Goal: Complete application form: Complete application form

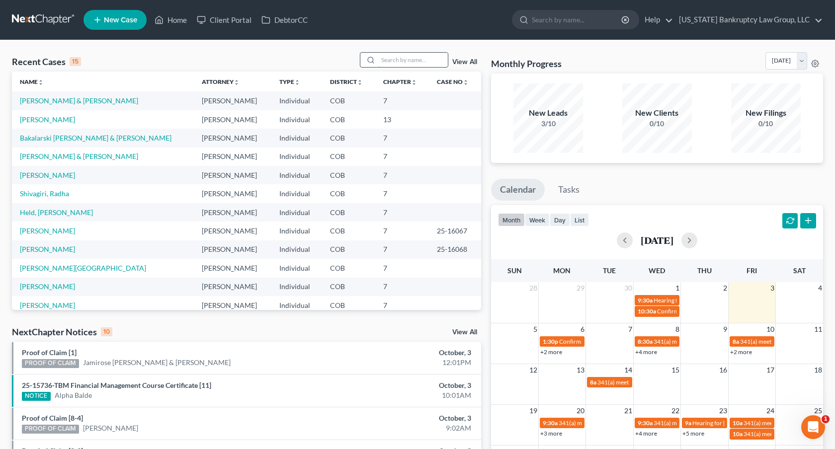
click at [401, 61] on input "search" at bounding box center [413, 60] width 70 height 14
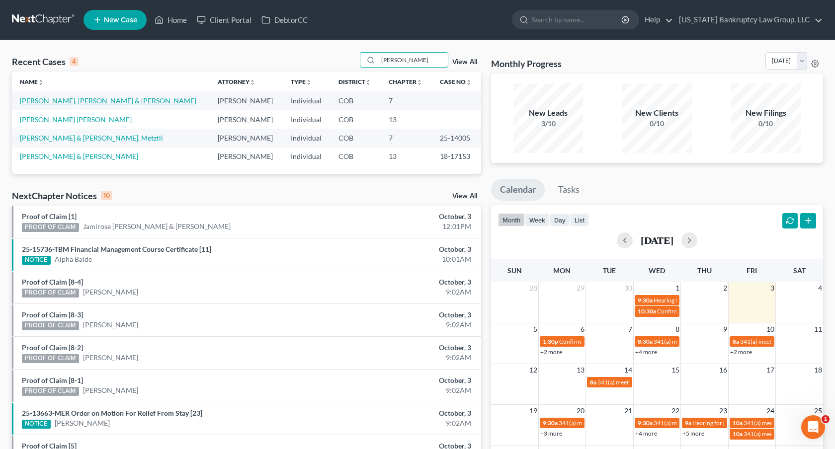
type input "ruiz"
click at [94, 100] on link "[PERSON_NAME], [PERSON_NAME] & [PERSON_NAME]" at bounding box center [108, 100] width 176 height 8
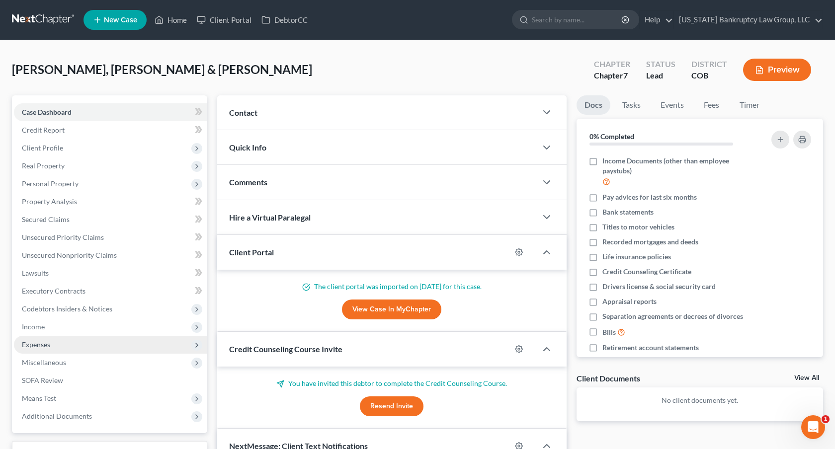
click at [56, 345] on span "Expenses" at bounding box center [110, 345] width 193 height 18
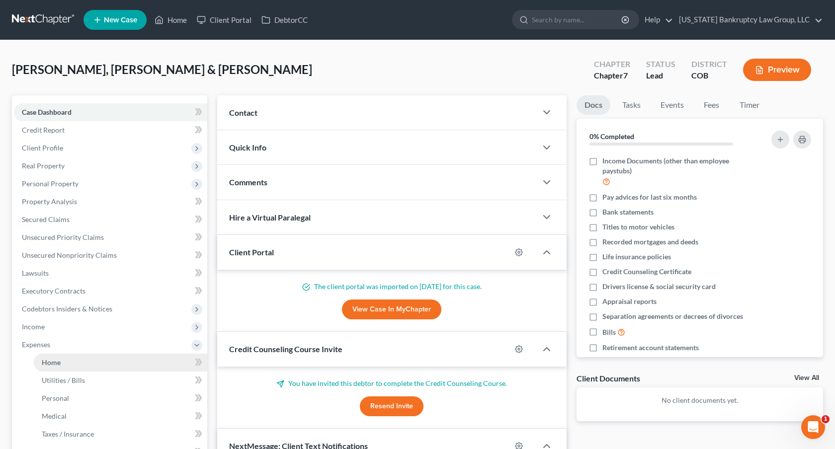
click at [71, 364] on link "Home" at bounding box center [120, 363] width 173 height 18
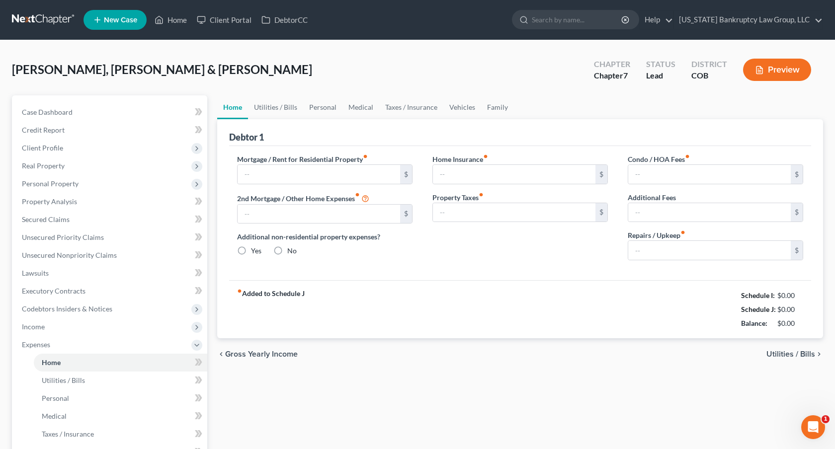
type input "2,050.00"
type input "308.00"
radio input "true"
type input "0.00"
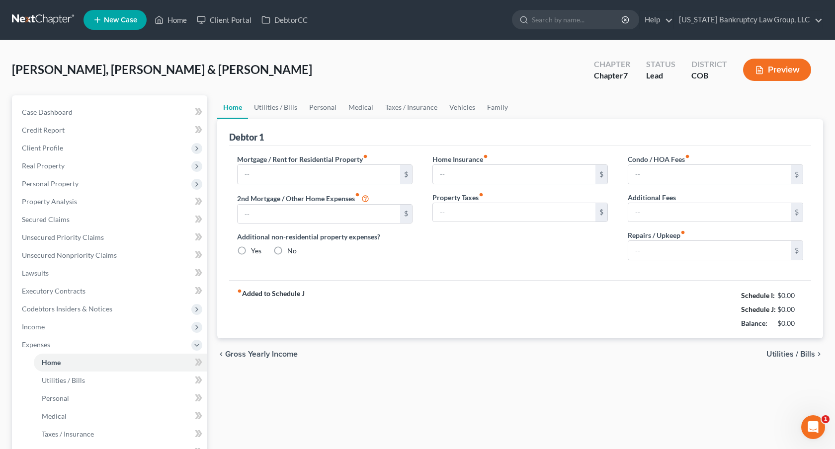
type input "0.00"
type input "100.00"
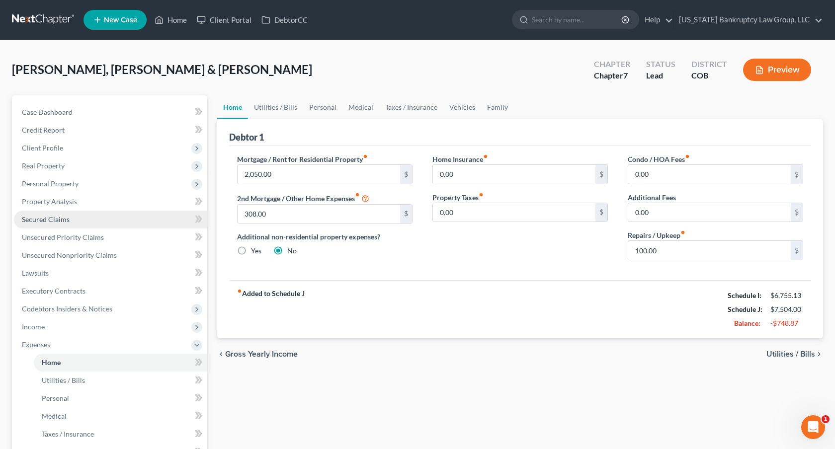
click at [79, 222] on link "Secured Claims" at bounding box center [110, 220] width 193 height 18
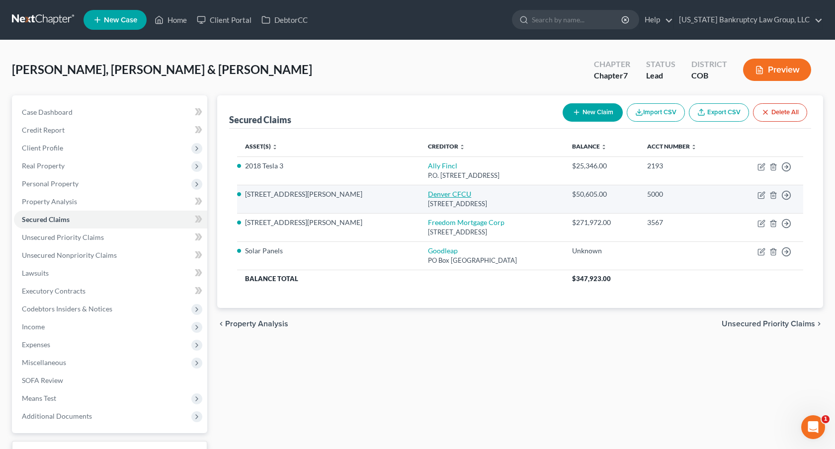
click at [428, 190] on link "Denver CFCU" at bounding box center [449, 194] width 43 height 8
select select "5"
select select "4"
select select "2"
select select "1"
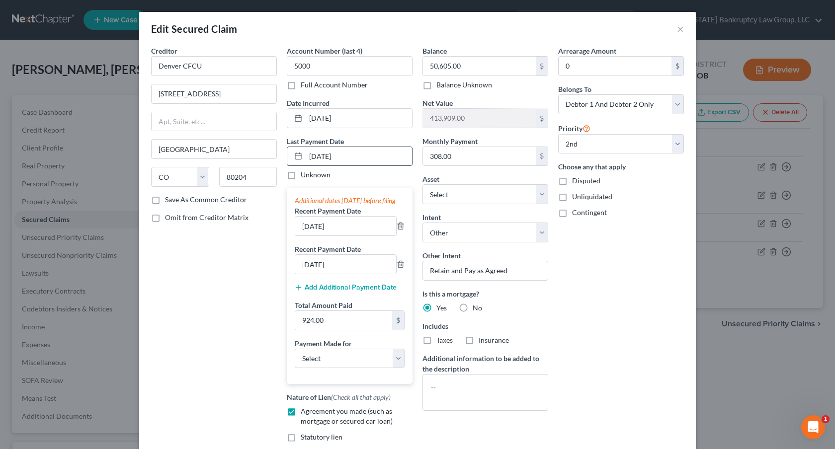
click at [316, 157] on input "09/01/2025" at bounding box center [359, 156] width 106 height 19
type input "10/01/2025"
click at [310, 236] on input "08/01/2025" at bounding box center [345, 226] width 101 height 19
type input "09/01/2025"
click at [311, 274] on input "07/01/2025" at bounding box center [345, 264] width 101 height 19
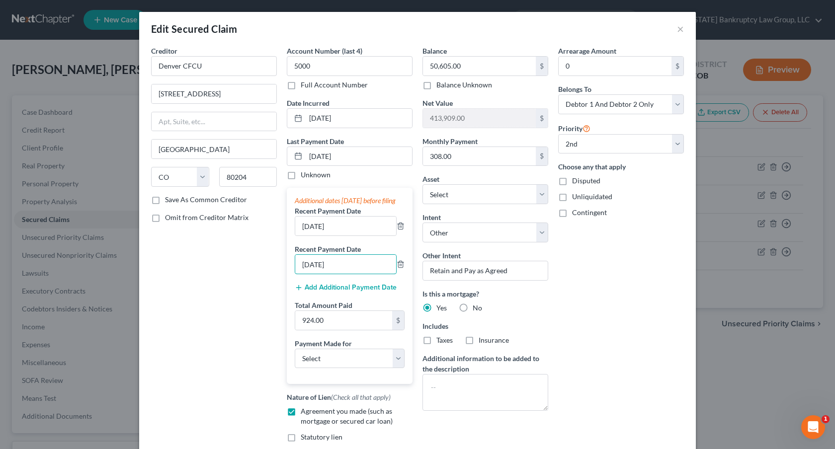
scroll to position [134, 0]
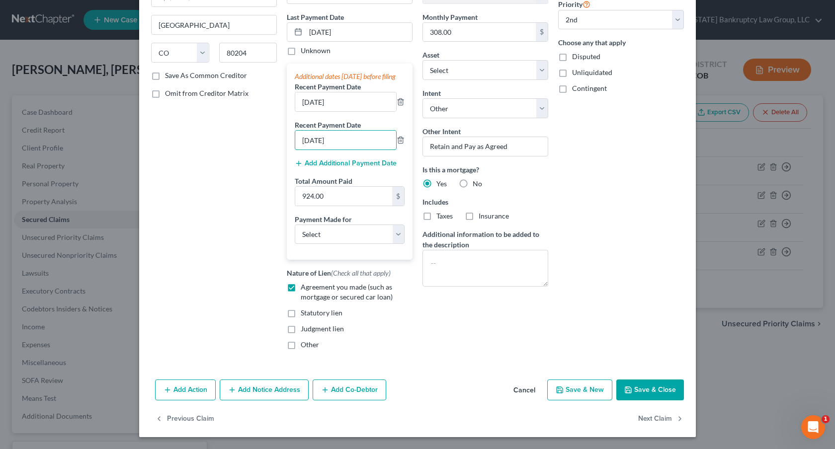
type input "08/01/2025"
click at [653, 396] on button "Save & Close" at bounding box center [650, 390] width 68 height 21
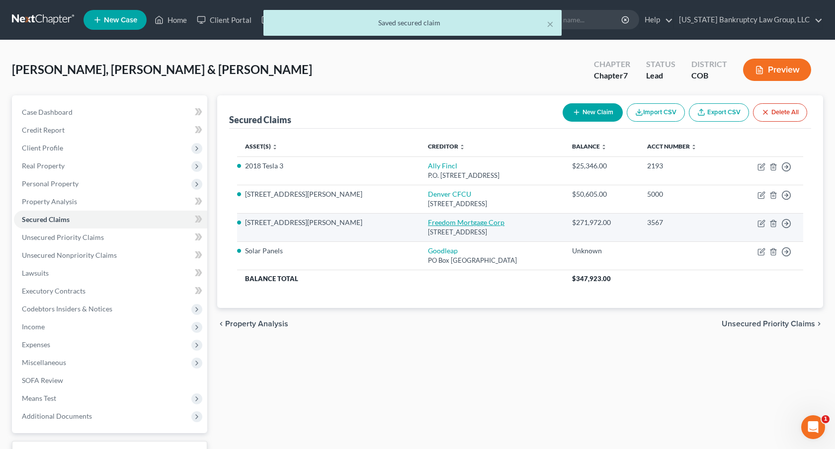
click at [428, 224] on link "Freedom Mortgage Corp" at bounding box center [466, 222] width 77 height 8
select select "9"
select select "3"
select select "4"
select select "0"
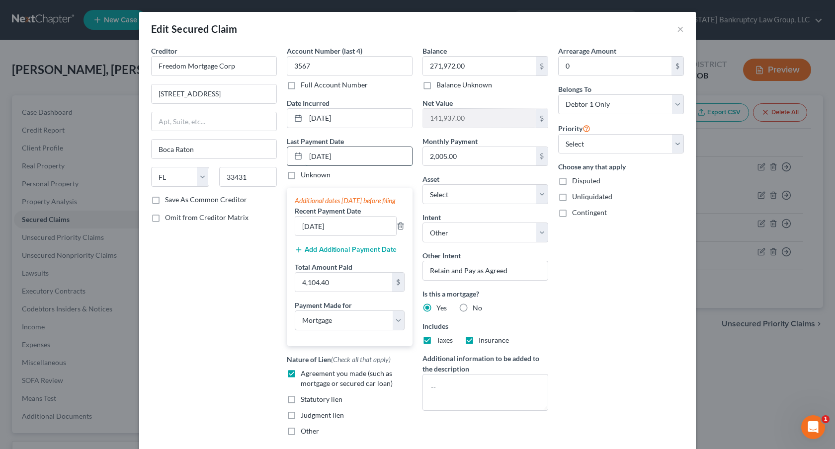
click at [316, 156] on input "07/18/2025" at bounding box center [359, 156] width 106 height 19
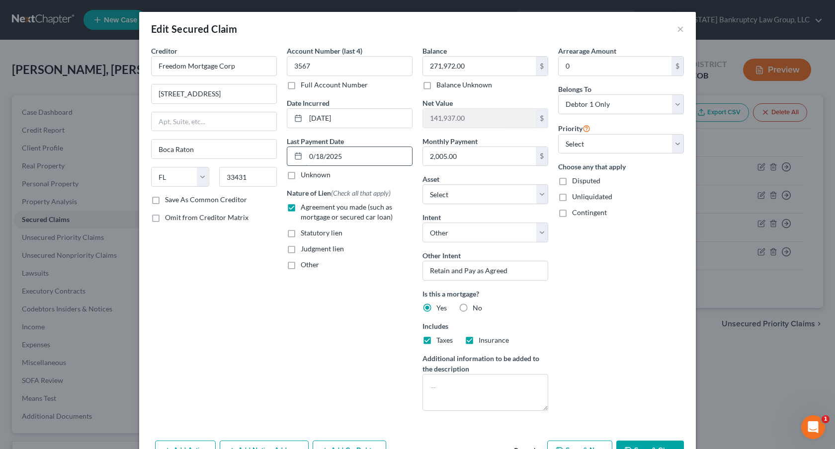
type input "09/18/2025"
select select "3"
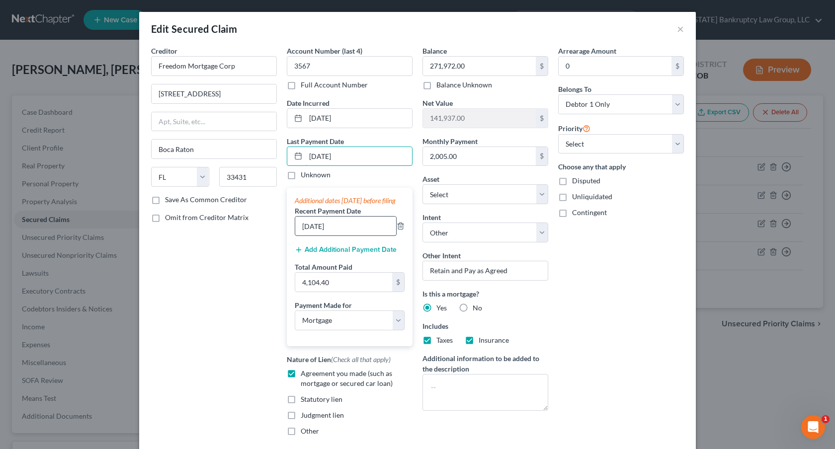
type input "09/18/2025"
click at [310, 236] on input "06/20/2025" at bounding box center [345, 226] width 101 height 19
type input "08/20/2025"
click at [316, 254] on button "Add Additional Payment Date" at bounding box center [346, 250] width 102 height 8
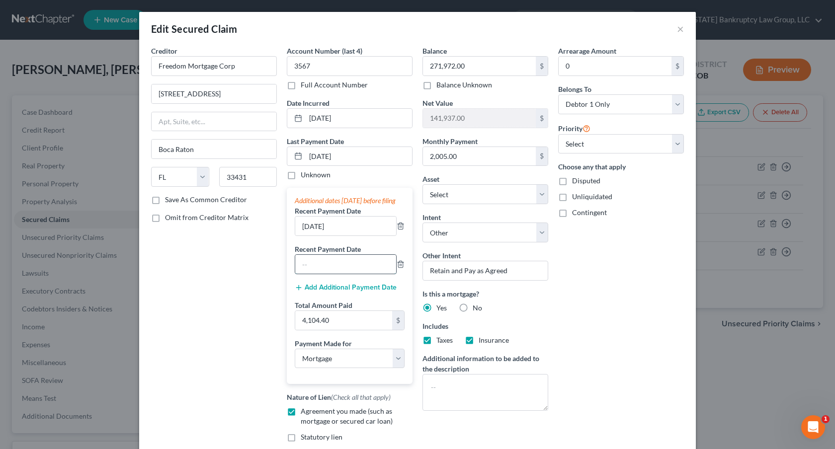
click at [317, 274] on input "text" at bounding box center [345, 264] width 101 height 19
type input "07/20/2025"
click at [313, 330] on input "4,104.40" at bounding box center [343, 320] width 97 height 19
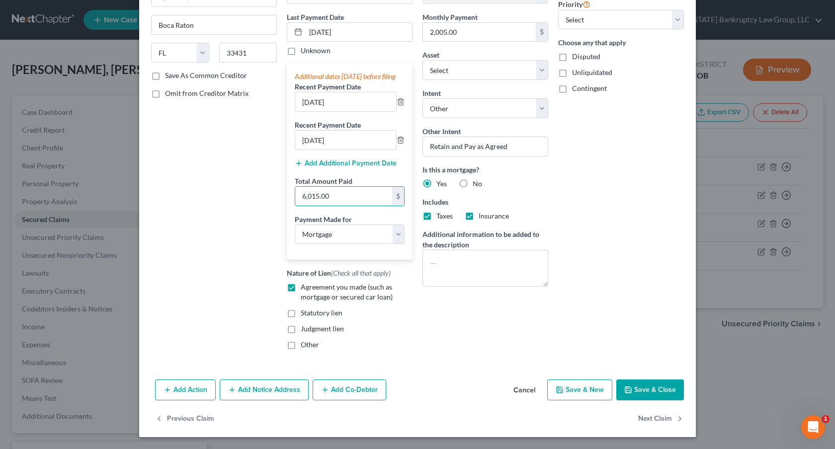
type input "6,015.00"
click at [641, 392] on button "Save & Close" at bounding box center [650, 390] width 68 height 21
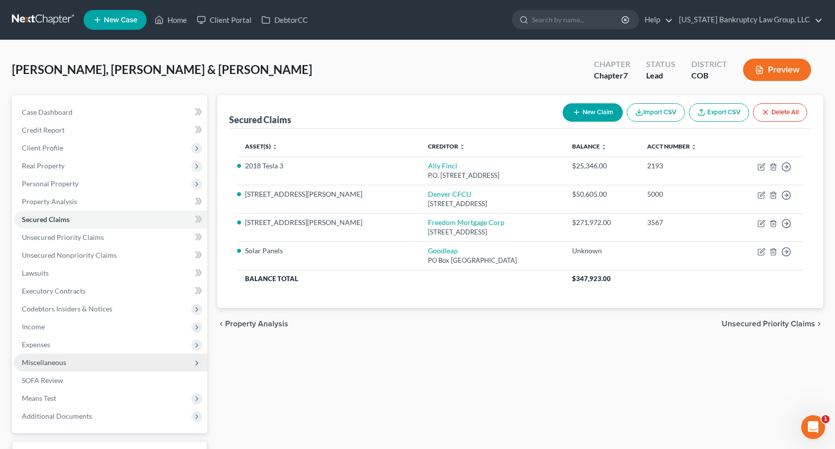
click at [71, 359] on span "Miscellaneous" at bounding box center [110, 363] width 193 height 18
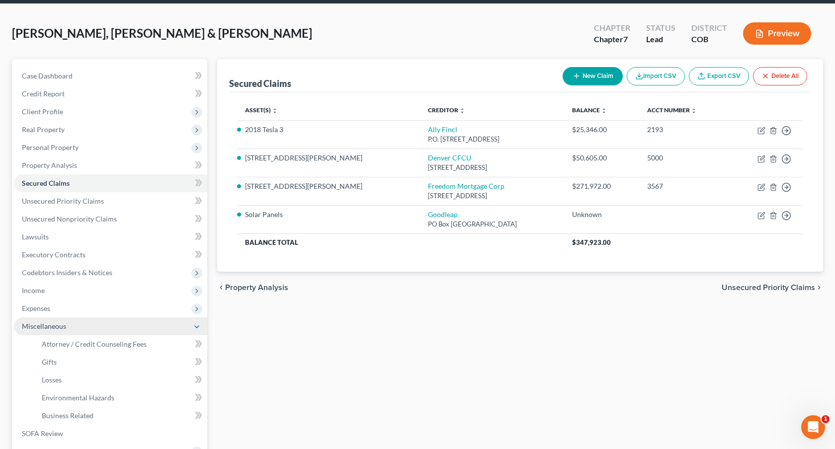
scroll to position [37, 0]
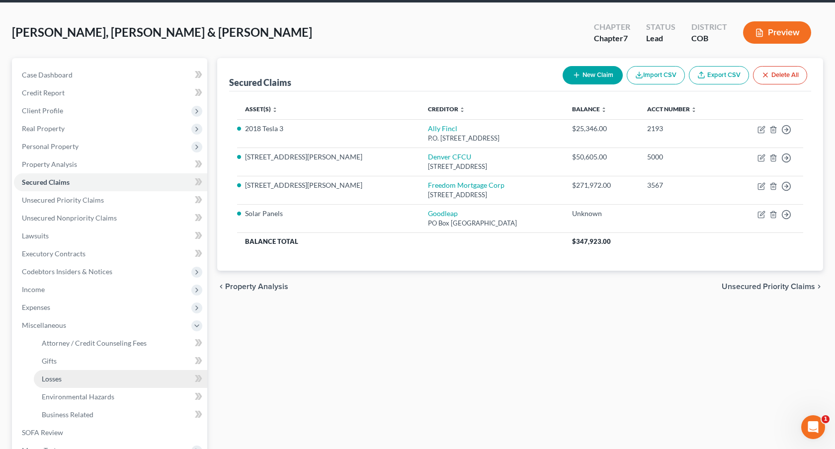
click at [101, 378] on link "Losses" at bounding box center [120, 379] width 173 height 18
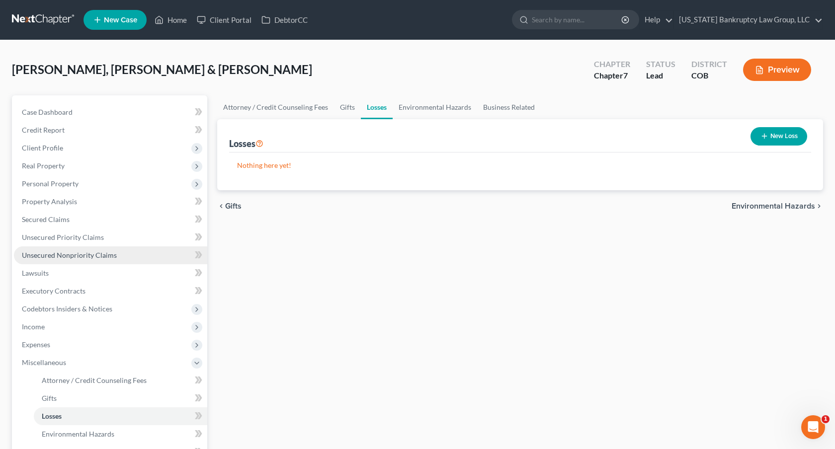
click at [110, 256] on span "Unsecured Nonpriority Claims" at bounding box center [69, 255] width 95 height 8
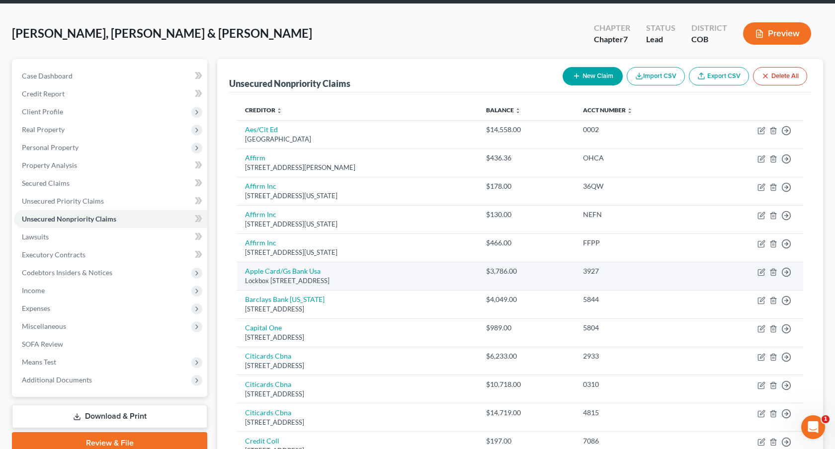
scroll to position [19, 0]
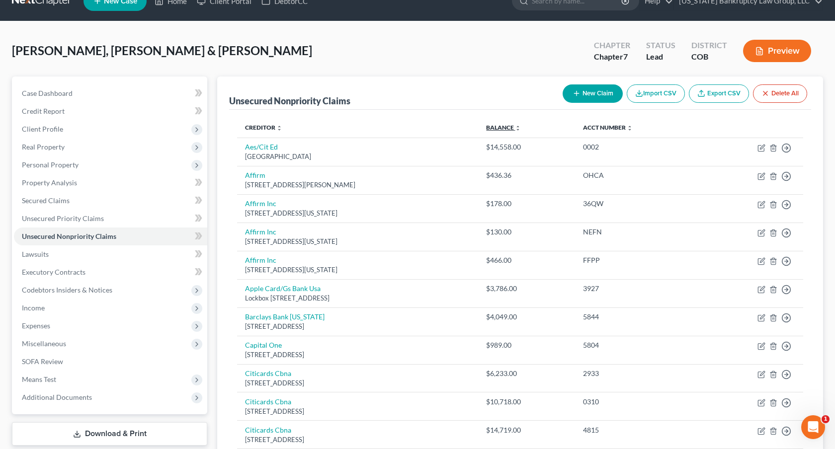
click at [521, 125] on link "Balance expand_more expand_less unfold_more" at bounding box center [503, 127] width 35 height 7
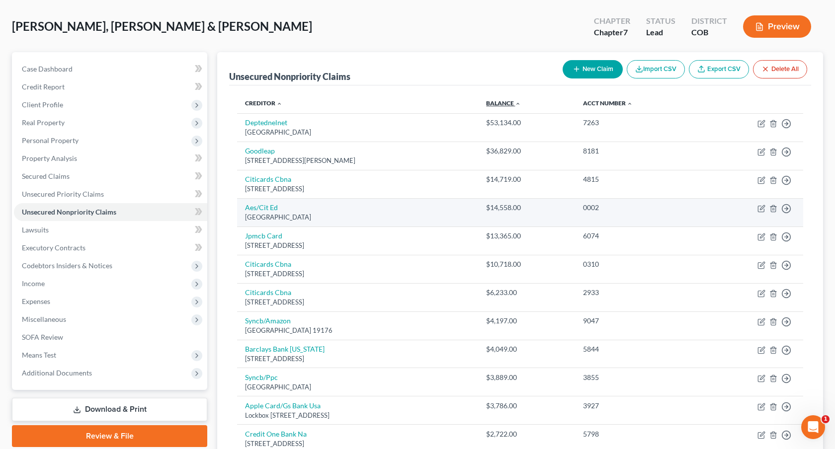
scroll to position [0, 0]
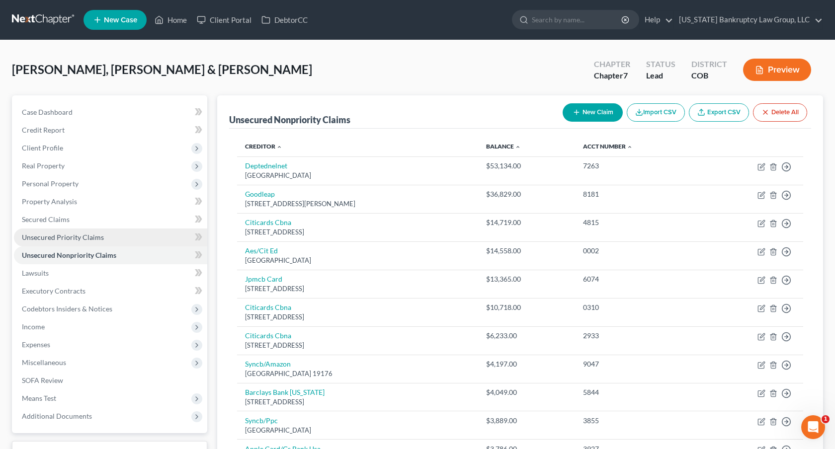
click at [79, 235] on span "Unsecured Priority Claims" at bounding box center [63, 237] width 82 height 8
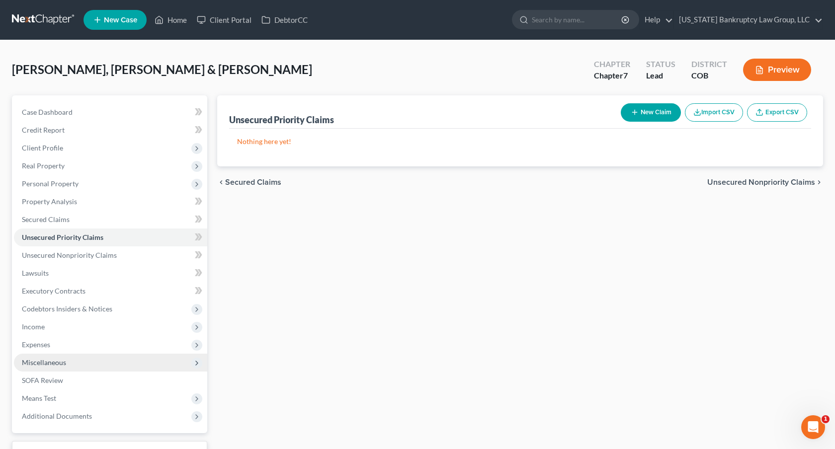
click at [71, 364] on span "Miscellaneous" at bounding box center [110, 363] width 193 height 18
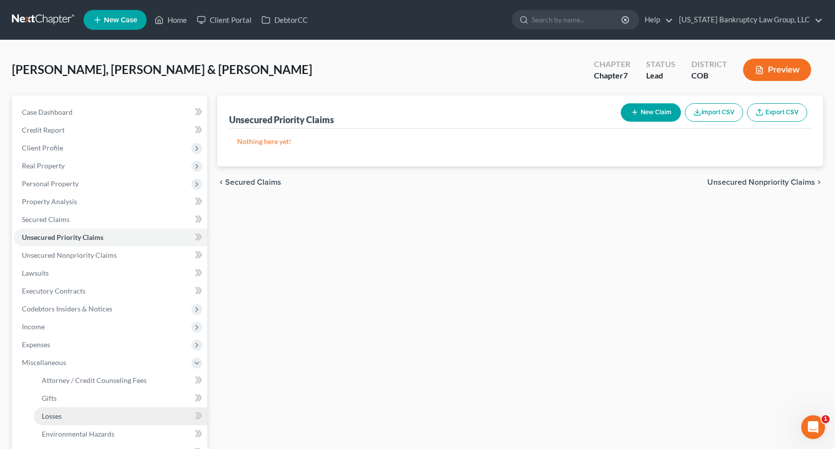
click at [76, 420] on link "Losses" at bounding box center [120, 417] width 173 height 18
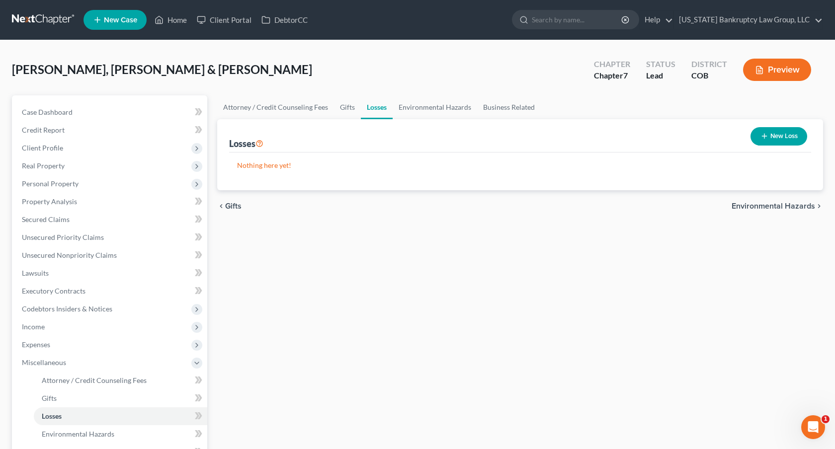
click at [777, 133] on button "New Loss" at bounding box center [779, 136] width 57 height 18
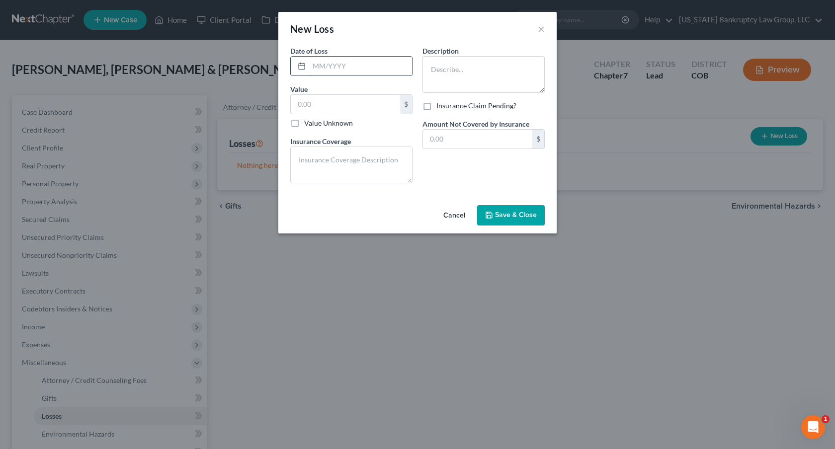
click at [374, 71] on input "text" at bounding box center [360, 66] width 103 height 19
type input "11/2024"
click at [470, 68] on textarea at bounding box center [484, 74] width 122 height 37
type textarea "Car totalled - Inifiniti QX60"
click at [304, 121] on label "Value Unknown" at bounding box center [328, 123] width 49 height 10
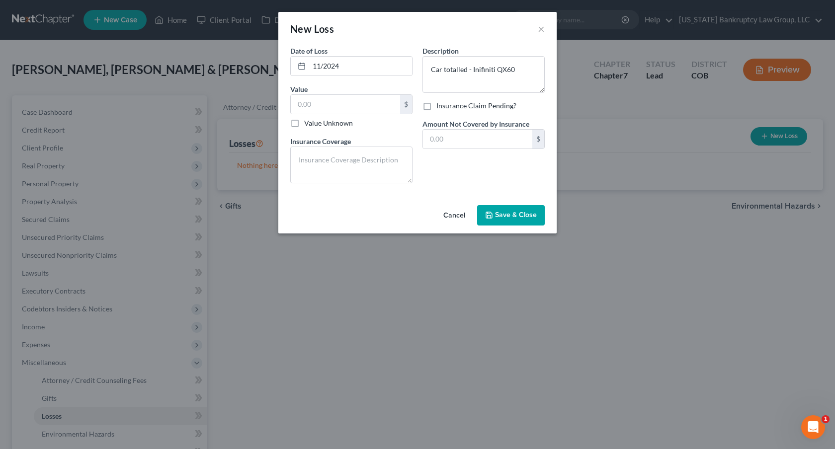
click at [308, 121] on input "Value Unknown" at bounding box center [311, 121] width 6 height 6
checkbox input "true"
type input "0.00"
click at [506, 72] on textarea "Car totalled - Inifiniti QX60" at bounding box center [484, 74] width 122 height 37
type textarea "Car totalled - Inifiniti Q60"
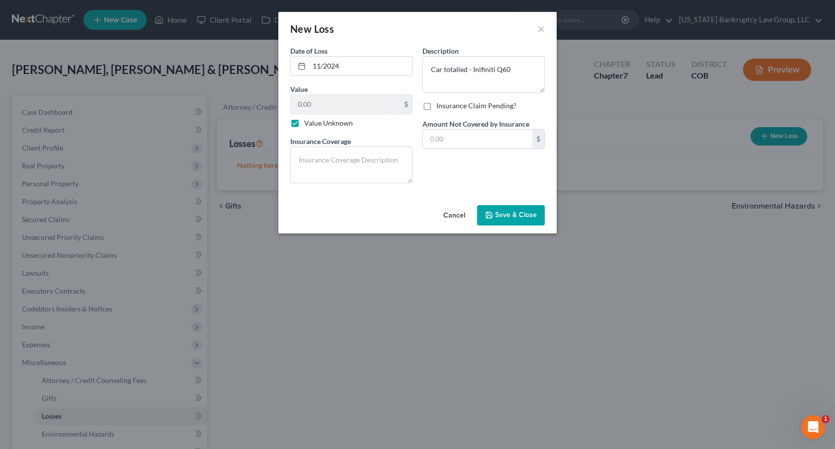
click at [520, 216] on span "Save & Close" at bounding box center [516, 215] width 42 height 8
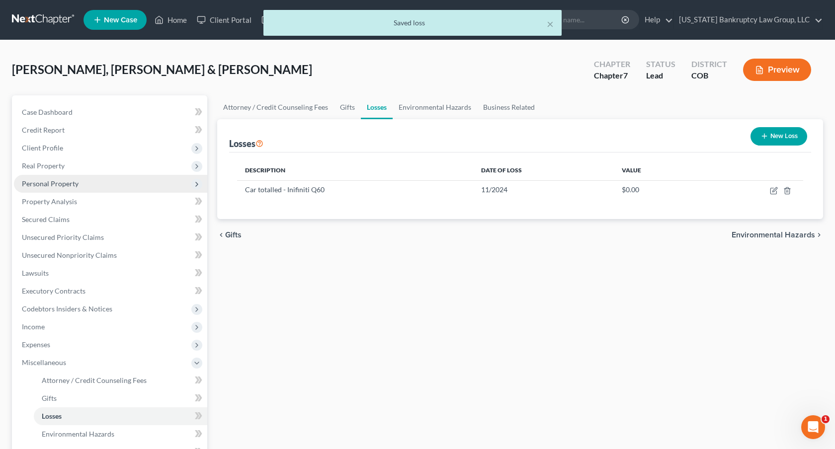
click at [69, 180] on span "Personal Property" at bounding box center [50, 183] width 57 height 8
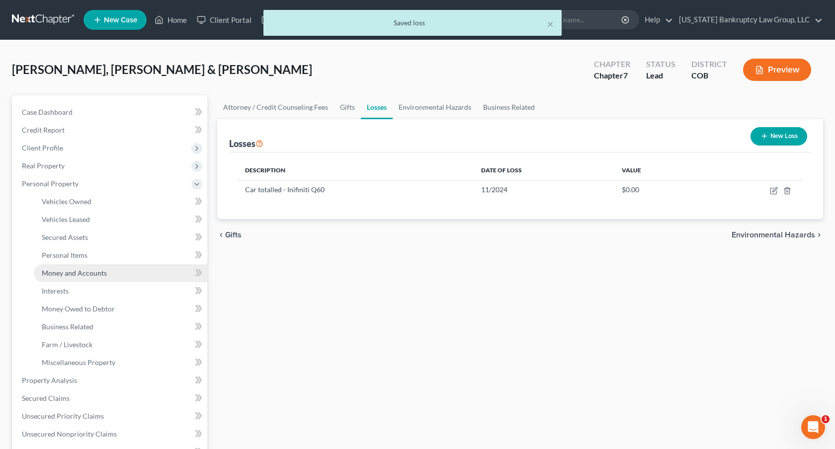
click at [81, 271] on span "Money and Accounts" at bounding box center [74, 273] width 65 height 8
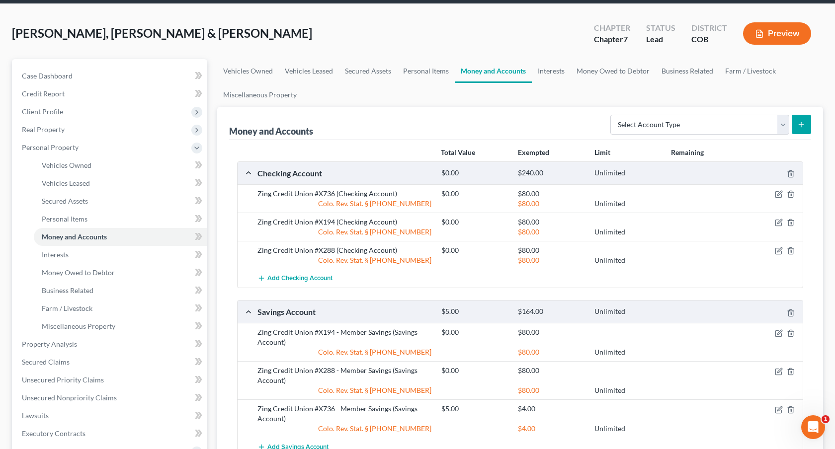
scroll to position [27, 0]
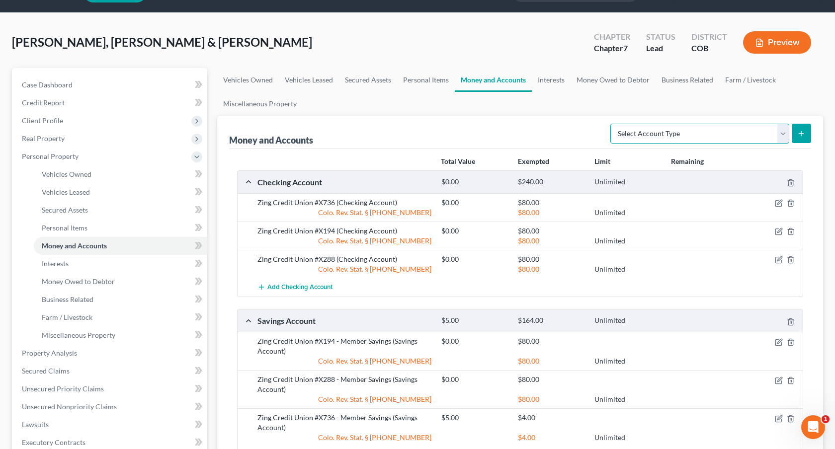
click at [666, 138] on select "Select Account Type Brokerage Cash on Hand Certificates of Deposit Checking Acc…" at bounding box center [699, 134] width 179 height 20
select select "brokerage"
click at [612, 124] on select "Select Account Type Brokerage Cash on Hand Certificates of Deposit Checking Acc…" at bounding box center [699, 134] width 179 height 20
click at [799, 128] on button "submit" at bounding box center [801, 133] width 19 height 19
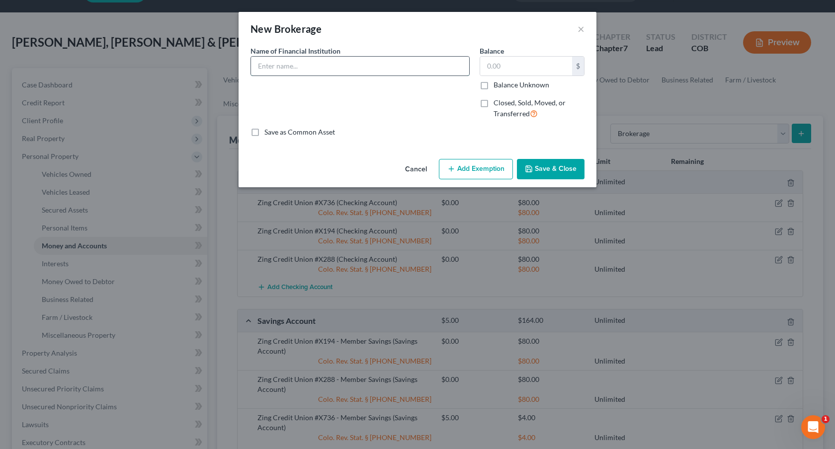
click at [318, 65] on input "text" at bounding box center [360, 66] width 218 height 19
type input "Charles Schwab"
type input "50.00"
click at [548, 163] on button "Save & Close" at bounding box center [551, 169] width 68 height 21
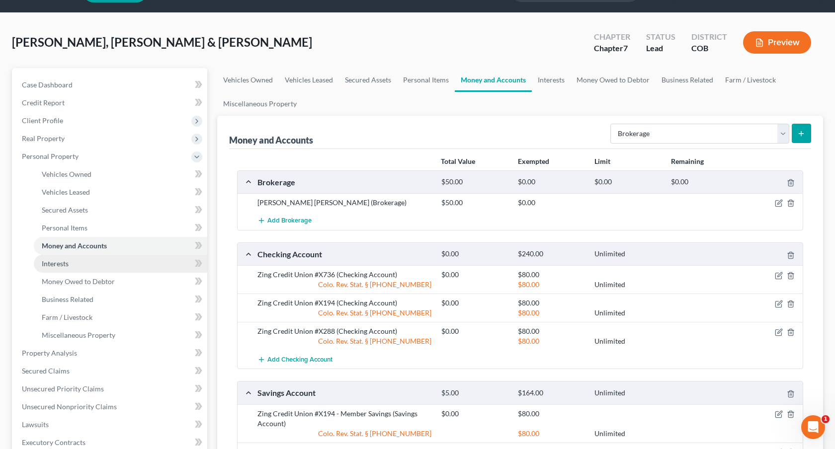
click at [86, 264] on link "Interests" at bounding box center [120, 264] width 173 height 18
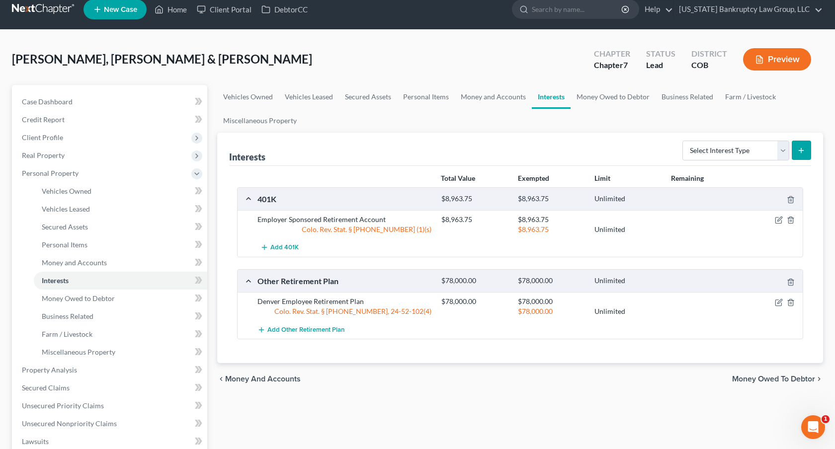
scroll to position [4, 0]
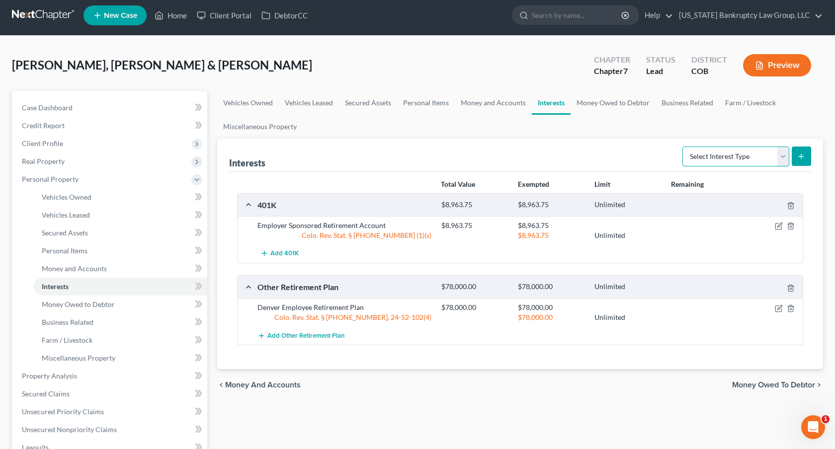
click at [705, 163] on select "Select Interest Type 401K Annuity Bond Education IRA Government Bond Government…" at bounding box center [736, 157] width 107 height 20
select select "term_life_insurance"
click at [684, 147] on select "Select Interest Type 401K Annuity Bond Education IRA Government Bond Government…" at bounding box center [736, 157] width 107 height 20
click at [799, 155] on icon "submit" at bounding box center [801, 157] width 8 height 8
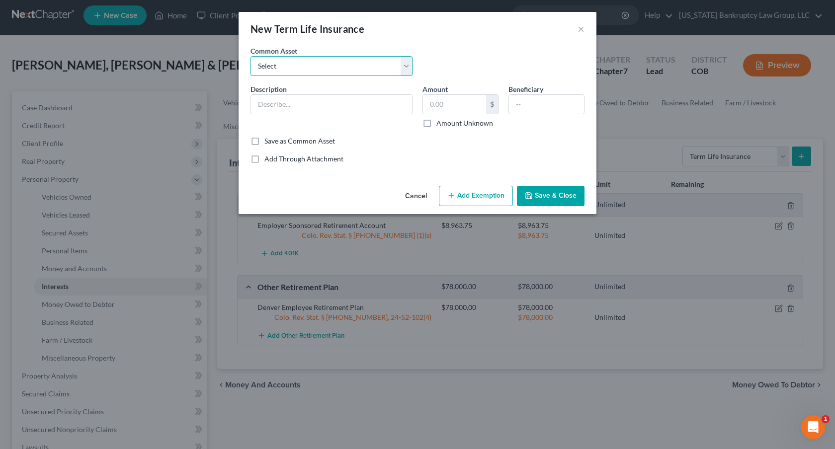
click at [348, 67] on select "Select Employer Sponsored Group Term Life Term Life Insurance Policy" at bounding box center [332, 66] width 162 height 20
select select "1"
click at [251, 56] on select "Select Employer Sponsored Group Term Life Term Life Insurance Policy" at bounding box center [332, 66] width 162 height 20
type input "Term Life Insurance Policy"
type input "0"
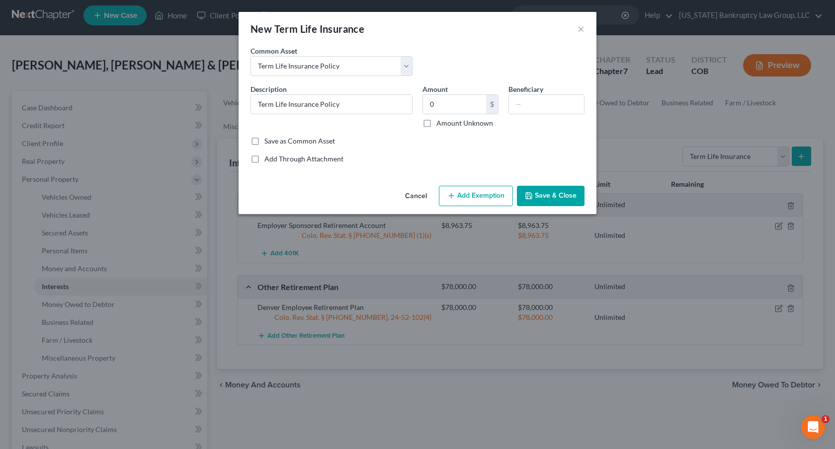
click at [489, 200] on button "Add Exemption" at bounding box center [476, 196] width 74 height 21
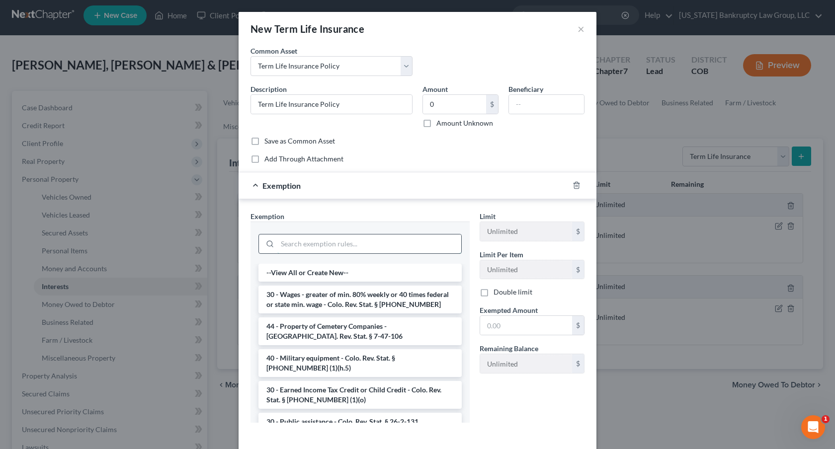
click at [422, 241] on input "search" at bounding box center [369, 244] width 184 height 19
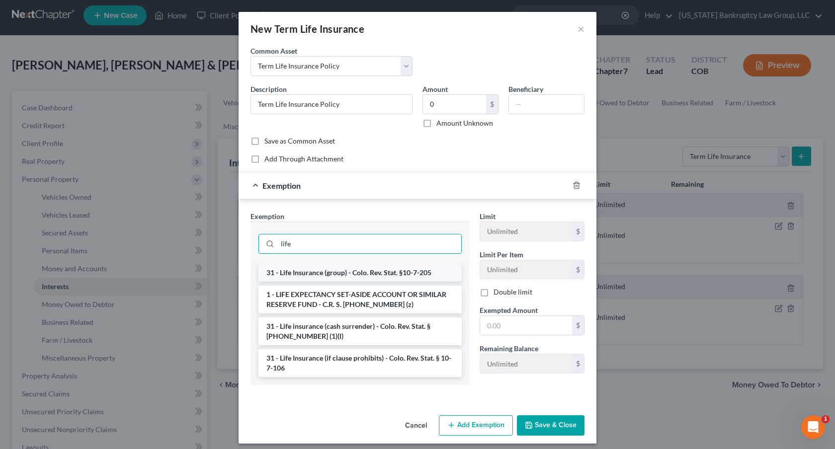
type input "life"
click at [397, 268] on li "31 - Life Insurance (group) - Colo. Rev. Stat. §10-7-205" at bounding box center [360, 273] width 203 height 18
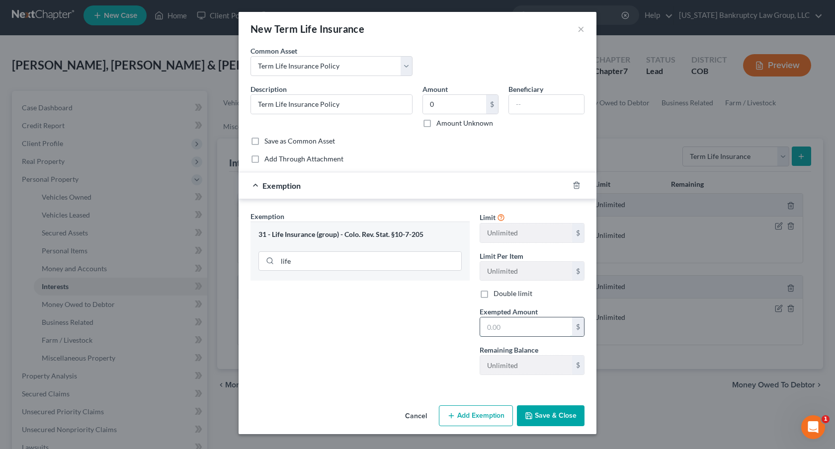
click at [483, 325] on input "text" at bounding box center [526, 327] width 92 height 19
type input "0.00"
click at [560, 414] on button "Save & Close" at bounding box center [551, 416] width 68 height 21
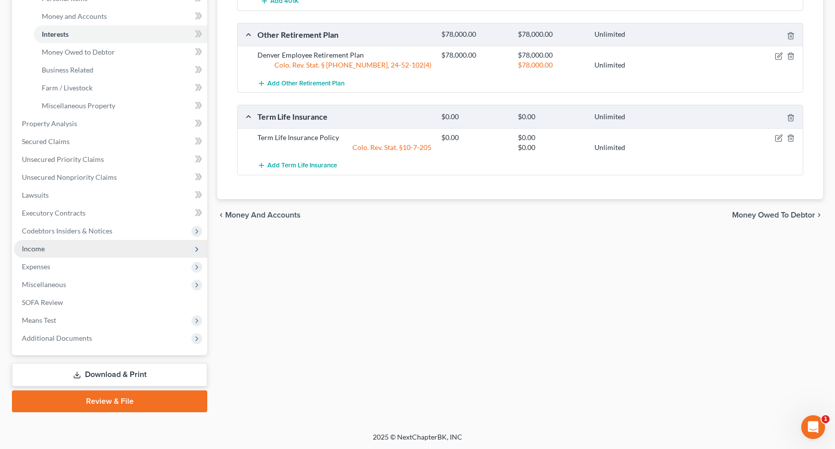
click at [73, 242] on span "Income" at bounding box center [110, 249] width 193 height 18
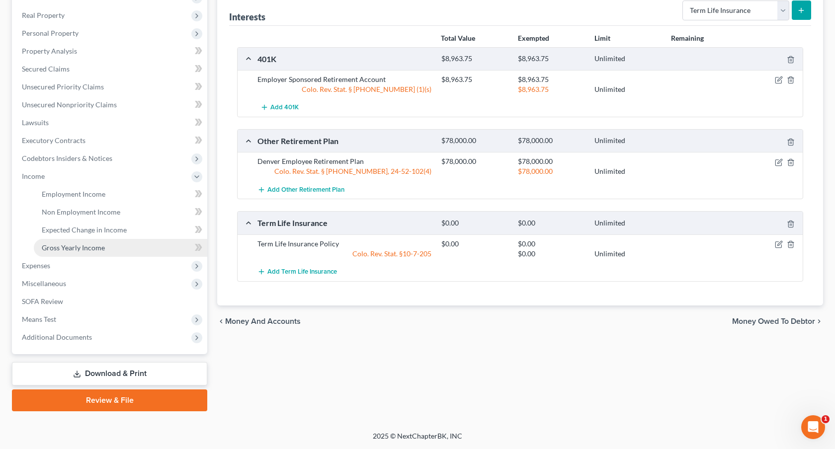
scroll to position [150, 0]
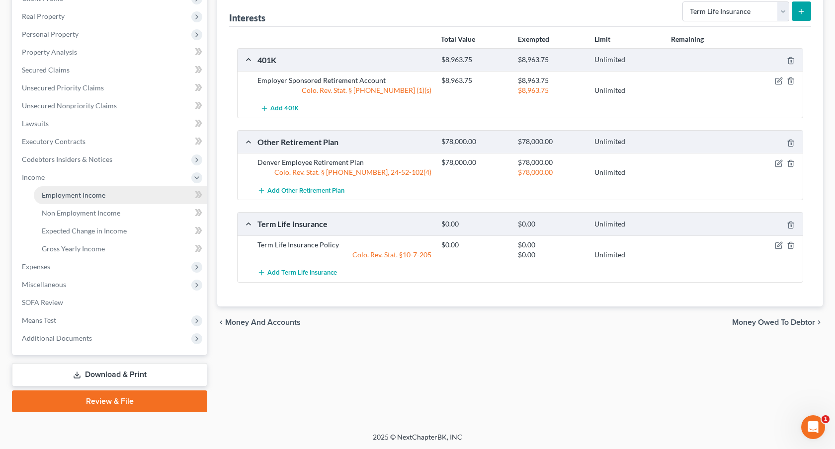
click at [95, 197] on span "Employment Income" at bounding box center [74, 195] width 64 height 8
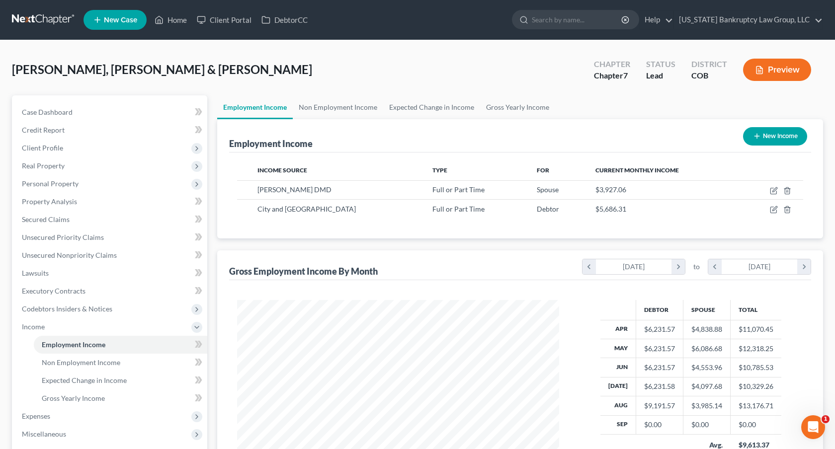
scroll to position [178, 342]
click at [329, 103] on link "Non Employment Income" at bounding box center [338, 107] width 90 height 24
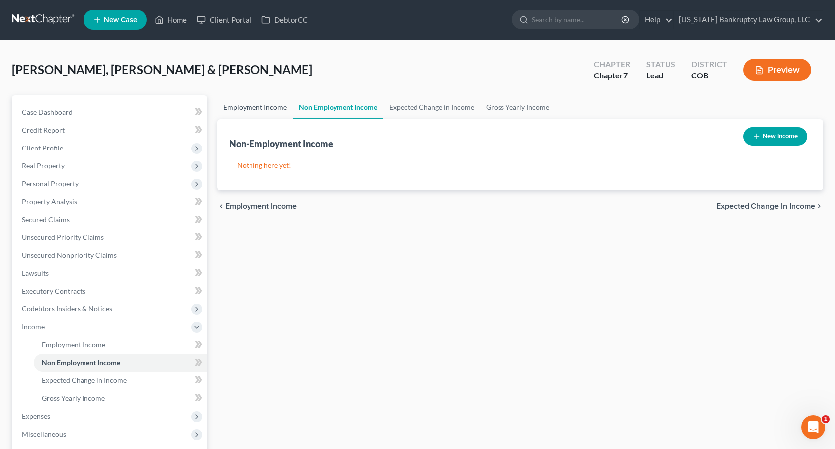
click at [279, 108] on link "Employment Income" at bounding box center [255, 107] width 76 height 24
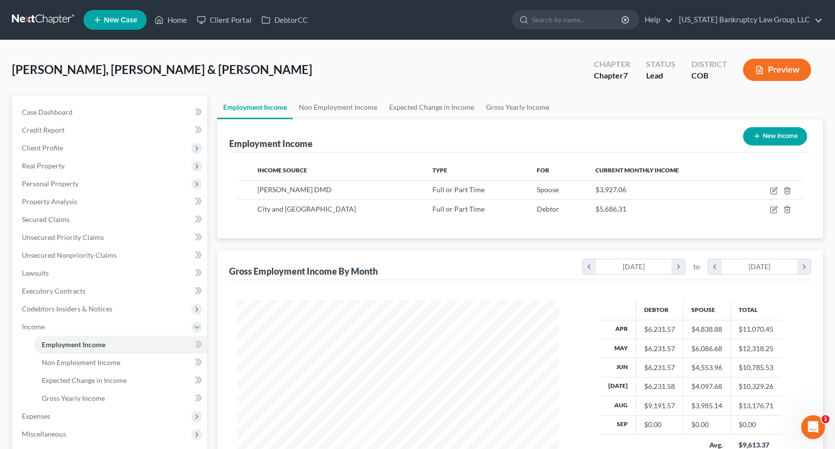
scroll to position [178, 342]
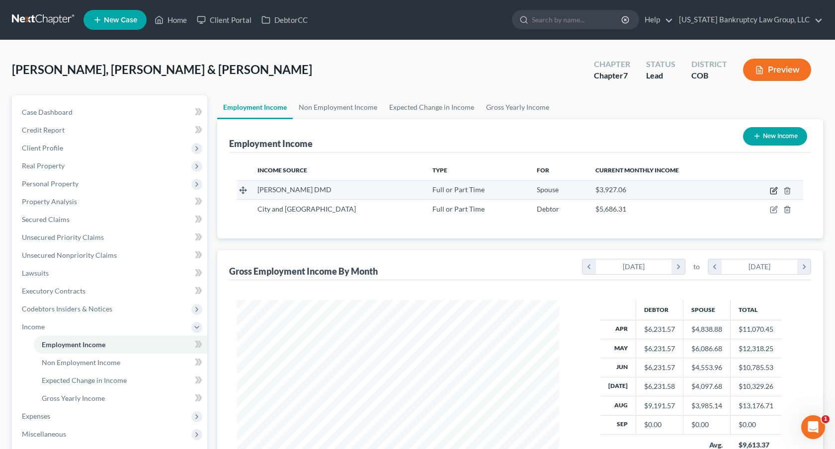
click at [776, 190] on icon "button" at bounding box center [774, 191] width 8 height 8
select select "0"
select select "5"
select select "2"
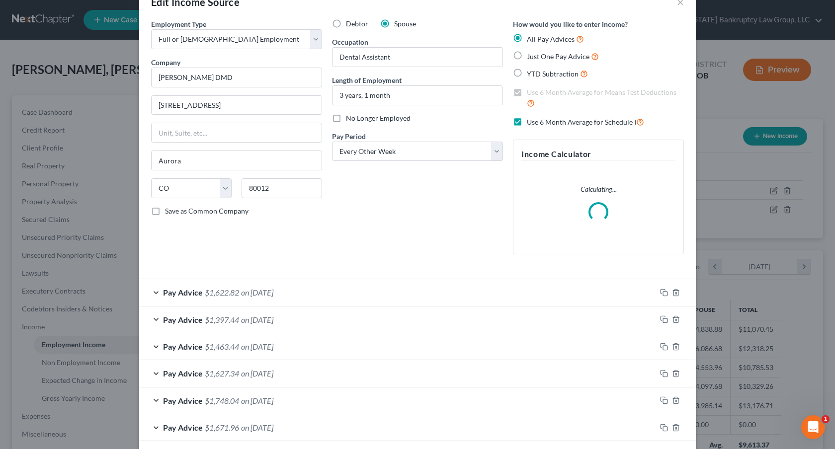
scroll to position [31, 0]
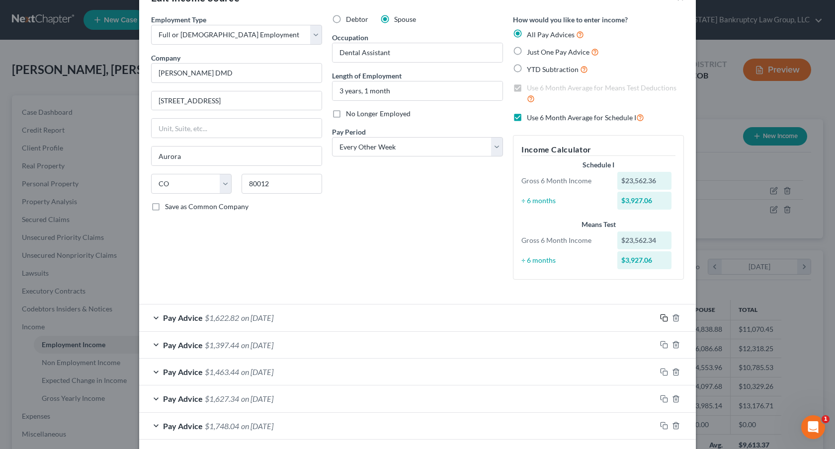
click at [663, 317] on icon "button" at bounding box center [664, 318] width 8 height 8
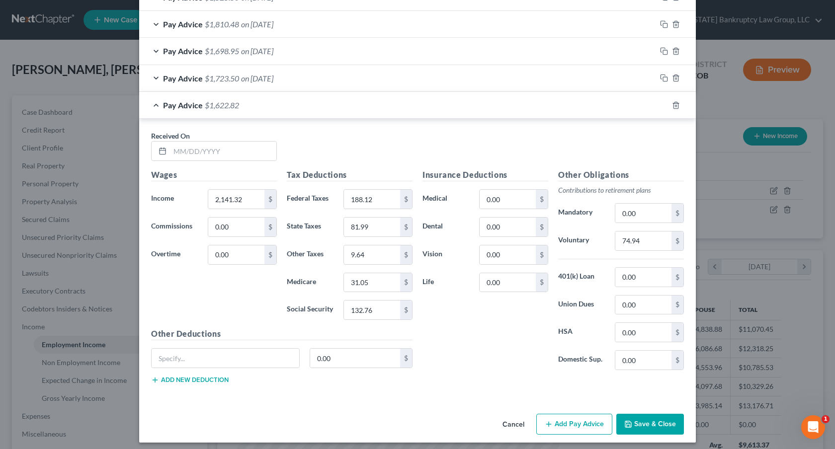
scroll to position [654, 0]
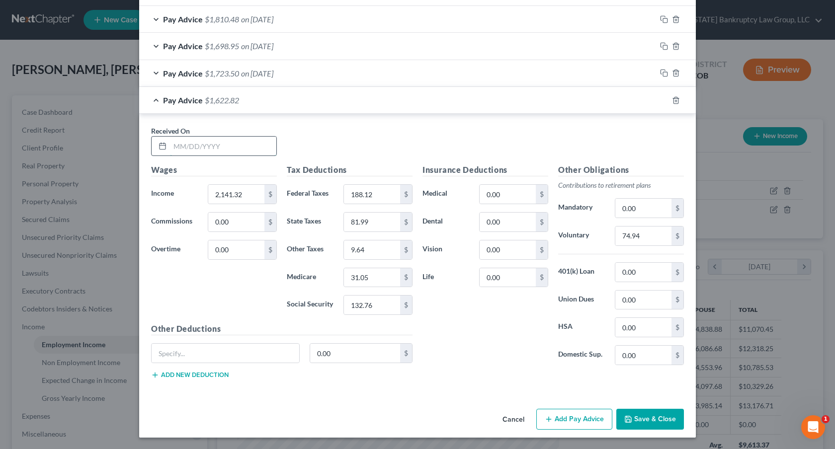
click at [214, 145] on input "text" at bounding box center [223, 146] width 106 height 19
type input "09/18/2025"
type input "2,126.70"
type input "186.44"
type input "81.37"
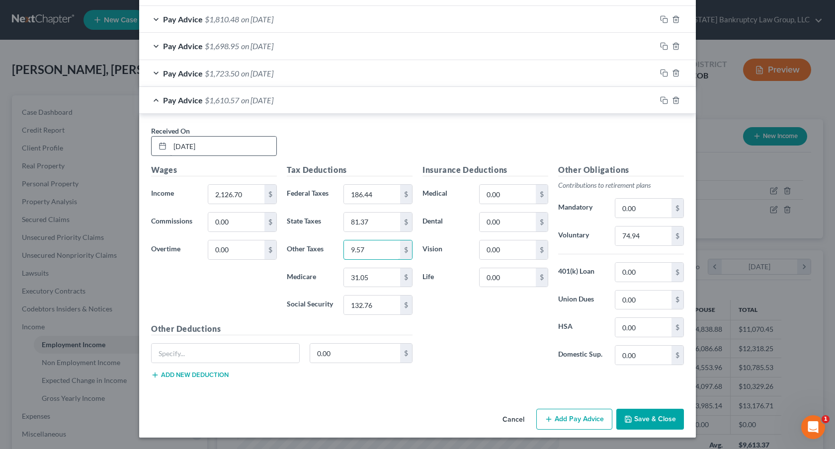
type input "9.57"
type input "30.84"
type input "131.86"
click at [625, 241] on input "74.94" at bounding box center [643, 236] width 56 height 19
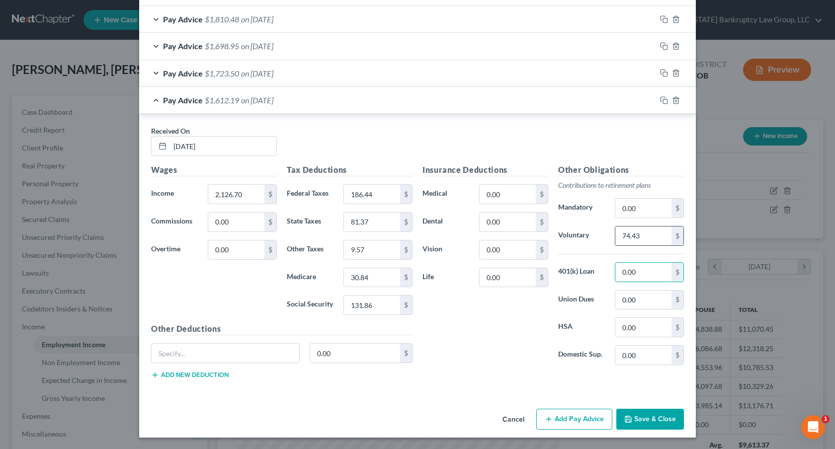
click at [626, 233] on input "74.43" at bounding box center [643, 236] width 56 height 19
type input "85.06"
click at [664, 97] on icon "button" at bounding box center [663, 99] width 4 height 4
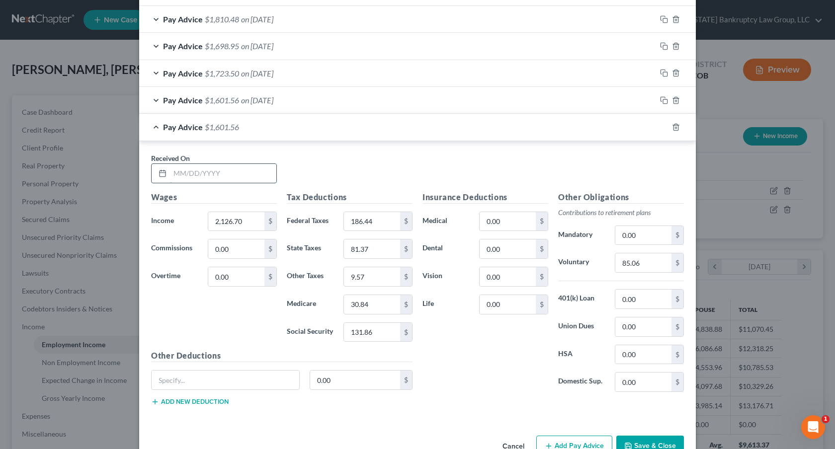
click at [233, 174] on input "text" at bounding box center [223, 173] width 106 height 19
type input "09/04/2025"
type input "2,200.82"
type input "194.98"
type input "84.50"
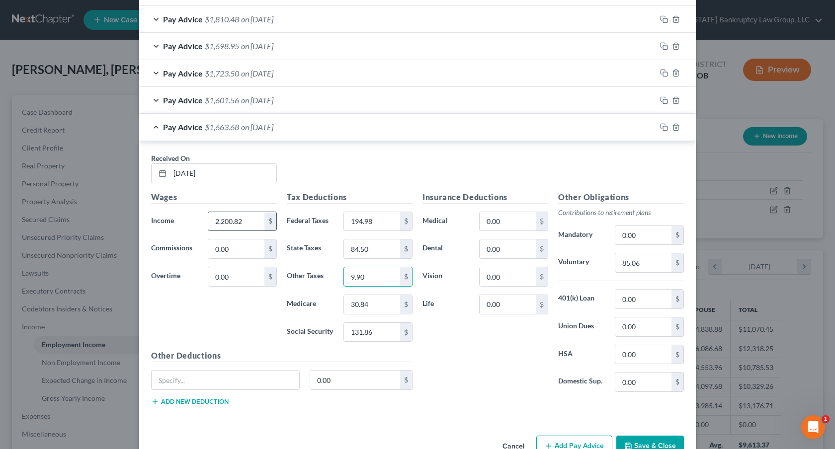
type input "9.90"
type input "31.91"
type input "136.45"
click at [626, 265] on input "85.06" at bounding box center [643, 263] width 56 height 19
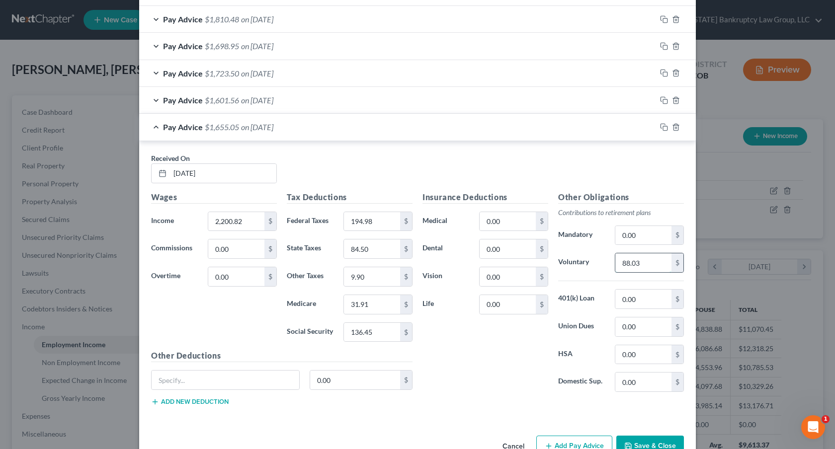
type input "88.03"
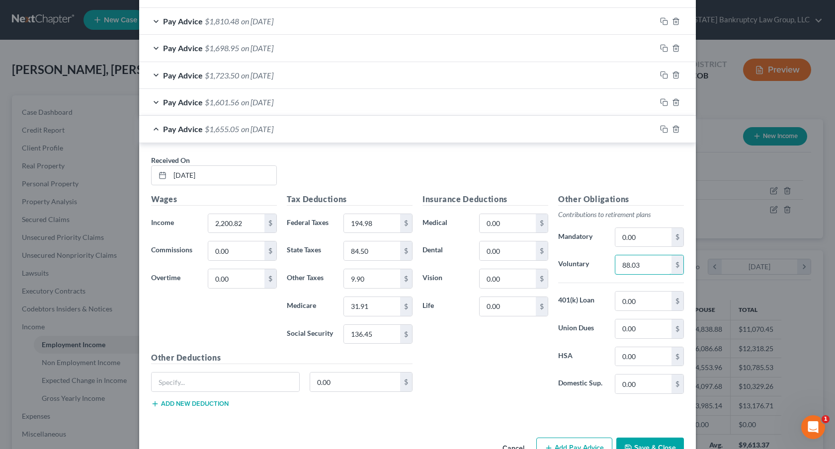
scroll to position [682, 0]
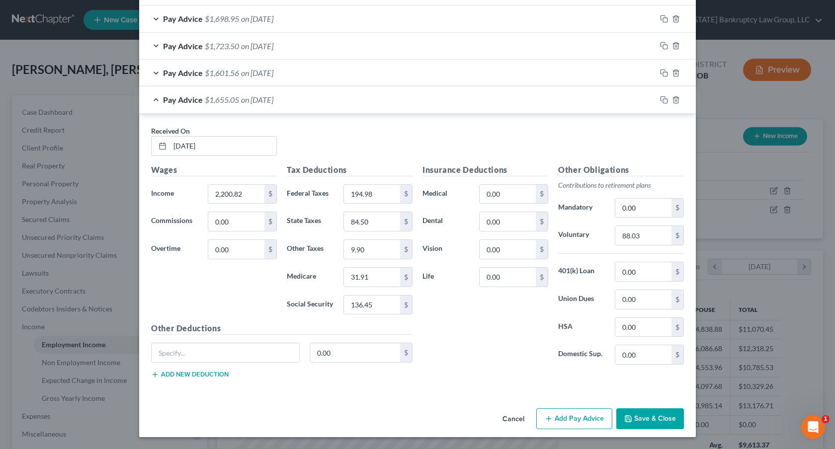
click at [641, 418] on button "Save & Close" at bounding box center [650, 419] width 68 height 21
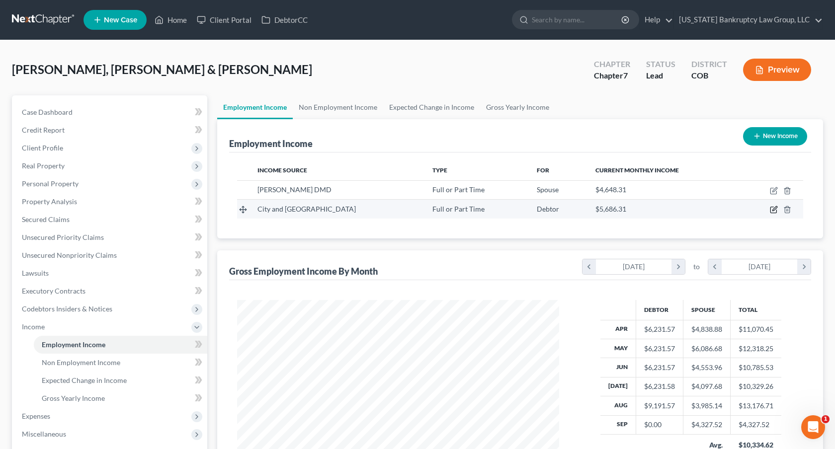
click at [773, 210] on icon "button" at bounding box center [774, 210] width 8 height 8
select select "0"
select select "5"
select select "2"
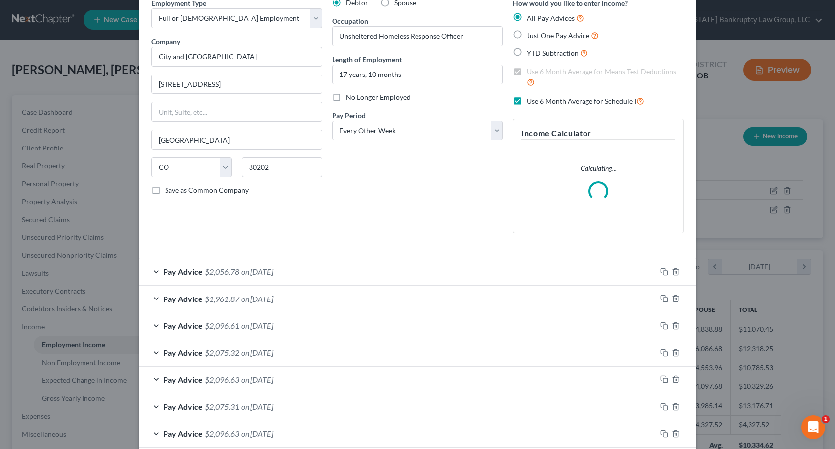
scroll to position [72, 0]
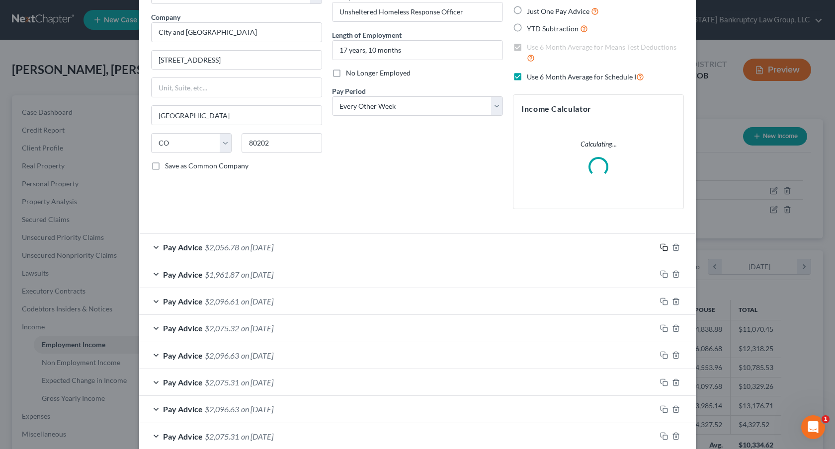
click at [664, 248] on icon "button" at bounding box center [664, 248] width 8 height 8
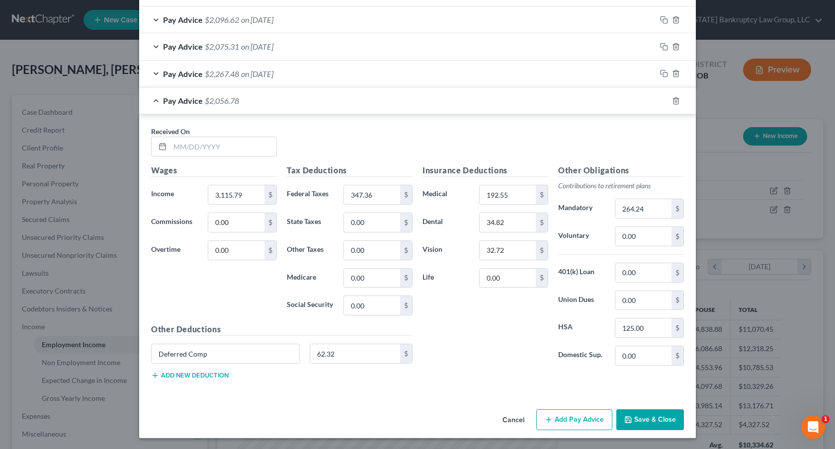
scroll to position [654, 0]
click at [676, 102] on icon "button" at bounding box center [676, 101] width 8 height 8
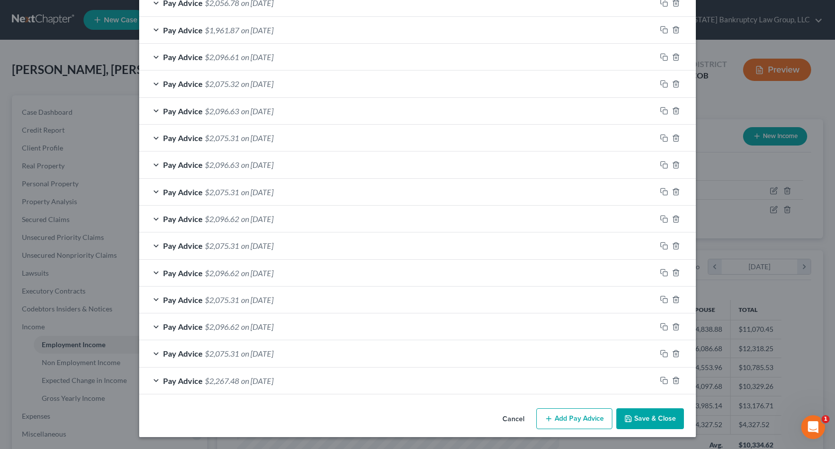
scroll to position [346, 0]
click at [657, 416] on button "Save & Close" at bounding box center [650, 419] width 68 height 21
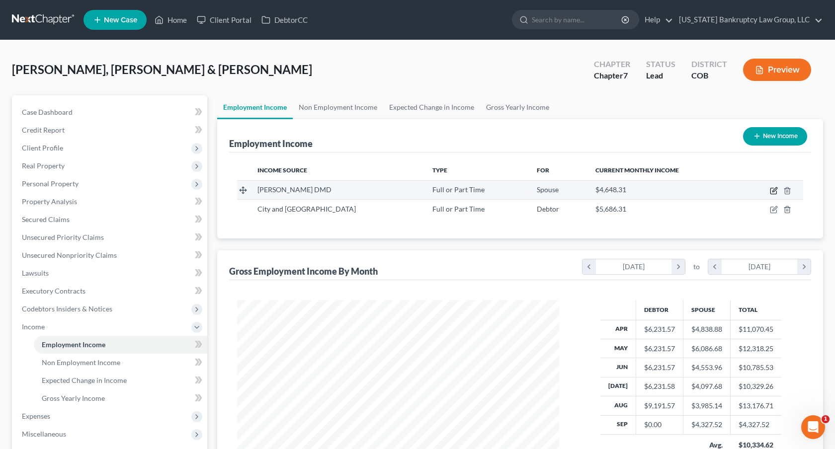
click at [773, 190] on icon "button" at bounding box center [775, 189] width 4 height 4
select select "0"
select select "5"
select select "2"
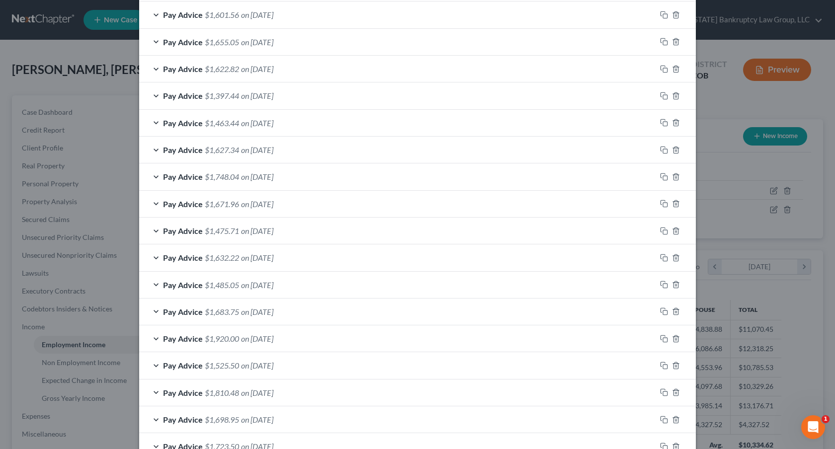
scroll to position [400, 0]
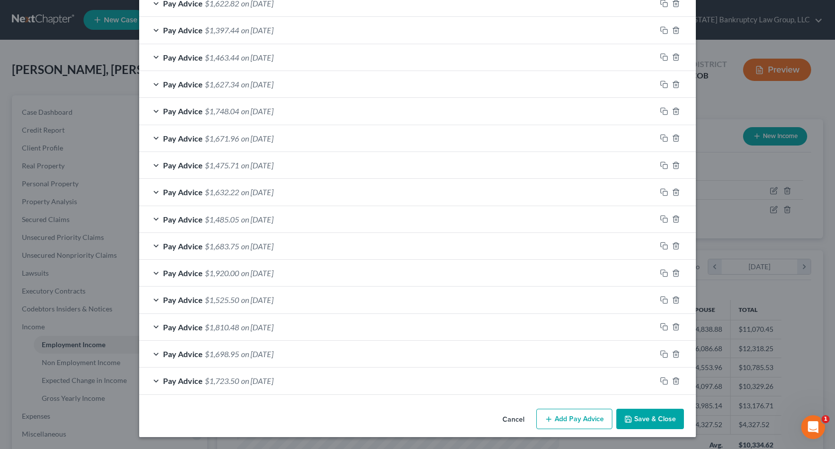
click at [644, 419] on button "Save & Close" at bounding box center [650, 419] width 68 height 21
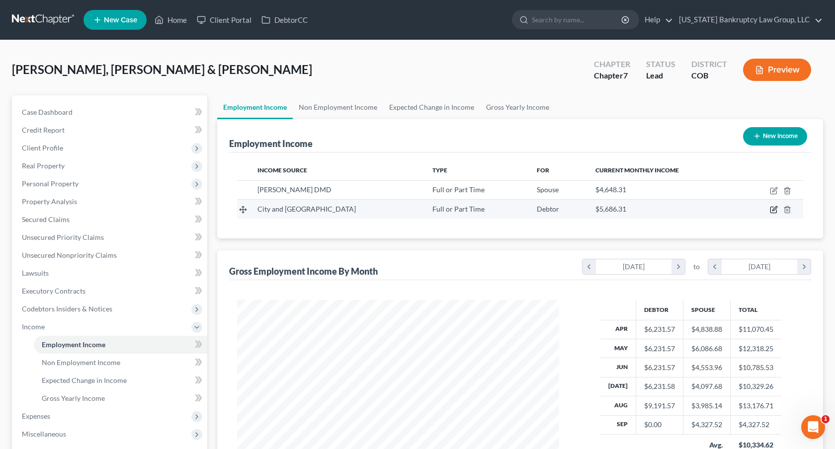
click at [777, 210] on icon "button" at bounding box center [774, 210] width 8 height 8
select select "0"
select select "5"
select select "2"
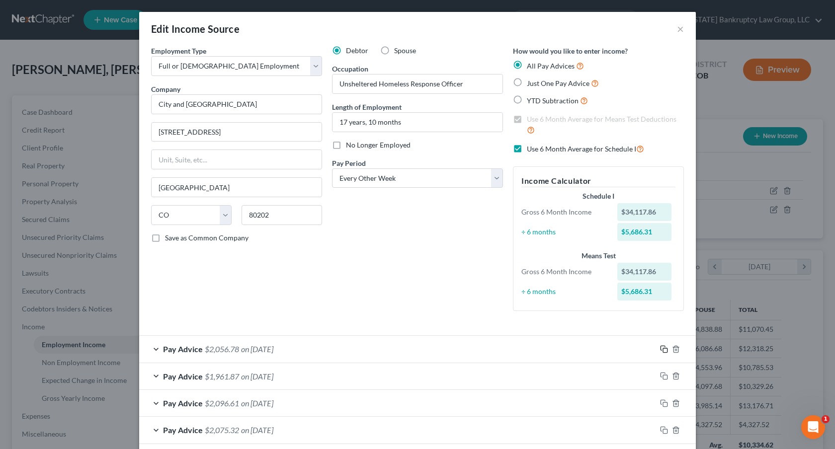
click at [665, 348] on rect "button" at bounding box center [665, 350] width 4 height 4
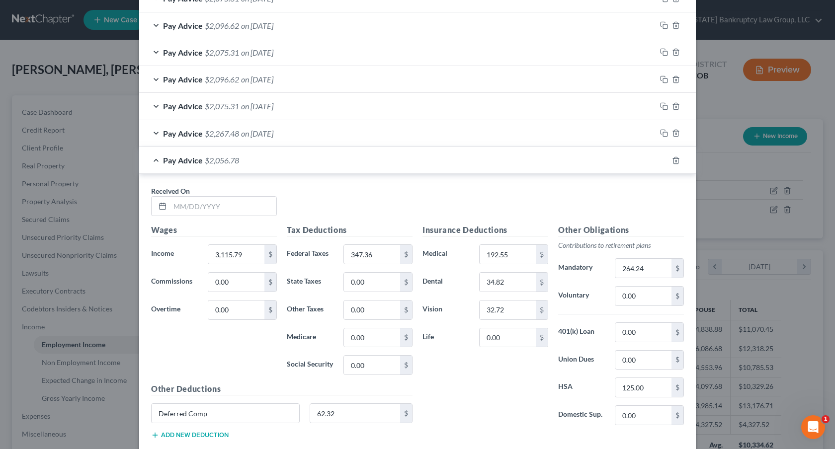
scroll to position [654, 0]
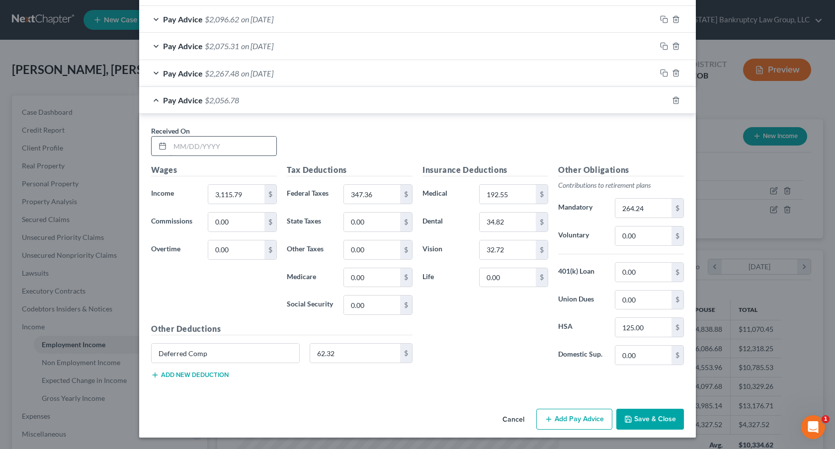
click at [214, 148] on input "text" at bounding box center [223, 146] width 106 height 19
type input "09/12/2025"
click at [237, 197] on input "3,115.79" at bounding box center [236, 194] width 56 height 19
type input "2,804.21"
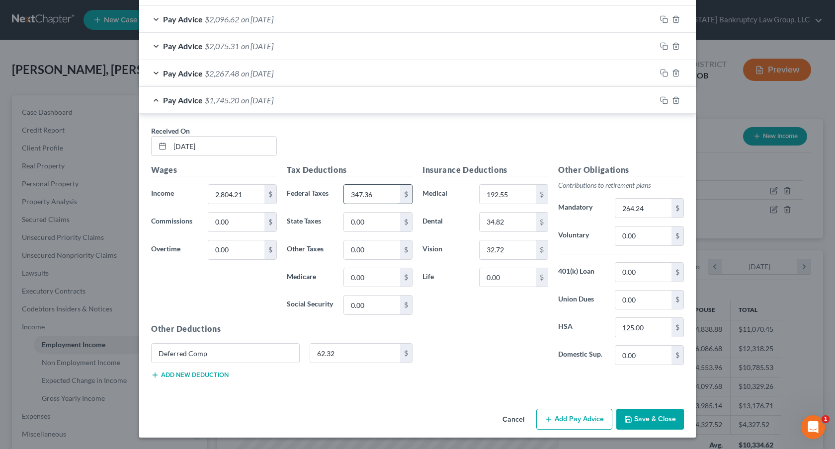
click at [367, 199] on input "347.36" at bounding box center [372, 194] width 56 height 19
type input "271.67"
click at [662, 101] on icon "button" at bounding box center [664, 100] width 8 height 8
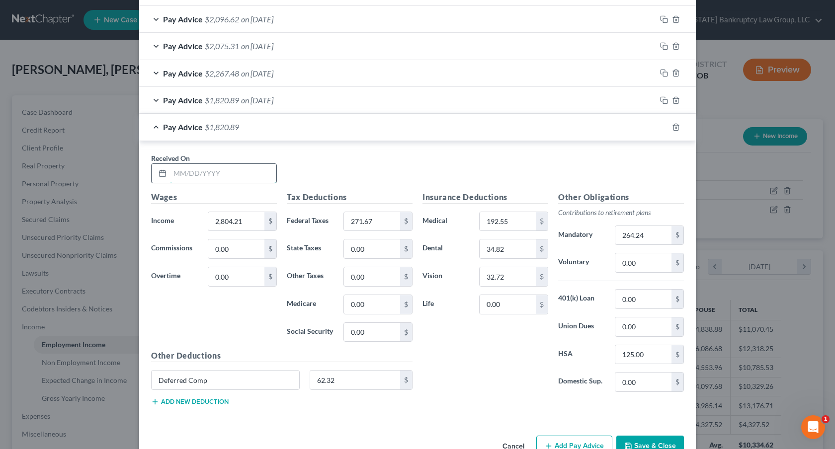
click at [254, 172] on input "text" at bounding box center [223, 173] width 106 height 19
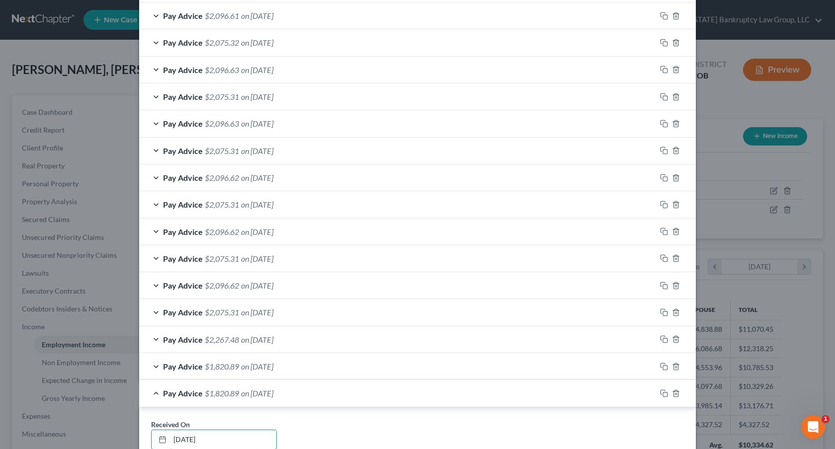
scroll to position [682, 0]
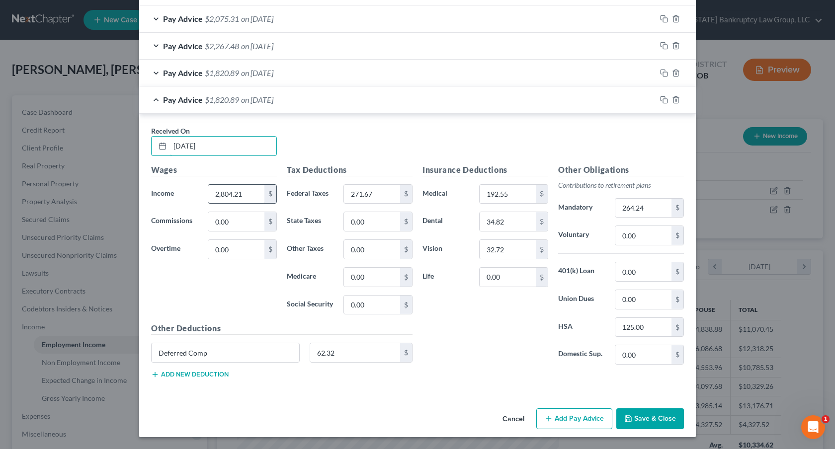
type input "09/26/2025"
click at [253, 195] on input "2,804.21" at bounding box center [236, 194] width 56 height 19
type input "2,960.00"
click at [358, 199] on input "271.67" at bounding box center [372, 194] width 56 height 19
type input "286.49"
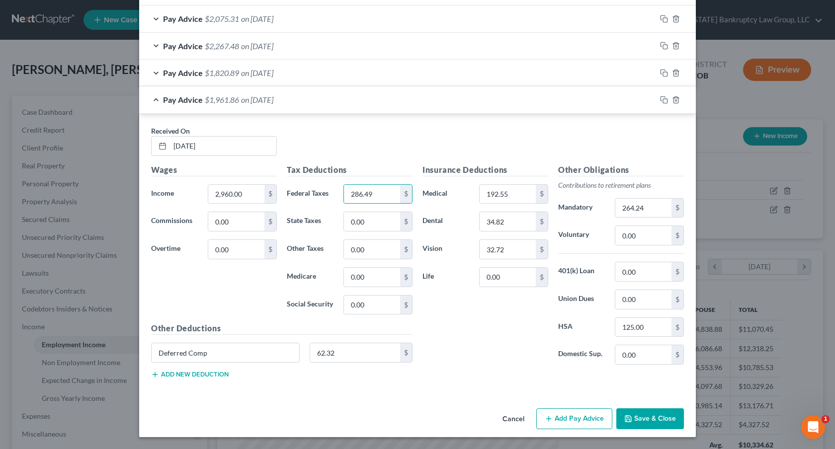
click at [630, 421] on icon "button" at bounding box center [628, 419] width 8 height 8
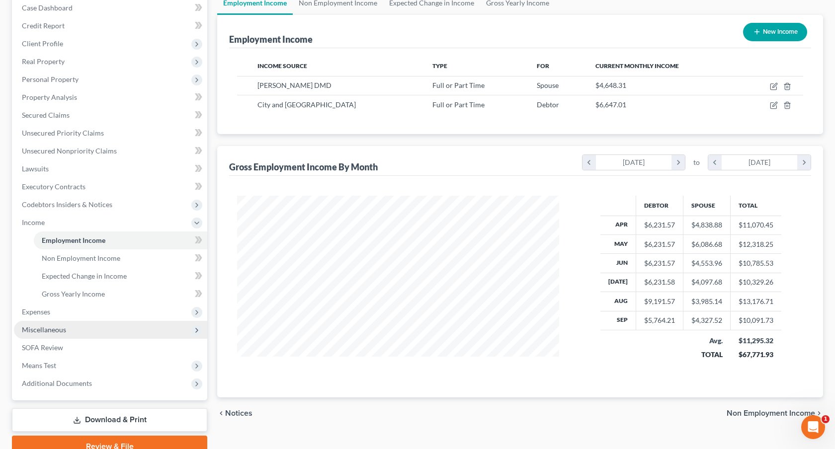
scroll to position [107, 0]
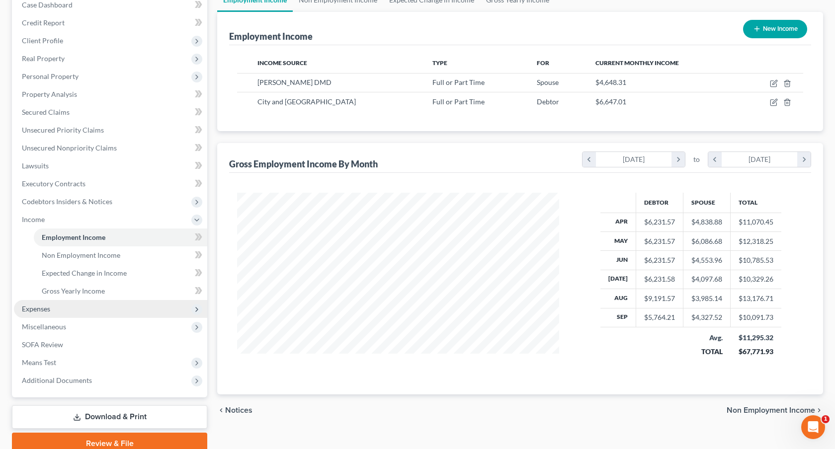
click at [95, 311] on span "Expenses" at bounding box center [110, 309] width 193 height 18
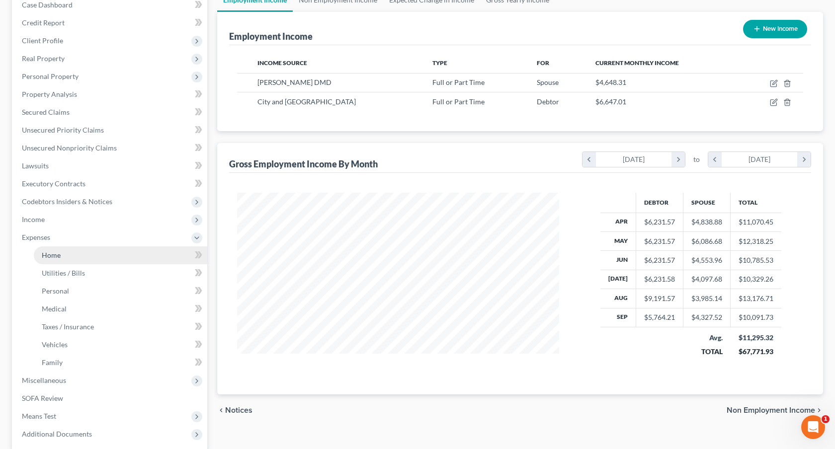
click at [100, 259] on link "Home" at bounding box center [120, 256] width 173 height 18
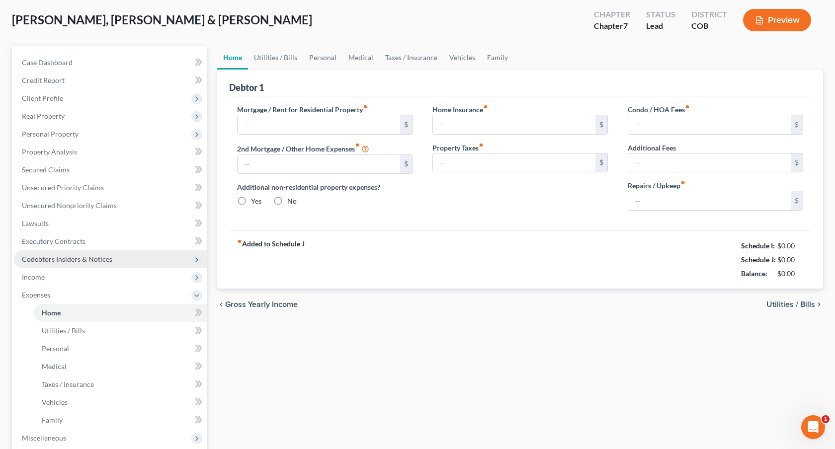
type input "2,050.00"
type input "308.00"
radio input "true"
type input "0.00"
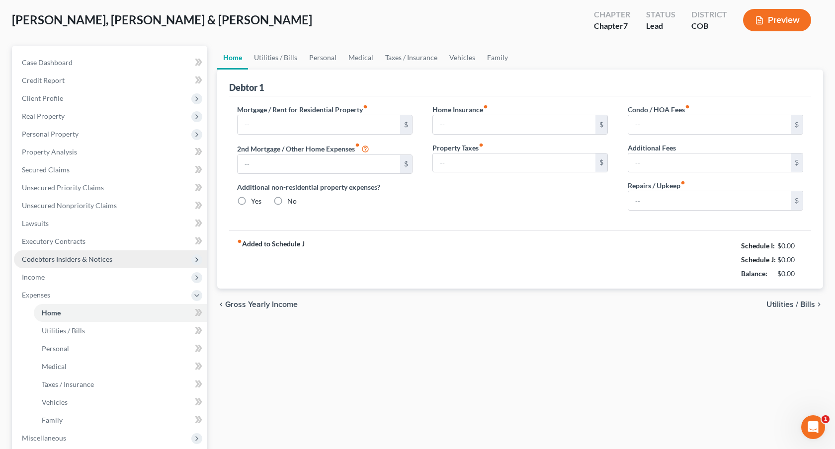
type input "0.00"
type input "100.00"
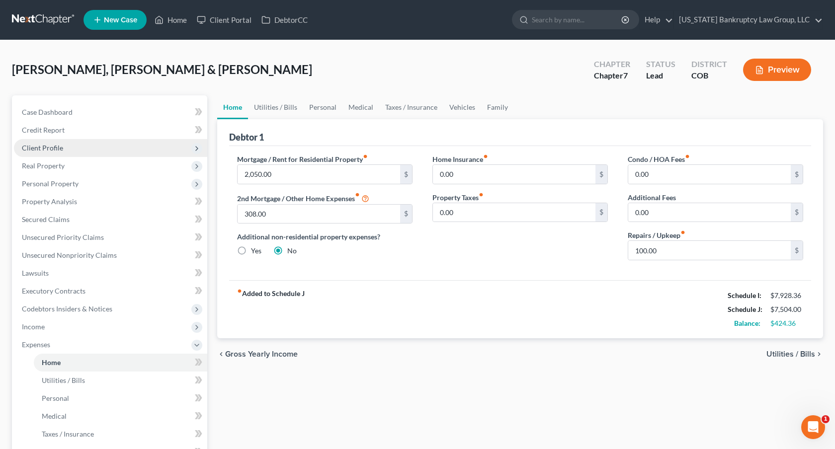
click at [63, 151] on span "Client Profile" at bounding box center [110, 148] width 193 height 18
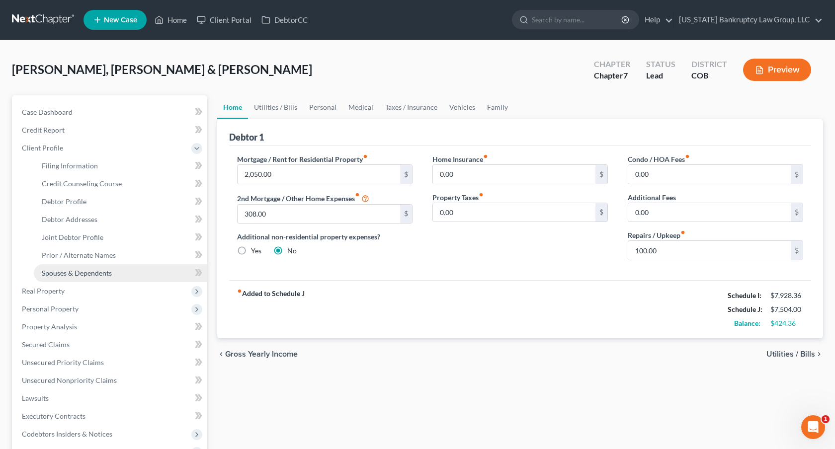
click at [86, 270] on span "Spouses & Dependents" at bounding box center [77, 273] width 70 height 8
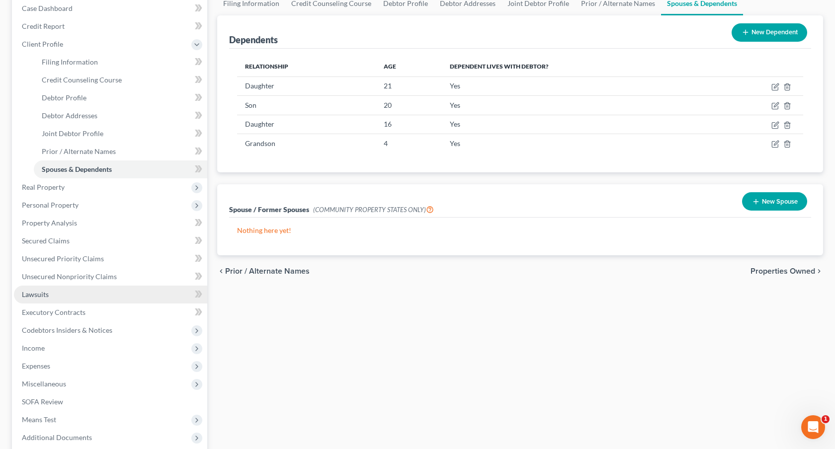
scroll to position [123, 0]
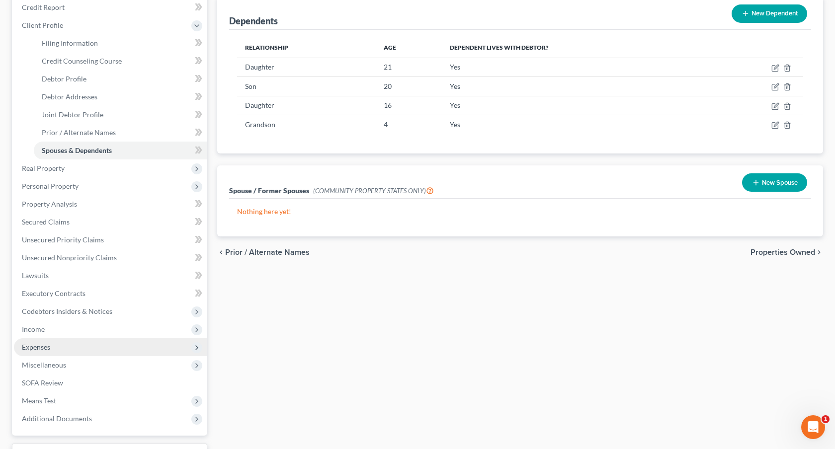
click at [60, 346] on span "Expenses" at bounding box center [110, 348] width 193 height 18
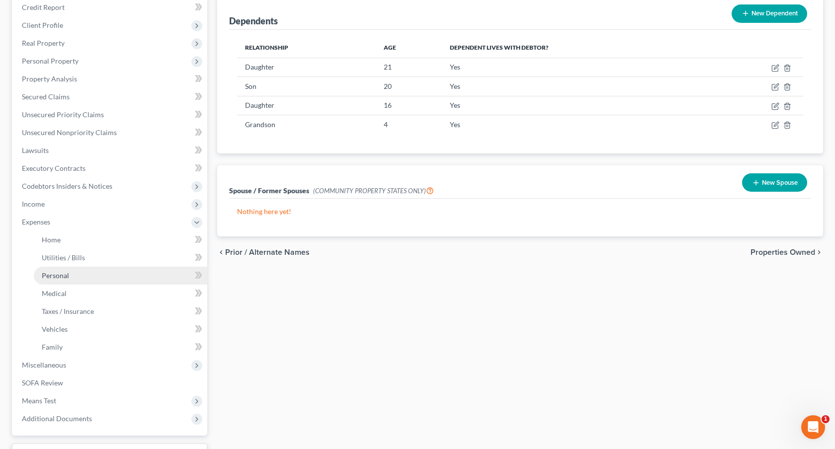
click at [72, 271] on link "Personal" at bounding box center [120, 276] width 173 height 18
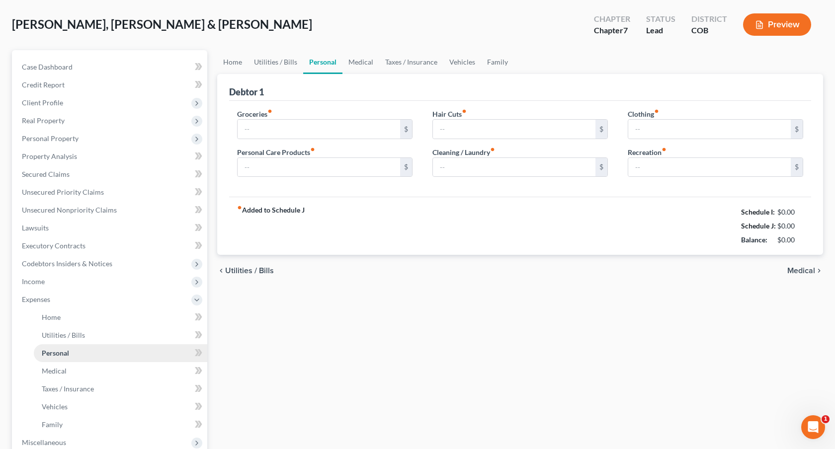
type input "1,500.00"
type input "150.00"
type input "100.00"
type input "300.00"
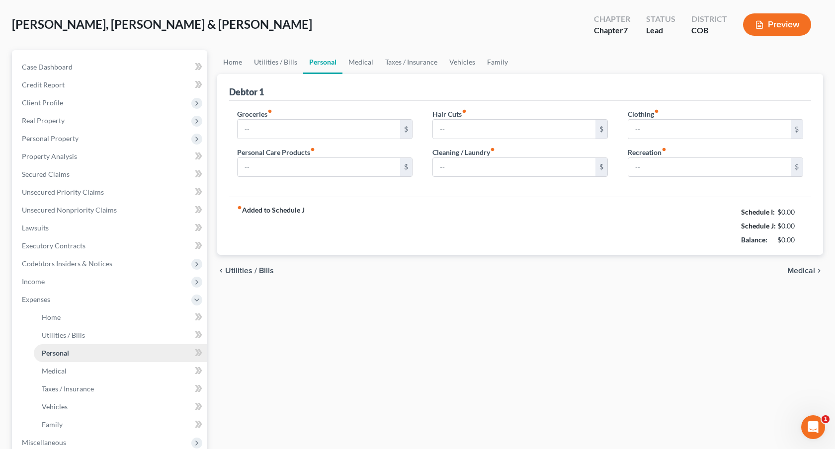
type input "100.00"
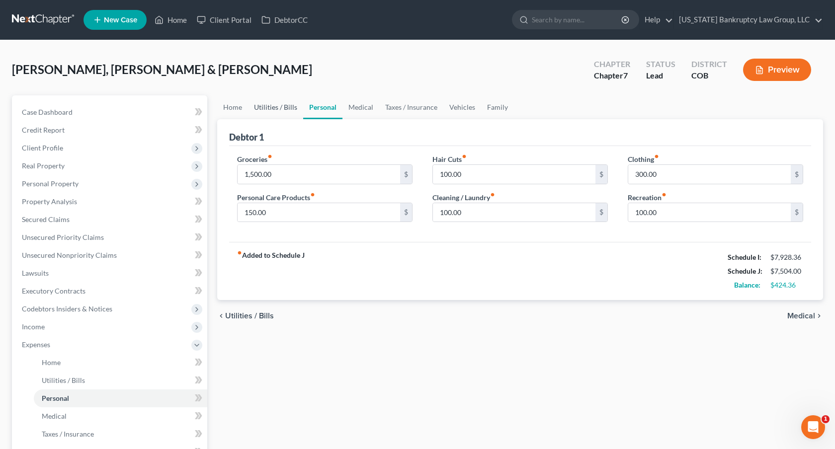
click at [290, 107] on link "Utilities / Bills" at bounding box center [275, 107] width 55 height 24
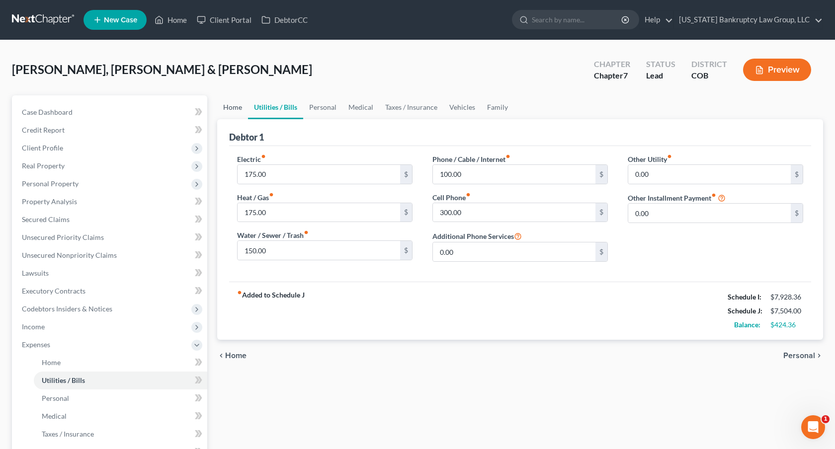
click at [232, 106] on link "Home" at bounding box center [232, 107] width 31 height 24
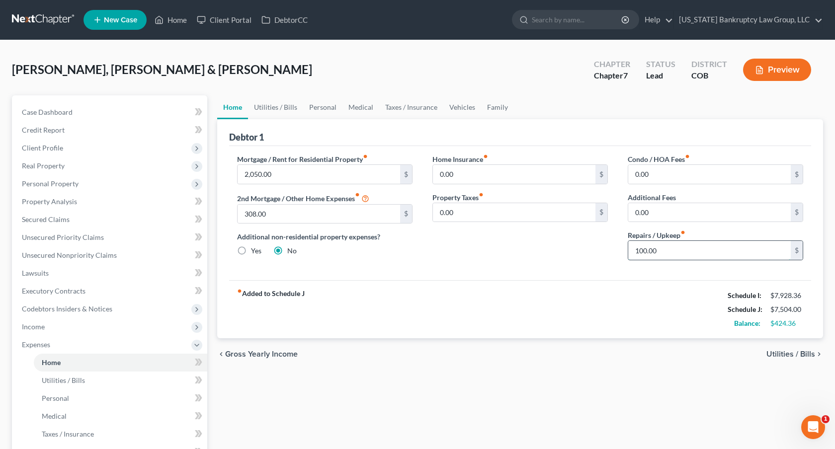
click at [642, 250] on input "100.00" at bounding box center [709, 250] width 163 height 19
type input "150.00"
click at [368, 106] on link "Medical" at bounding box center [361, 107] width 37 height 24
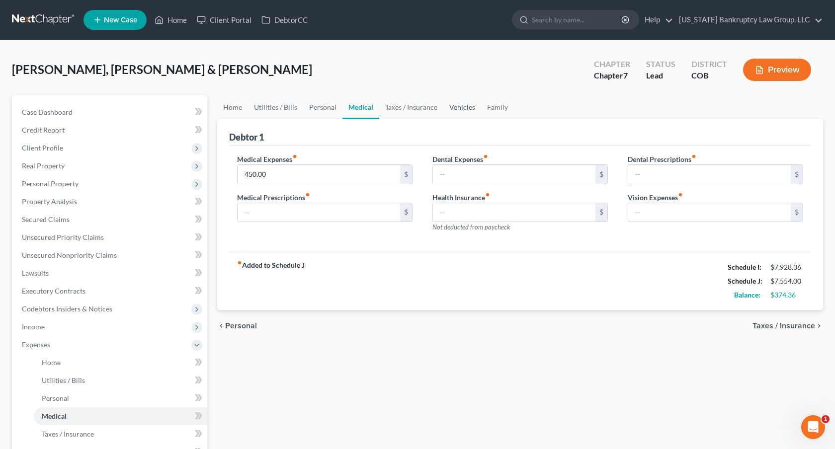
click at [464, 105] on link "Vehicles" at bounding box center [462, 107] width 38 height 24
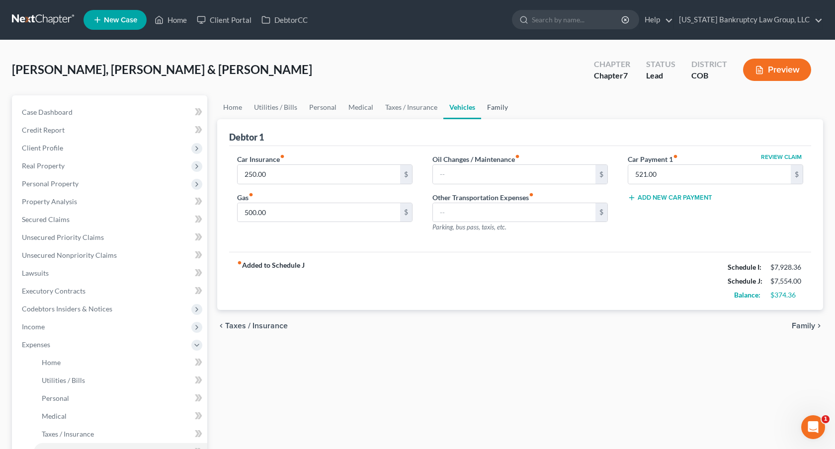
click at [500, 110] on link "Family" at bounding box center [497, 107] width 33 height 24
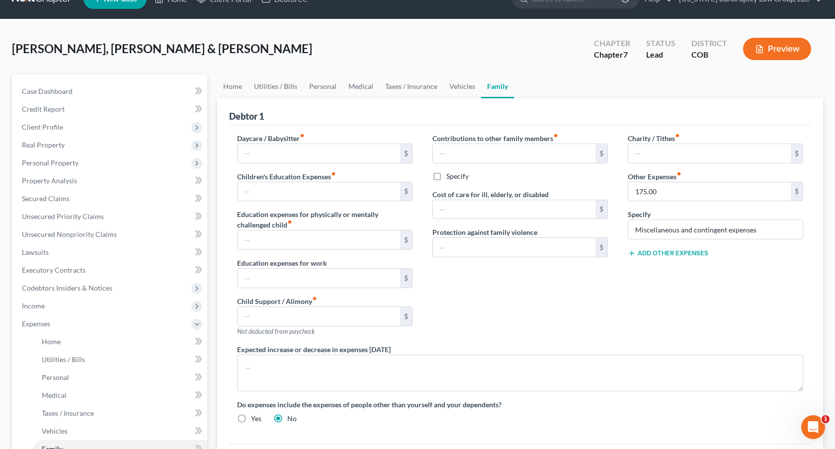
scroll to position [25, 0]
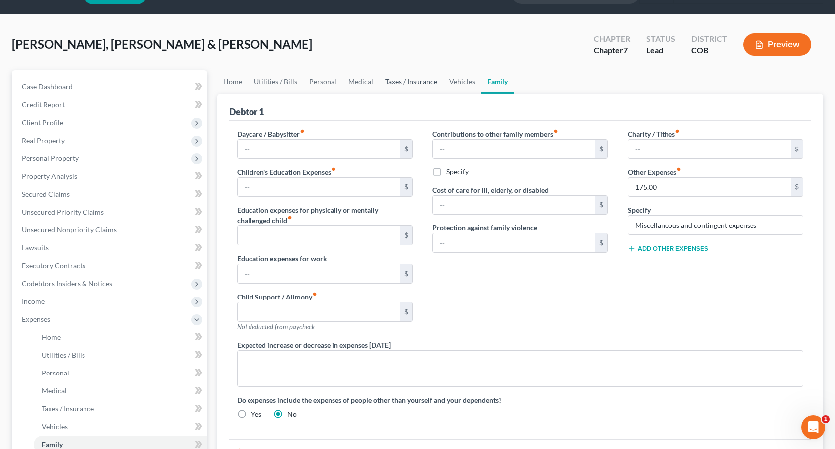
click at [399, 83] on link "Taxes / Insurance" at bounding box center [411, 82] width 64 height 24
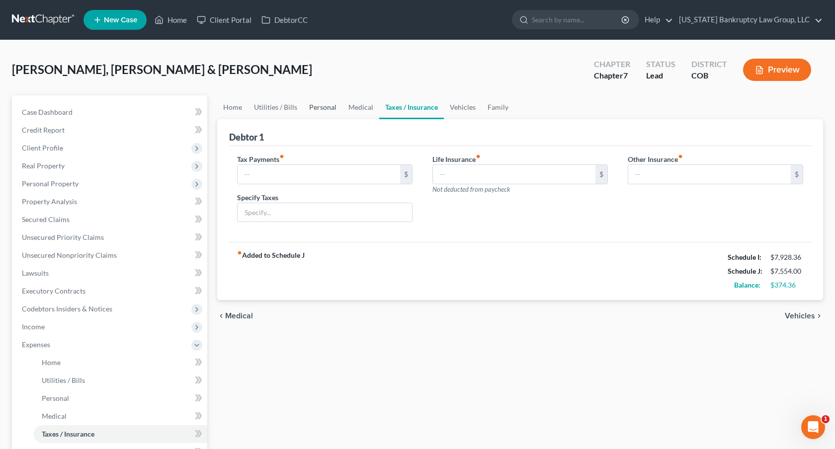
click at [318, 108] on link "Personal" at bounding box center [322, 107] width 39 height 24
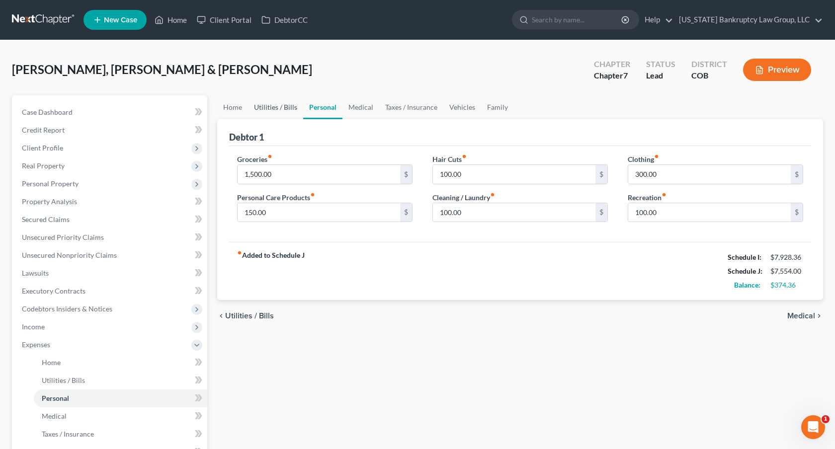
click at [287, 105] on link "Utilities / Bills" at bounding box center [275, 107] width 55 height 24
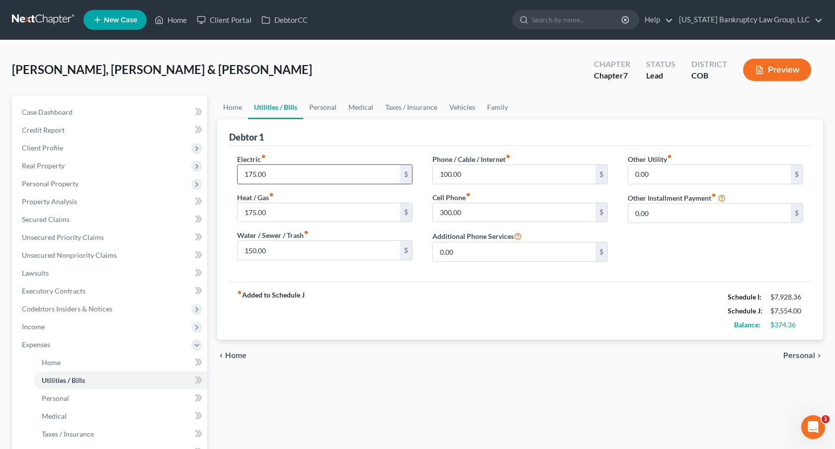
click at [253, 171] on input "175.00" at bounding box center [319, 174] width 163 height 19
type input "225.00"
click at [324, 107] on link "Personal" at bounding box center [322, 107] width 39 height 24
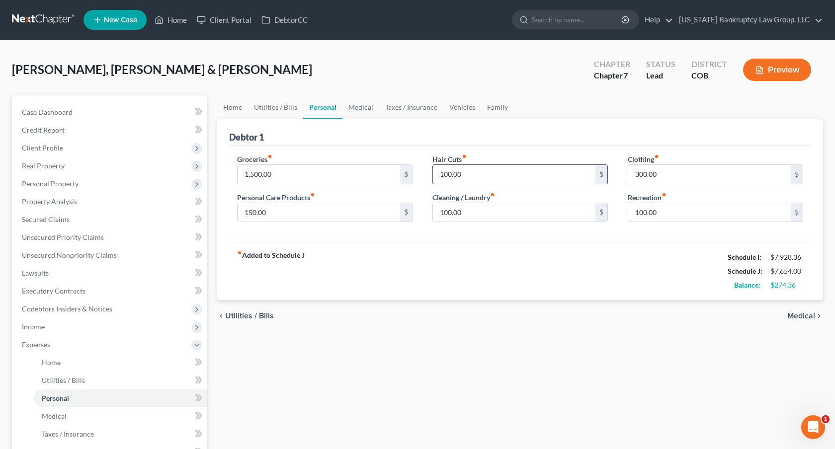
click at [448, 174] on input "100.00" at bounding box center [514, 174] width 163 height 19
type input "150.00"
click at [453, 212] on input "100.00" at bounding box center [514, 212] width 163 height 19
click at [267, 210] on input "150.00" at bounding box center [319, 212] width 163 height 19
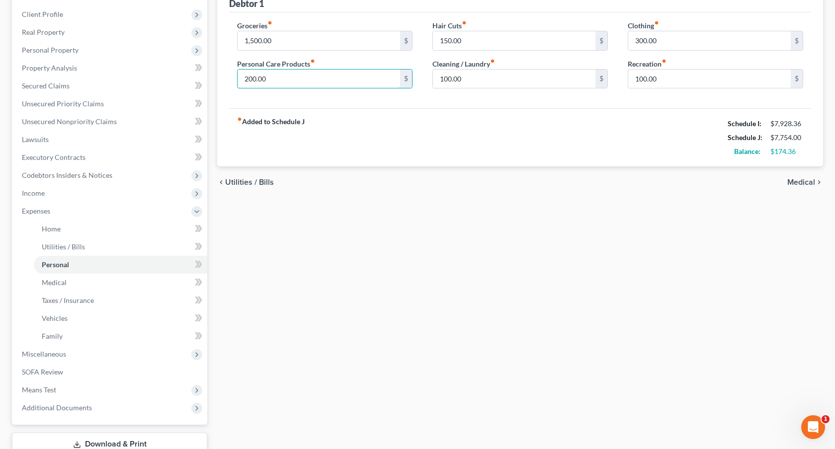
scroll to position [166, 0]
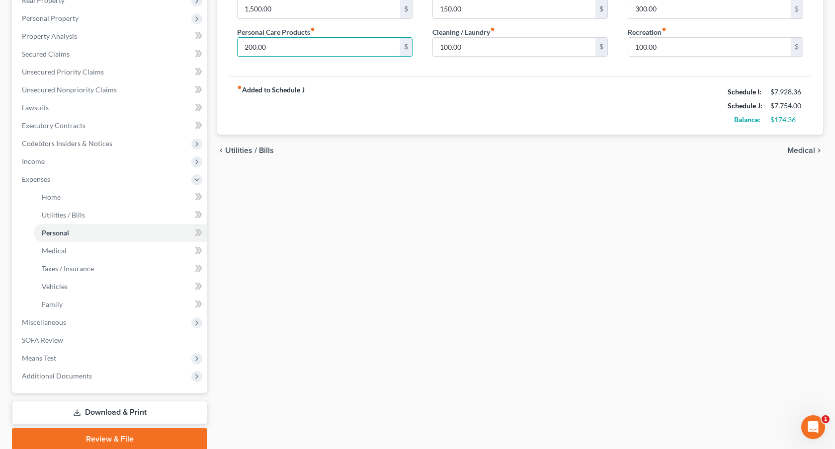
type input "200.00"
click at [160, 410] on link "Download & Print" at bounding box center [109, 412] width 195 height 23
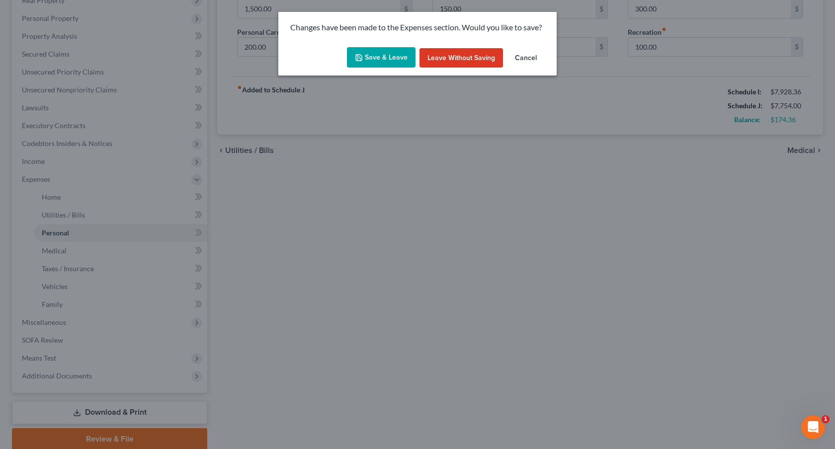
click at [393, 60] on button "Save & Leave" at bounding box center [381, 57] width 69 height 21
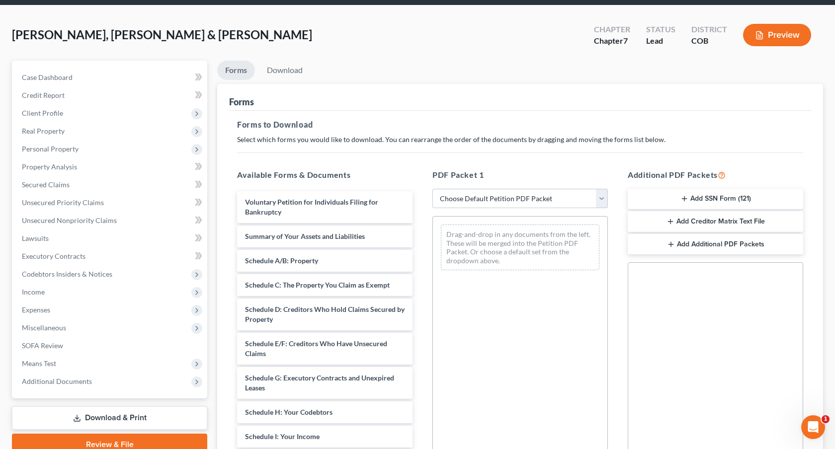
scroll to position [44, 0]
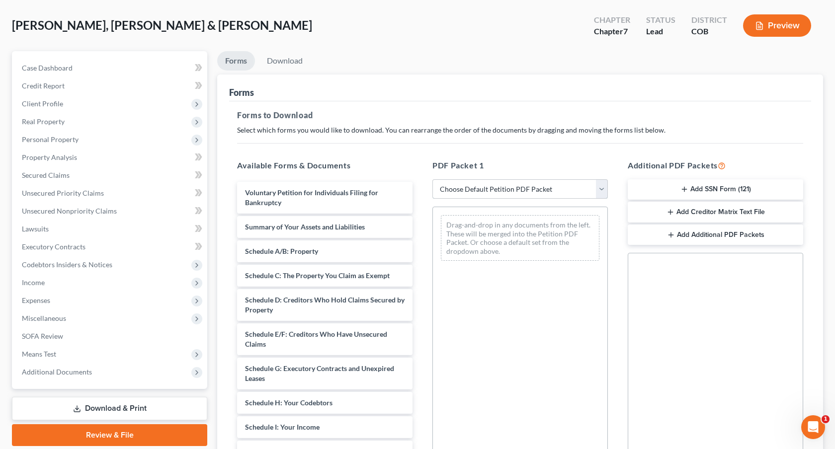
click at [462, 180] on select "Choose Default Petition PDF Packet Complete Bankruptcy Petition (all forms and …" at bounding box center [520, 189] width 175 height 20
select select "0"
click at [433, 179] on select "Choose Default Petition PDF Packet Complete Bankruptcy Petition (all forms and …" at bounding box center [520, 189] width 175 height 20
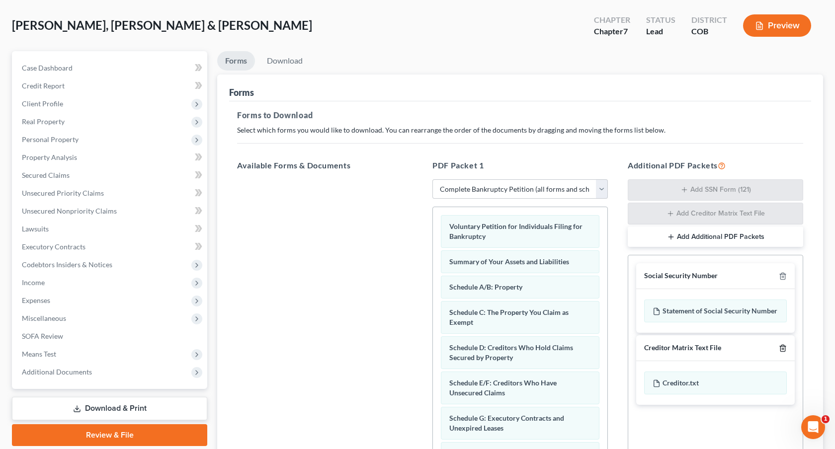
click at [782, 348] on icon "button" at bounding box center [783, 349] width 8 height 8
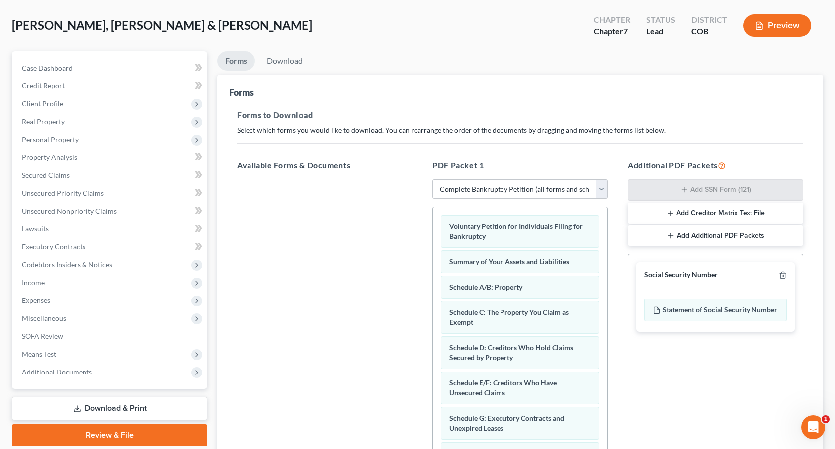
scroll to position [164, 0]
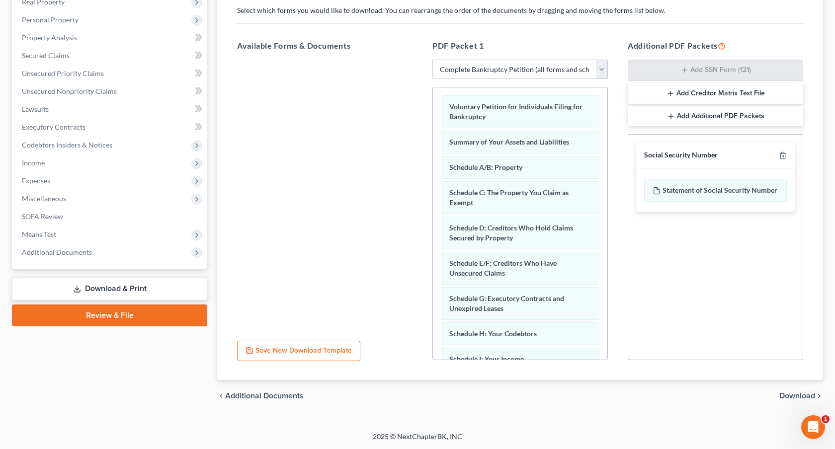
click at [800, 394] on span "Download" at bounding box center [797, 396] width 36 height 8
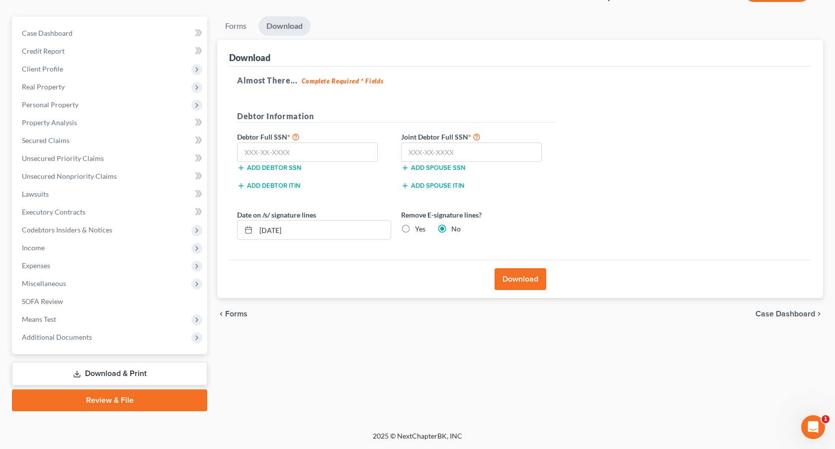
scroll to position [78, 0]
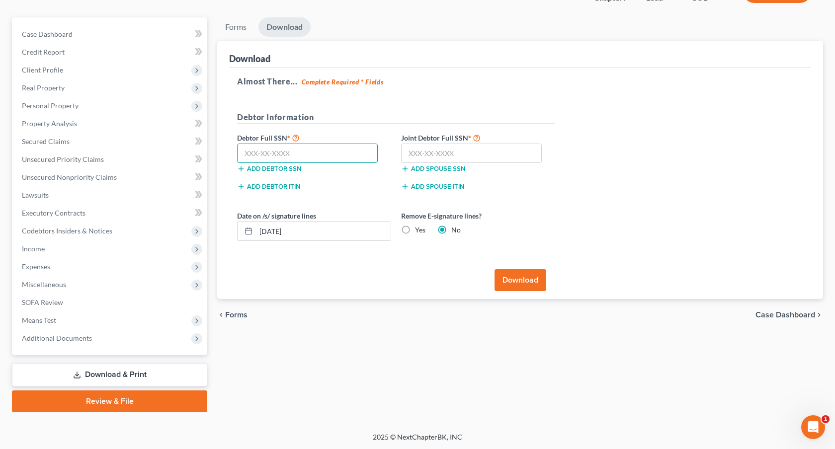
click at [341, 158] on input "text" at bounding box center [307, 154] width 141 height 20
click at [424, 153] on input "text" at bounding box center [471, 154] width 141 height 20
type input "523-51-1460"
click at [342, 151] on input "text" at bounding box center [307, 154] width 141 height 20
type input "464-71-5787"
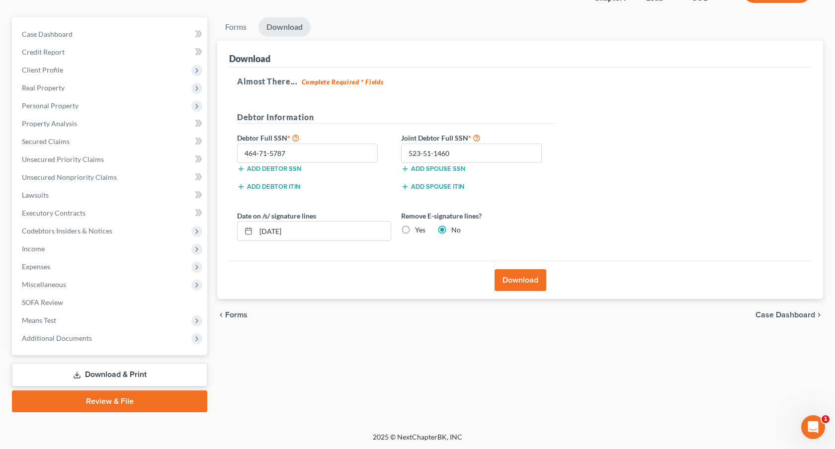
click at [515, 274] on button "Download" at bounding box center [521, 280] width 52 height 22
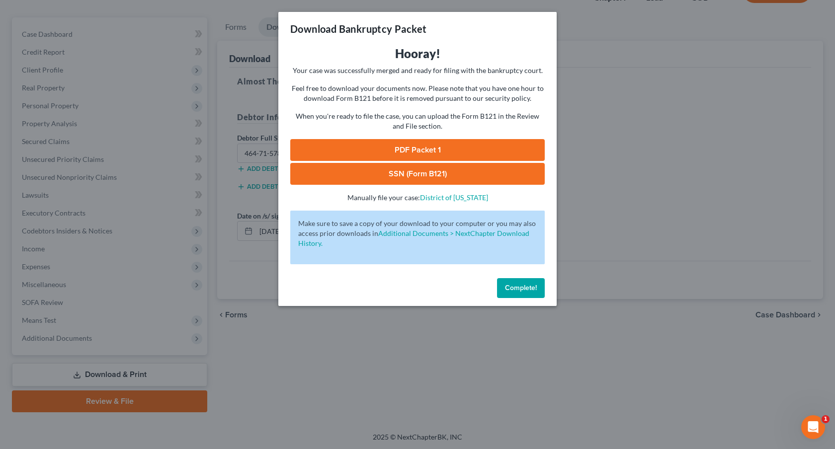
click at [371, 145] on link "PDF Packet 1" at bounding box center [417, 150] width 255 height 22
click at [413, 179] on link "SSN (Form B121)" at bounding box center [417, 174] width 255 height 22
click at [522, 285] on span "Complete!" at bounding box center [521, 288] width 32 height 8
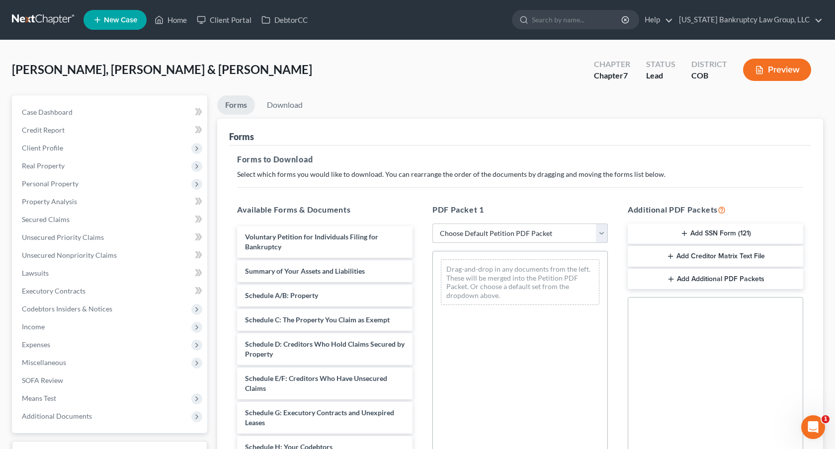
click at [463, 231] on select "Choose Default Petition PDF Packet Complete Bankruptcy Petition (all forms and …" at bounding box center [520, 234] width 175 height 20
select select "3"
click at [433, 224] on select "Choose Default Petition PDF Packet Complete Bankruptcy Petition (all forms and …" at bounding box center [520, 234] width 175 height 20
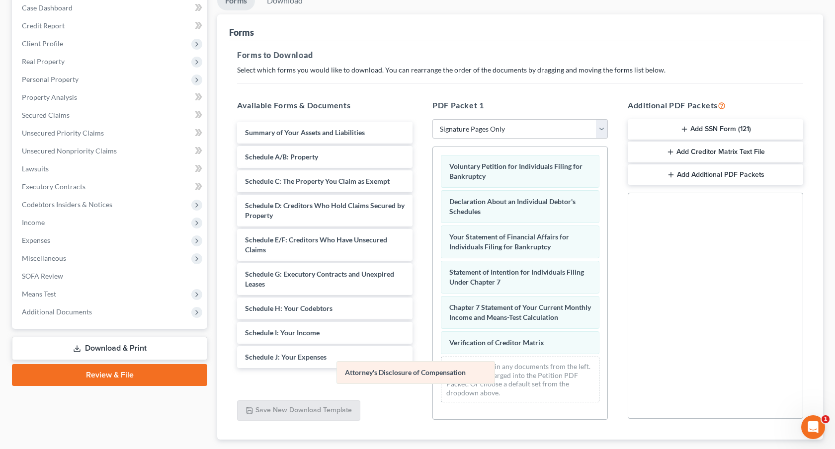
drag, startPoint x: 490, startPoint y: 350, endPoint x: 385, endPoint y: 371, distance: 106.6
click at [433, 371] on div "Attorney's Disclosure of Compensation Voluntary Petition for Individuals Filing…" at bounding box center [520, 278] width 174 height 263
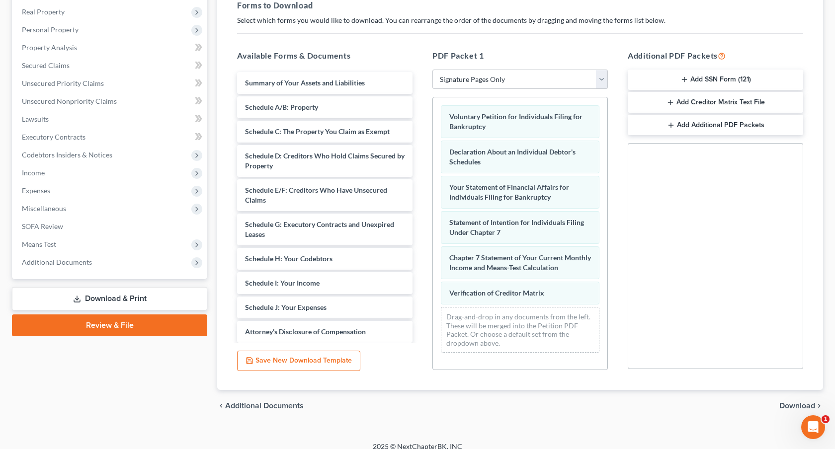
scroll to position [164, 0]
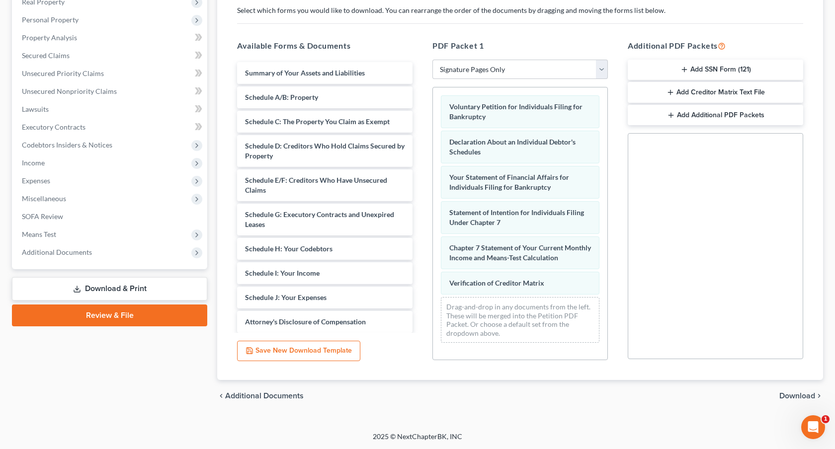
click at [798, 392] on span "Download" at bounding box center [797, 396] width 36 height 8
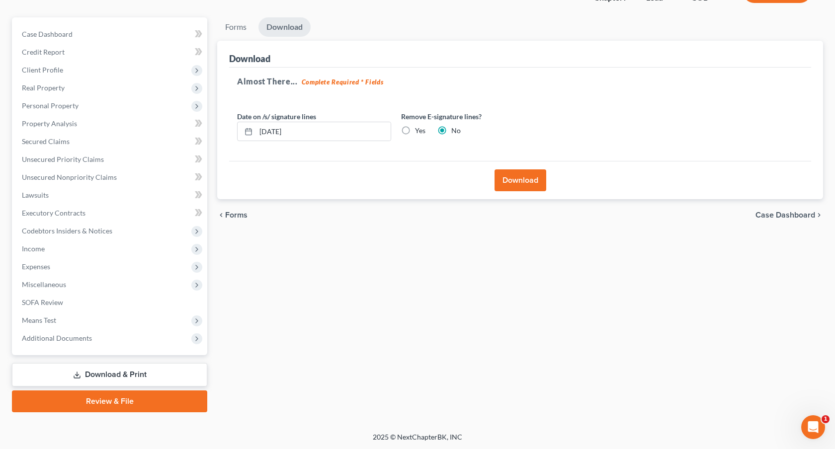
click at [499, 157] on div "Almost There... Complete Required * Fields Date on /s/ signature lines 10/03/20…" at bounding box center [520, 115] width 582 height 94
click at [510, 175] on button "Download" at bounding box center [521, 181] width 52 height 22
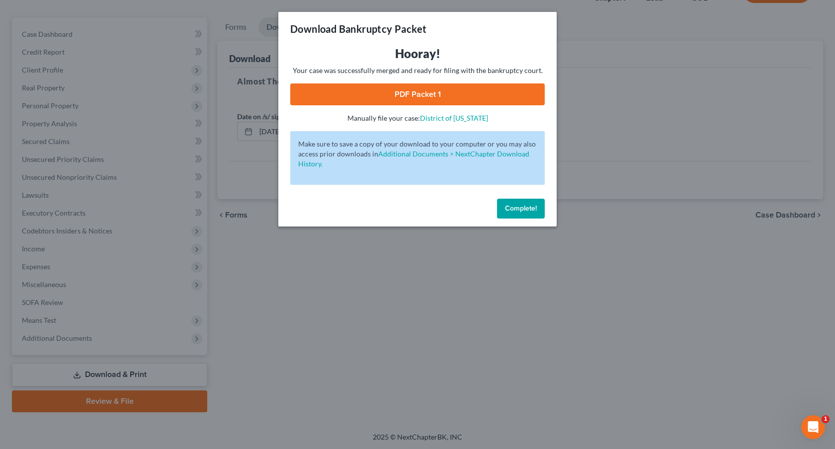
click at [386, 94] on link "PDF Packet 1" at bounding box center [417, 95] width 255 height 22
click at [516, 205] on span "Complete!" at bounding box center [521, 208] width 32 height 8
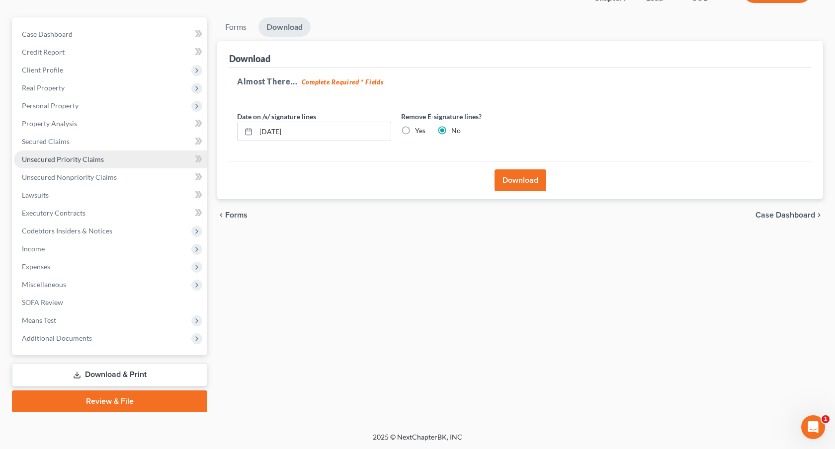
scroll to position [0, 0]
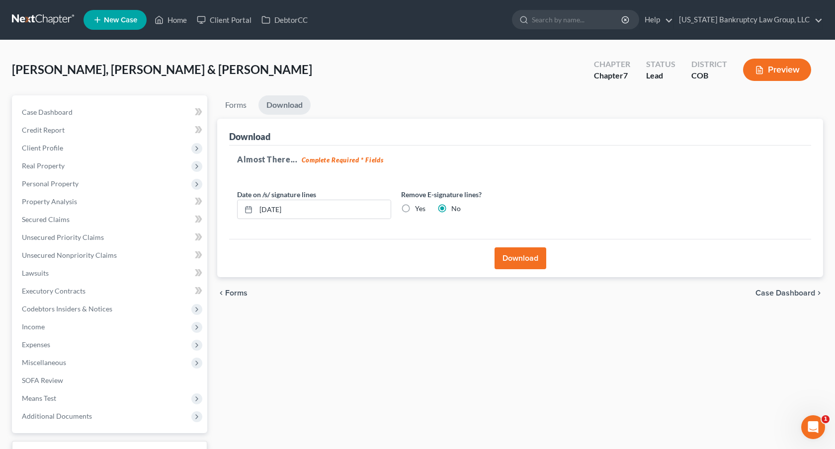
click at [52, 18] on link at bounding box center [44, 20] width 64 height 18
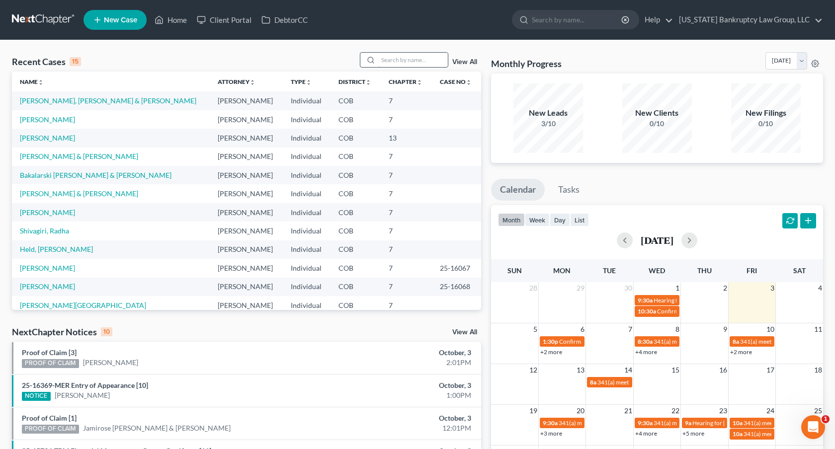
click at [394, 61] on input "search" at bounding box center [413, 60] width 70 height 14
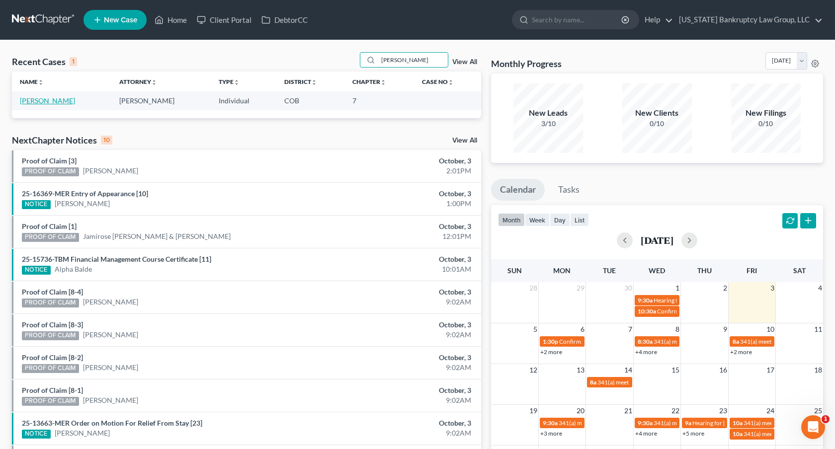
type input "[PERSON_NAME]"
click at [58, 98] on link "[PERSON_NAME]" at bounding box center [47, 100] width 55 height 8
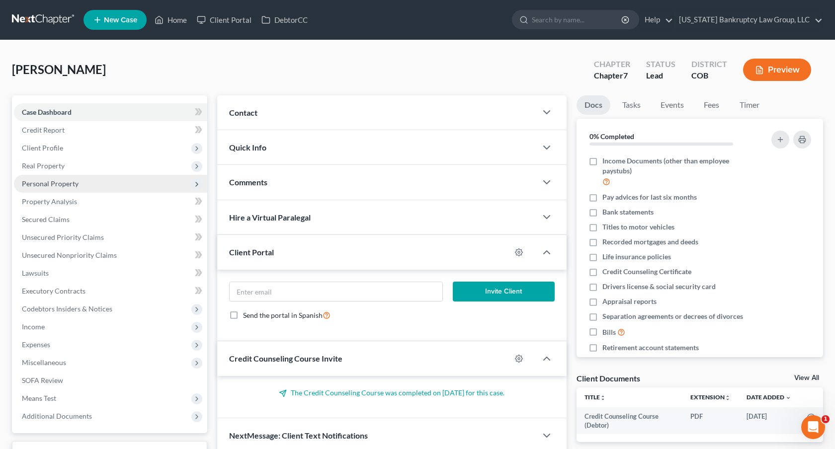
click at [67, 182] on span "Personal Property" at bounding box center [50, 183] width 57 height 8
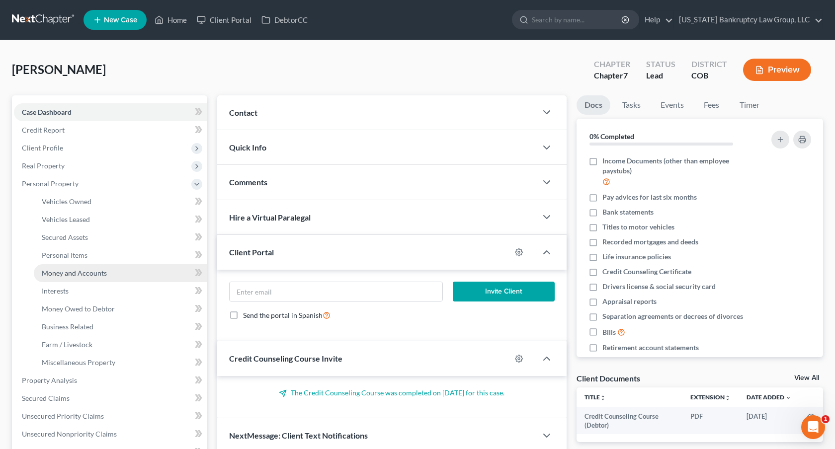
click at [76, 274] on span "Money and Accounts" at bounding box center [74, 273] width 65 height 8
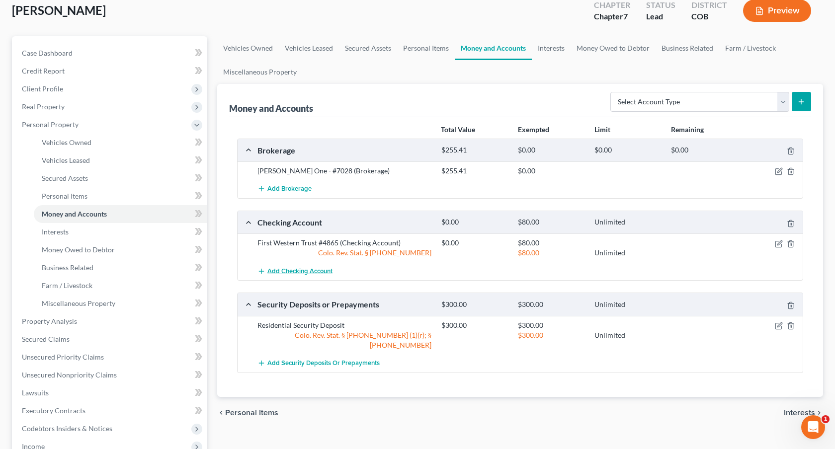
scroll to position [63, 0]
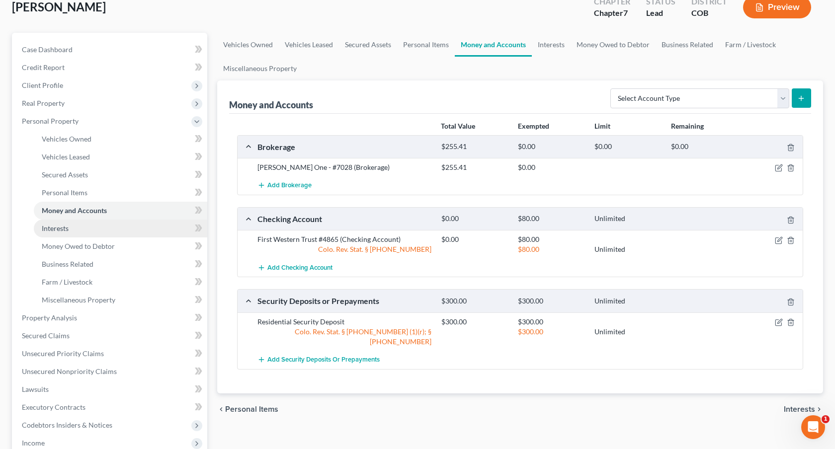
click at [75, 230] on link "Interests" at bounding box center [120, 229] width 173 height 18
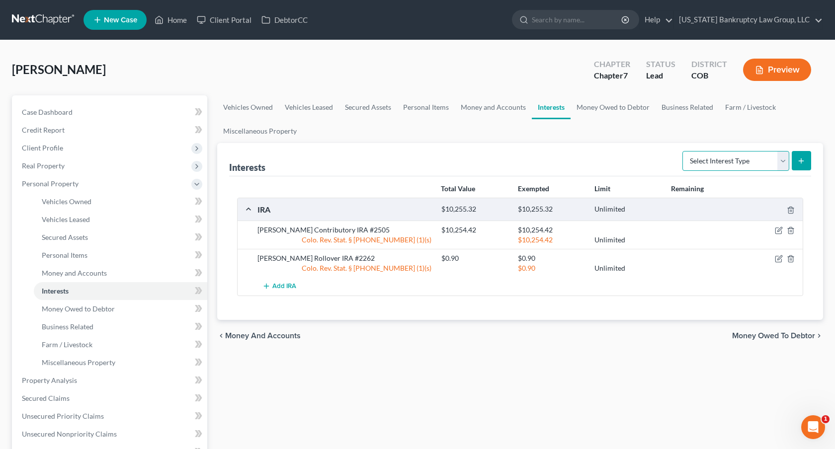
click at [751, 156] on select "Select Interest Type 401K Annuity Bond Education IRA Government Bond Government…" at bounding box center [736, 161] width 107 height 20
click at [98, 265] on link "Money and Accounts" at bounding box center [120, 273] width 173 height 18
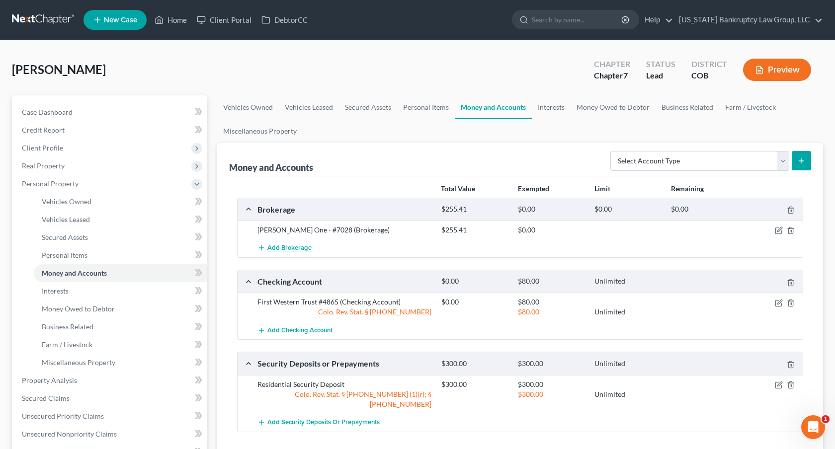
click at [310, 247] on span "Add Brokerage" at bounding box center [289, 249] width 44 height 8
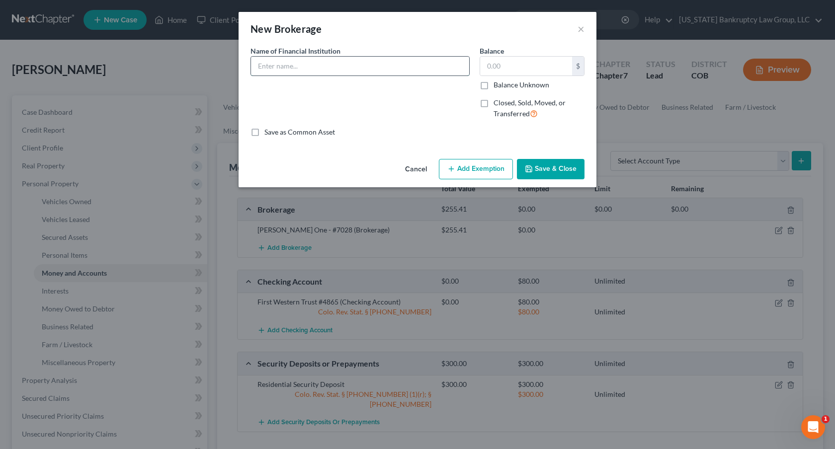
click at [307, 69] on input "text" at bounding box center [360, 66] width 218 height 19
type input "Coinbase"
click at [505, 68] on input "text" at bounding box center [526, 66] width 92 height 19
type input "0.00"
click at [547, 169] on button "Save & Close" at bounding box center [551, 169] width 68 height 21
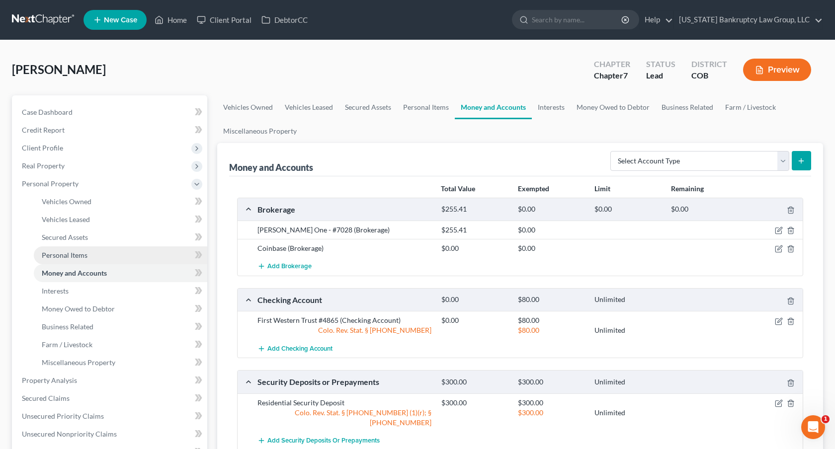
click at [89, 248] on link "Personal Items" at bounding box center [120, 256] width 173 height 18
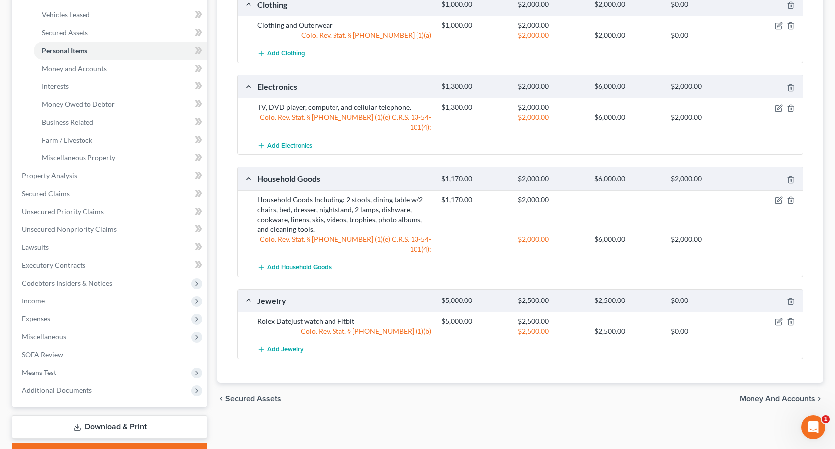
scroll to position [206, 0]
click at [777, 317] on icon "button" at bounding box center [779, 321] width 8 height 8
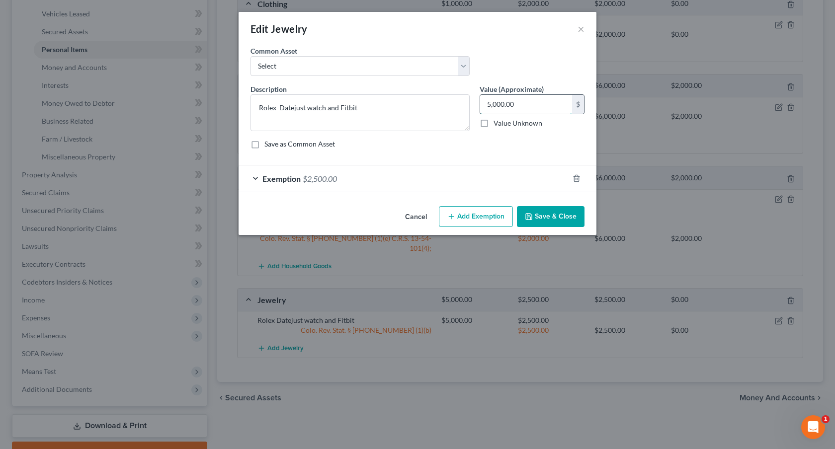
click at [498, 106] on input "5,000.00" at bounding box center [526, 104] width 92 height 19
type input "2,500.00"
click at [557, 223] on button "Save & Close" at bounding box center [551, 216] width 68 height 21
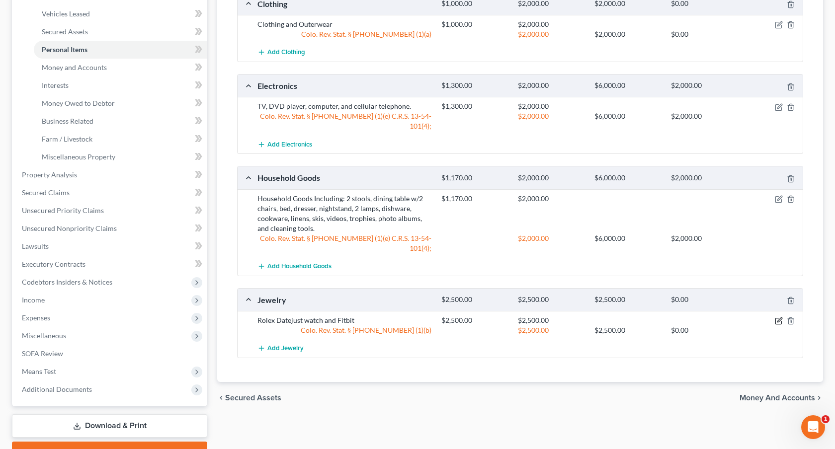
click at [779, 317] on icon "button" at bounding box center [779, 321] width 8 height 8
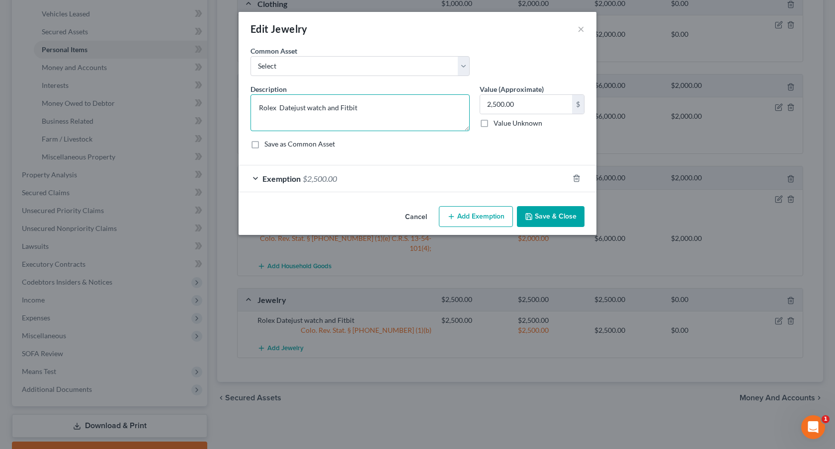
click at [323, 109] on textarea "Rolex Datejust watch and Fitbit" at bounding box center [360, 112] width 219 height 37
click at [332, 110] on textarea "Rolex Datejust watch (fair condition) and Fitbit" at bounding box center [360, 112] width 219 height 37
type textarea "Rolex Datejust watch (poor condition) and Fitbit"
click at [562, 217] on button "Save & Close" at bounding box center [551, 216] width 68 height 21
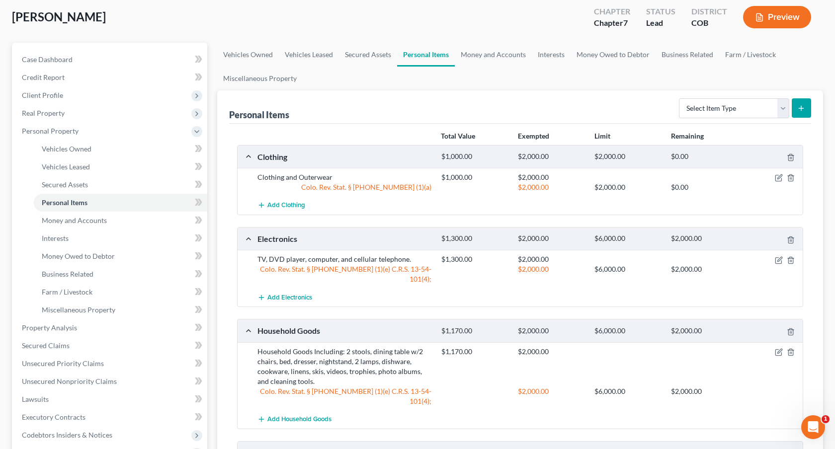
scroll to position [0, 0]
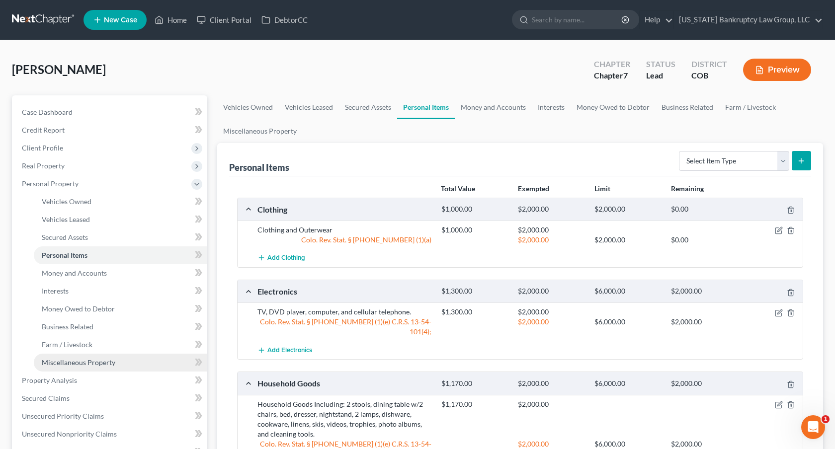
click at [93, 358] on span "Miscellaneous Property" at bounding box center [79, 362] width 74 height 8
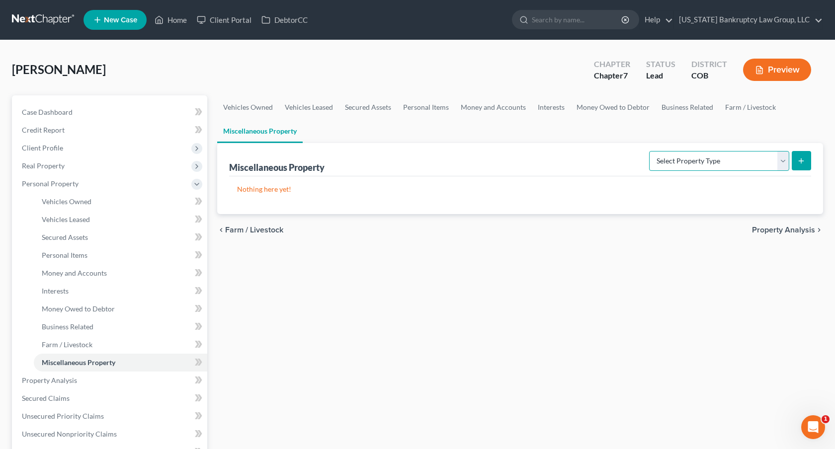
click at [684, 161] on select "Select Property Type Assigned for Creditor Benefit Within 1 Year Holding for An…" at bounding box center [719, 161] width 140 height 20
select select "stored_within_1_year"
click at [649, 151] on select "Select Property Type Assigned for Creditor Benefit Within 1 Year Holding for An…" at bounding box center [719, 161] width 140 height 20
click at [803, 164] on icon "submit" at bounding box center [801, 161] width 8 height 8
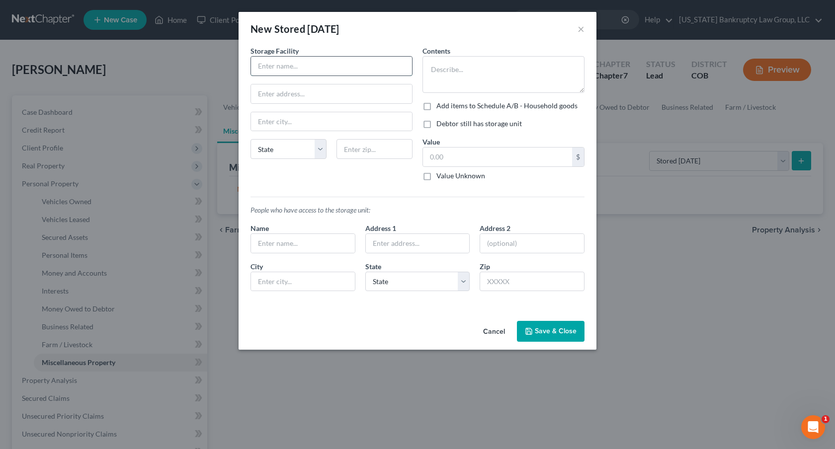
click at [261, 66] on input "text" at bounding box center [331, 66] width 161 height 19
type input "Cube Smart Storage"
click at [432, 64] on textarea at bounding box center [504, 74] width 162 height 37
click at [430, 71] on textarea "Listed on Schedule A/B" at bounding box center [504, 74] width 162 height 37
type textarea "Miscellaneous items already listed on Schedule A/B"
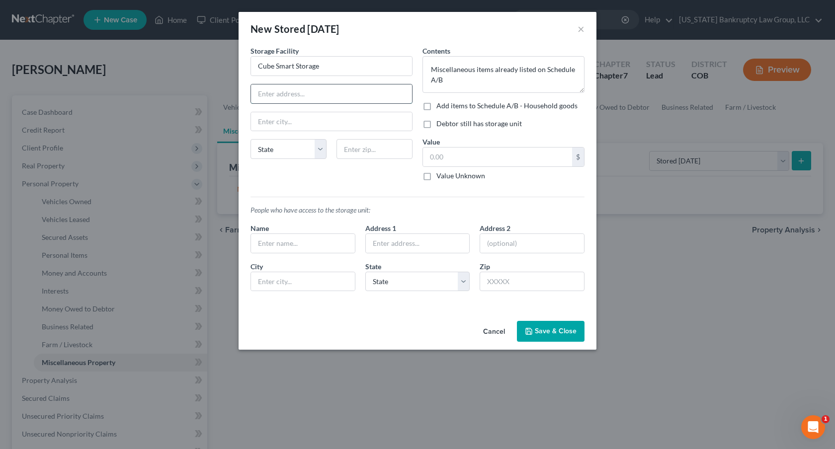
click at [258, 91] on input "text" at bounding box center [331, 94] width 161 height 19
type input "1401 E. County Line Road"
type input "Erie"
select select "5"
type input "80516"
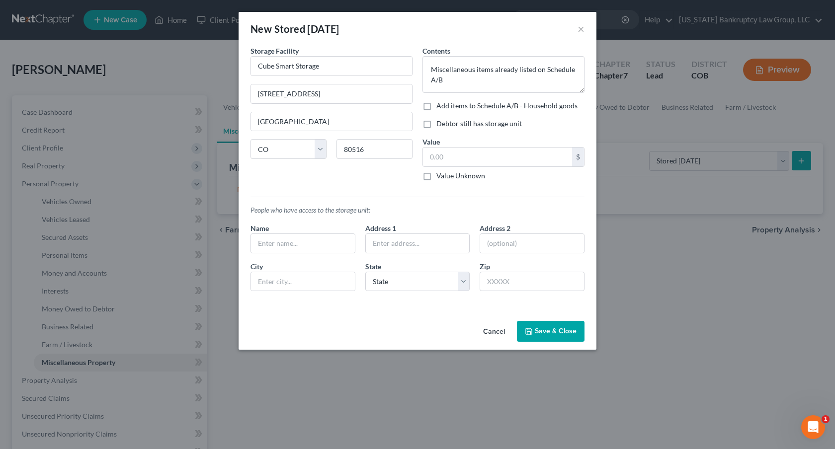
click at [538, 329] on button "Save & Close" at bounding box center [551, 331] width 68 height 21
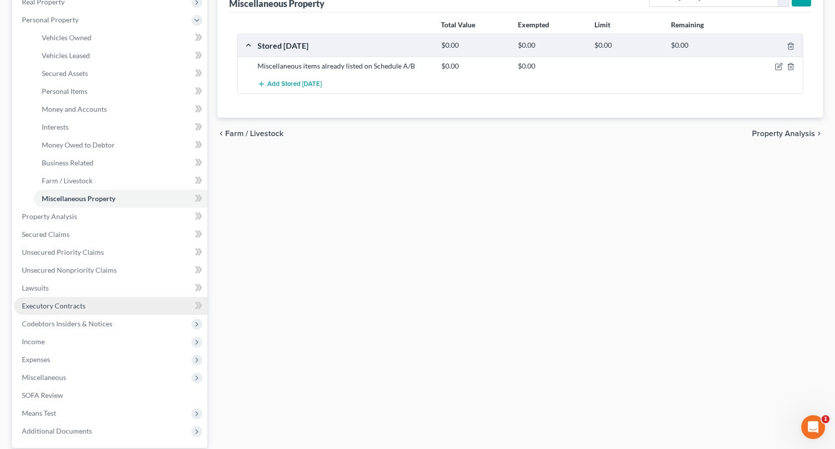
scroll to position [165, 0]
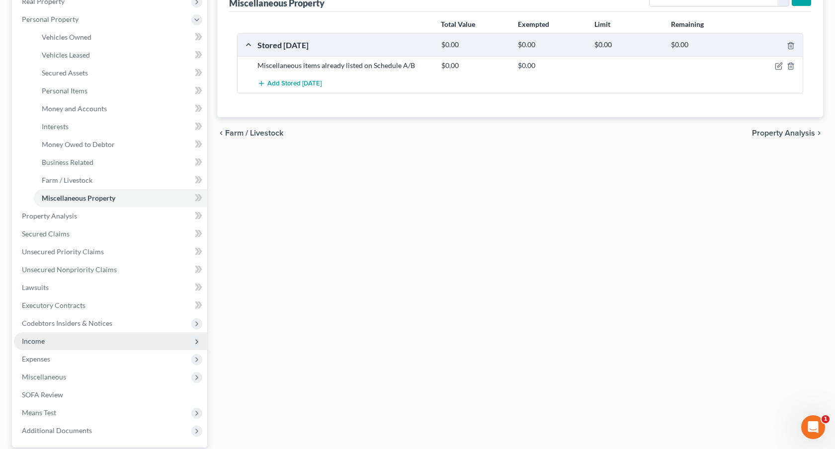
click at [75, 346] on span "Income" at bounding box center [110, 342] width 193 height 18
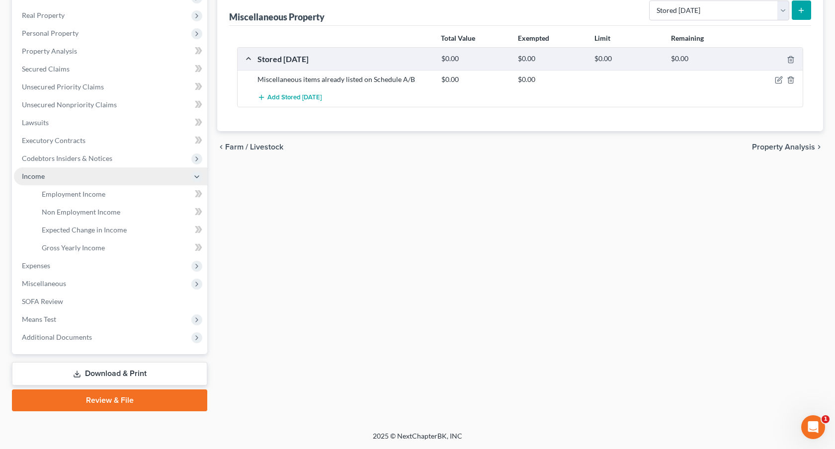
scroll to position [150, 0]
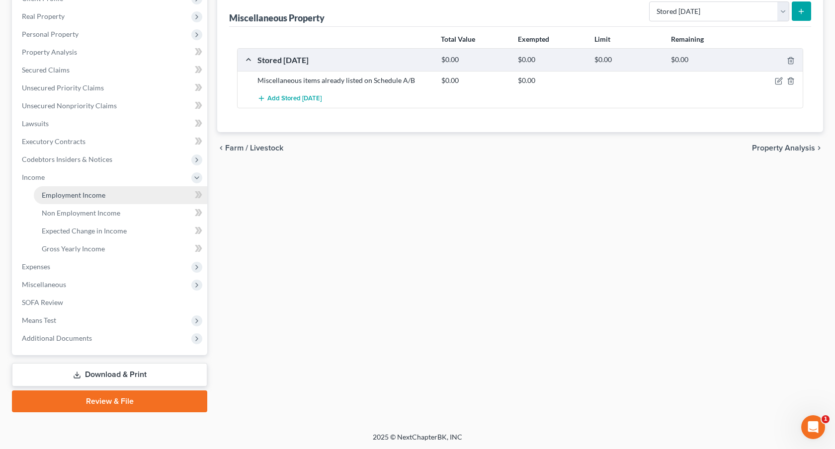
click at [91, 195] on span "Employment Income" at bounding box center [74, 195] width 64 height 8
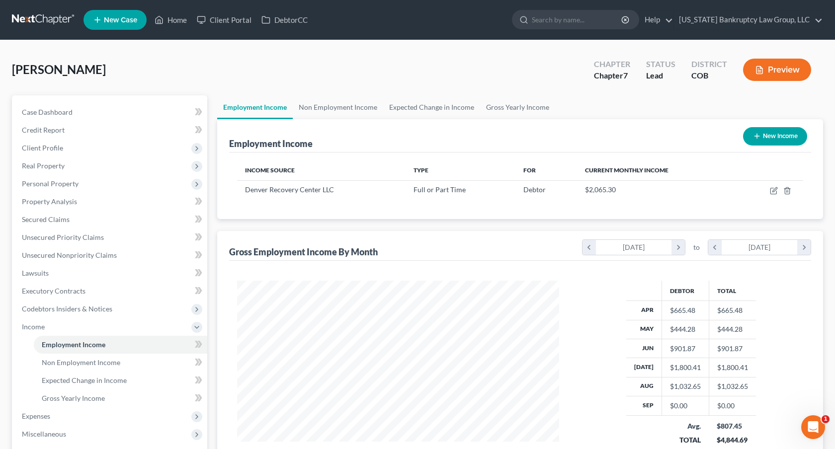
scroll to position [178, 342]
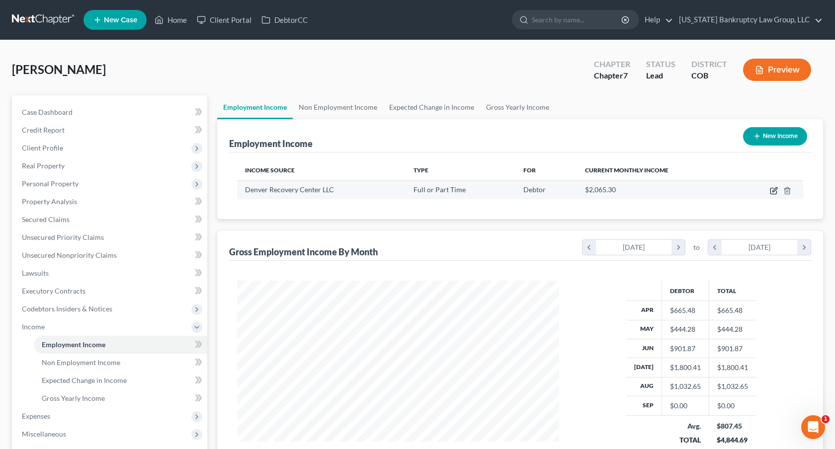
click at [777, 187] on icon "button" at bounding box center [774, 191] width 8 height 8
select select "0"
select select "5"
select select "1"
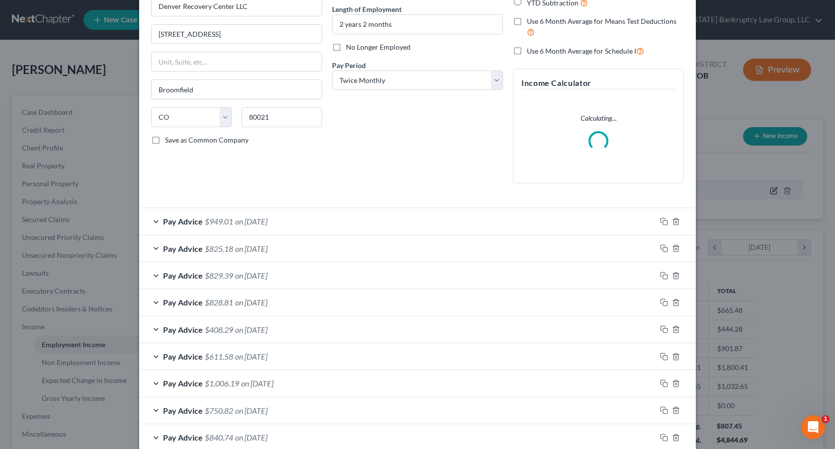
scroll to position [155, 0]
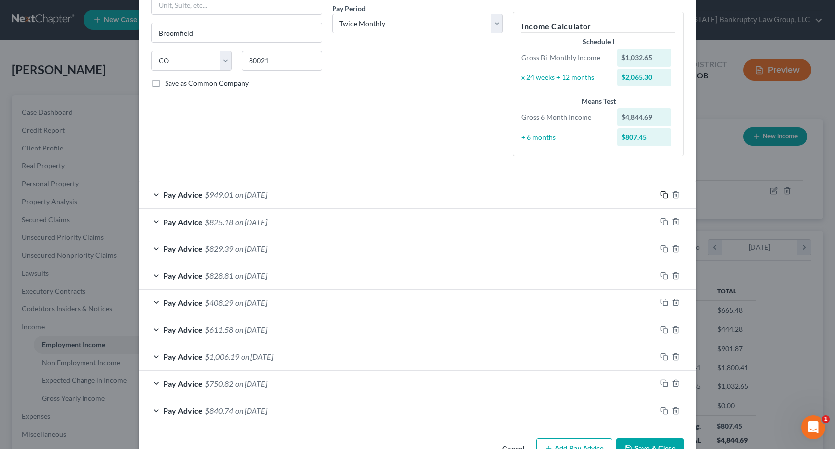
click at [663, 195] on icon "button" at bounding box center [664, 195] width 8 height 8
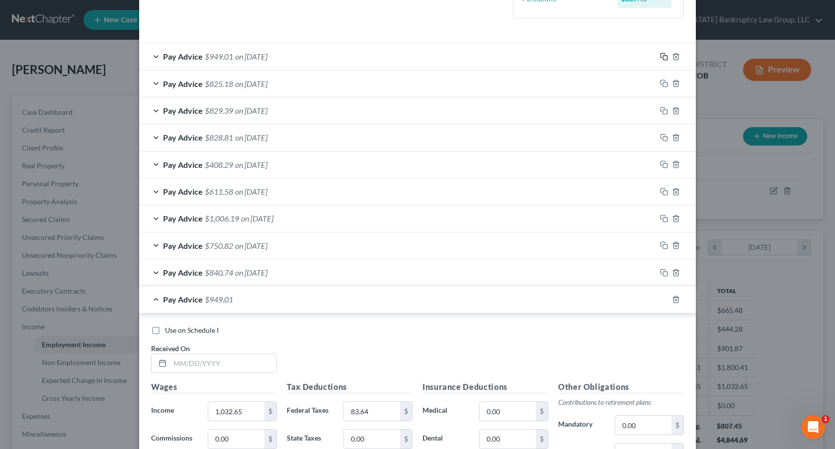
scroll to position [295, 0]
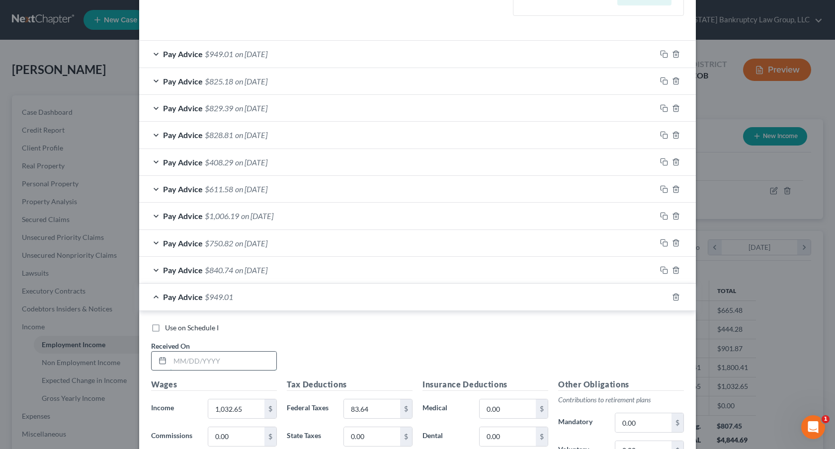
click at [182, 359] on input "text" at bounding box center [223, 361] width 106 height 19
type input "08/20/2025"
click at [662, 298] on icon "button" at bounding box center [664, 297] width 8 height 8
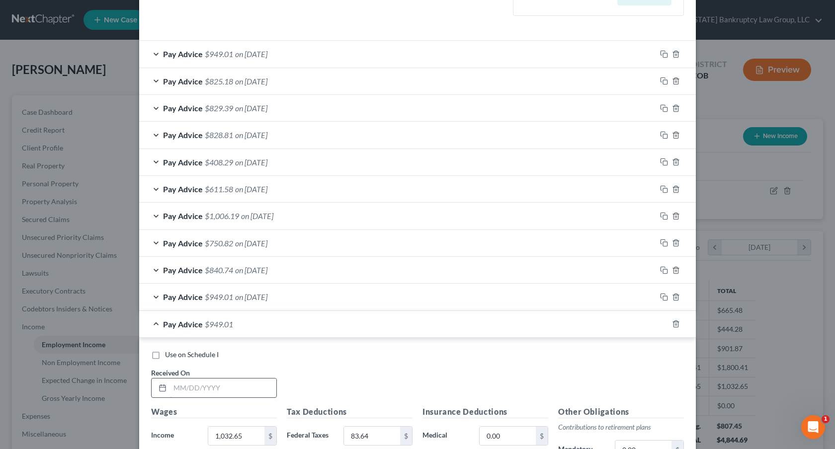
click at [210, 389] on input "text" at bounding box center [223, 388] width 106 height 19
type input "09/05/2025"
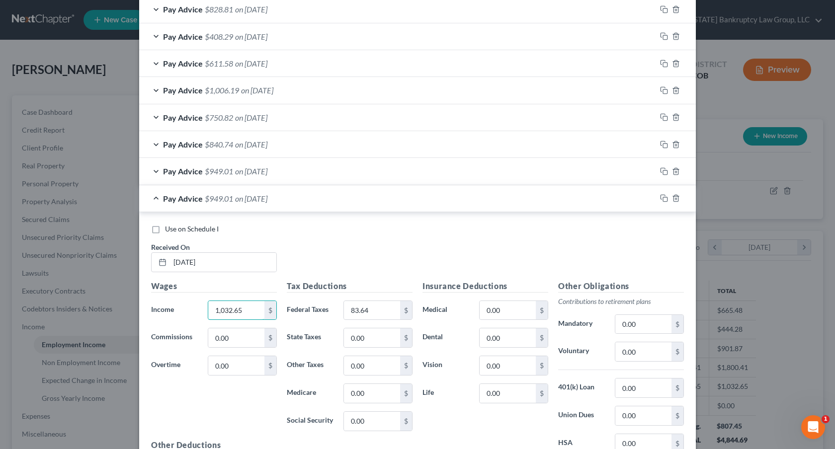
scroll to position [425, 0]
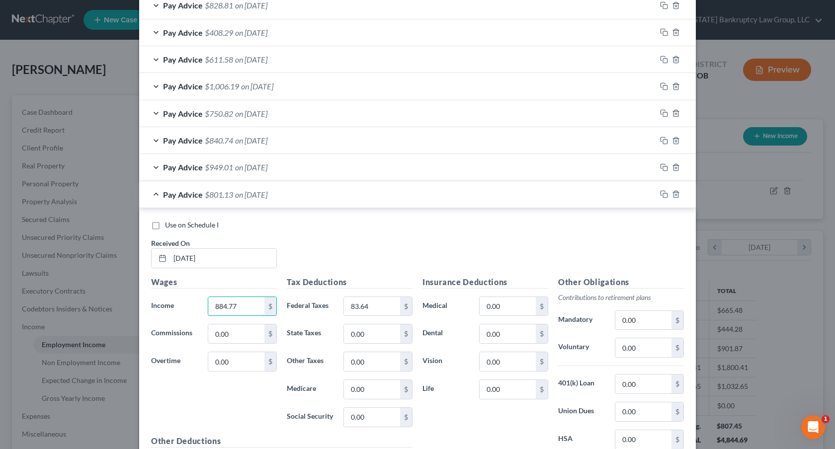
type input "884.77"
type input "71.67"
click at [666, 193] on rect "button" at bounding box center [665, 195] width 4 height 4
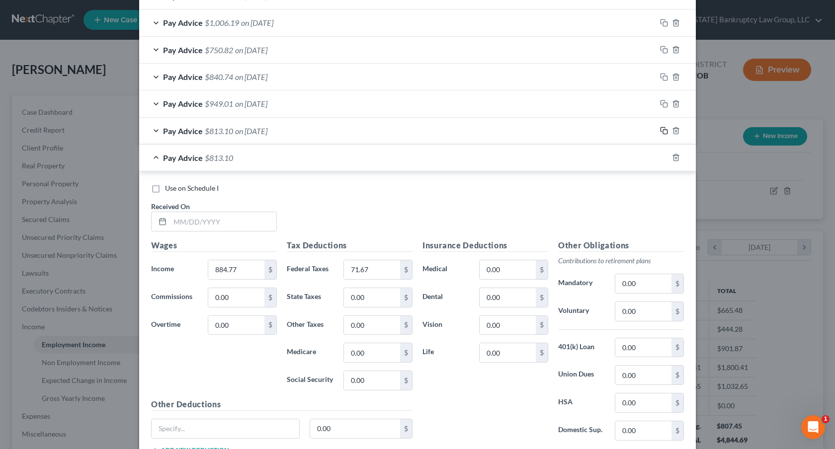
scroll to position [564, 0]
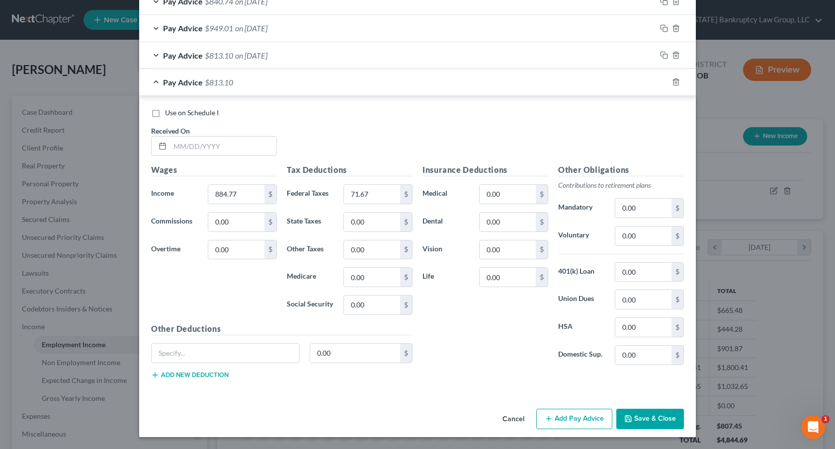
click at [637, 415] on button "Save & Close" at bounding box center [650, 419] width 68 height 21
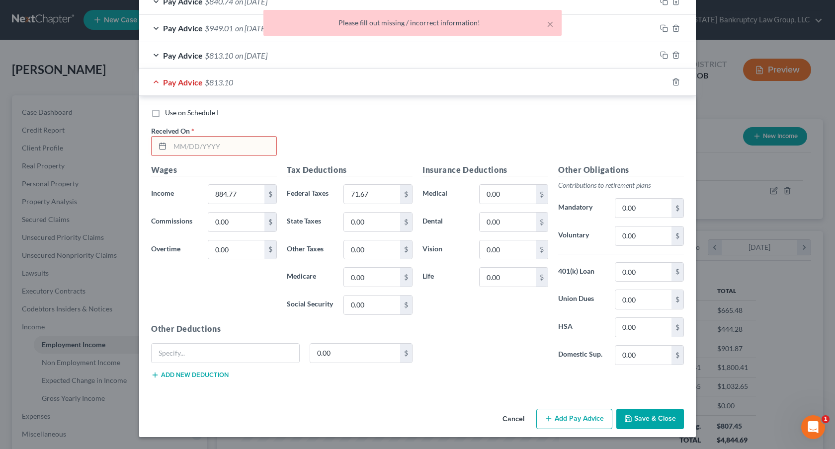
click at [238, 148] on input "text" at bounding box center [223, 146] width 106 height 19
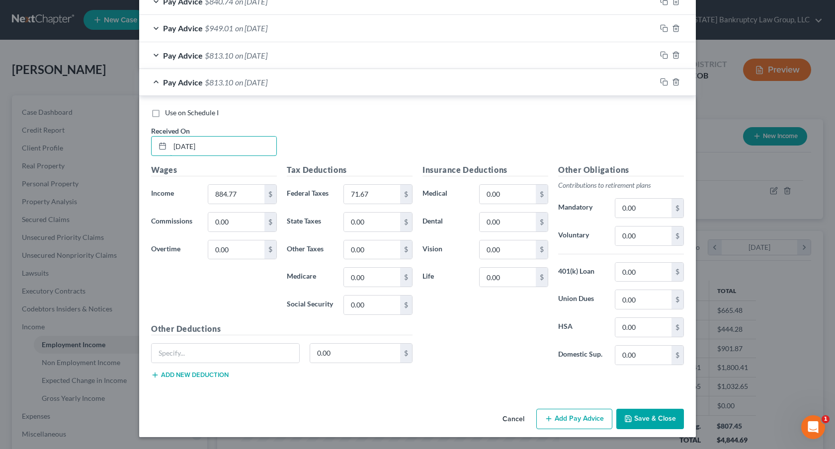
type input "09/19/2025"
click at [633, 417] on button "Save & Close" at bounding box center [650, 419] width 68 height 21
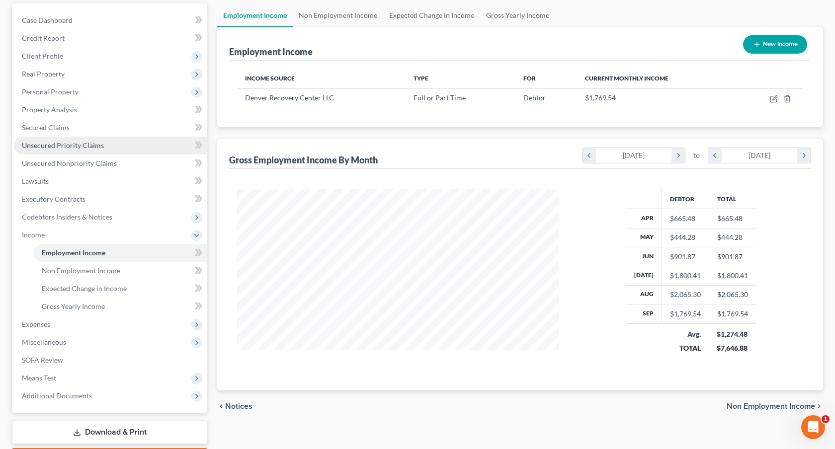
scroll to position [150, 0]
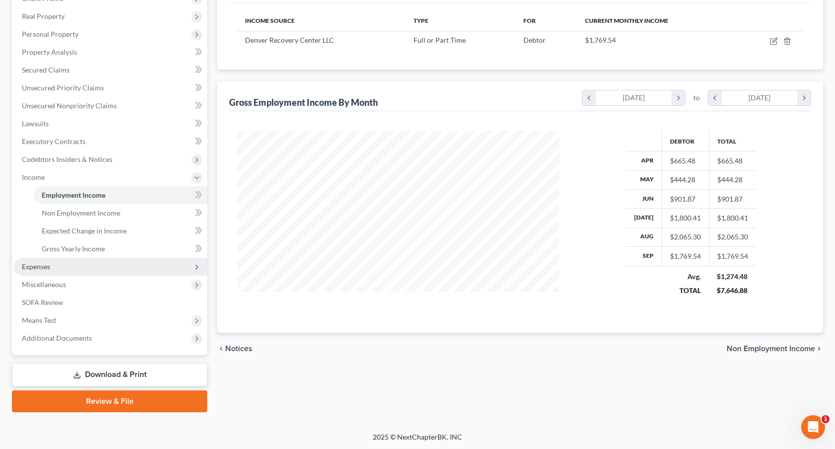
click at [82, 268] on span "Expenses" at bounding box center [110, 267] width 193 height 18
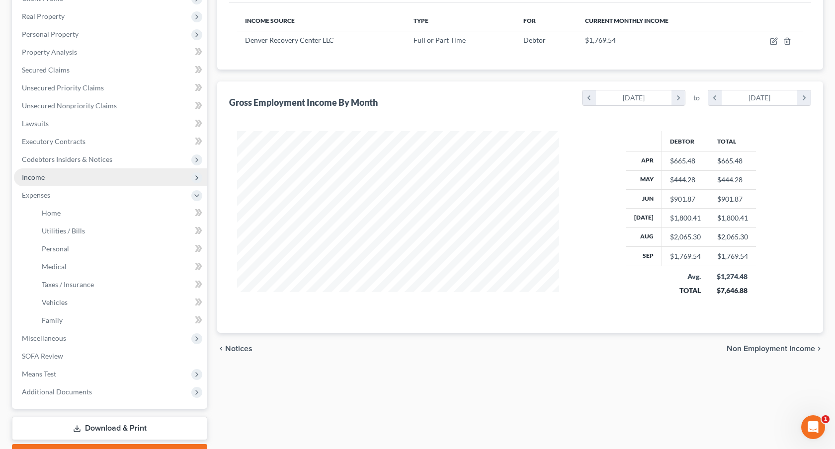
click at [99, 182] on span "Income" at bounding box center [110, 178] width 193 height 18
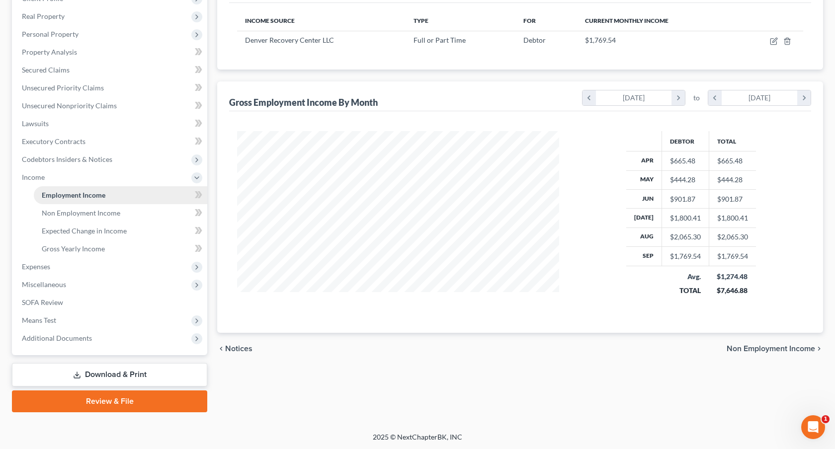
click at [125, 199] on link "Employment Income" at bounding box center [120, 195] width 173 height 18
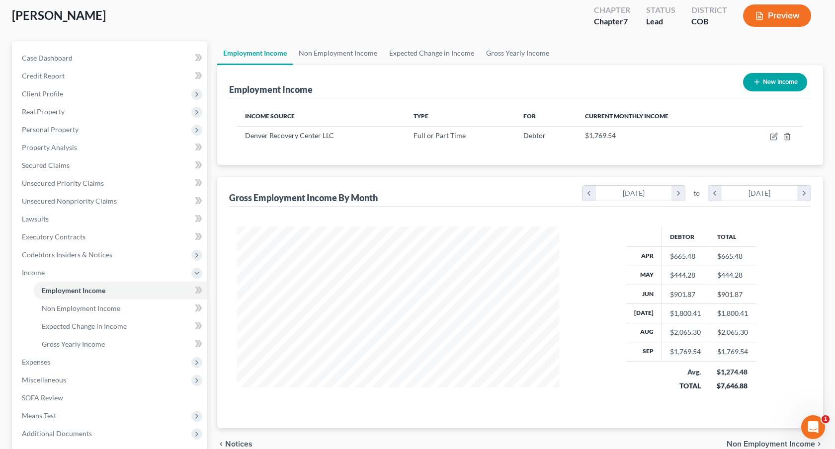
scroll to position [35, 0]
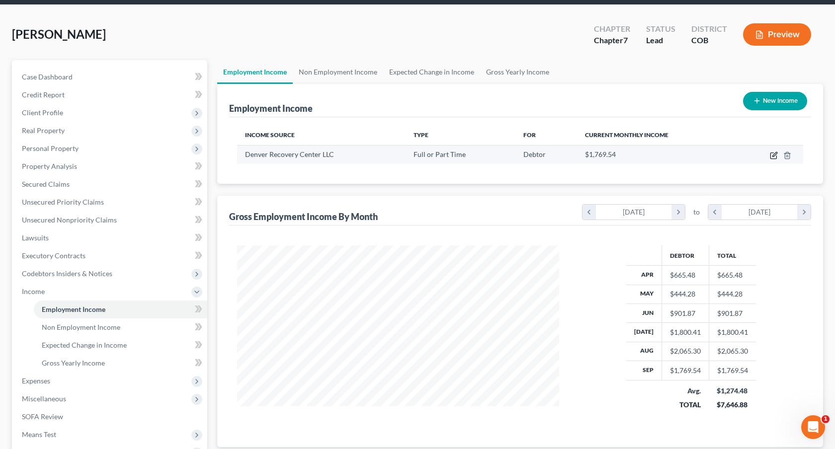
click at [774, 155] on icon "button" at bounding box center [774, 156] width 8 height 8
select select "0"
select select "5"
select select "1"
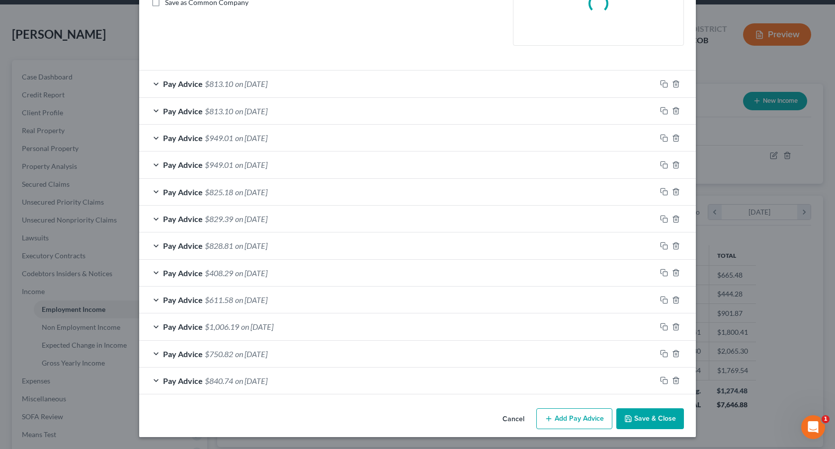
scroll to position [0, 0]
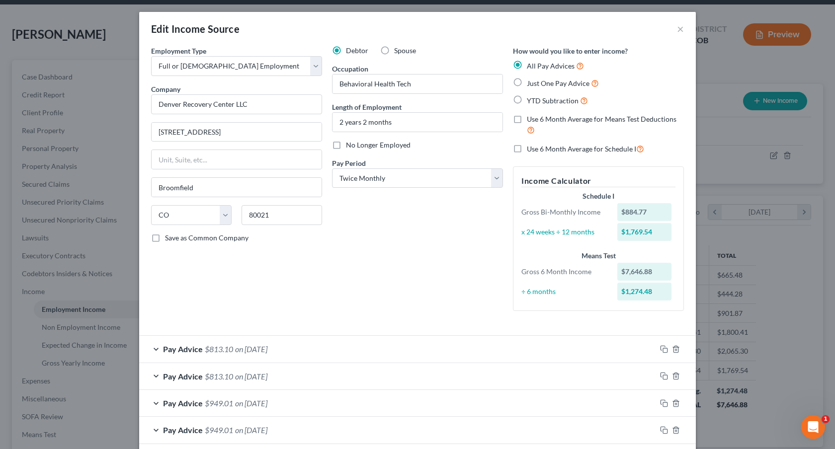
click at [408, 344] on div "Pay Advice $813.10 on 09/19/2025" at bounding box center [397, 349] width 517 height 26
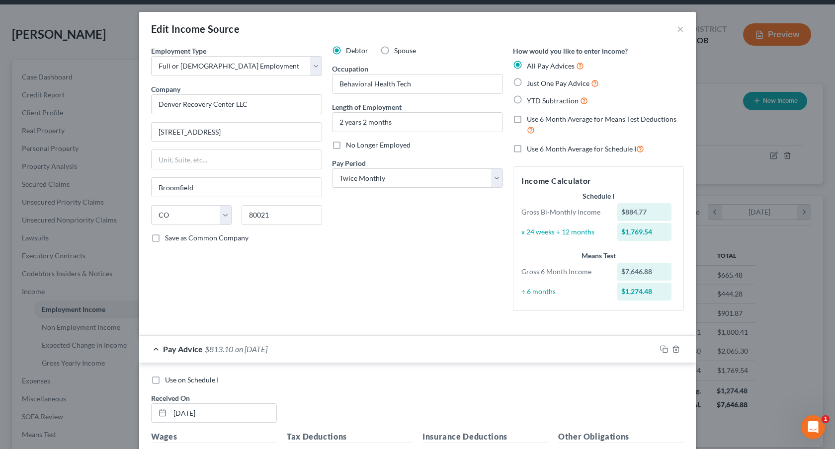
click at [165, 379] on label "Use on Schedule I" at bounding box center [192, 380] width 54 height 10
click at [169, 379] on input "Use on Schedule I" at bounding box center [172, 378] width 6 height 6
checkbox input "true"
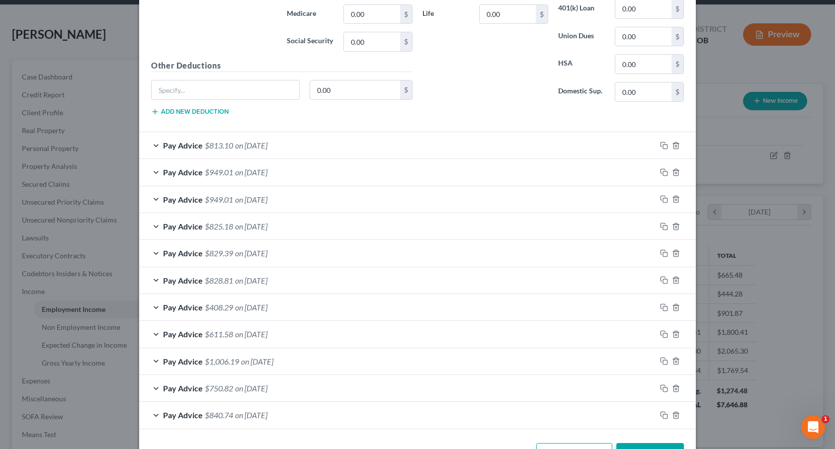
scroll to position [565, 0]
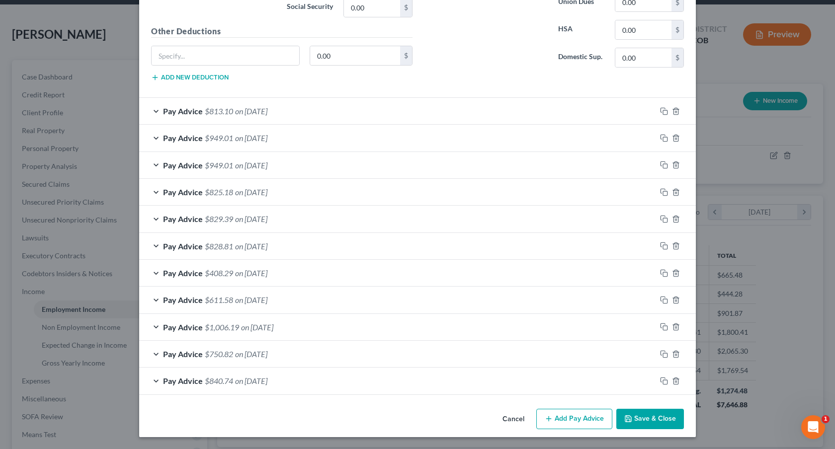
click at [639, 418] on button "Save & Close" at bounding box center [650, 419] width 68 height 21
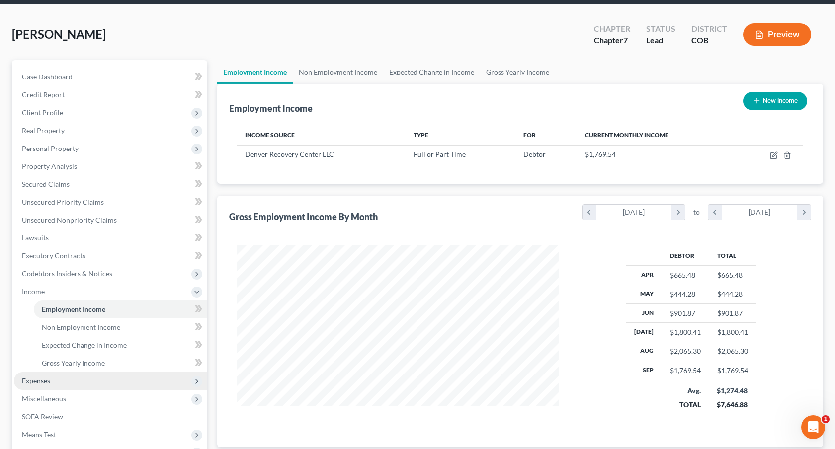
click at [74, 384] on span "Expenses" at bounding box center [110, 381] width 193 height 18
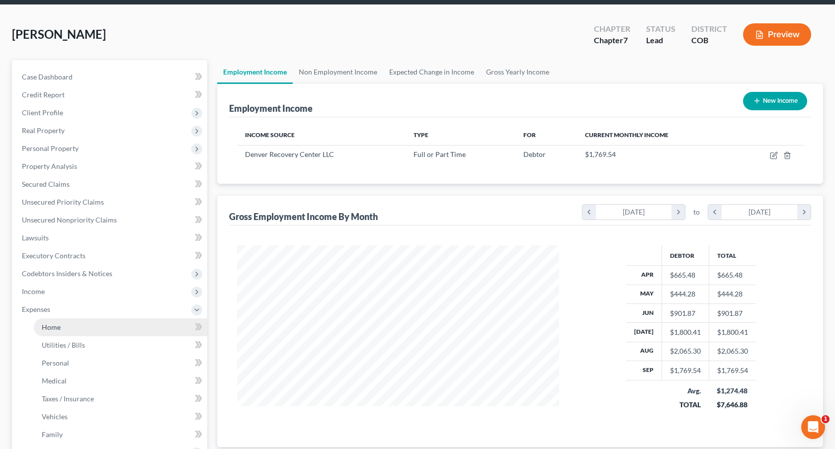
click at [78, 334] on link "Home" at bounding box center [120, 328] width 173 height 18
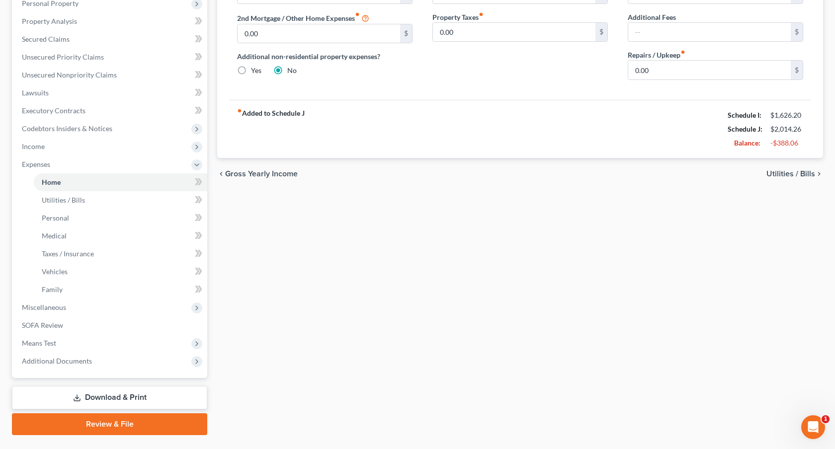
scroll to position [203, 0]
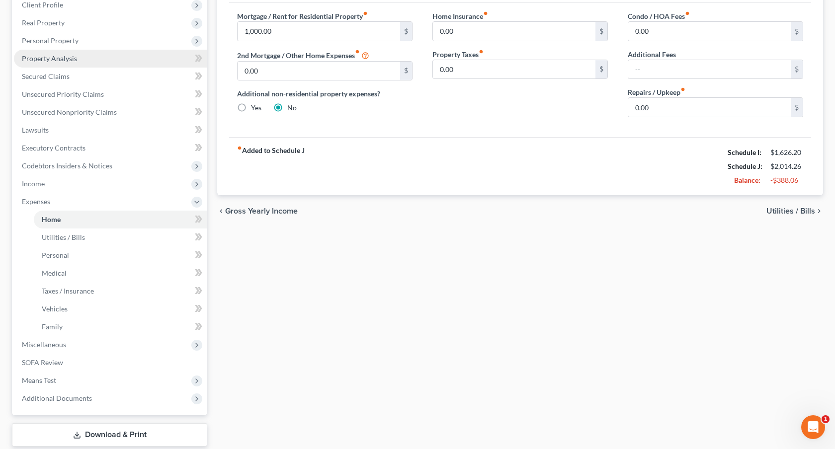
click at [81, 56] on link "Property Analysis" at bounding box center [110, 59] width 193 height 18
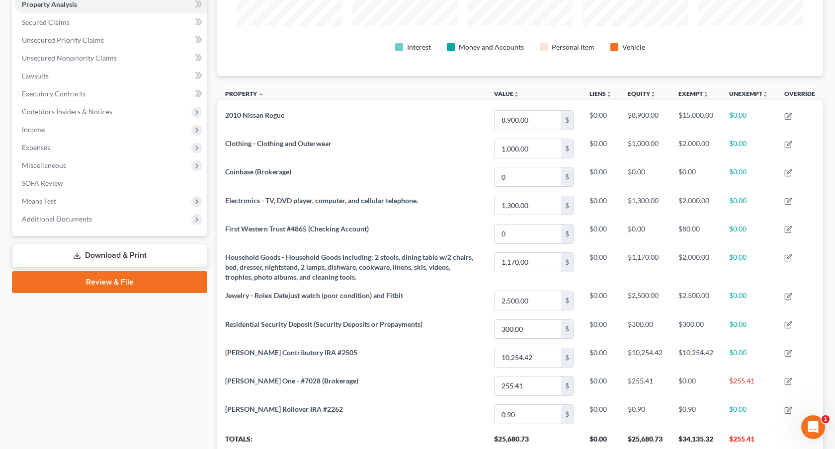
scroll to position [195, 0]
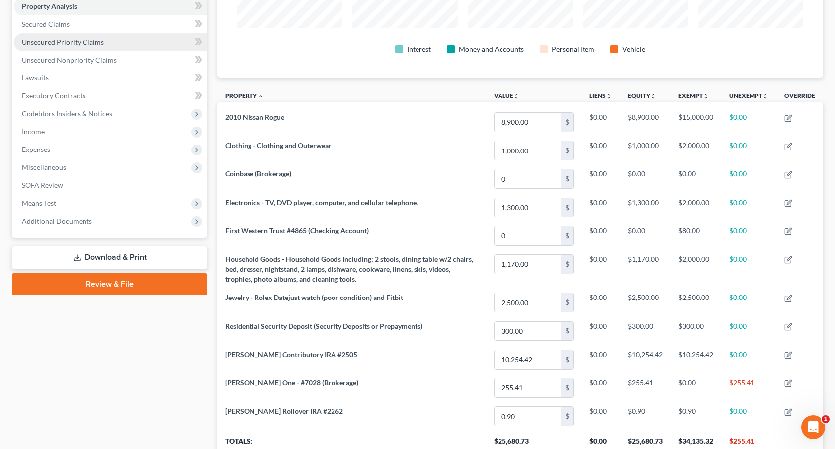
click at [71, 44] on span "Unsecured Priority Claims" at bounding box center [63, 42] width 82 height 8
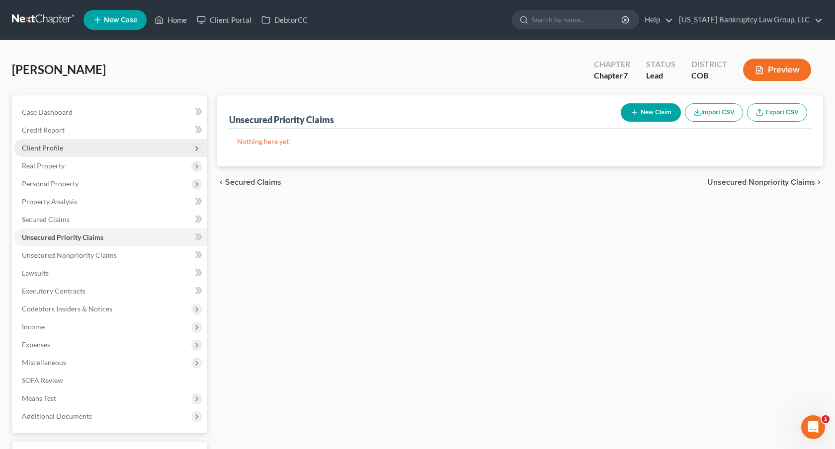
click at [73, 147] on span "Client Profile" at bounding box center [110, 148] width 193 height 18
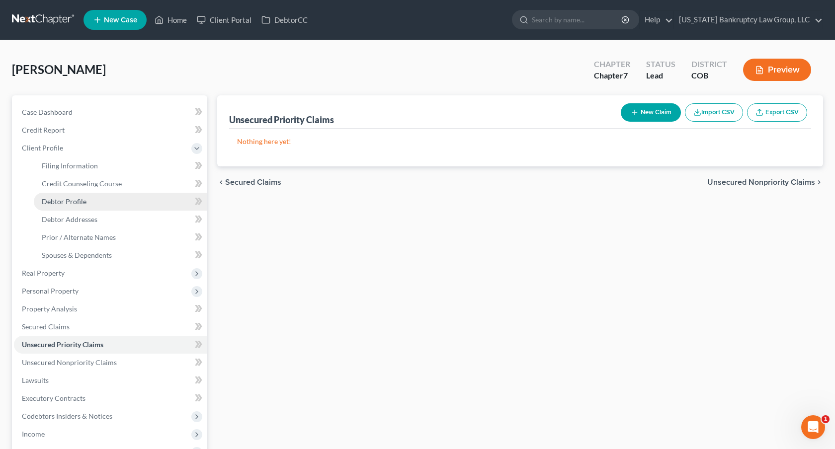
click at [91, 199] on link "Debtor Profile" at bounding box center [120, 202] width 173 height 18
select select "3"
select select "0"
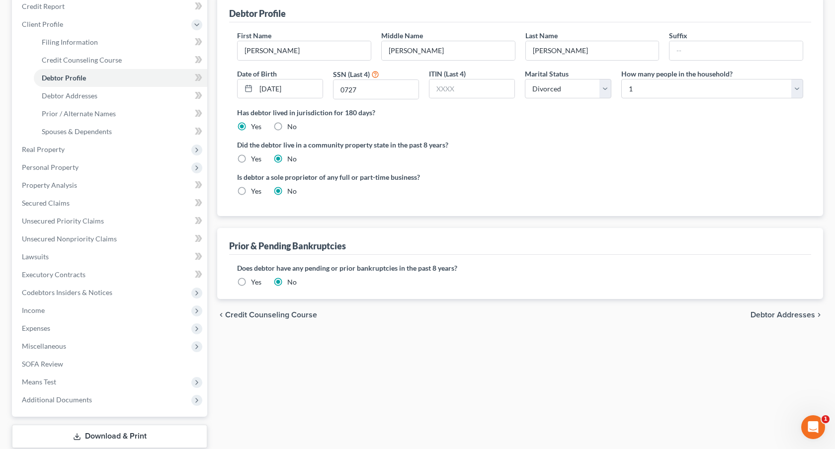
scroll to position [185, 0]
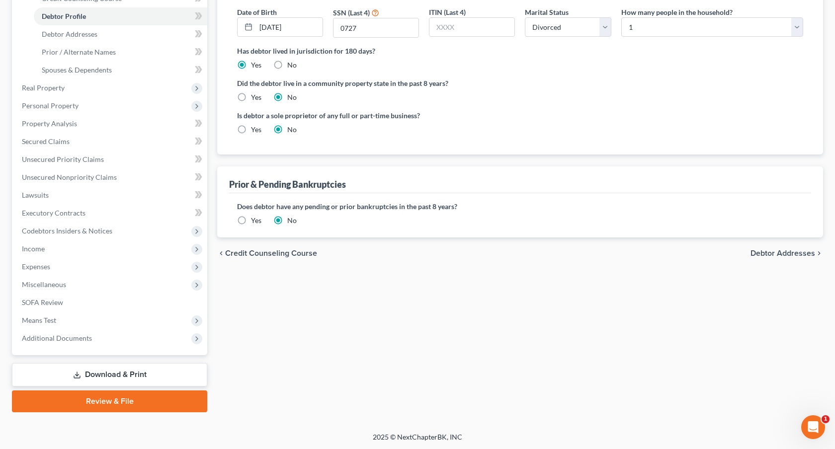
click at [121, 371] on link "Download & Print" at bounding box center [109, 374] width 195 height 23
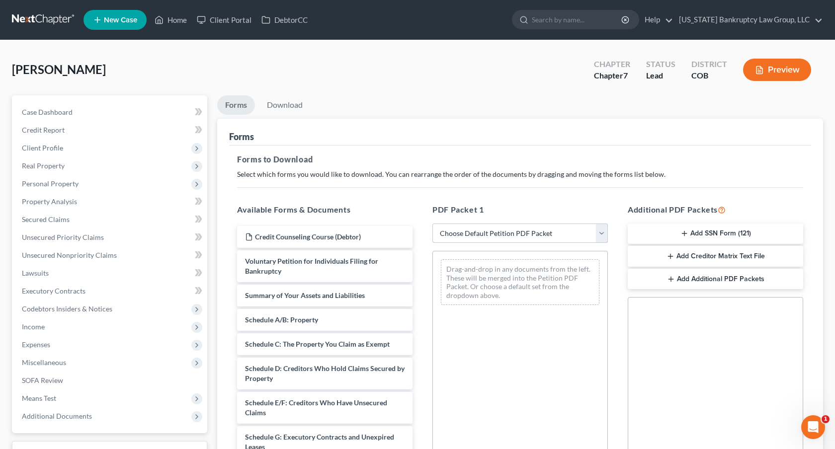
click at [480, 228] on select "Choose Default Petition PDF Packet Complete Bankruptcy Petition (all forms and …" at bounding box center [520, 234] width 175 height 20
select select "0"
click at [433, 224] on select "Choose Default Petition PDF Packet Complete Bankruptcy Petition (all forms and …" at bounding box center [520, 234] width 175 height 20
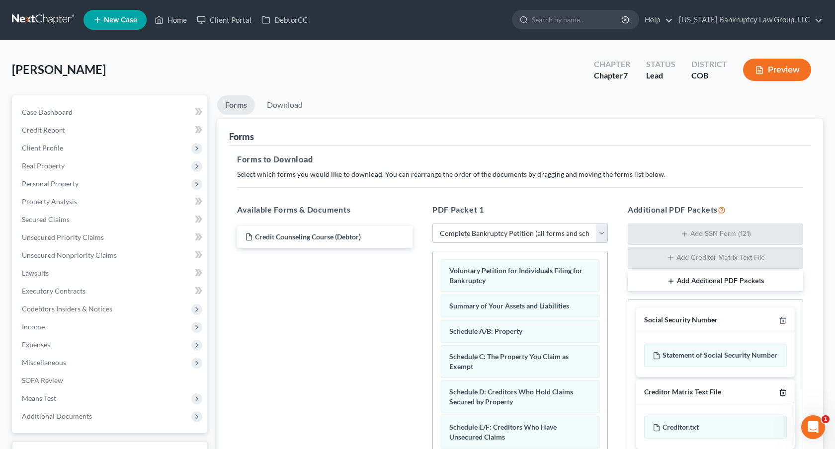
click at [784, 393] on icon "button" at bounding box center [783, 393] width 8 height 8
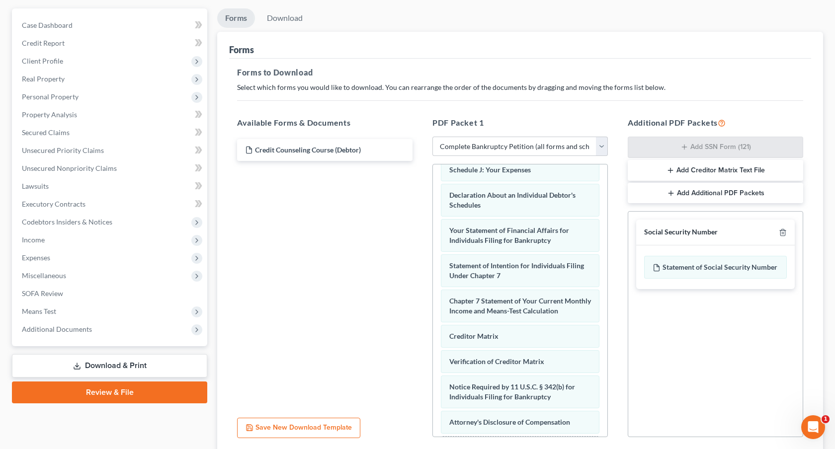
scroll to position [164, 0]
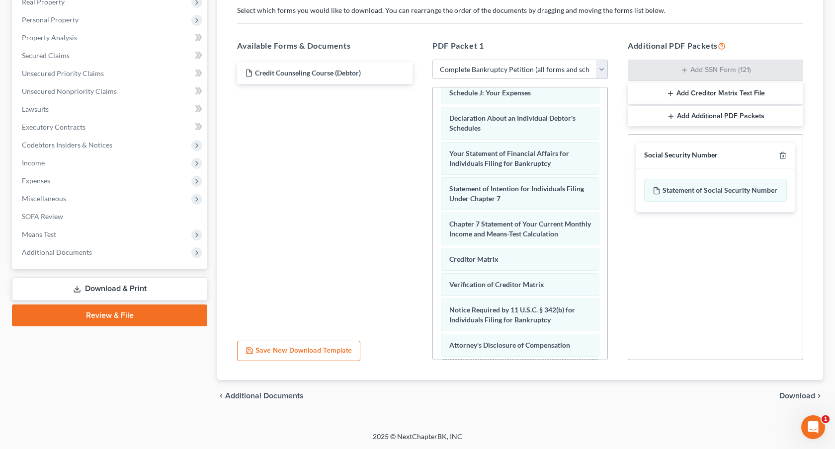
click at [802, 394] on span "Download" at bounding box center [797, 396] width 36 height 8
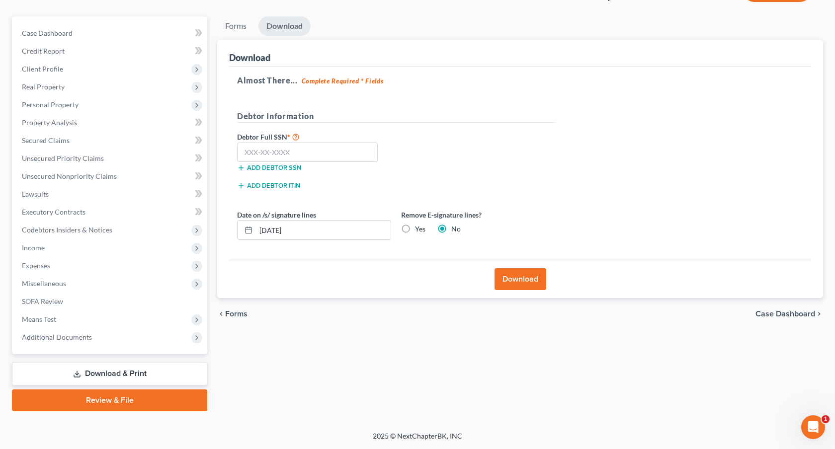
scroll to position [78, 0]
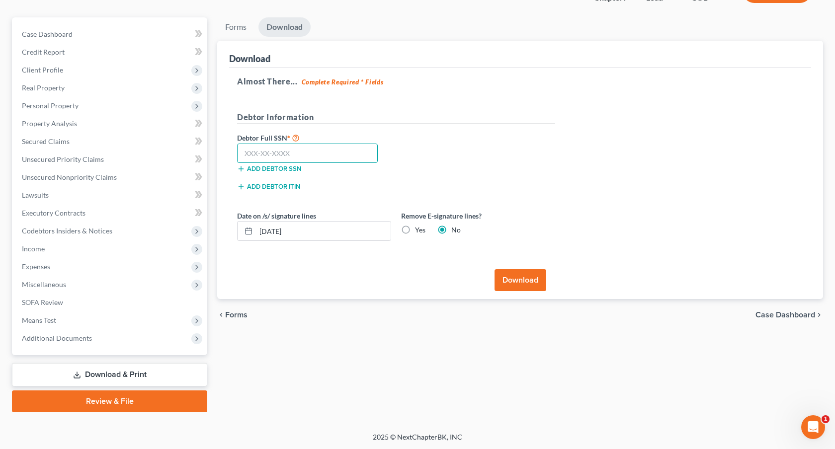
click at [344, 156] on input "text" at bounding box center [307, 154] width 141 height 20
type input "524-31-0727"
click at [506, 273] on button "Download" at bounding box center [521, 280] width 52 height 22
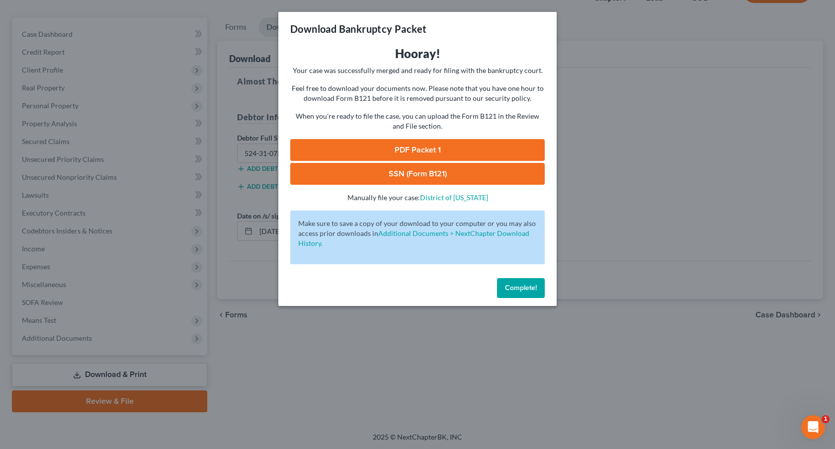
click at [427, 149] on link "PDF Packet 1" at bounding box center [417, 150] width 255 height 22
click at [440, 171] on link "SSN (Form B121)" at bounding box center [417, 174] width 255 height 22
click at [514, 286] on span "Complete!" at bounding box center [521, 288] width 32 height 8
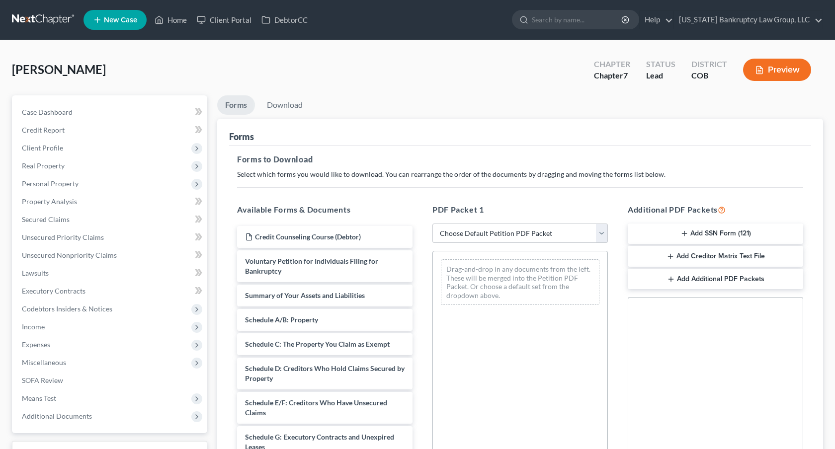
scroll to position [78, 0]
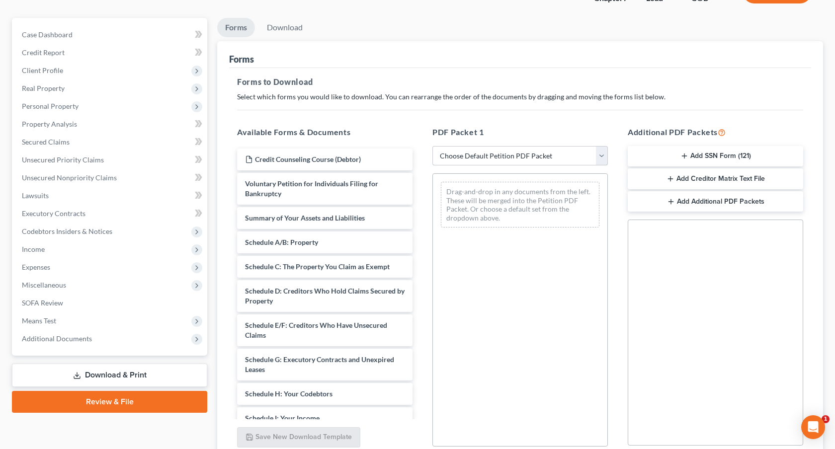
click at [465, 160] on select "Choose Default Petition PDF Packet Complete Bankruptcy Petition (all forms and …" at bounding box center [520, 156] width 175 height 20
select select "3"
click at [433, 146] on select "Choose Default Petition PDF Packet Complete Bankruptcy Petition (all forms and …" at bounding box center [520, 156] width 175 height 20
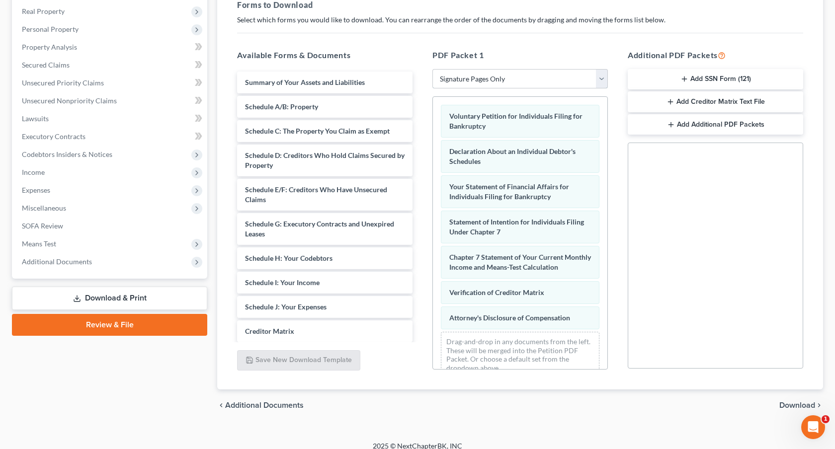
scroll to position [164, 0]
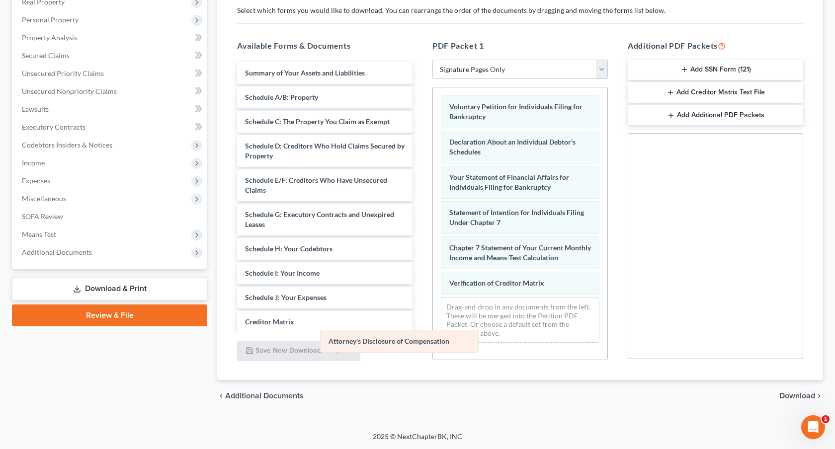
drag, startPoint x: 475, startPoint y: 305, endPoint x: 354, endPoint y: 338, distance: 125.3
click at [433, 338] on div "Attorney's Disclosure of Compensation Voluntary Petition for Individuals Filing…" at bounding box center [520, 218] width 174 height 263
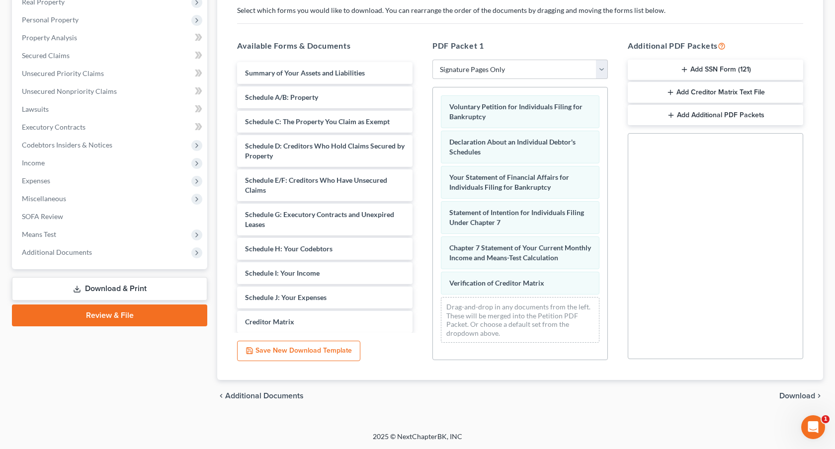
click at [790, 393] on span "Download" at bounding box center [797, 396] width 36 height 8
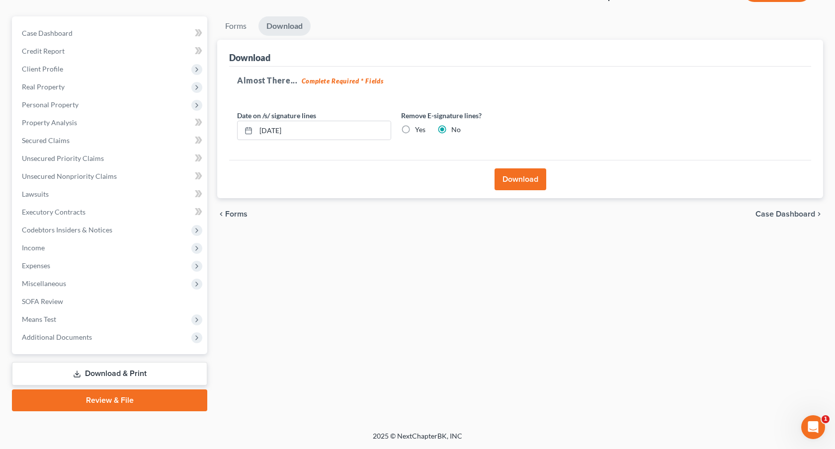
scroll to position [78, 0]
click at [519, 177] on button "Download" at bounding box center [521, 181] width 52 height 22
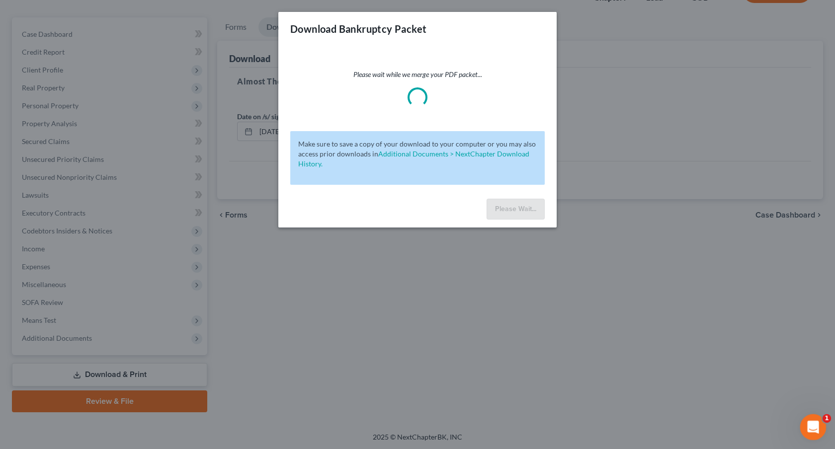
click at [808, 419] on icon "Open Intercom Messenger" at bounding box center [812, 426] width 16 height 16
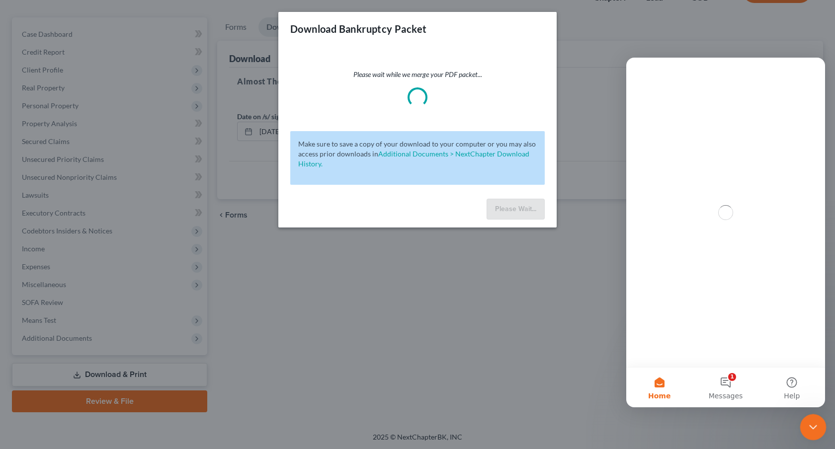
scroll to position [0, 0]
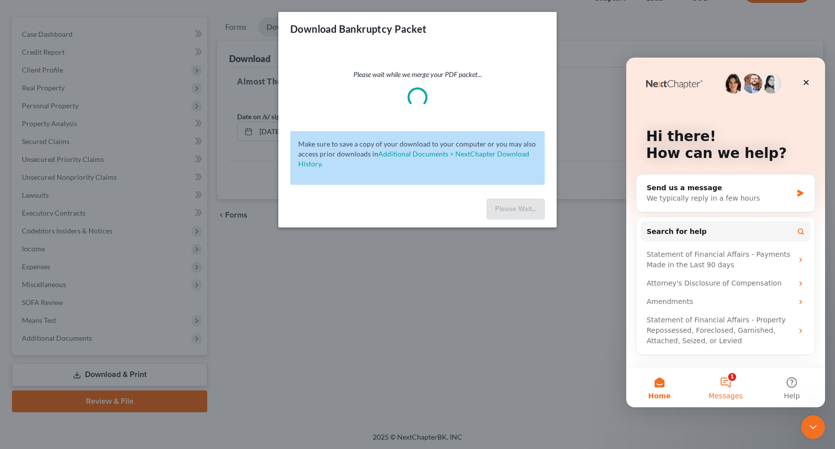
click at [727, 381] on button "1 Messages" at bounding box center [725, 388] width 66 height 40
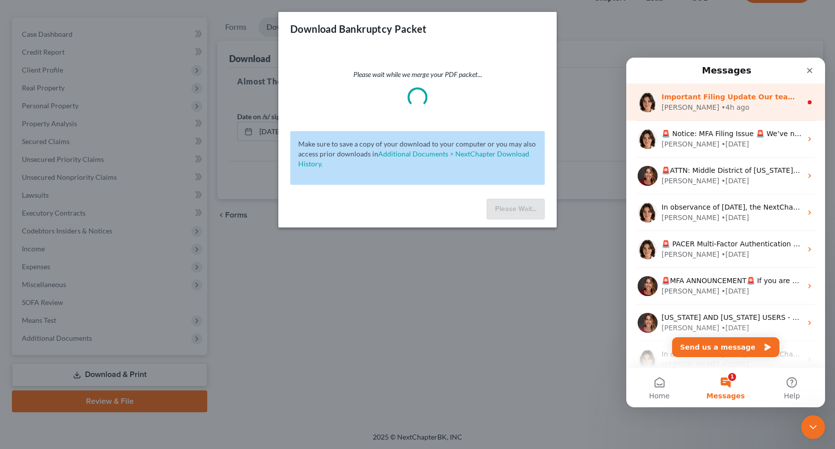
click at [742, 113] on div "Important Filing Update Our team has been actively rolling out updates to addre…" at bounding box center [725, 102] width 199 height 37
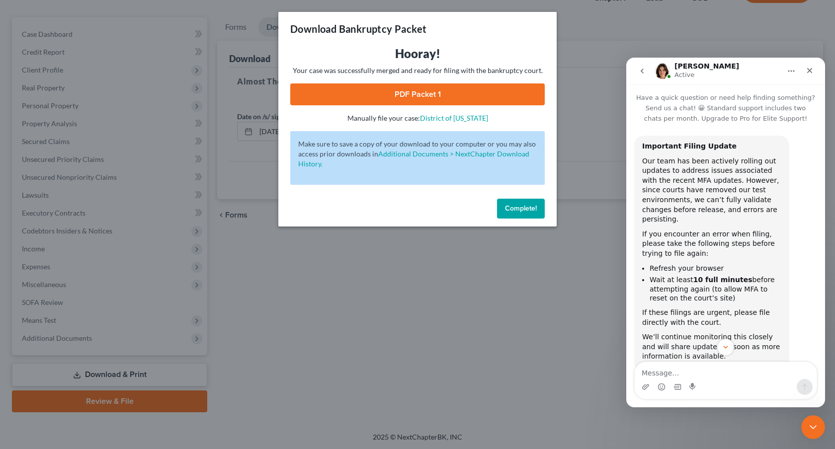
click at [518, 96] on link "PDF Packet 1" at bounding box center [417, 95] width 255 height 22
click at [520, 209] on span "Complete!" at bounding box center [521, 208] width 32 height 8
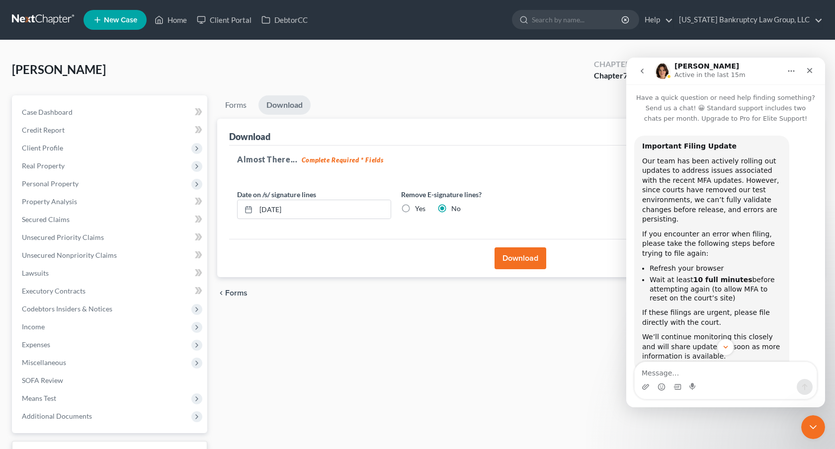
click at [56, 19] on link at bounding box center [44, 20] width 64 height 18
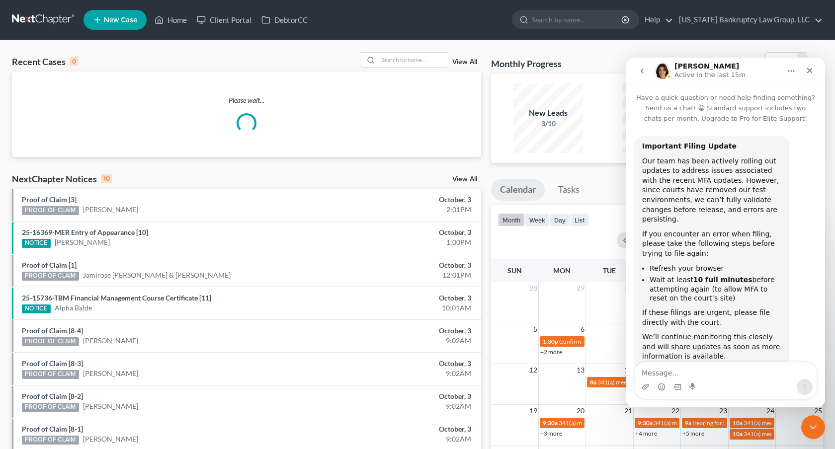
scroll to position [31, 0]
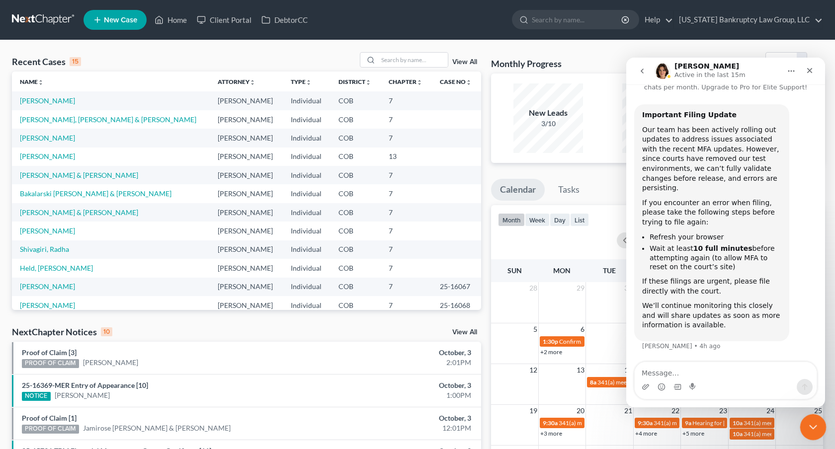
click at [816, 427] on icon "Close Intercom Messenger" at bounding box center [812, 426] width 12 height 12
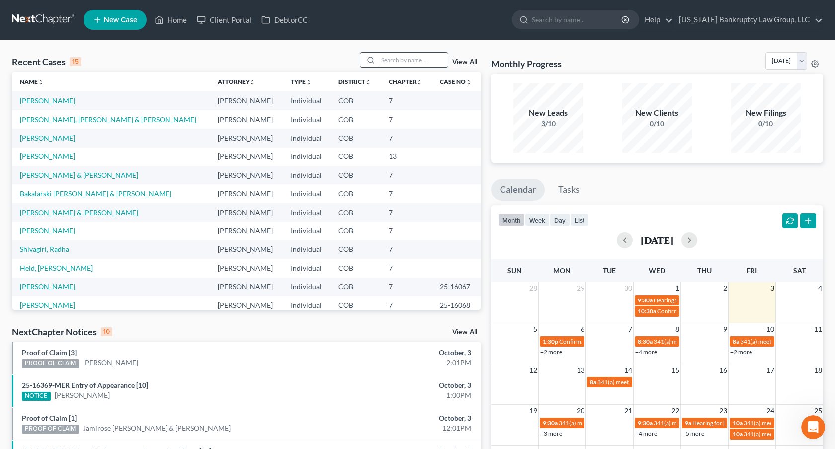
click at [425, 65] on input "search" at bounding box center [413, 60] width 70 height 14
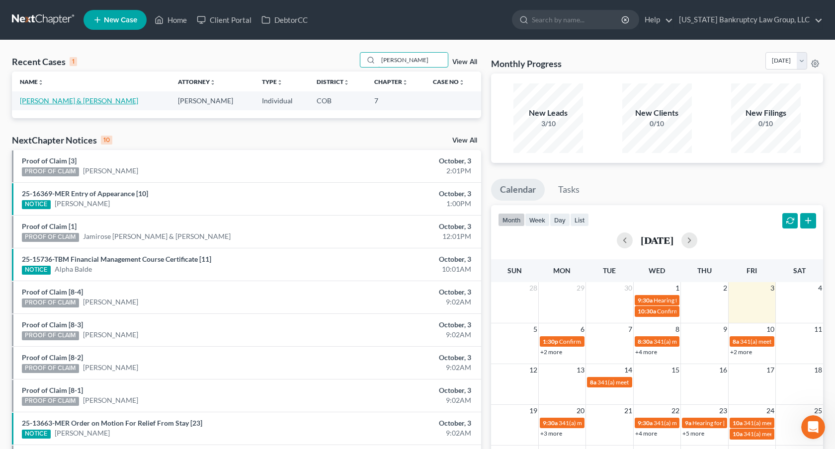
type input "[PERSON_NAME]"
click at [79, 100] on link "[PERSON_NAME] & [PERSON_NAME]" at bounding box center [79, 100] width 118 height 8
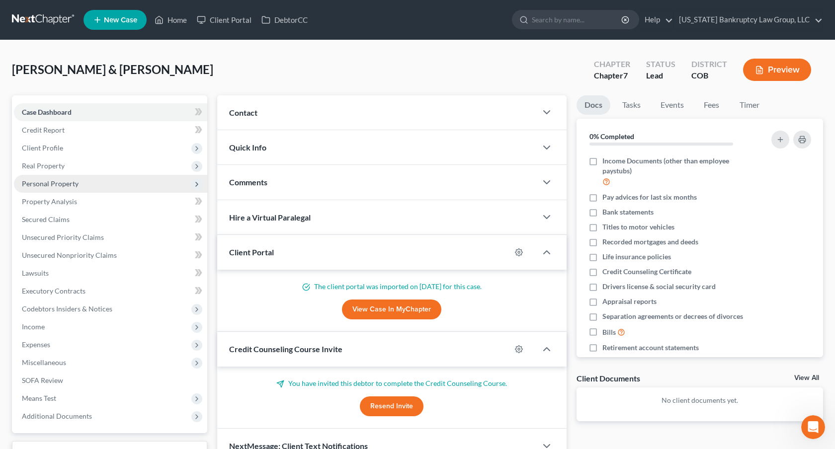
click at [66, 186] on span "Personal Property" at bounding box center [50, 183] width 57 height 8
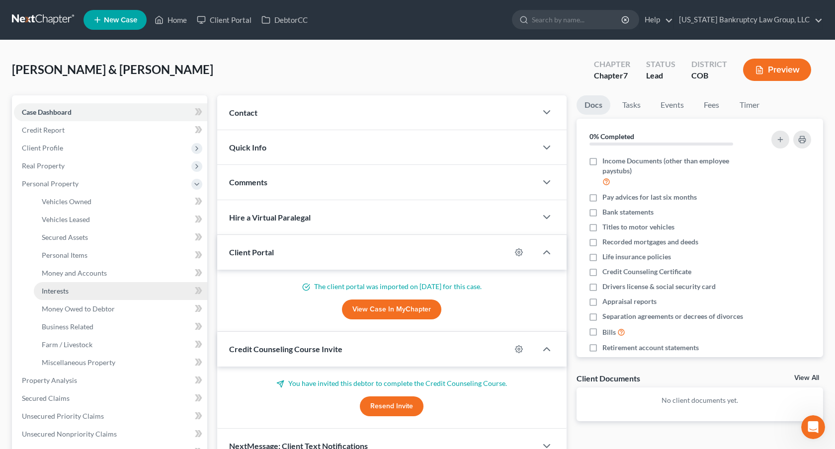
click at [75, 292] on link "Interests" at bounding box center [120, 291] width 173 height 18
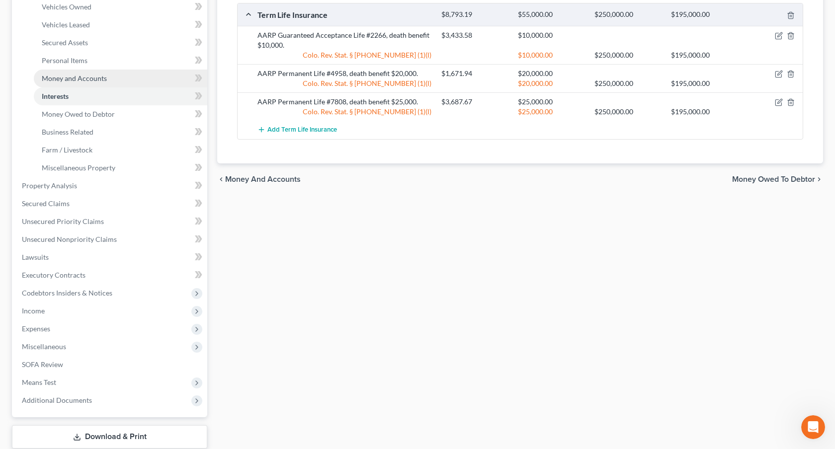
scroll to position [237, 0]
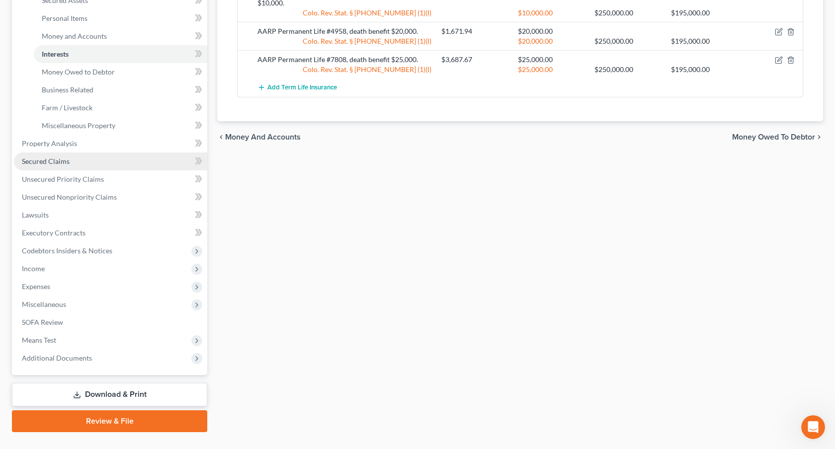
click at [69, 163] on link "Secured Claims" at bounding box center [110, 162] width 193 height 18
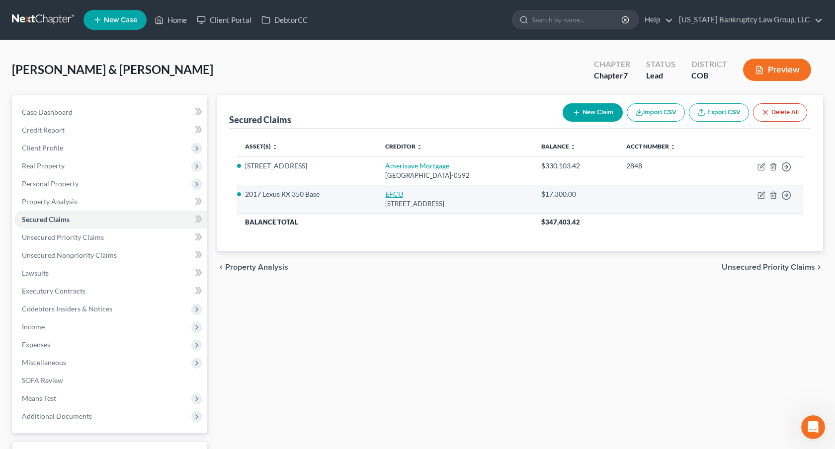
click at [385, 194] on link "EFCU" at bounding box center [394, 194] width 18 height 8
select select "5"
select select "0"
select select "4"
select select "0"
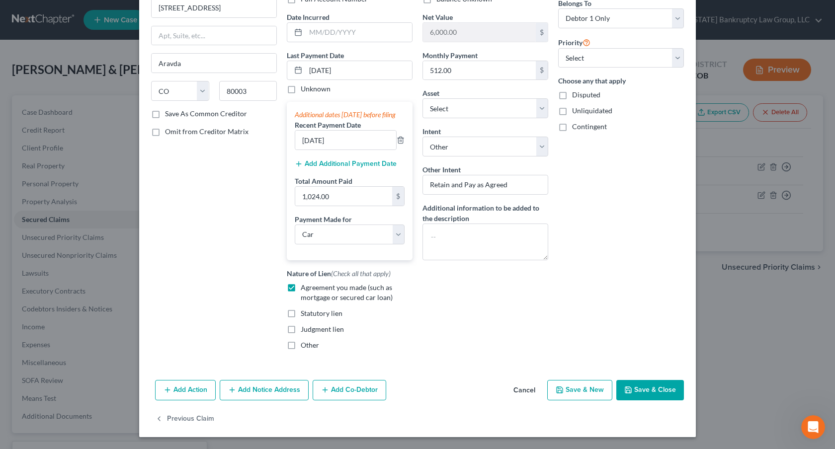
scroll to position [96, 0]
click at [165, 109] on label "Save As Common Creditor" at bounding box center [206, 114] width 82 height 10
click at [169, 109] on input "Save As Common Creditor" at bounding box center [172, 112] width 6 height 6
click at [647, 391] on button "Save & Close" at bounding box center [650, 390] width 68 height 21
checkbox input "false"
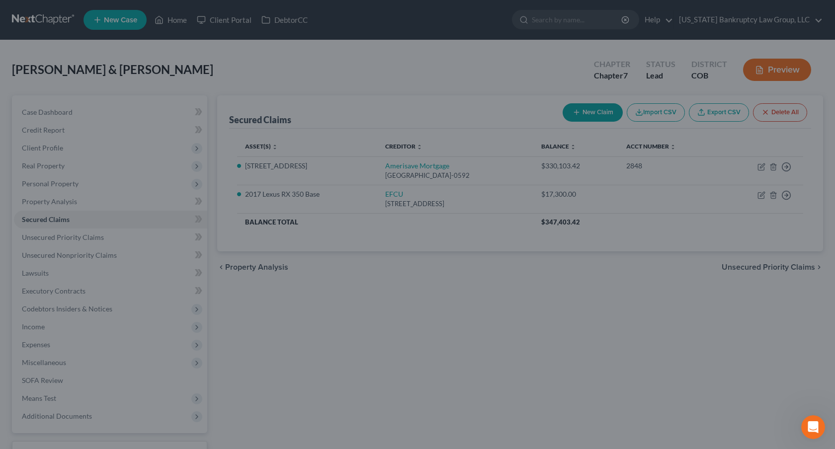
select select "5"
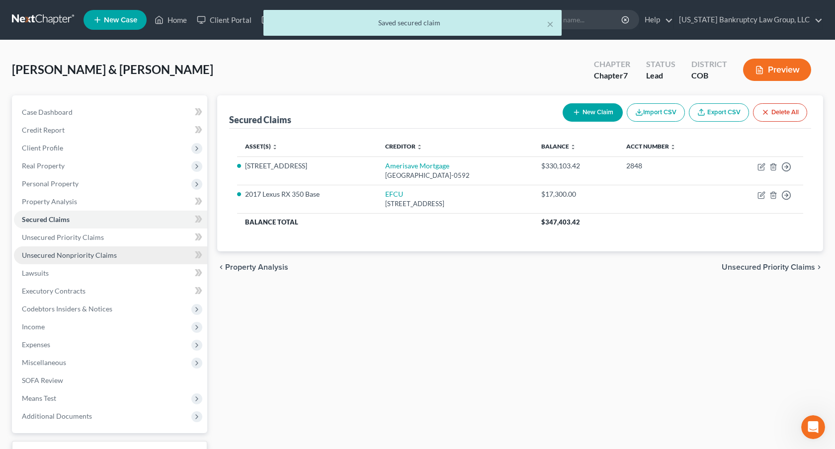
click at [82, 251] on span "Unsecured Nonpriority Claims" at bounding box center [69, 255] width 95 height 8
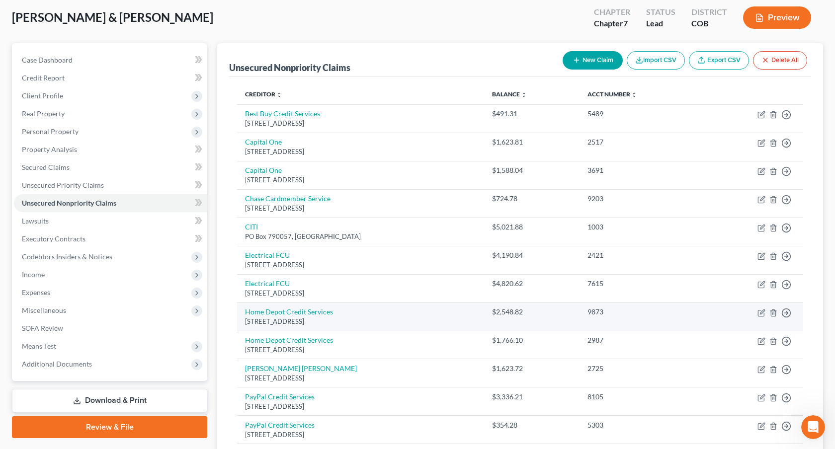
scroll to position [53, 0]
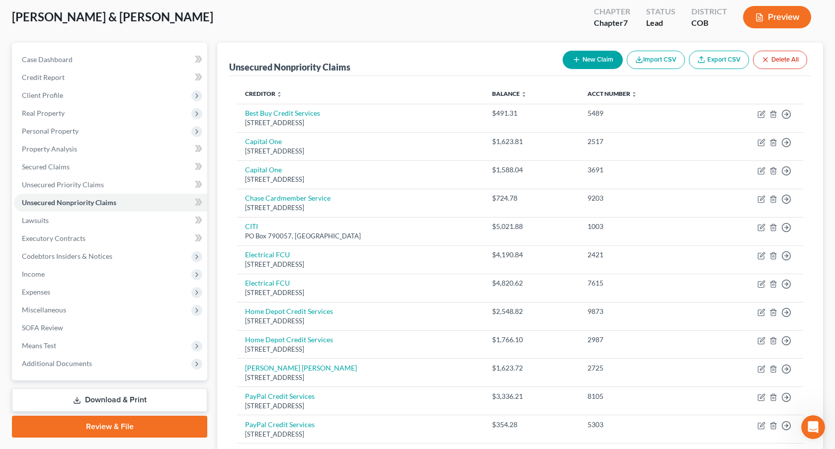
click at [581, 63] on button "New Claim" at bounding box center [593, 60] width 60 height 18
select select "2"
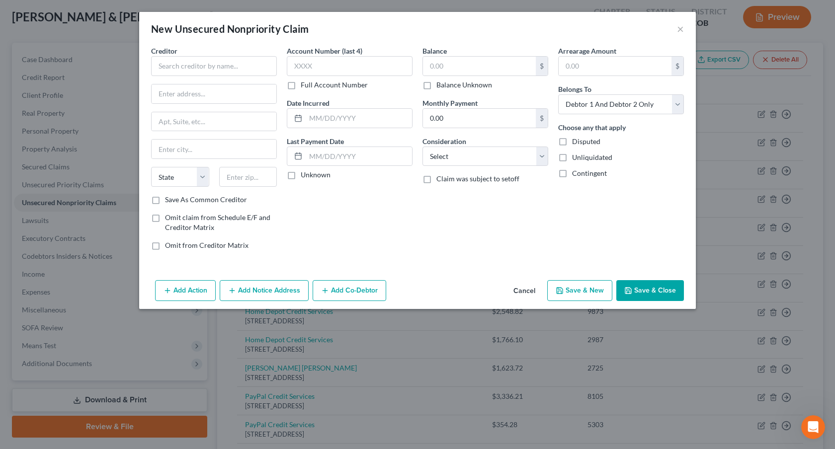
click at [522, 289] on button "Cancel" at bounding box center [525, 291] width 38 height 20
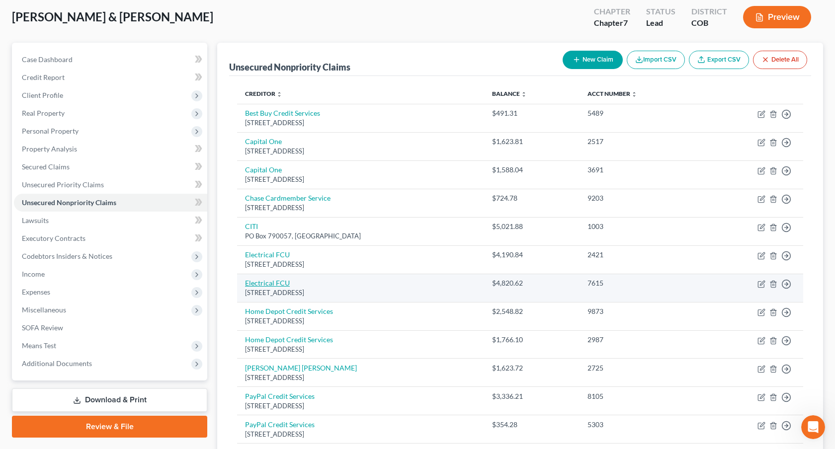
click at [284, 279] on link "Electrical FCU" at bounding box center [267, 283] width 45 height 8
select select "5"
select select "2"
select select "0"
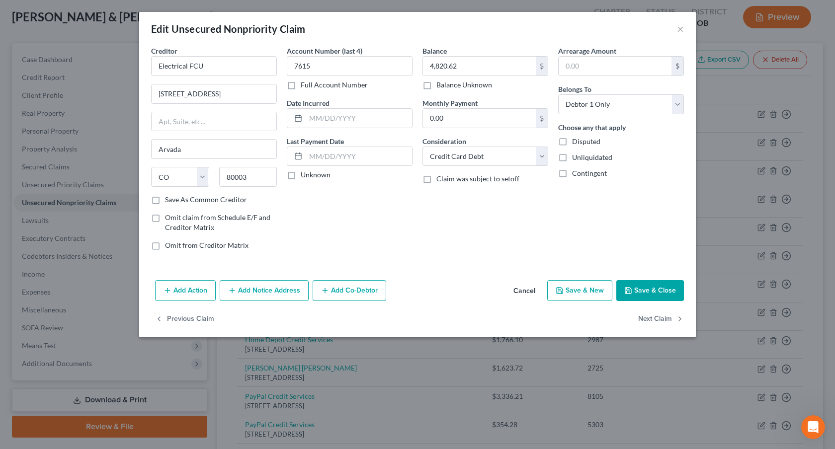
click at [165, 200] on label "Save As Common Creditor" at bounding box center [206, 200] width 82 height 10
click at [169, 200] on input "Save As Common Creditor" at bounding box center [172, 198] width 6 height 6
click at [634, 291] on button "Save & Close" at bounding box center [650, 290] width 68 height 21
checkbox input "false"
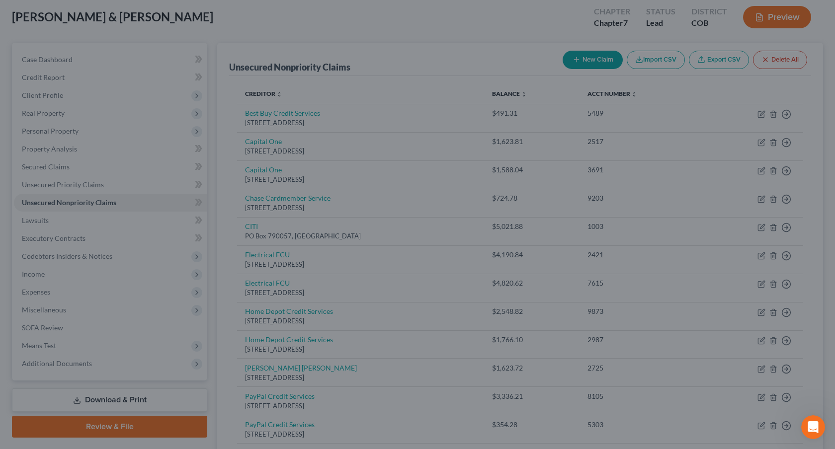
type input "0"
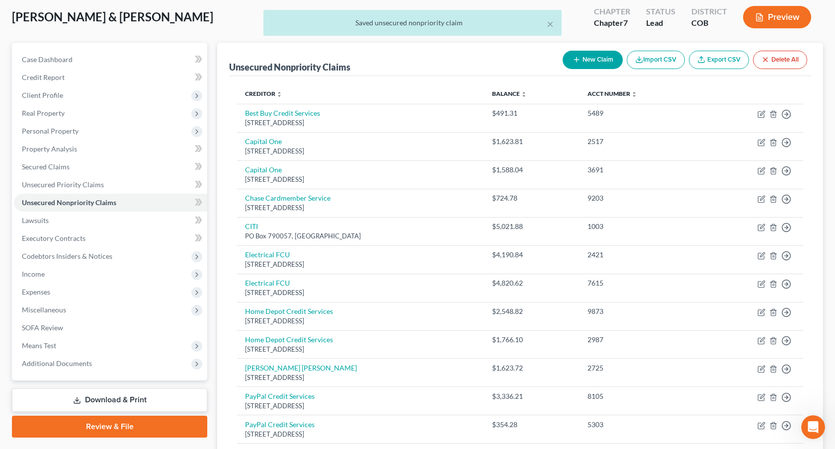
click at [581, 62] on button "New Claim" at bounding box center [593, 60] width 60 height 18
select select "2"
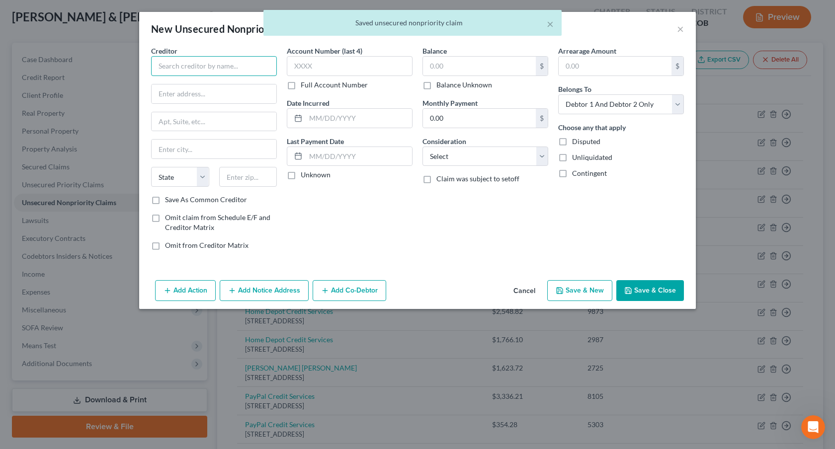
click at [262, 71] on input "text" at bounding box center [214, 66] width 126 height 20
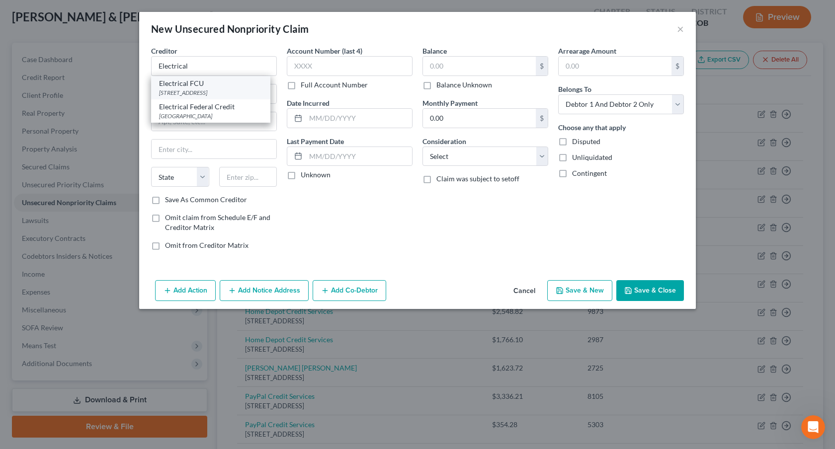
click at [238, 89] on div "5080 W 60th Ave., Arvada, CO 80003" at bounding box center [210, 92] width 103 height 8
type input "Electrical FCU"
type input "5080 W 60th Ave."
type input "Arvada"
select select "5"
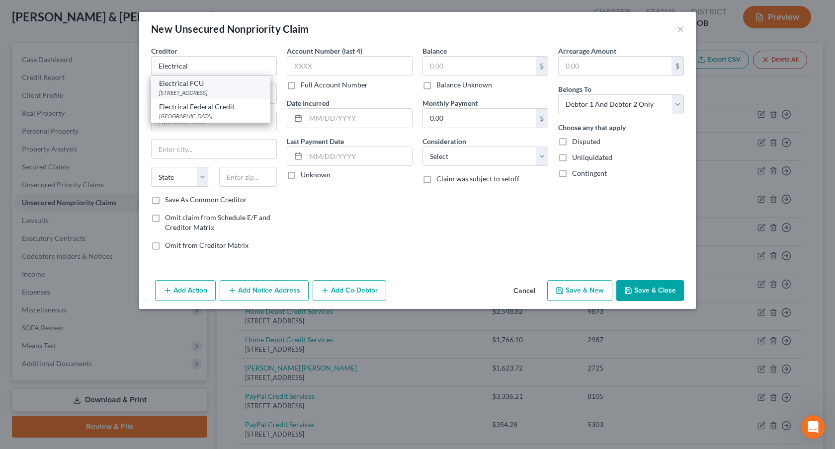
type input "80003"
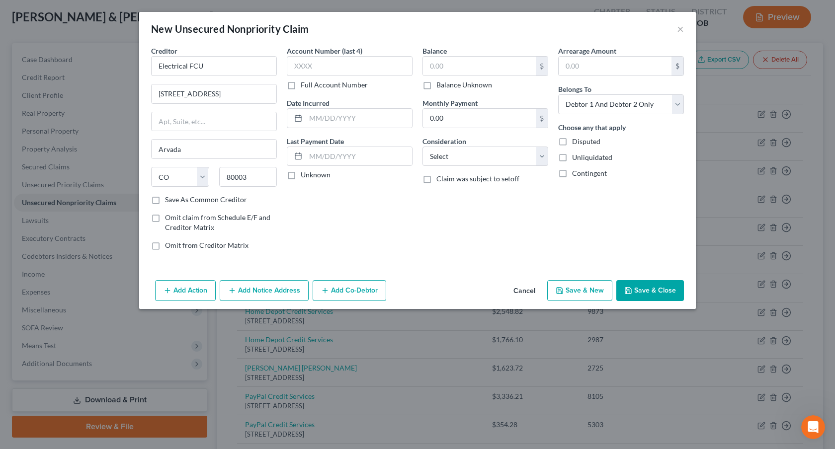
click at [279, 288] on button "Add Notice Address" at bounding box center [264, 290] width 89 height 21
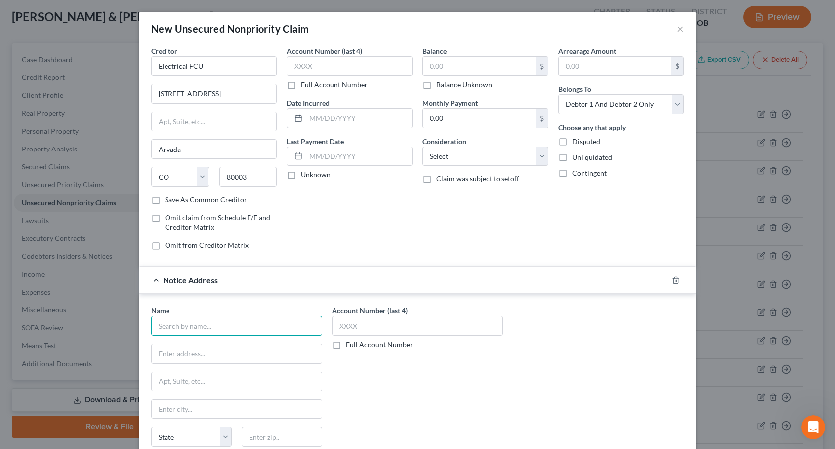
click at [201, 328] on input "text" at bounding box center [236, 326] width 171 height 20
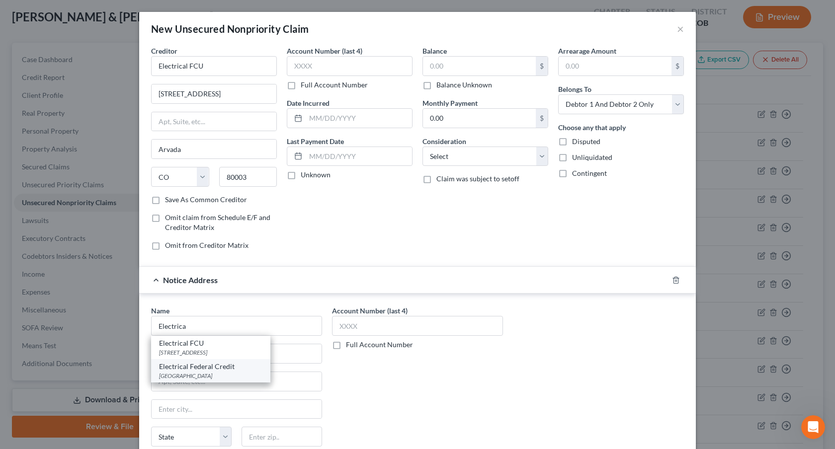
click at [214, 376] on div "PO Box 30495, Tampa, FL 33630" at bounding box center [210, 376] width 103 height 8
type input "Electrical Federal Credit"
type input "PO Box 30495"
type input "Tampa"
select select "9"
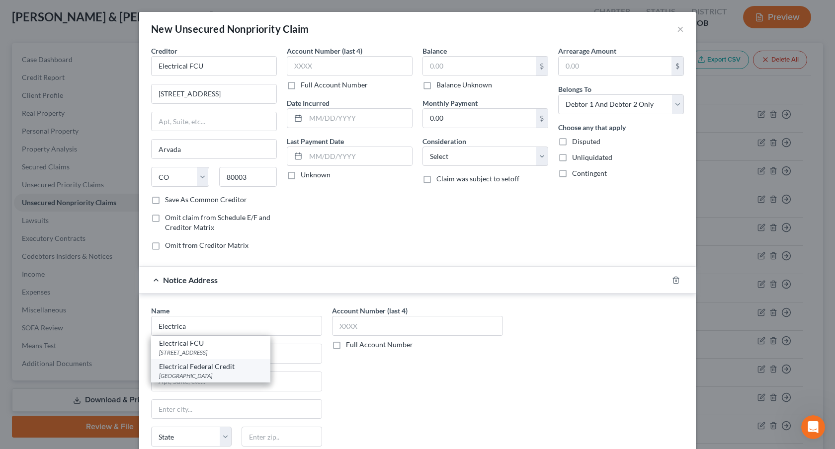
type input "33630"
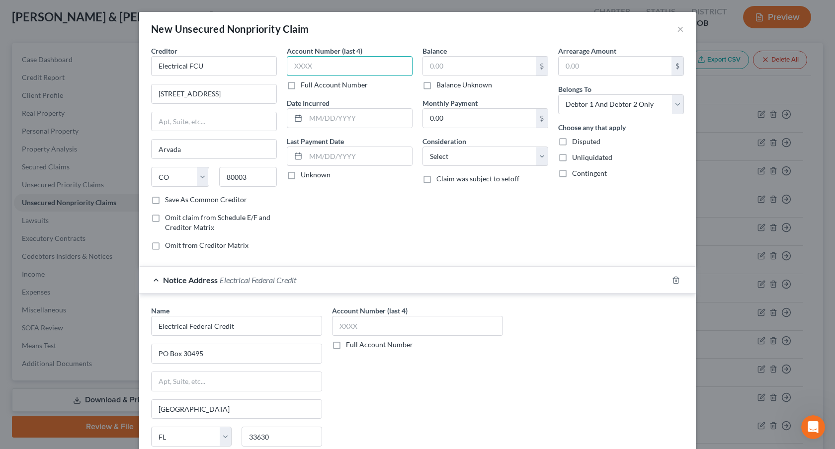
click at [342, 67] on input "text" at bounding box center [350, 66] width 126 height 20
type input "XX72"
click at [441, 69] on input "text" at bounding box center [479, 66] width 113 height 19
type input "584.18"
click at [482, 149] on select "Select Cable / Satellite Services Collection Agency Credit Card Debt Debt Couns…" at bounding box center [486, 157] width 126 height 20
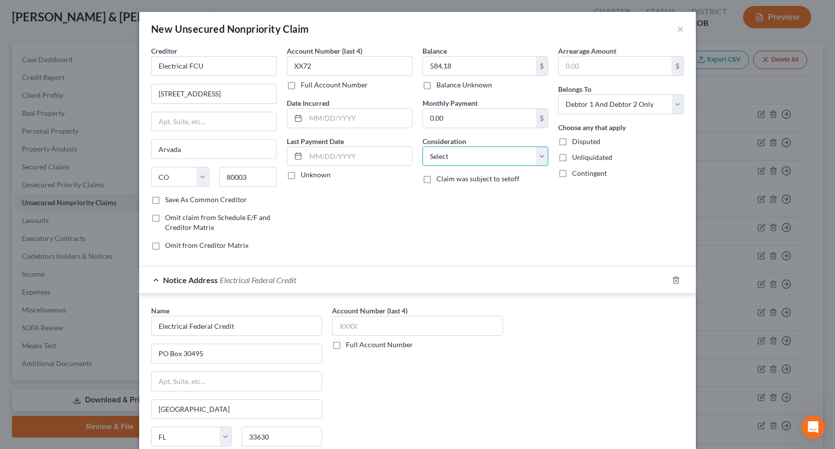
select select "15"
click at [423, 147] on select "Select Cable / Satellite Services Collection Agency Credit Card Debt Debt Couns…" at bounding box center [486, 157] width 126 height 20
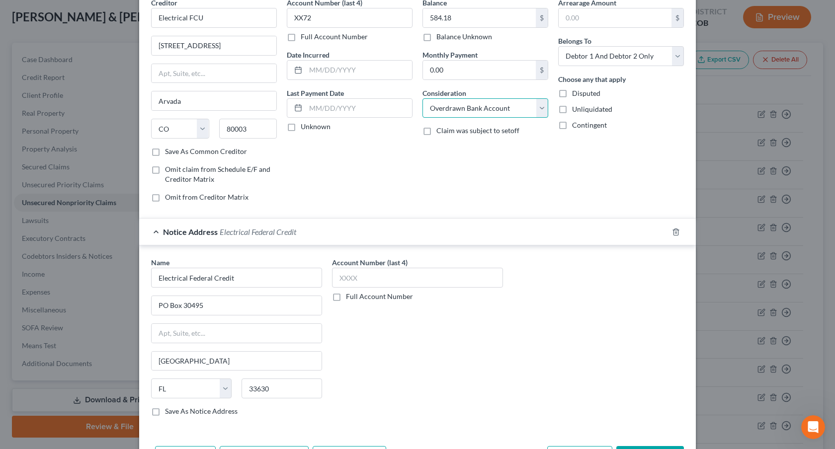
scroll to position [86, 0]
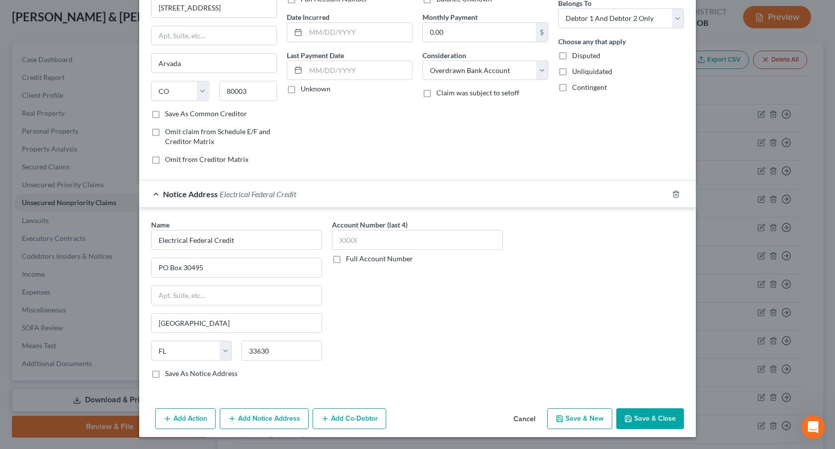
click at [638, 417] on button "Save & Close" at bounding box center [650, 419] width 68 height 21
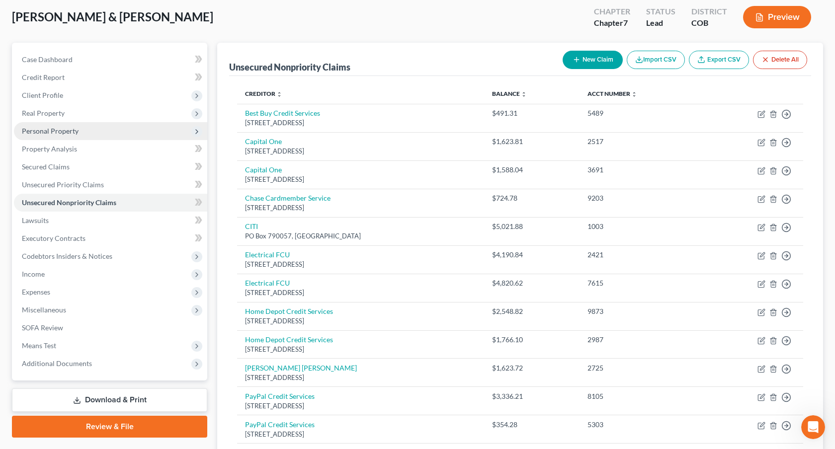
click at [68, 133] on span "Personal Property" at bounding box center [50, 131] width 57 height 8
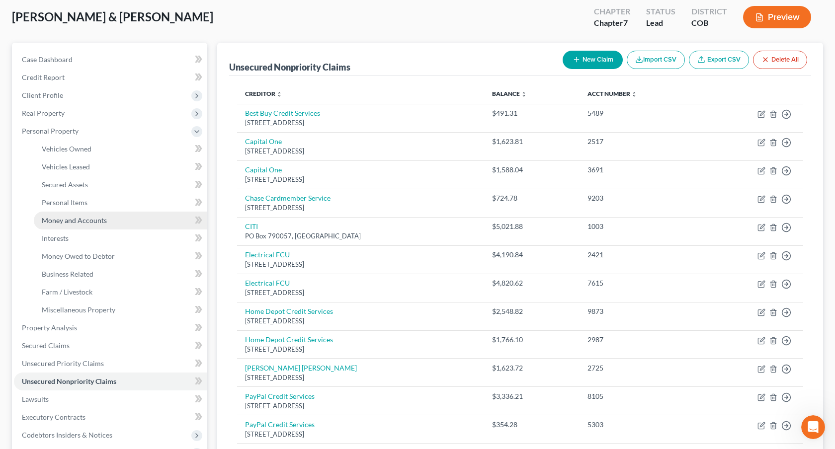
click at [89, 218] on span "Money and Accounts" at bounding box center [74, 220] width 65 height 8
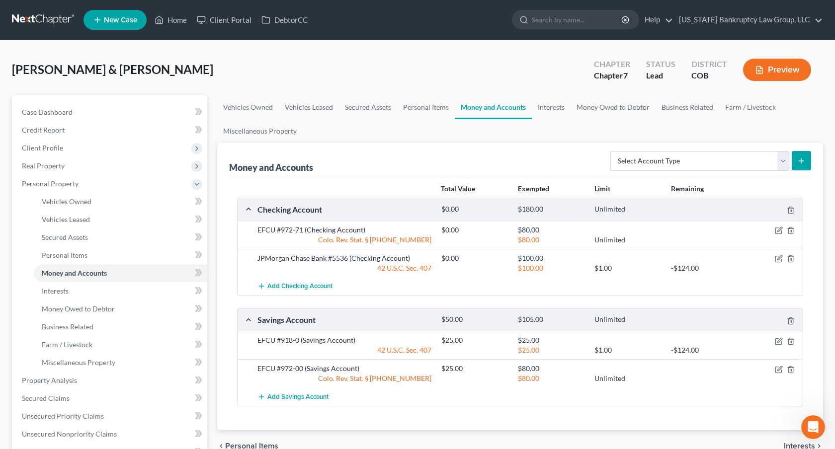
click at [45, 15] on link at bounding box center [44, 20] width 64 height 18
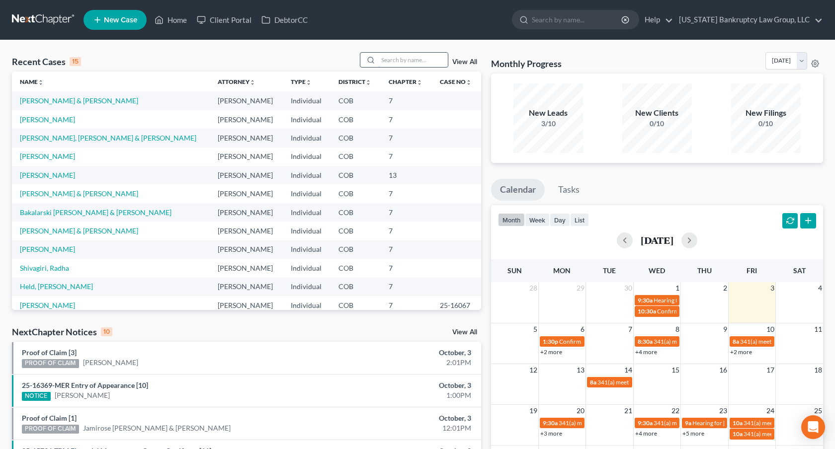
click at [400, 58] on input "search" at bounding box center [413, 60] width 70 height 14
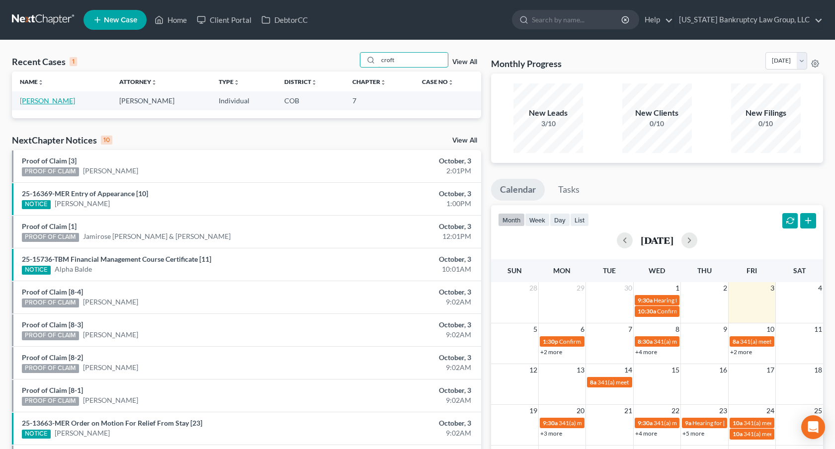
type input "croft"
click at [44, 98] on link "[PERSON_NAME]" at bounding box center [47, 100] width 55 height 8
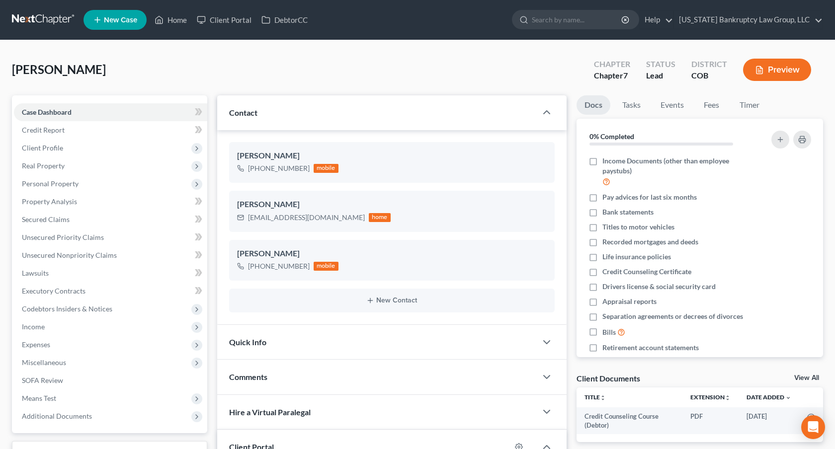
click at [60, 19] on link at bounding box center [44, 20] width 64 height 18
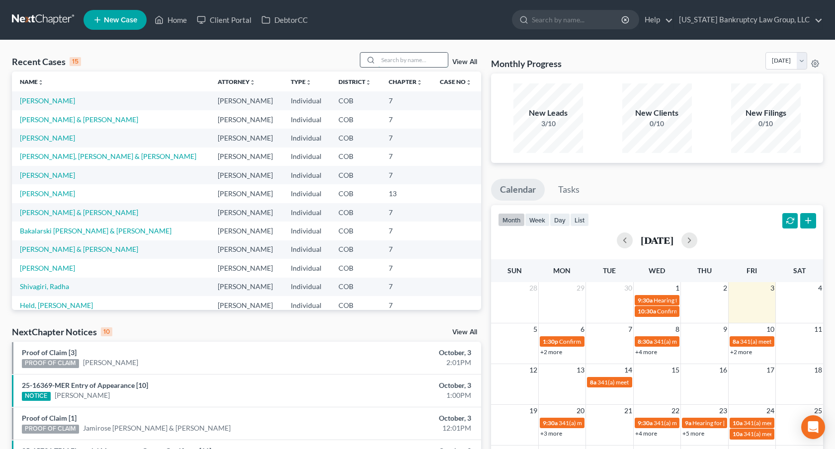
click at [429, 63] on input "search" at bounding box center [413, 60] width 70 height 14
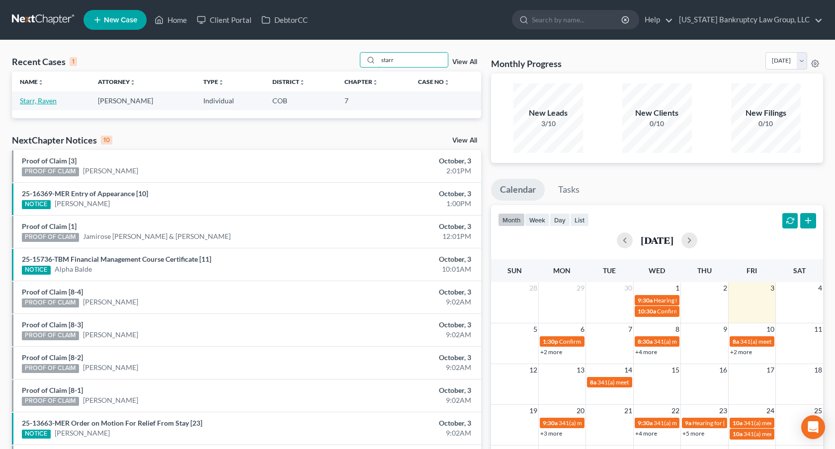
type input "starr"
click at [52, 100] on link "Starr, Raven" at bounding box center [38, 100] width 37 height 8
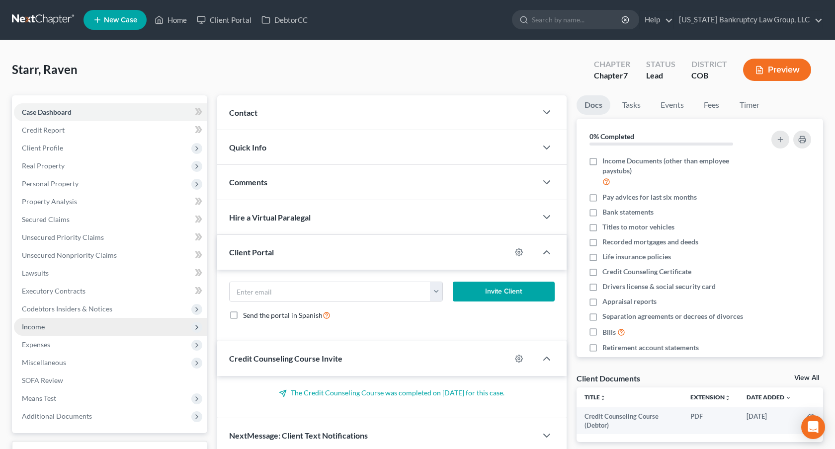
click at [72, 327] on span "Income" at bounding box center [110, 327] width 193 height 18
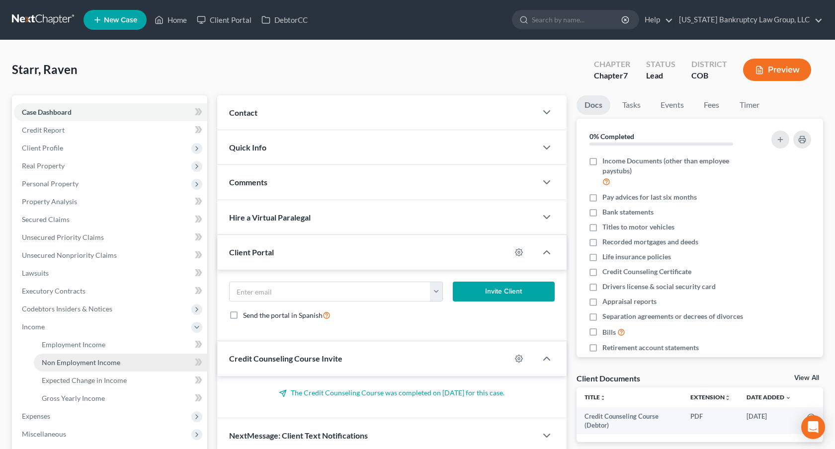
click at [88, 358] on span "Non Employment Income" at bounding box center [81, 362] width 79 height 8
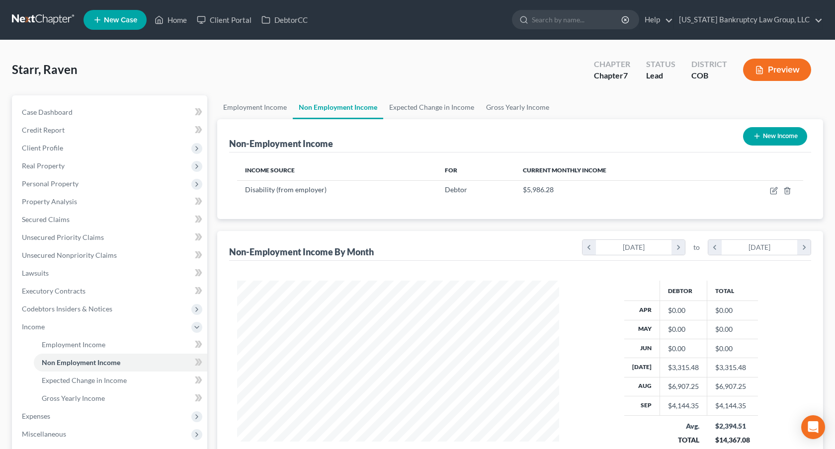
scroll to position [178, 342]
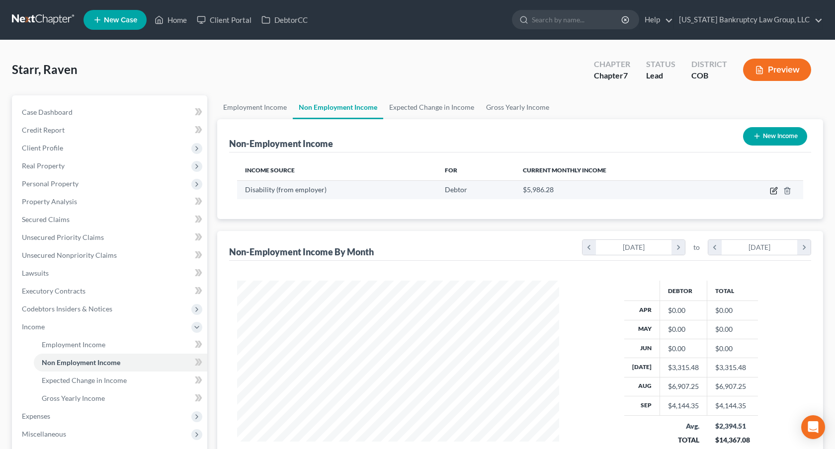
click at [773, 190] on icon "button" at bounding box center [775, 189] width 4 height 4
select select "1"
select select "3"
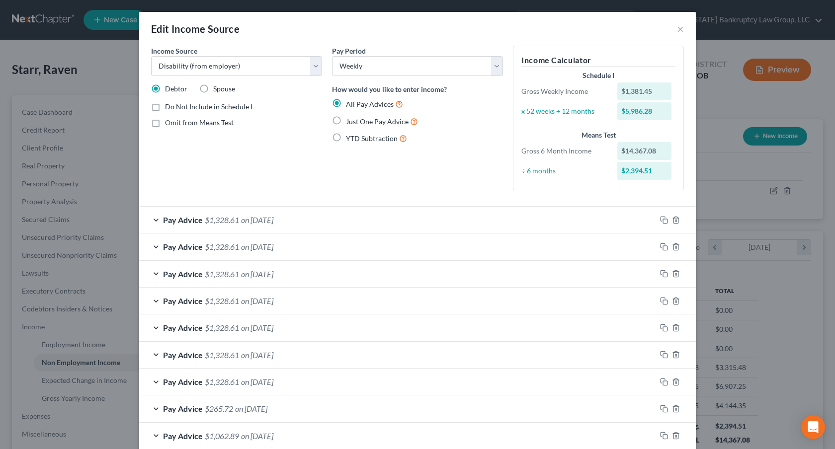
click at [450, 219] on div "Pay Advice $1,328.61 on [DATE]" at bounding box center [397, 220] width 517 height 26
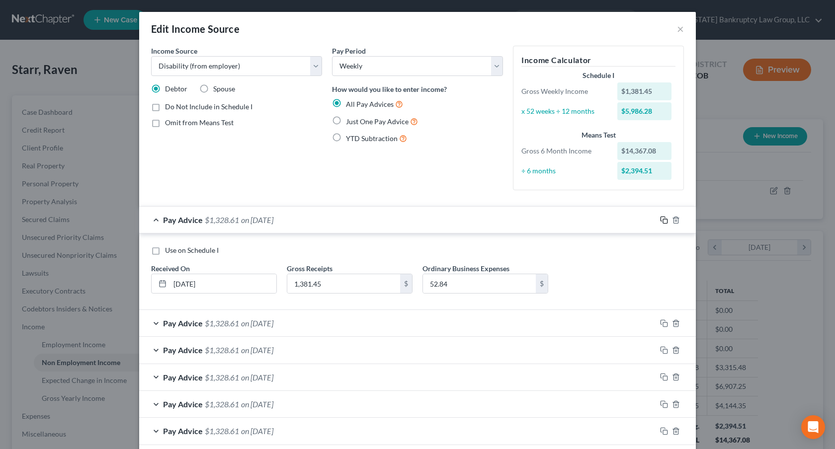
click at [662, 218] on icon "button" at bounding box center [664, 220] width 8 height 8
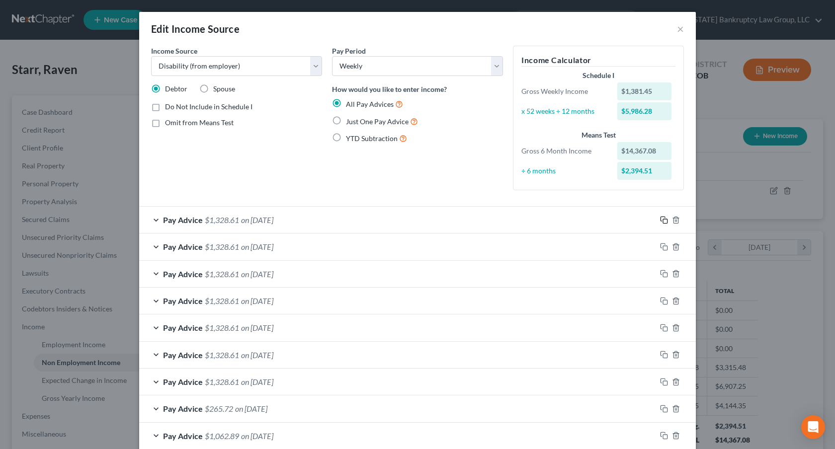
scroll to position [212, 0]
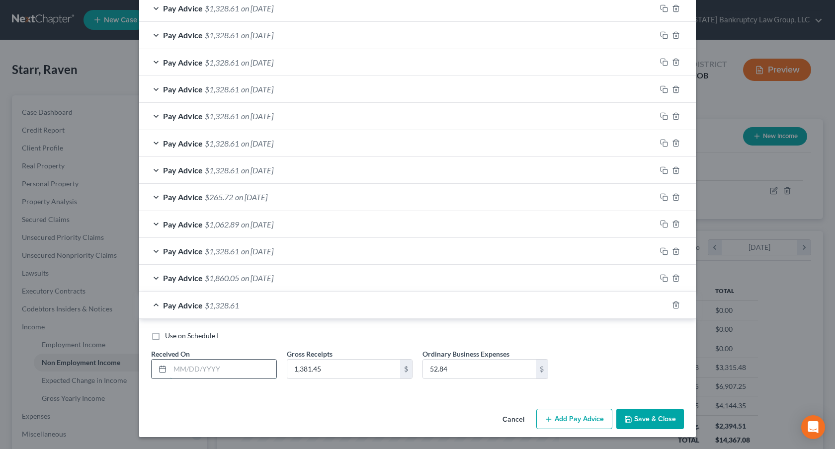
click at [226, 367] on input "text" at bounding box center [223, 369] width 106 height 19
type input "[DATE]"
click at [646, 418] on button "Save & Close" at bounding box center [650, 419] width 68 height 21
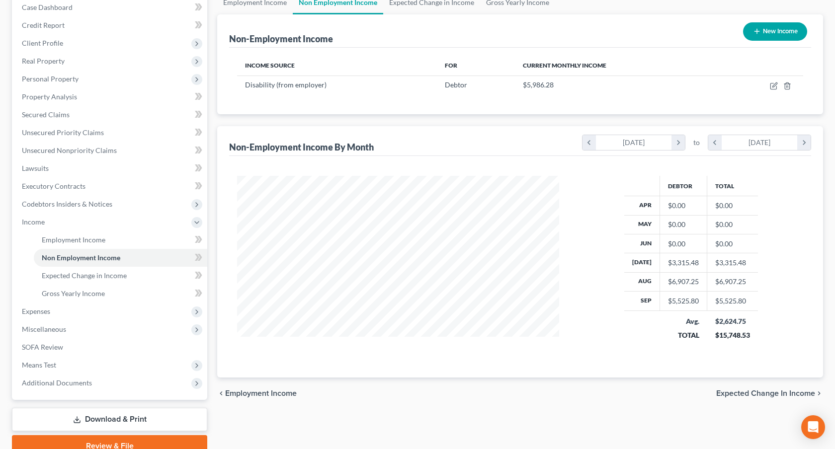
scroll to position [150, 0]
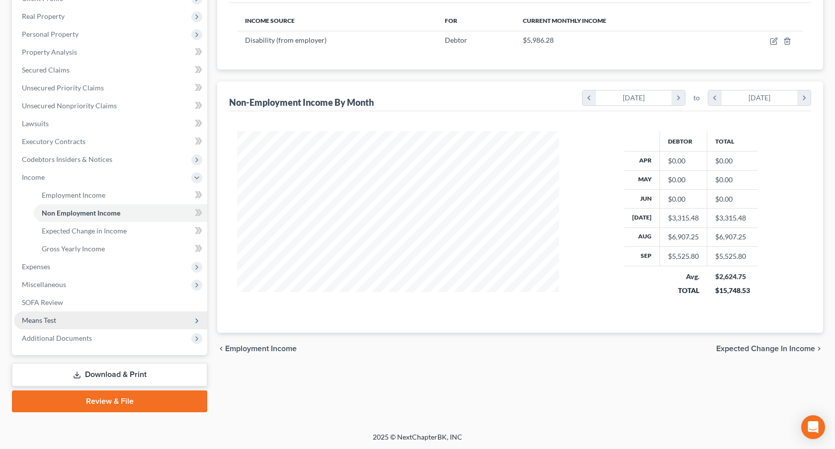
click at [87, 313] on span "Means Test" at bounding box center [110, 321] width 193 height 18
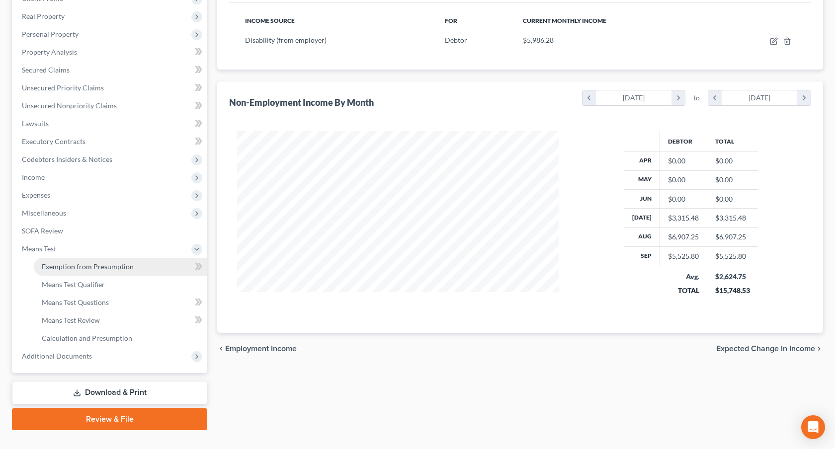
click at [103, 269] on span "Exemption from Presumption" at bounding box center [88, 266] width 92 height 8
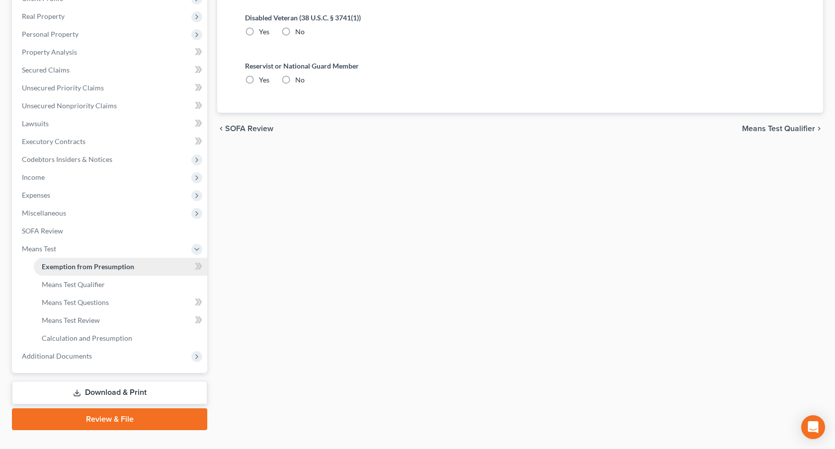
scroll to position [14, 0]
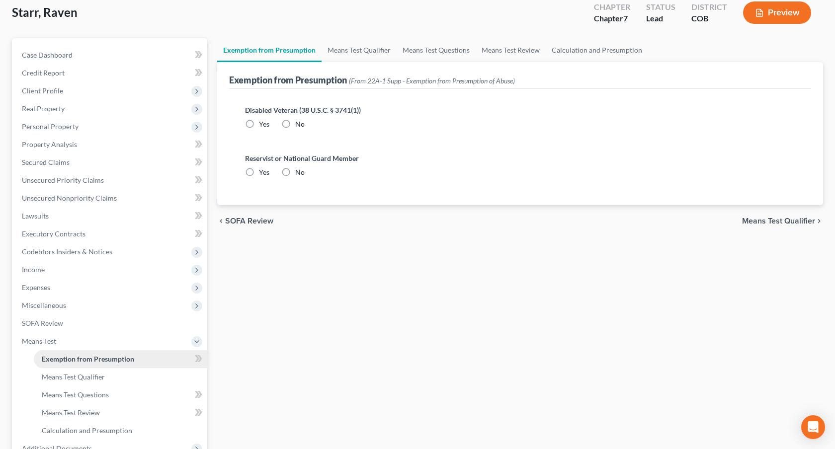
radio input "true"
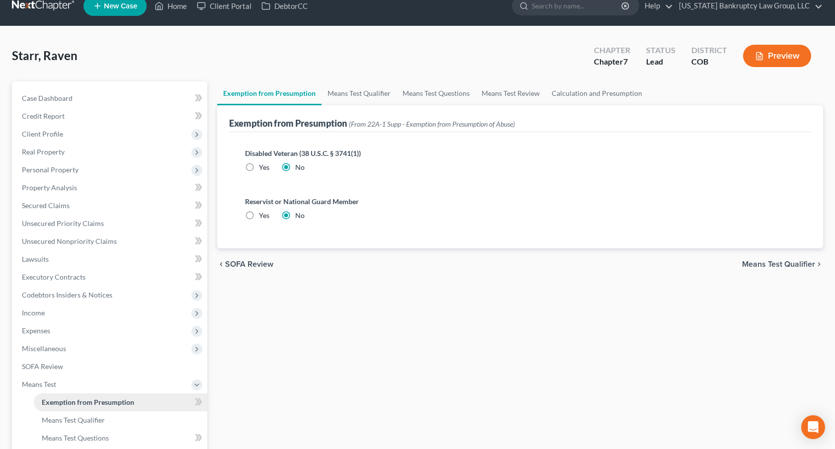
scroll to position [0, 0]
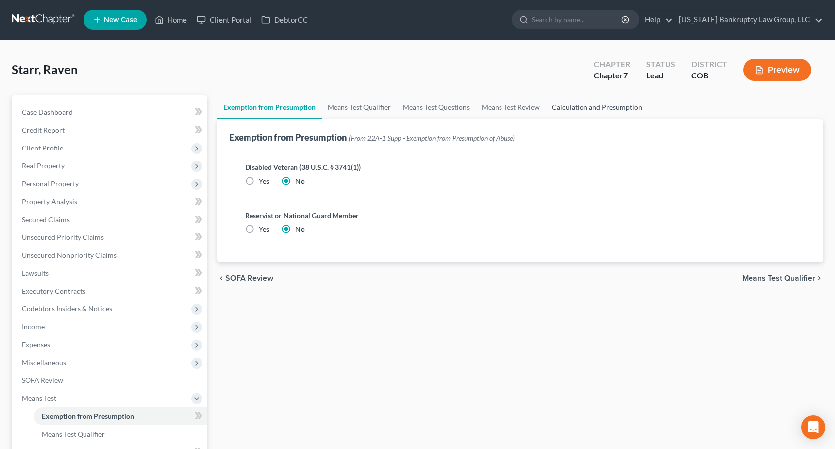
click at [589, 105] on link "Calculation and Presumption" at bounding box center [597, 107] width 102 height 24
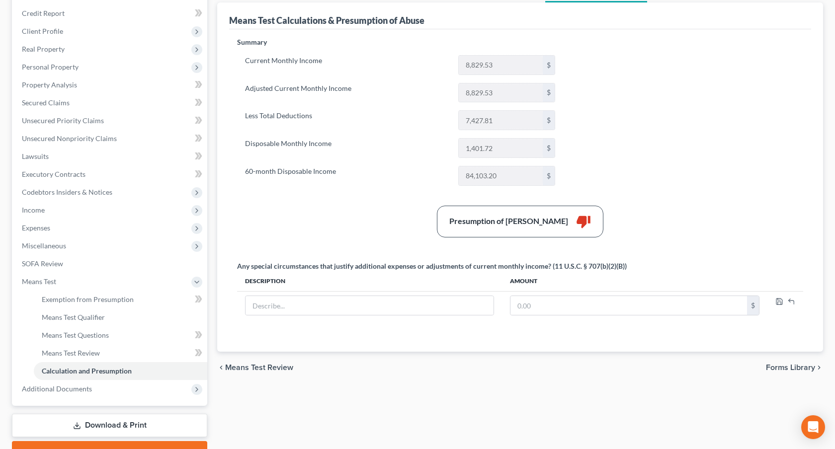
scroll to position [118, 0]
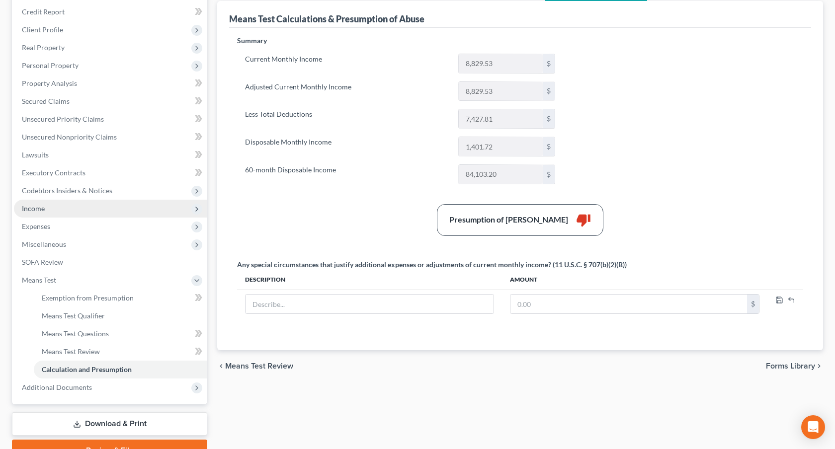
click at [58, 213] on span "Income" at bounding box center [110, 209] width 193 height 18
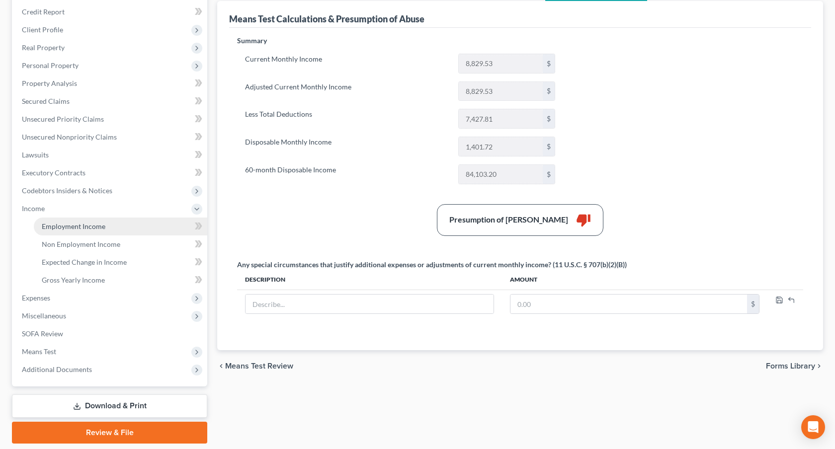
click at [69, 226] on span "Employment Income" at bounding box center [74, 226] width 64 height 8
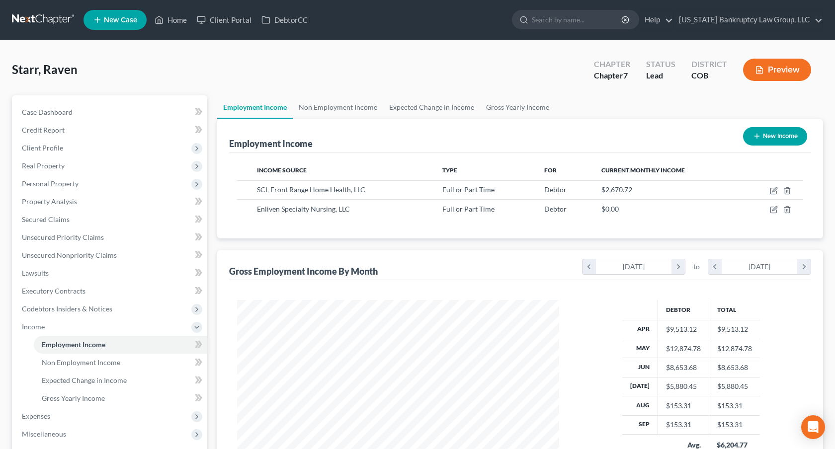
scroll to position [178, 342]
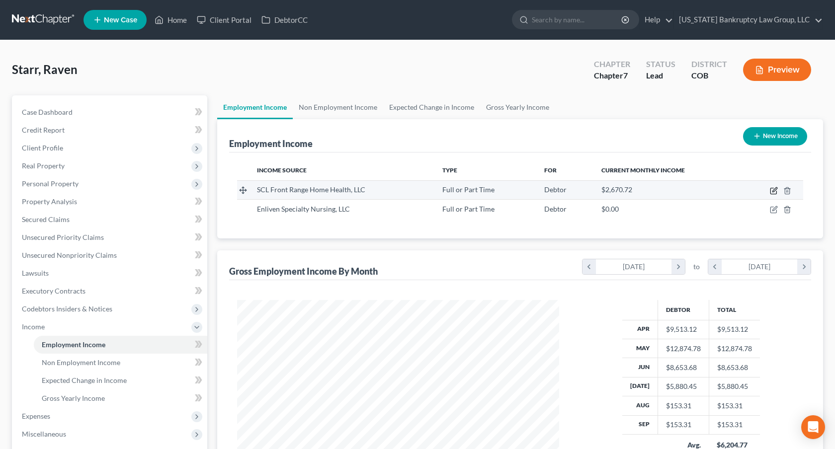
click at [776, 191] on icon "button" at bounding box center [774, 191] width 8 height 8
select select "0"
select select "5"
select select "2"
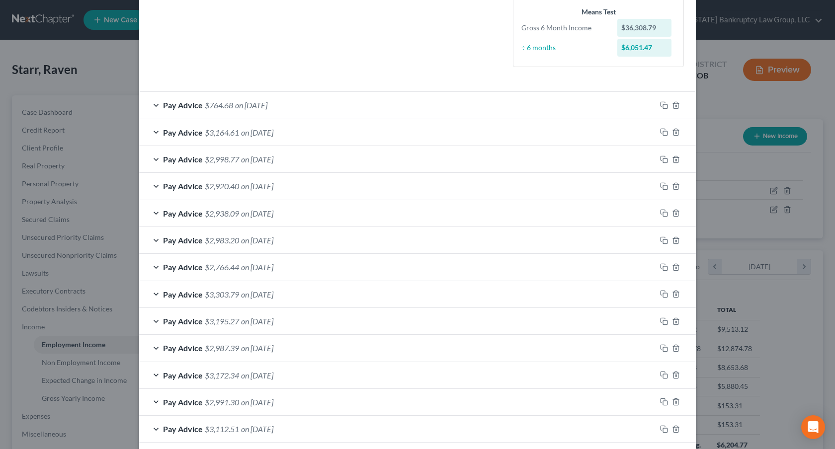
scroll to position [0, 0]
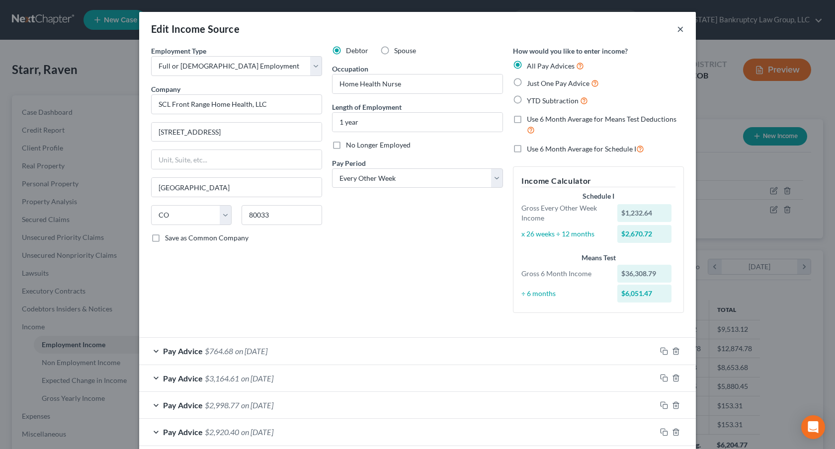
click at [681, 26] on button "×" at bounding box center [680, 29] width 7 height 12
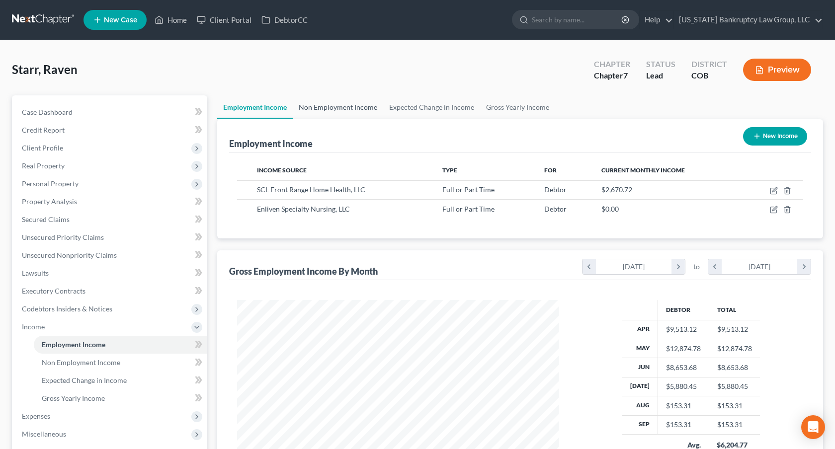
click at [372, 106] on link "Non Employment Income" at bounding box center [338, 107] width 90 height 24
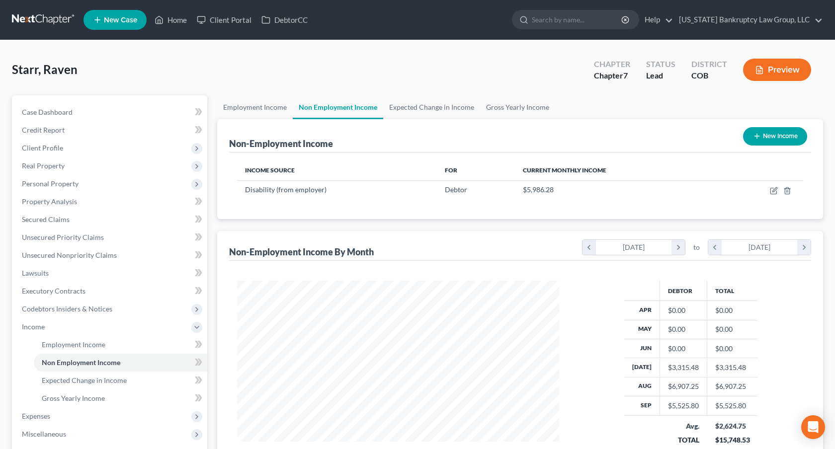
scroll to position [178, 342]
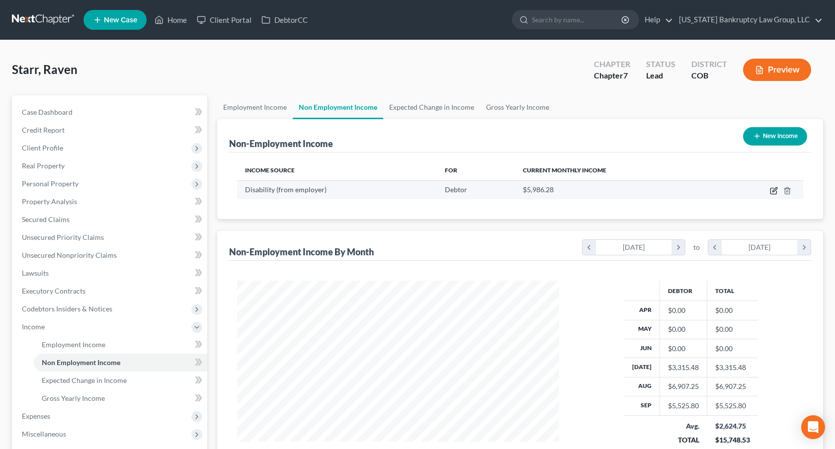
click at [774, 192] on icon "button" at bounding box center [774, 191] width 8 height 8
select select "1"
select select "3"
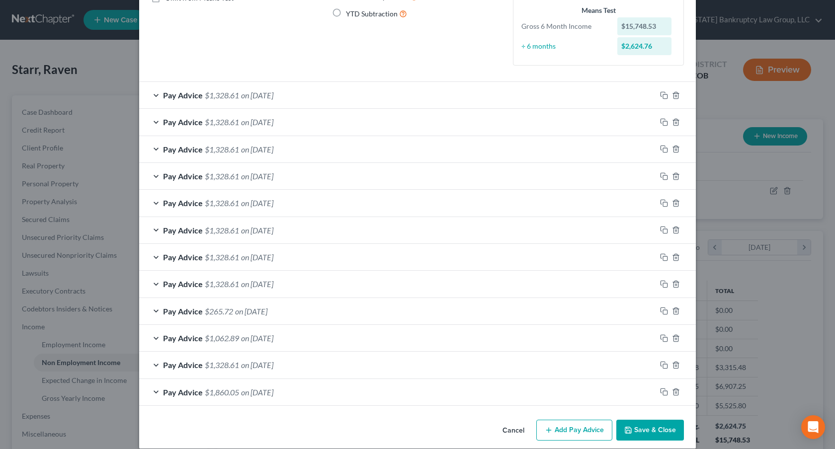
scroll to position [136, 0]
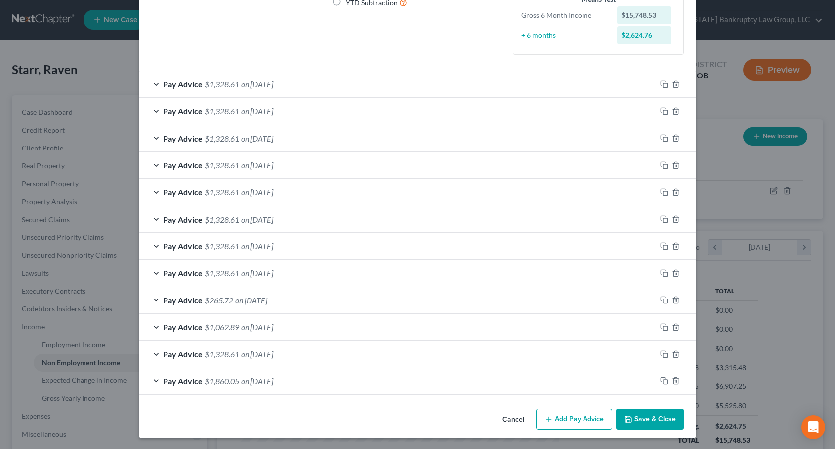
click at [646, 419] on button "Save & Close" at bounding box center [650, 419] width 68 height 21
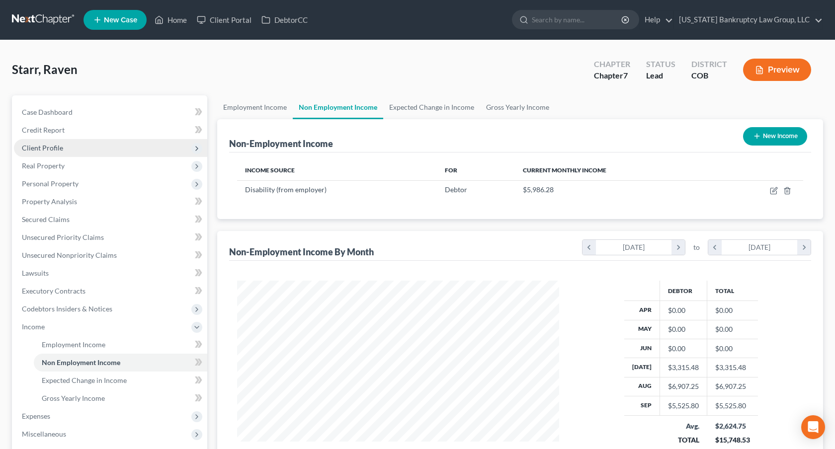
click at [70, 152] on span "Client Profile" at bounding box center [110, 148] width 193 height 18
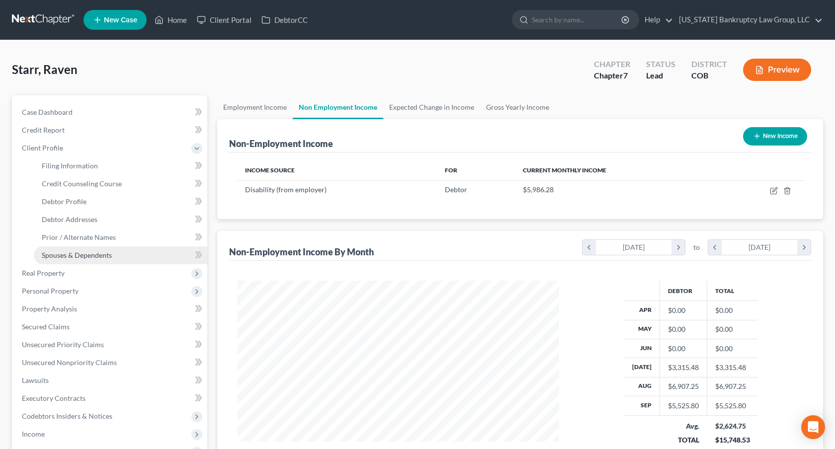
click at [85, 258] on span "Spouses & Dependents" at bounding box center [77, 255] width 70 height 8
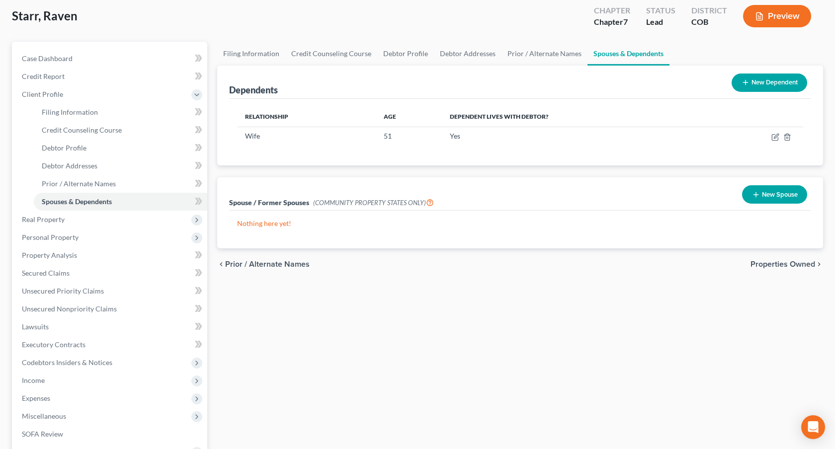
scroll to position [55, 0]
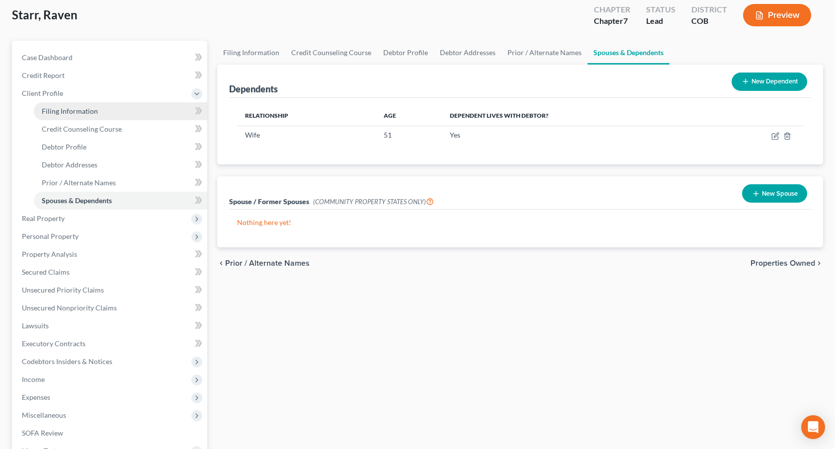
click at [94, 114] on span "Filing Information" at bounding box center [70, 111] width 56 height 8
select select "1"
select select "0"
select select "5"
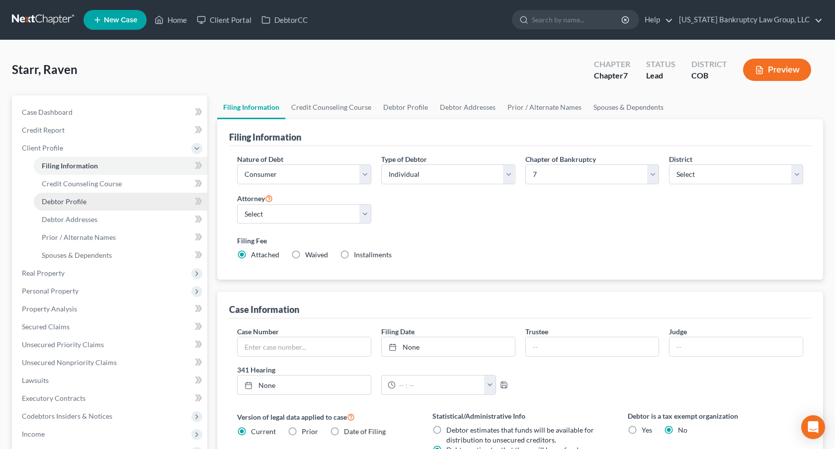
click at [80, 202] on span "Debtor Profile" at bounding box center [64, 201] width 45 height 8
select select "1"
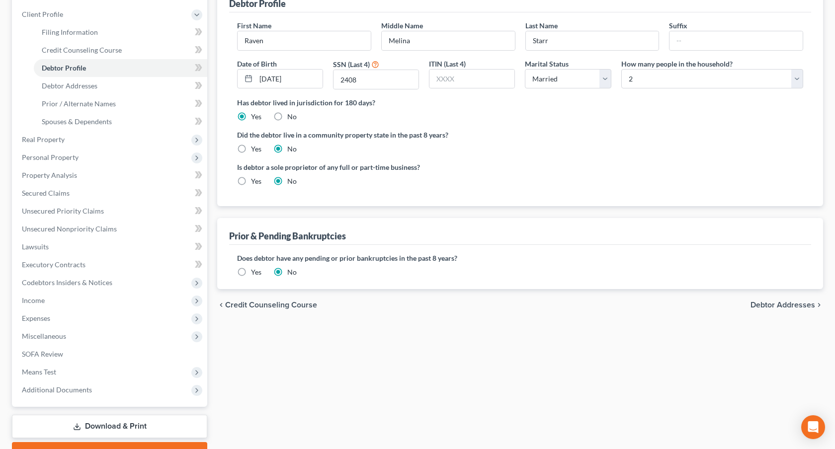
scroll to position [185, 0]
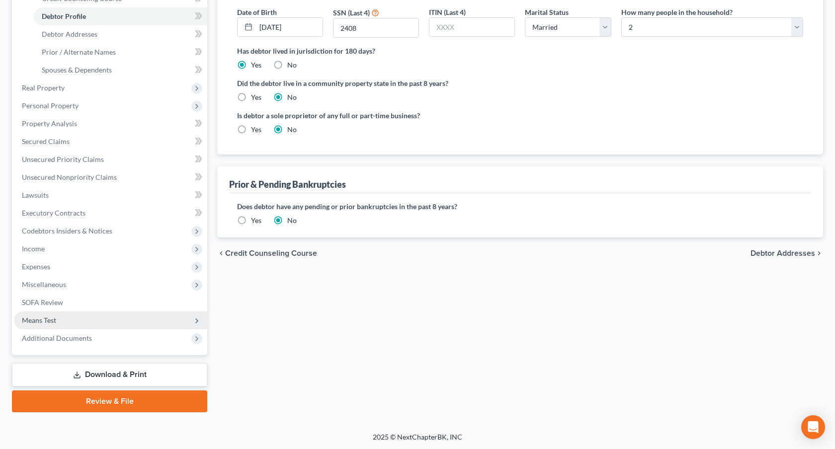
click at [74, 317] on span "Means Test" at bounding box center [110, 321] width 193 height 18
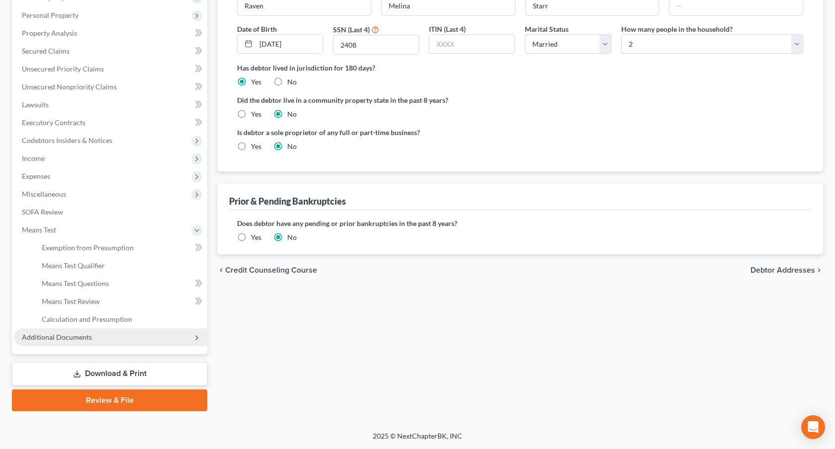
scroll to position [168, 0]
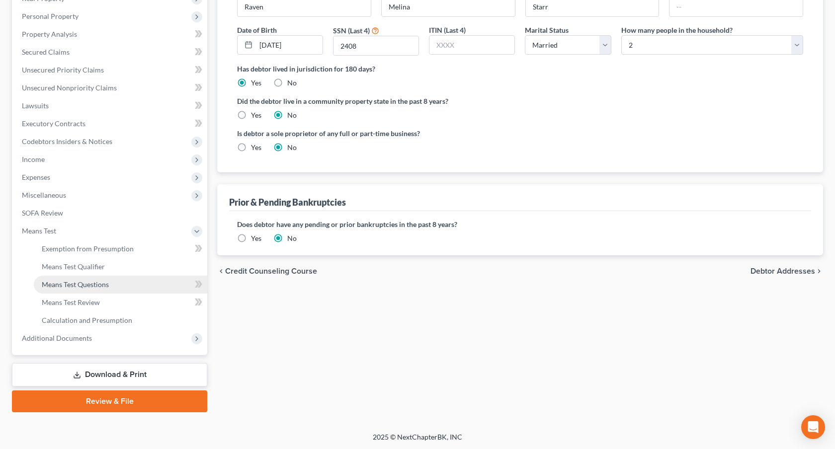
click at [105, 283] on span "Means Test Questions" at bounding box center [75, 284] width 67 height 8
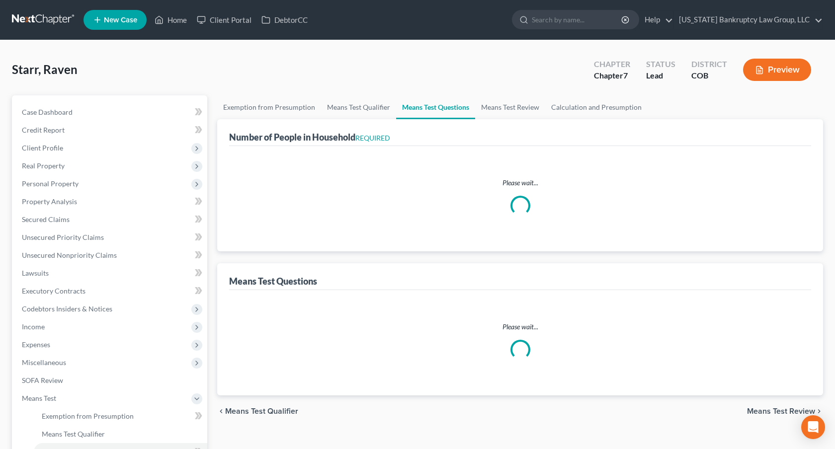
select select "0"
select select "60"
select select "0"
select select "60"
select select "2"
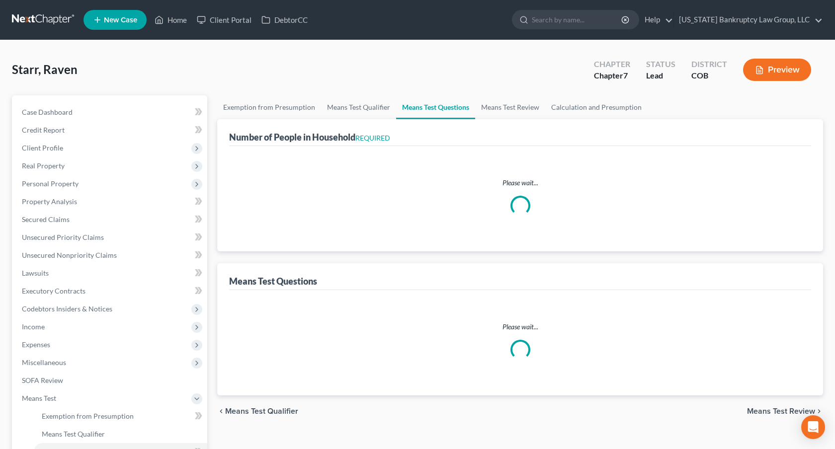
select select "2"
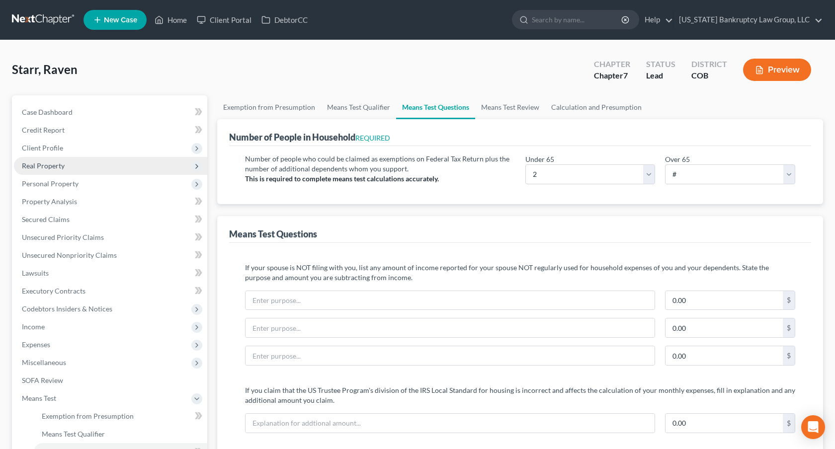
click at [64, 166] on span "Real Property" at bounding box center [110, 166] width 193 height 18
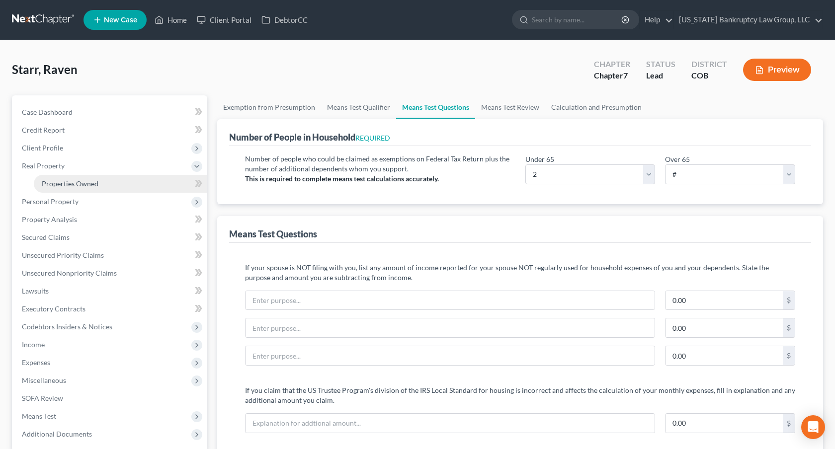
click at [80, 184] on span "Properties Owned" at bounding box center [70, 183] width 57 height 8
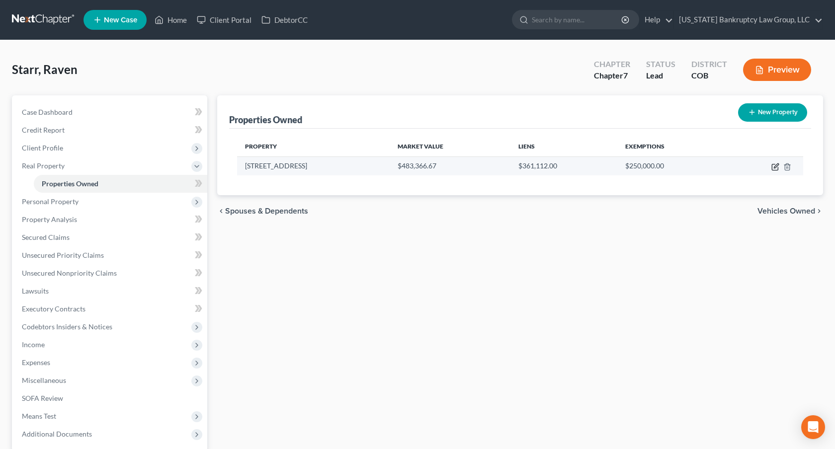
click at [774, 168] on icon "button" at bounding box center [776, 167] width 8 height 8
select select "5"
select select "0"
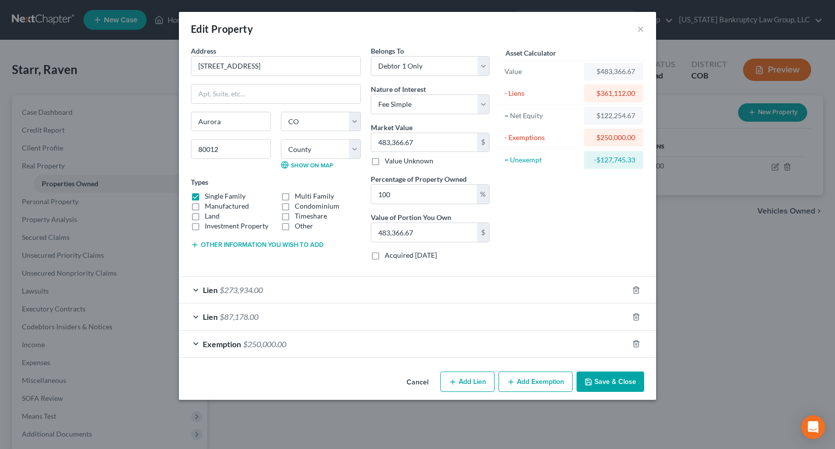
click at [611, 380] on button "Save & Close" at bounding box center [611, 382] width 68 height 21
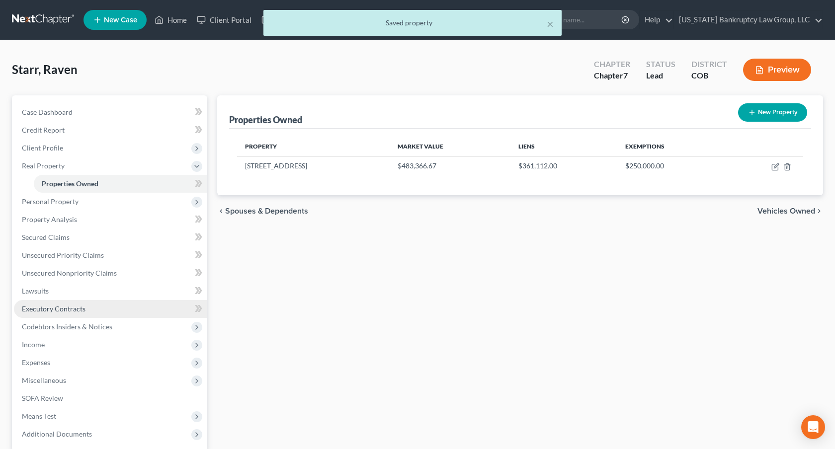
scroll to position [96, 0]
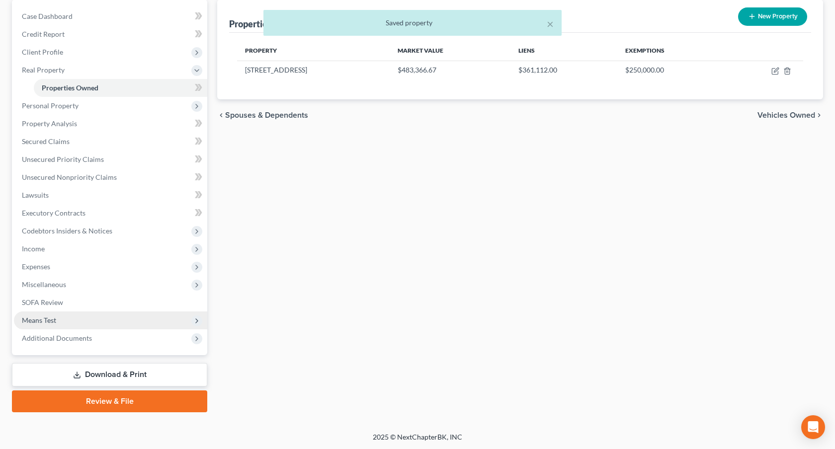
click at [60, 319] on span "Means Test" at bounding box center [110, 321] width 193 height 18
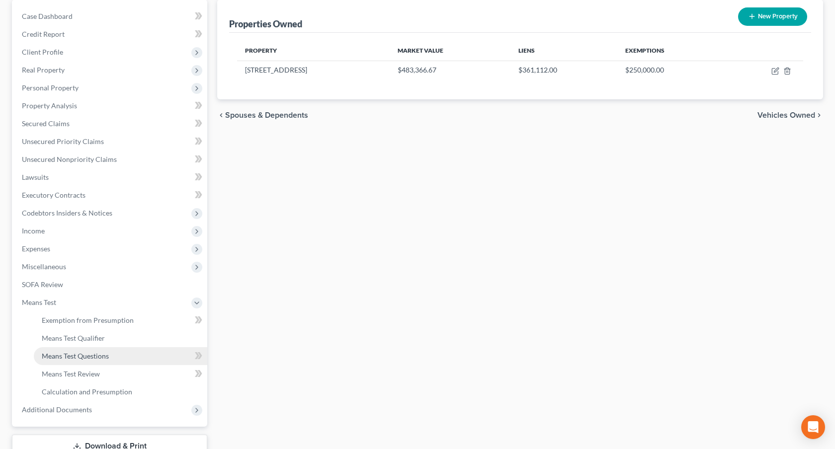
click at [94, 353] on span "Means Test Questions" at bounding box center [75, 356] width 67 height 8
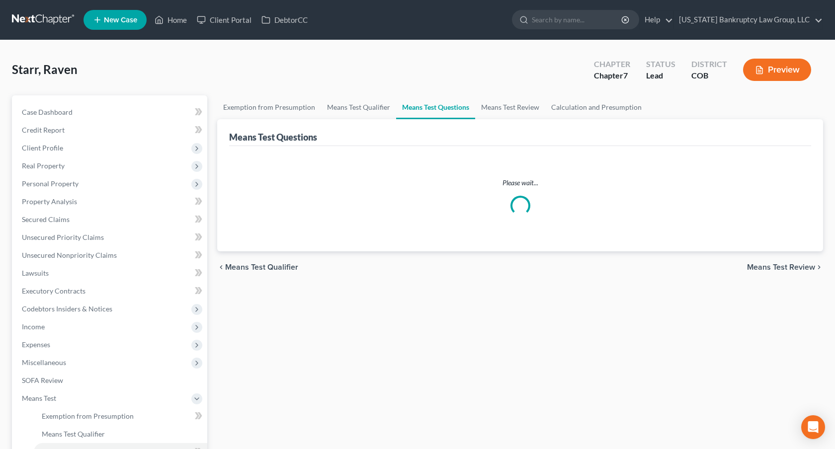
select select "2"
select select "0"
select select "60"
select select "0"
select select "60"
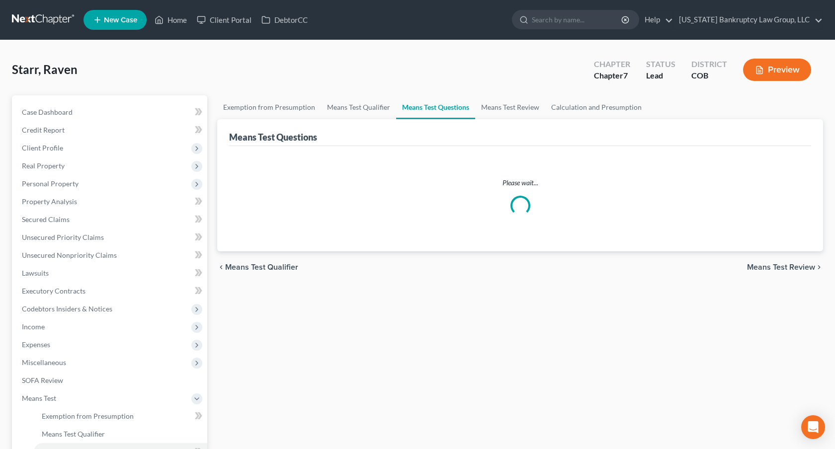
select select "2"
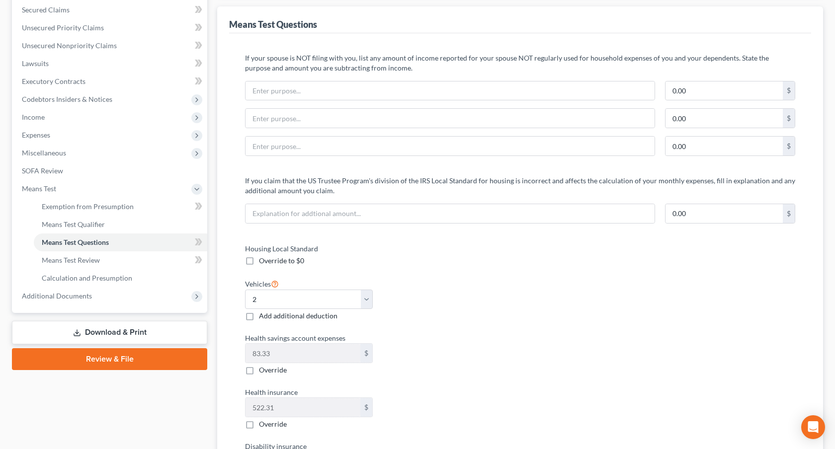
scroll to position [207, 0]
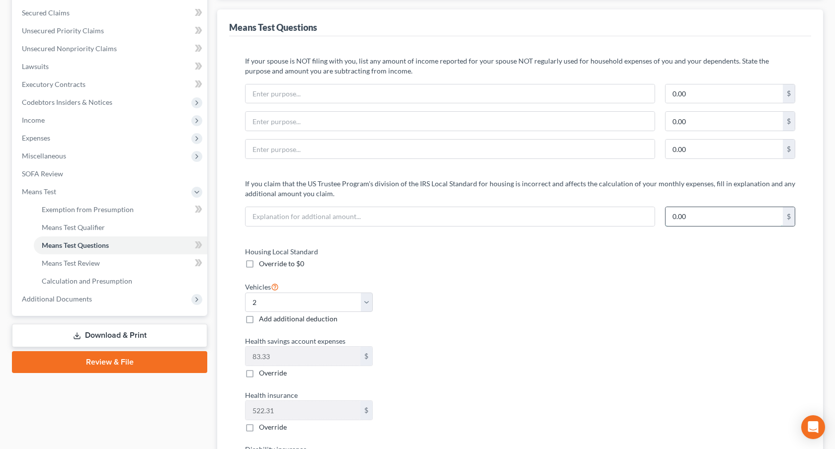
click at [672, 216] on input "0.00" at bounding box center [724, 216] width 117 height 19
type input "1,075.00"
click at [500, 215] on input "text" at bounding box center [450, 216] width 409 height 19
type input "Mortgage payment exceeds IRS standard"
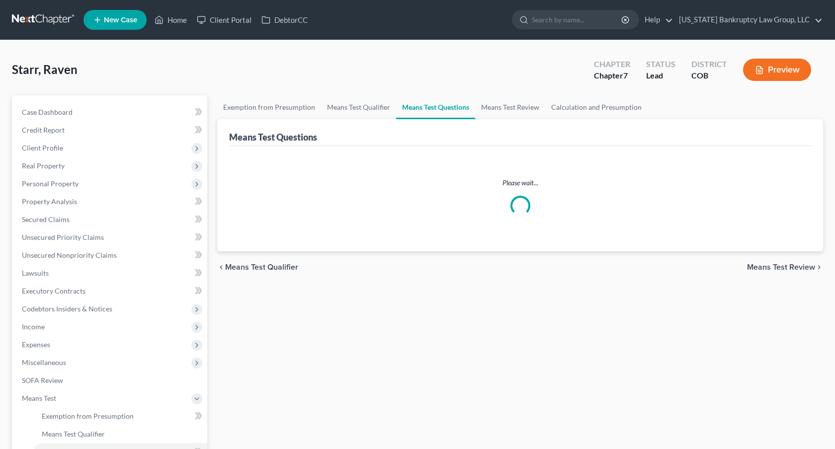
scroll to position [168, 0]
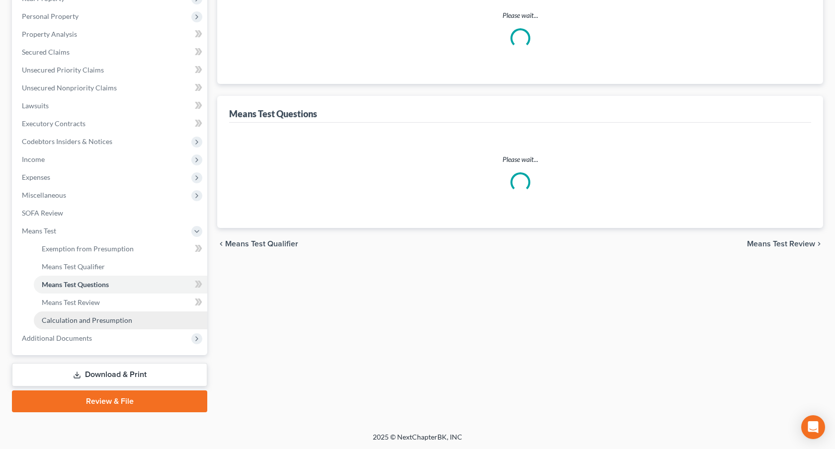
select select "0"
select select "60"
select select "0"
select select "60"
select select "2"
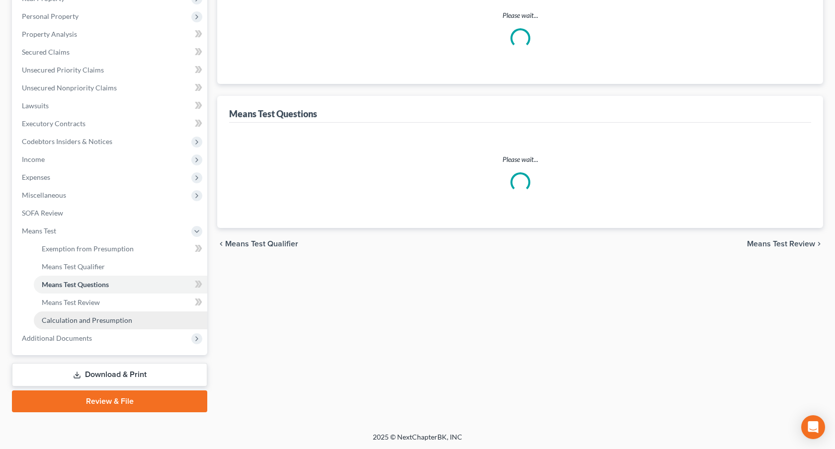
select select "2"
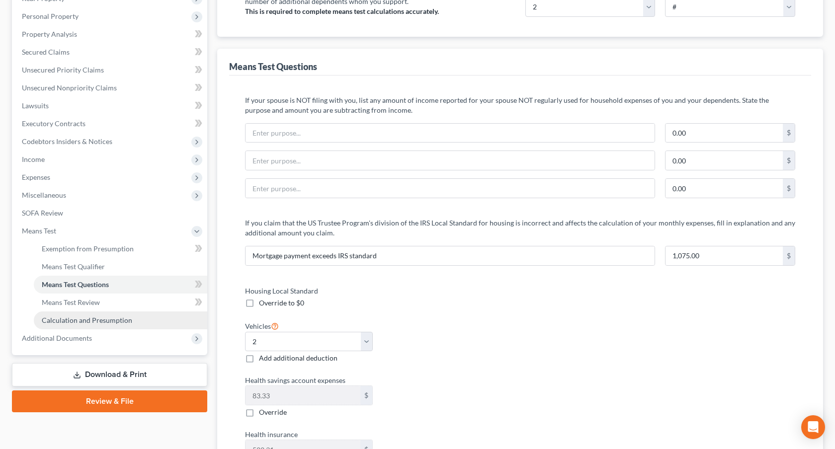
click at [126, 318] on span "Calculation and Presumption" at bounding box center [87, 320] width 90 height 8
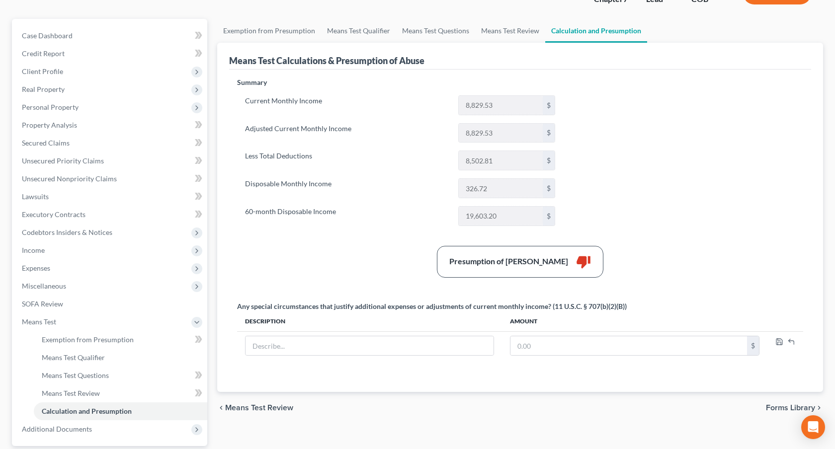
scroll to position [76, 0]
click at [347, 29] on link "Means Test Qualifier" at bounding box center [358, 31] width 75 height 24
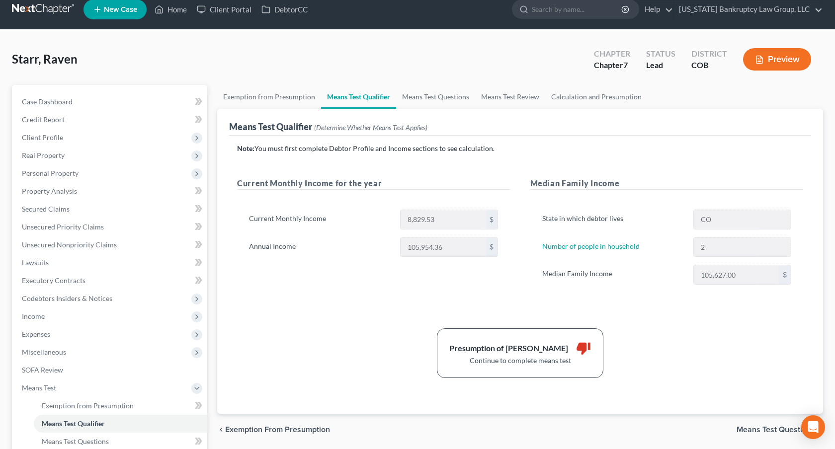
scroll to position [11, 0]
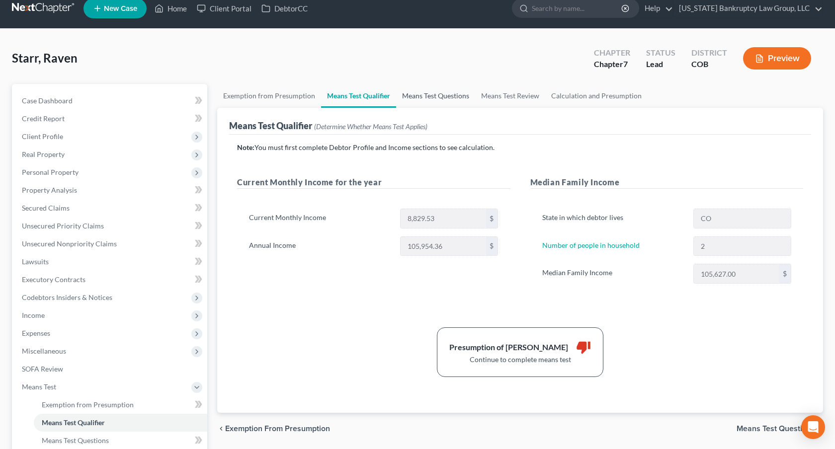
click at [442, 98] on link "Means Test Questions" at bounding box center [435, 96] width 79 height 24
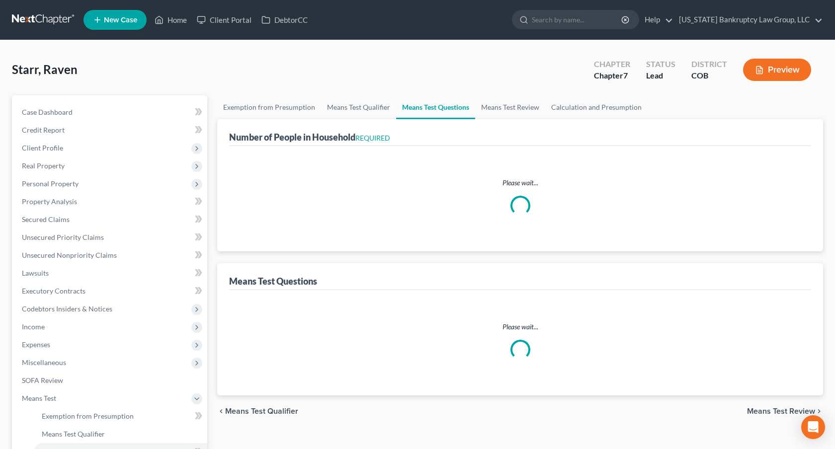
select select "0"
select select "60"
select select "0"
select select "60"
select select "2"
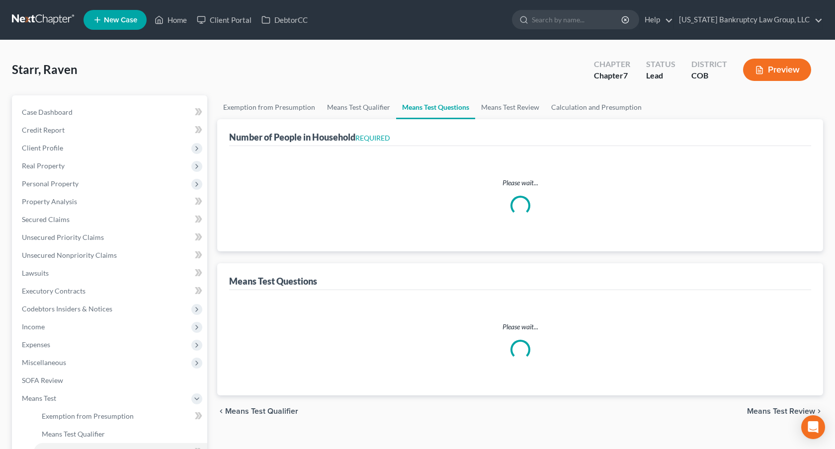
select select "2"
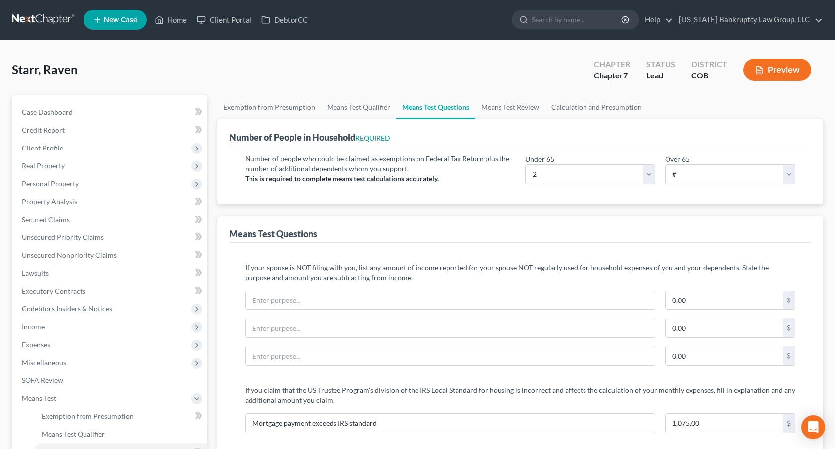
click at [55, 19] on link at bounding box center [44, 20] width 64 height 18
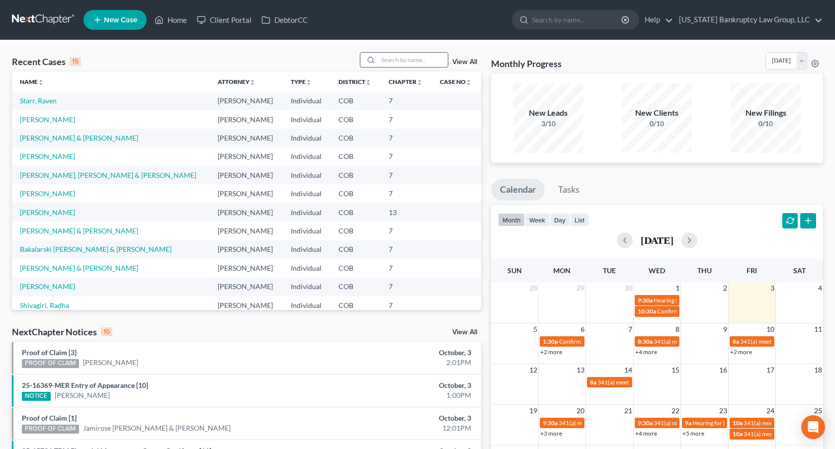
click at [390, 64] on input "search" at bounding box center [413, 60] width 70 height 14
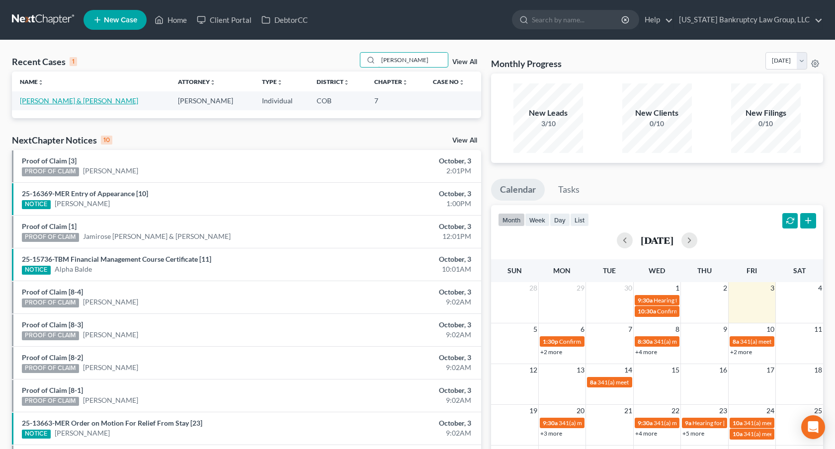
type input "[PERSON_NAME]"
click at [66, 100] on link "[PERSON_NAME] & [PERSON_NAME]" at bounding box center [79, 100] width 118 height 8
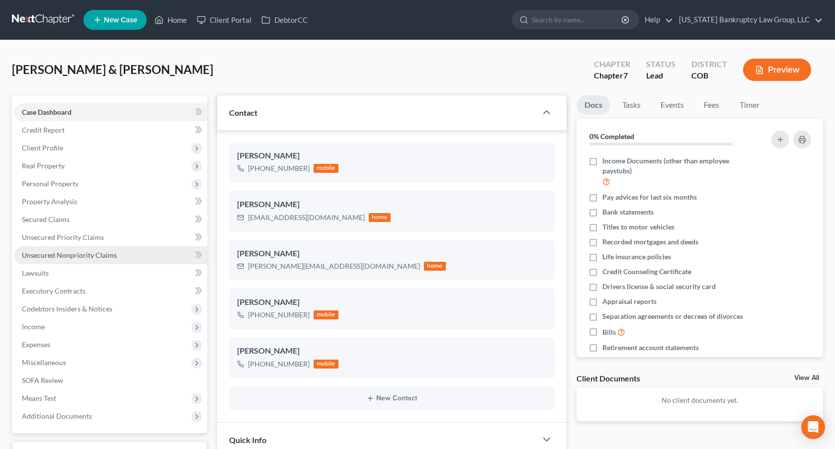
click at [119, 251] on link "Unsecured Nonpriority Claims" at bounding box center [110, 256] width 193 height 18
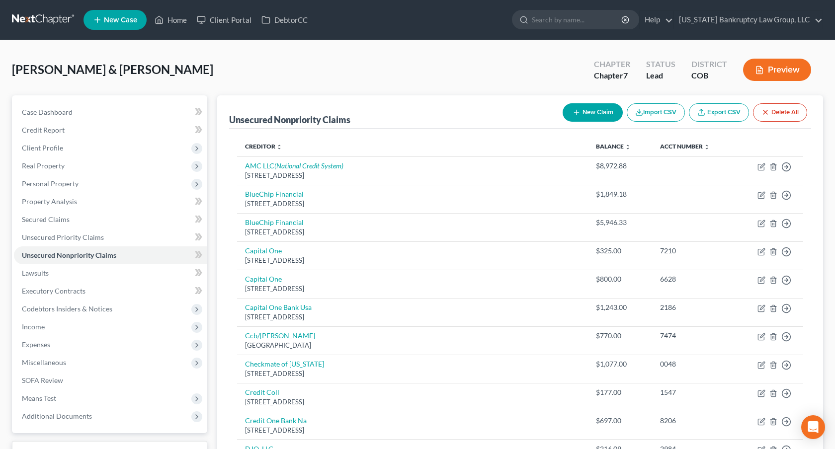
click at [57, 18] on link at bounding box center [44, 20] width 64 height 18
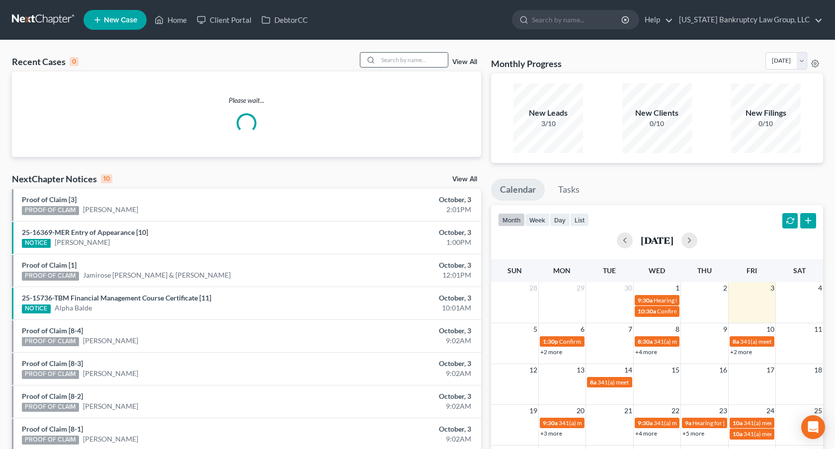
click at [403, 60] on input "search" at bounding box center [413, 60] width 70 height 14
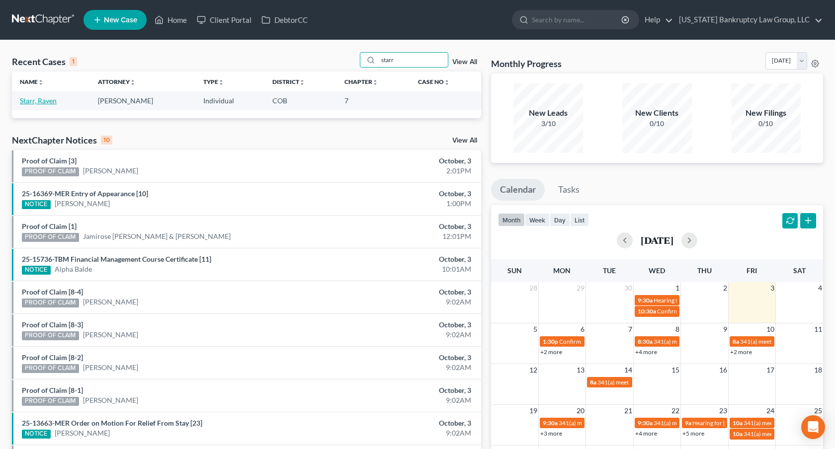
type input "starr"
click at [52, 103] on link "Starr, Raven" at bounding box center [38, 100] width 37 height 8
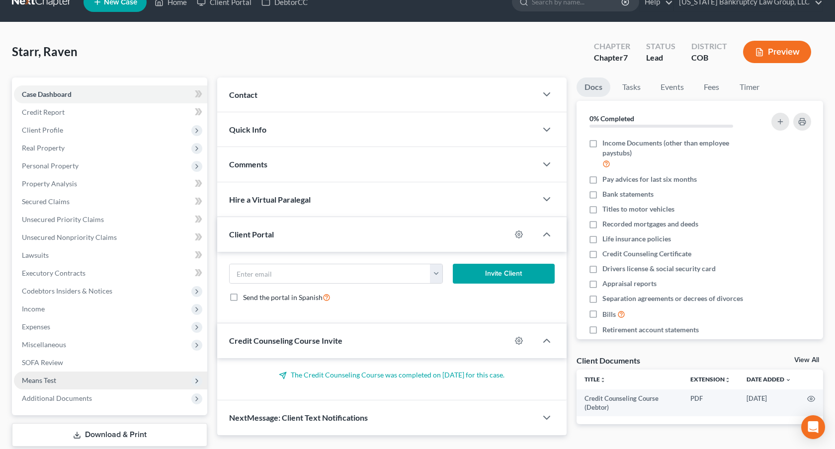
scroll to position [78, 0]
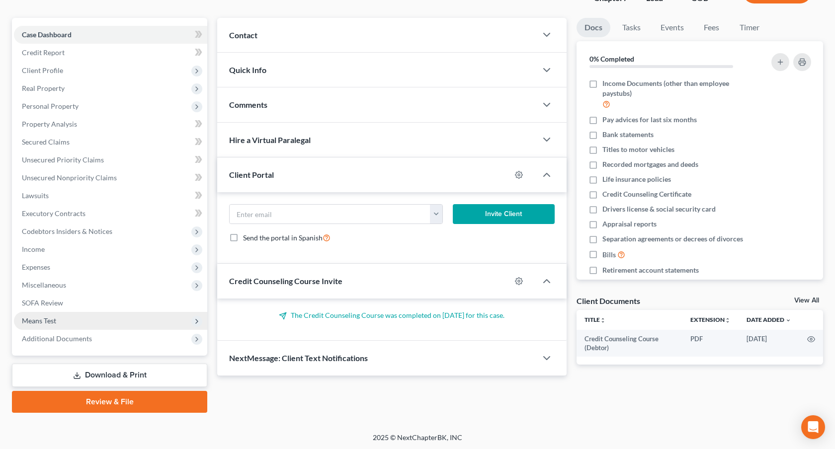
click at [81, 322] on span "Means Test" at bounding box center [110, 321] width 193 height 18
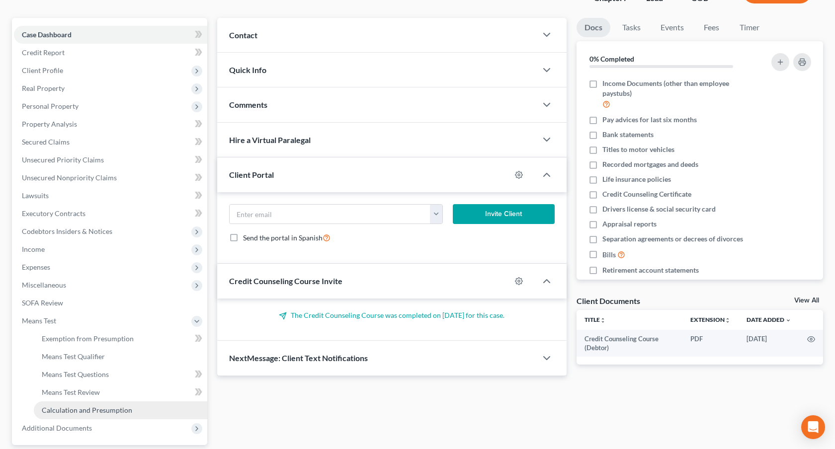
click at [102, 411] on span "Calculation and Presumption" at bounding box center [87, 410] width 90 height 8
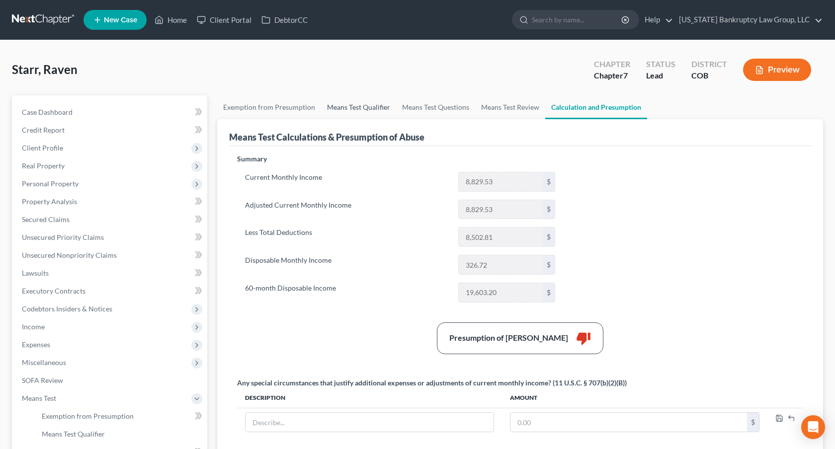
click at [373, 108] on link "Means Test Qualifier" at bounding box center [358, 107] width 75 height 24
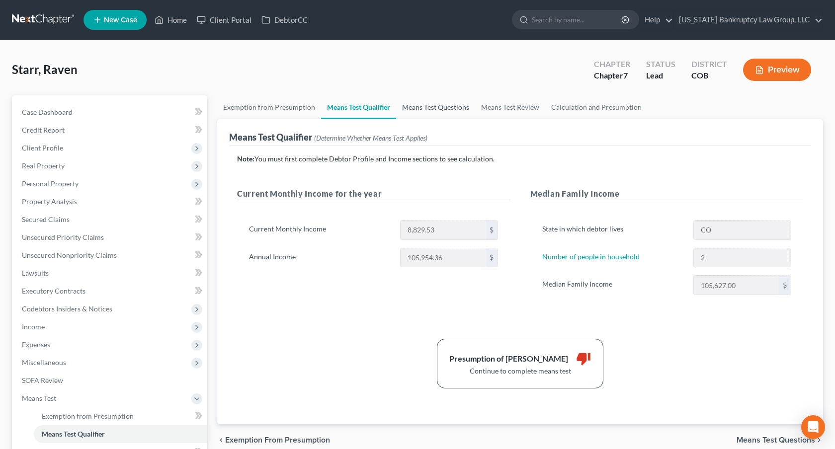
click at [425, 105] on link "Means Test Questions" at bounding box center [435, 107] width 79 height 24
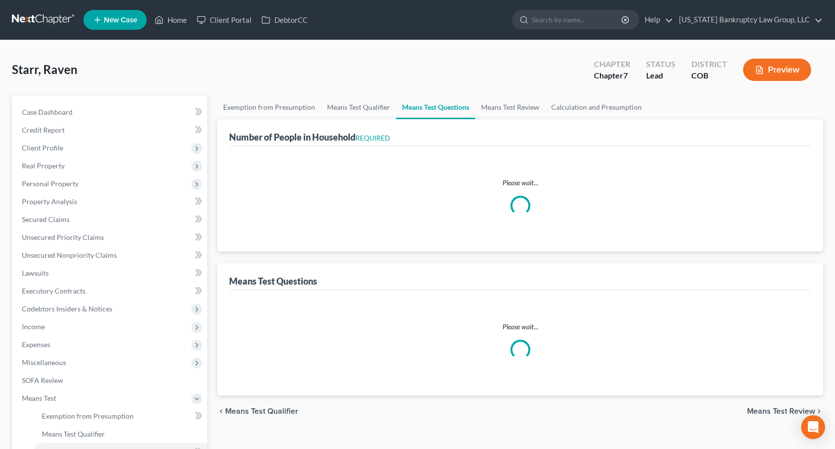
select select "0"
select select "60"
select select "0"
select select "60"
select select "2"
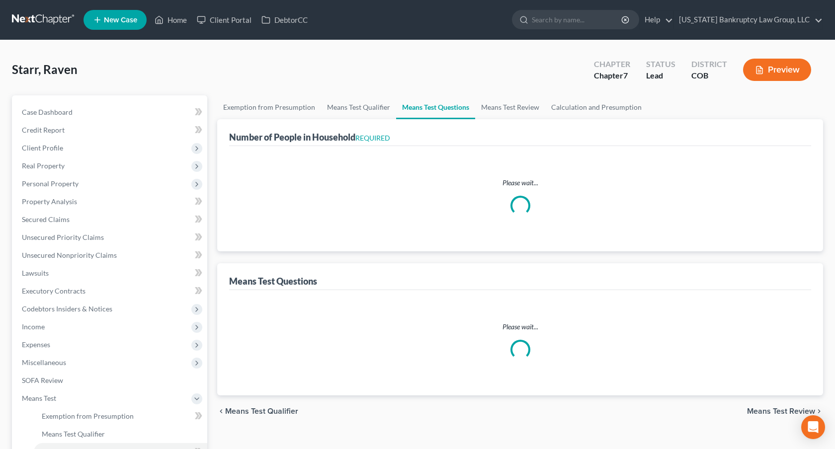
select select "2"
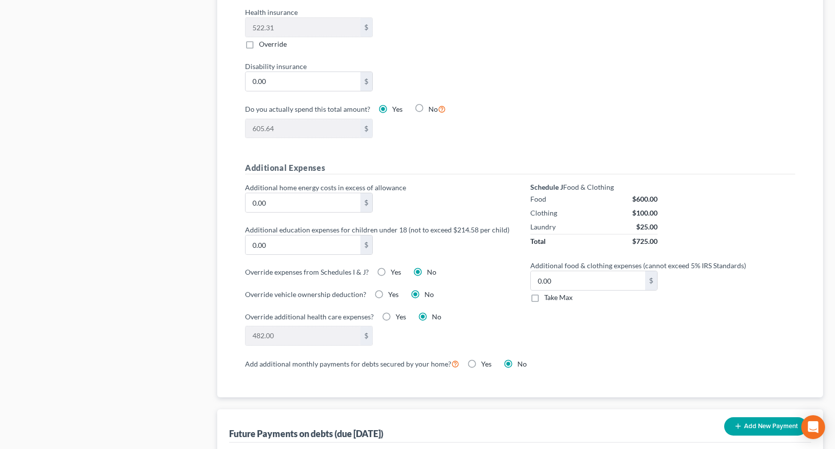
scroll to position [605, 0]
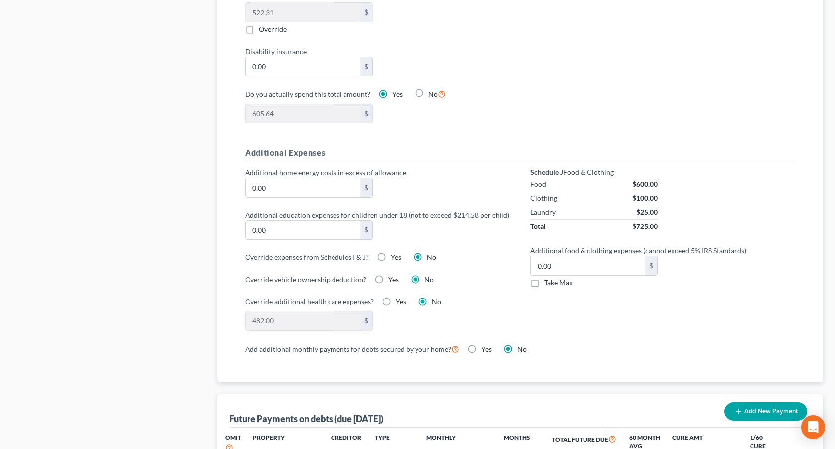
click at [544, 280] on label "Take Max" at bounding box center [558, 283] width 28 height 10
click at [548, 280] on input "Take Max" at bounding box center [551, 281] width 6 height 6
checkbox input "true"
type input "52.00"
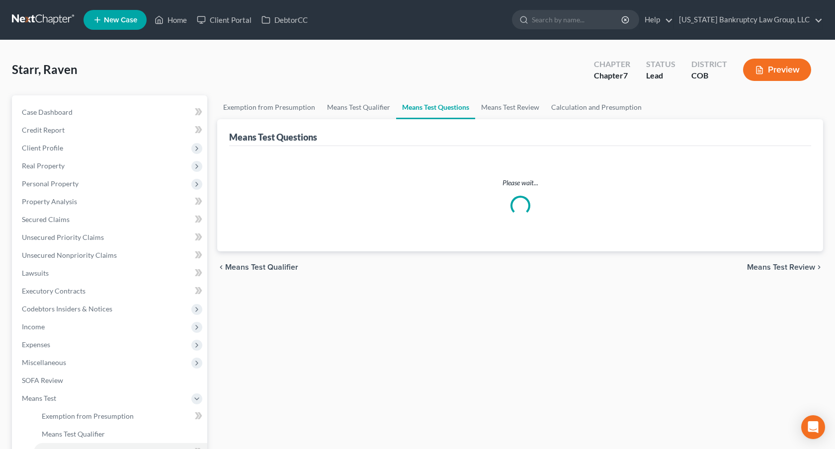
select select "2"
select select "0"
select select "60"
select select "0"
select select "60"
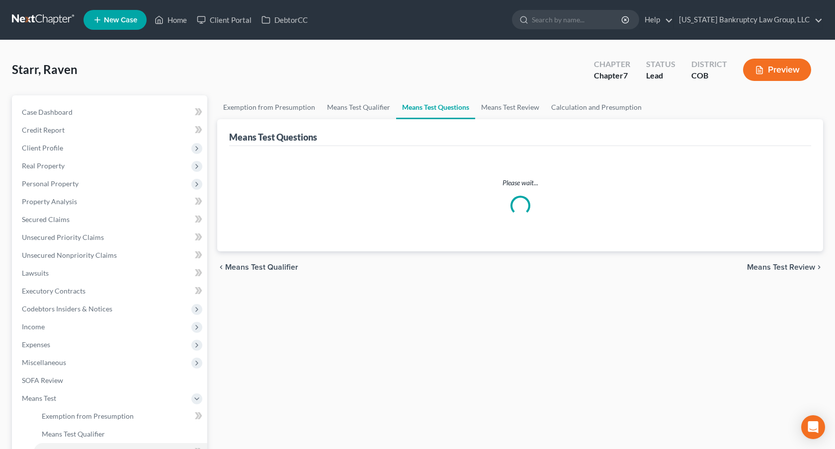
select select "2"
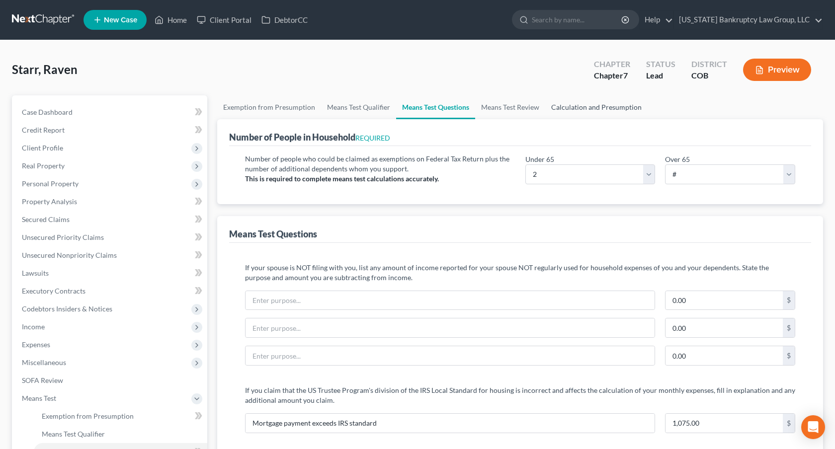
click at [559, 108] on link "Calculation and Presumption" at bounding box center [596, 107] width 102 height 24
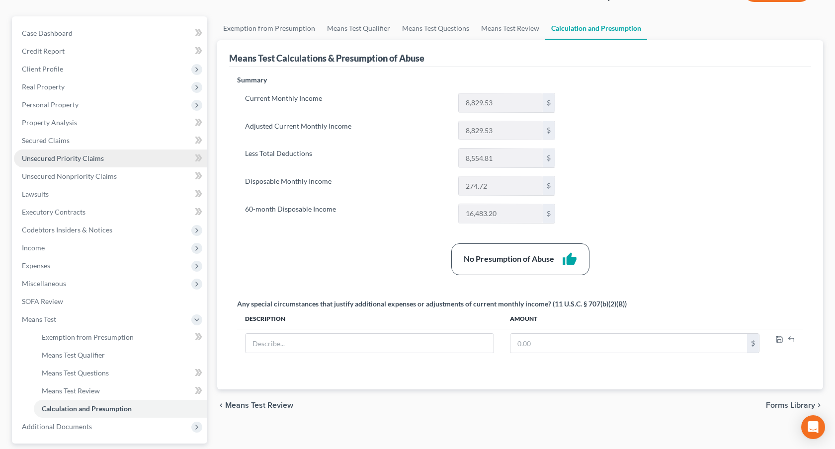
scroll to position [78, 0]
click at [372, 27] on link "Means Test Qualifier" at bounding box center [358, 29] width 75 height 24
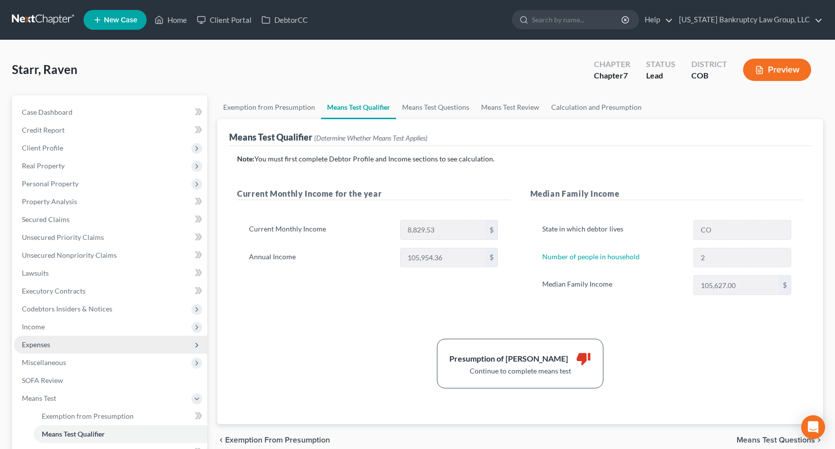
click at [68, 346] on span "Expenses" at bounding box center [110, 345] width 193 height 18
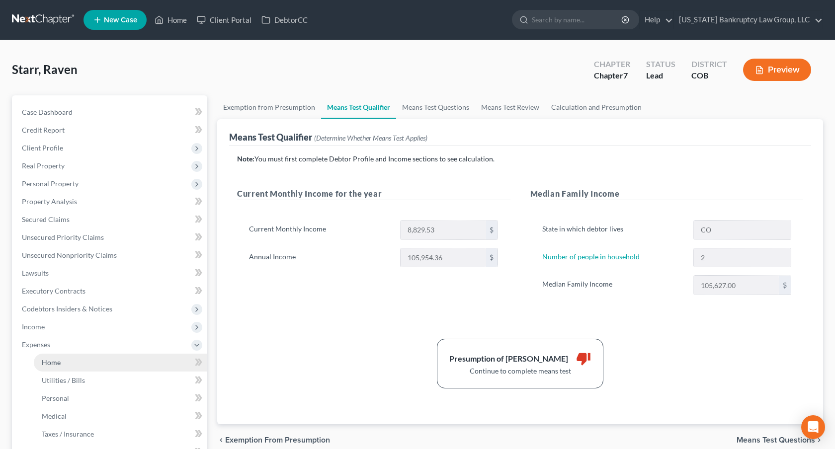
click at [70, 359] on link "Home" at bounding box center [120, 363] width 173 height 18
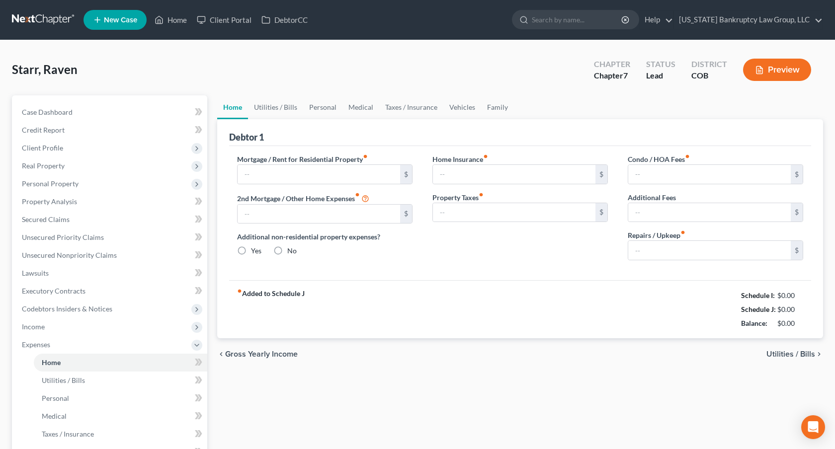
type input "2,280.89"
type input "777.44"
radio input "true"
type input "0.00"
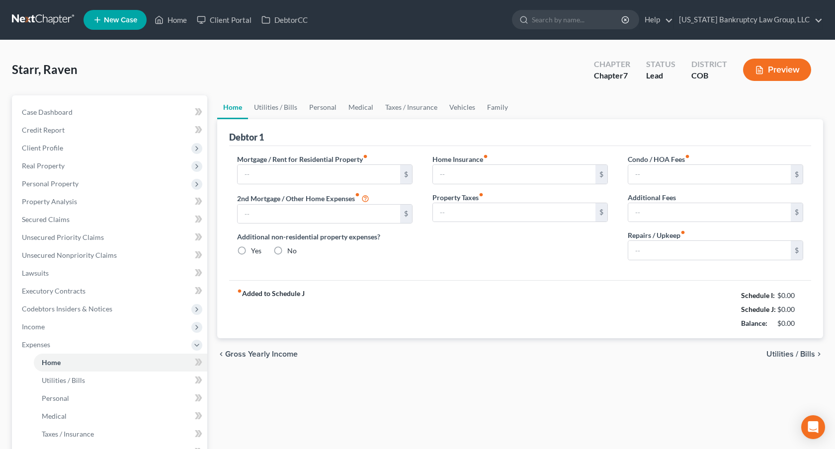
type input "0.00"
click at [327, 105] on link "Personal" at bounding box center [322, 107] width 39 height 24
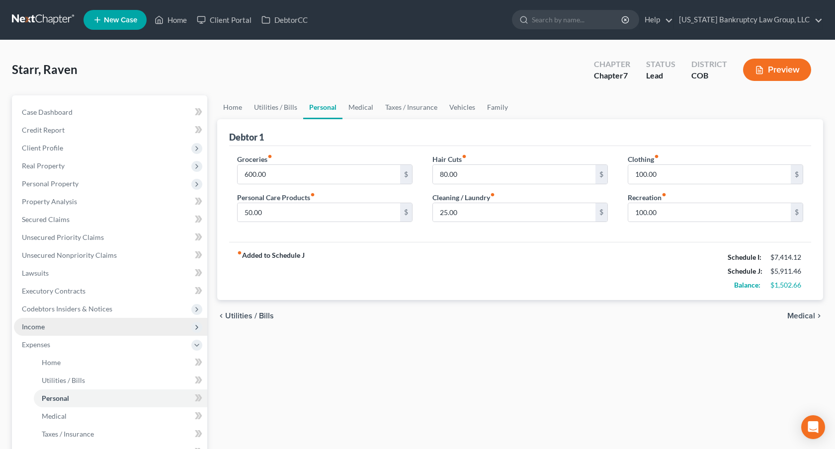
click at [72, 324] on span "Income" at bounding box center [110, 327] width 193 height 18
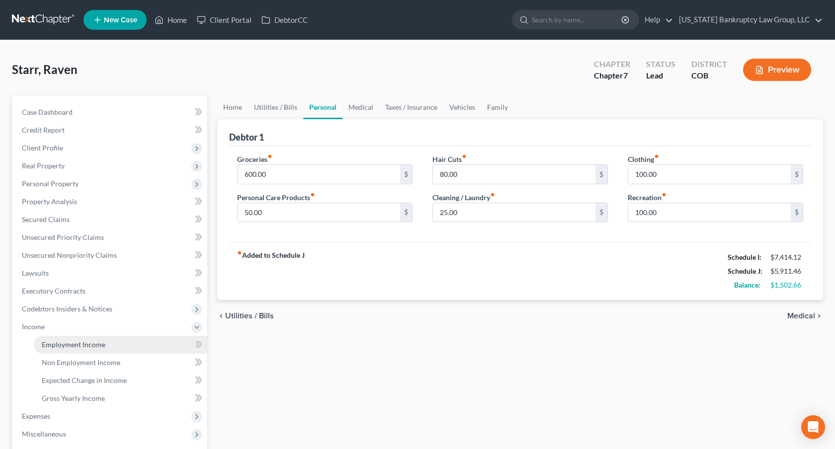
click at [79, 342] on span "Employment Income" at bounding box center [74, 345] width 64 height 8
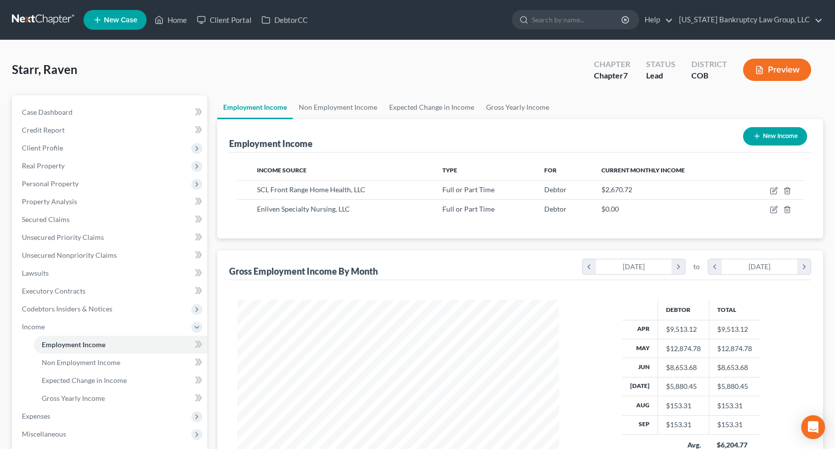
scroll to position [178, 342]
click at [338, 108] on link "Non Employment Income" at bounding box center [338, 107] width 90 height 24
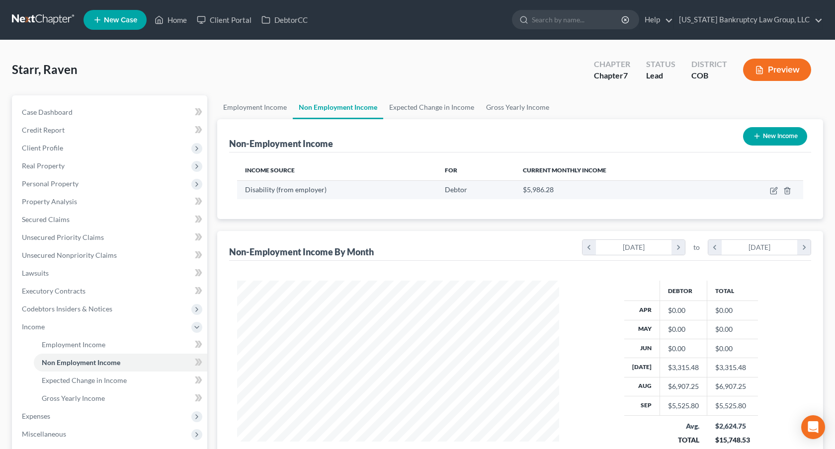
scroll to position [178, 342]
click at [773, 191] on icon "button" at bounding box center [774, 191] width 8 height 8
select select "1"
select select "3"
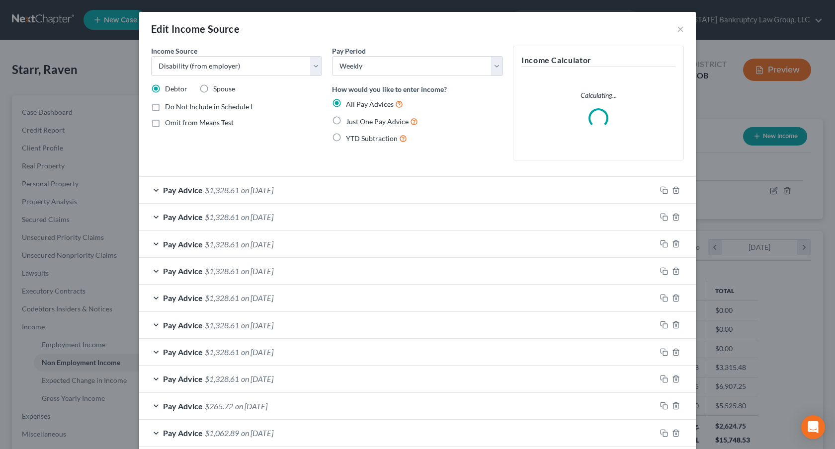
click at [365, 191] on div "Pay Advice $1,328.61 on 09/26/2025" at bounding box center [397, 190] width 517 height 26
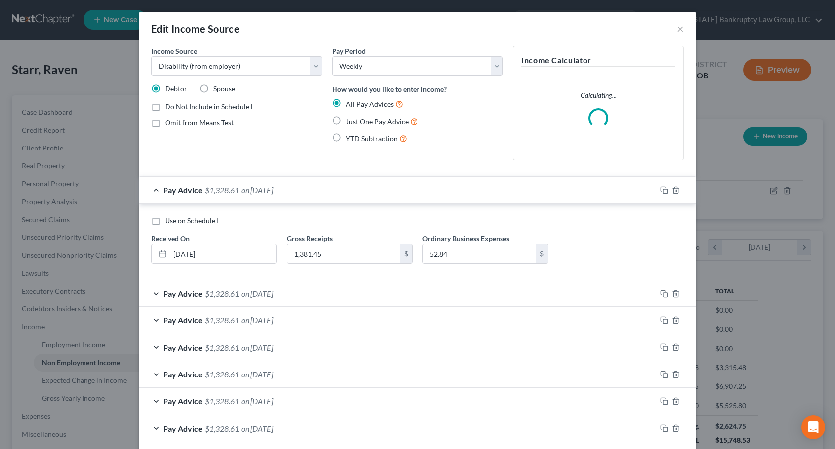
click at [165, 222] on label "Use on Schedule I" at bounding box center [192, 221] width 54 height 10
click at [169, 222] on input "Use on Schedule I" at bounding box center [172, 219] width 6 height 6
checkbox input "true"
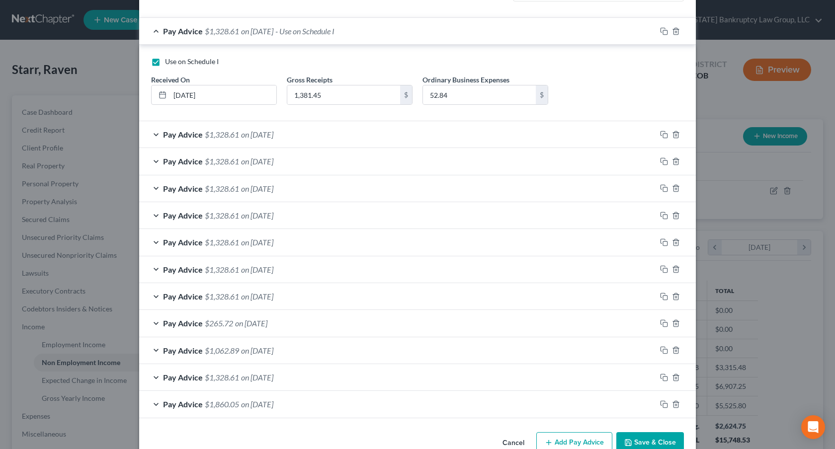
scroll to position [182, 0]
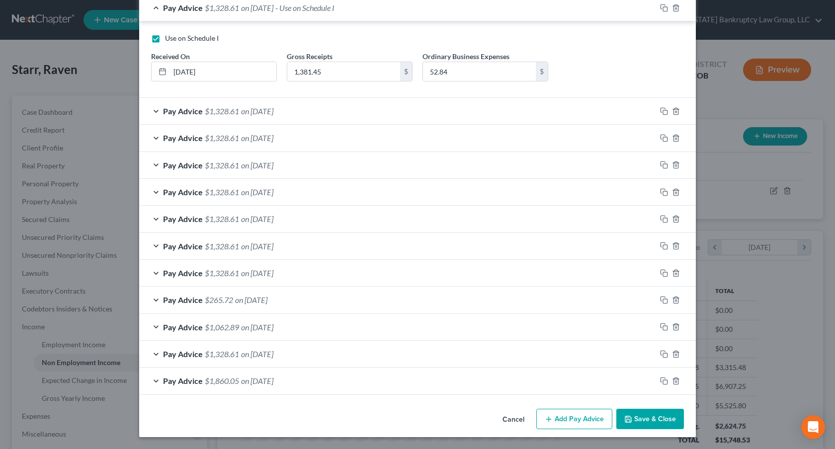
click at [649, 422] on button "Save & Close" at bounding box center [650, 419] width 68 height 21
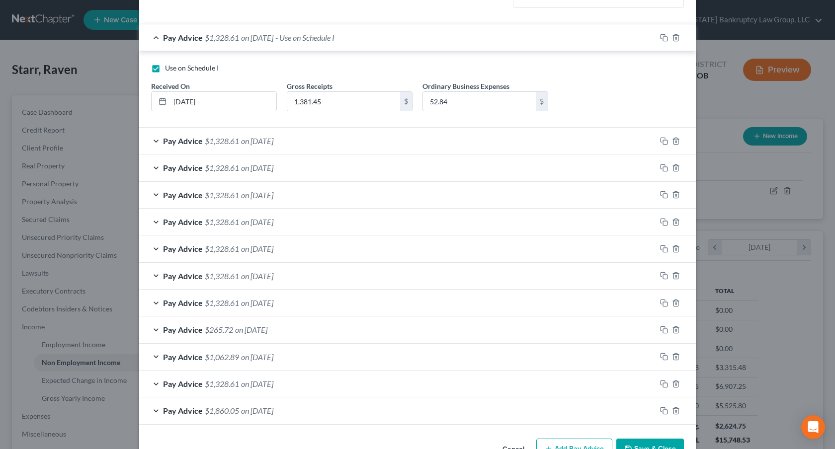
scroll to position [212, 0]
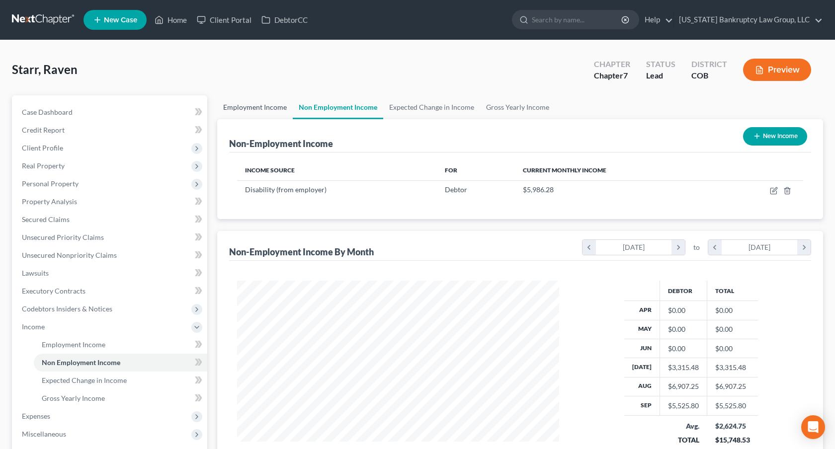
click at [263, 105] on link "Employment Income" at bounding box center [255, 107] width 76 height 24
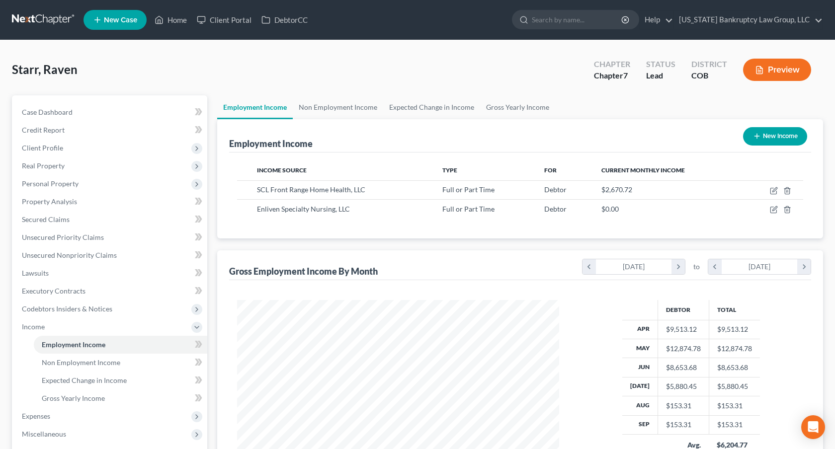
scroll to position [178, 342]
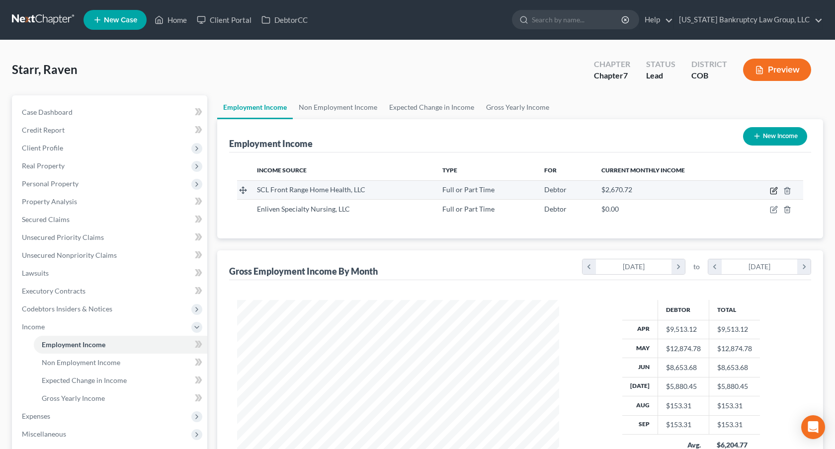
click at [774, 191] on icon "button" at bounding box center [775, 189] width 4 height 4
select select "0"
select select "5"
select select "2"
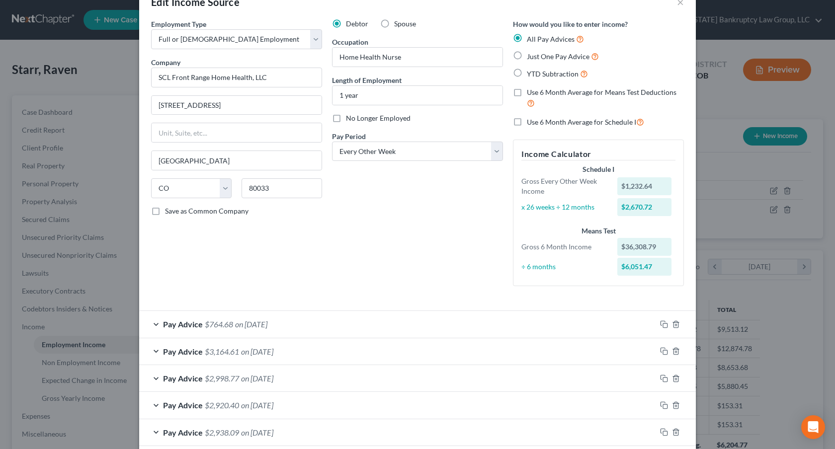
scroll to position [24, 0]
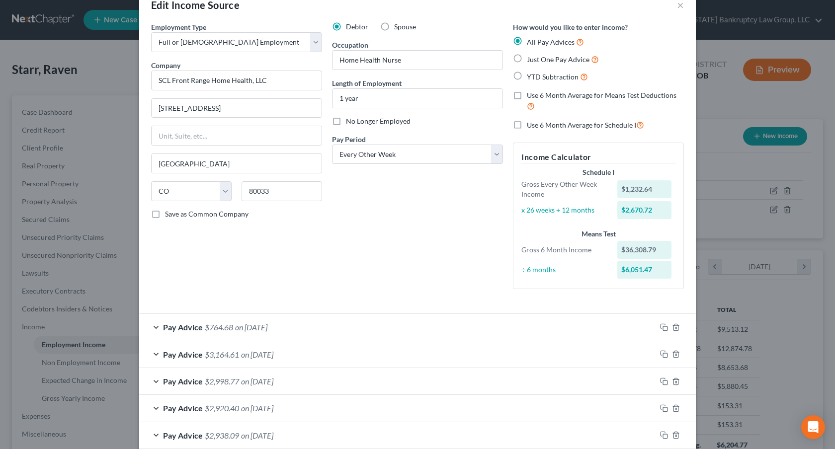
click at [346, 124] on label "No Longer Employed" at bounding box center [378, 121] width 65 height 10
click at [350, 123] on input "No Longer Employed" at bounding box center [353, 119] width 6 height 6
checkbox input "true"
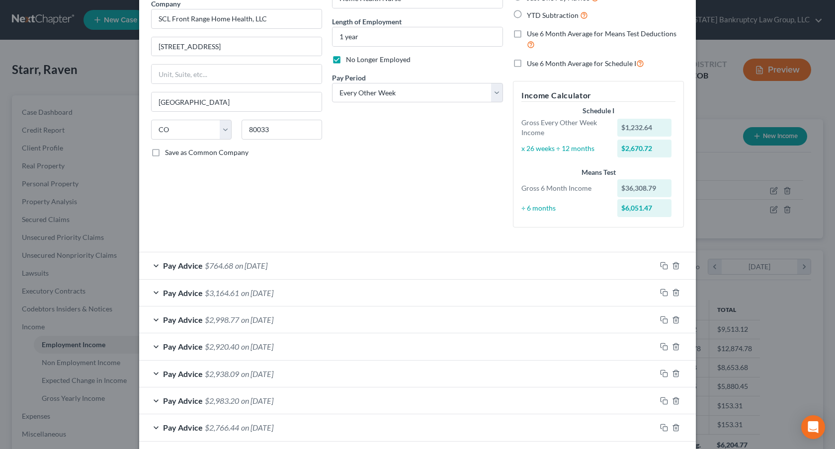
scroll to position [348, 0]
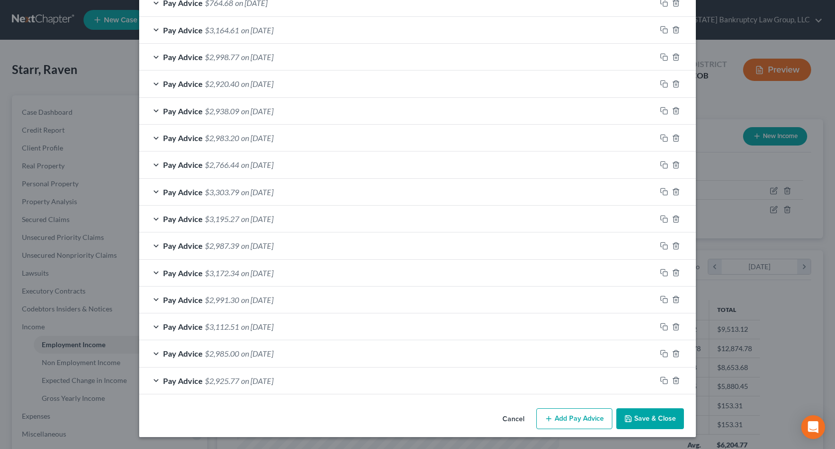
click at [642, 423] on button "Save & Close" at bounding box center [650, 419] width 68 height 21
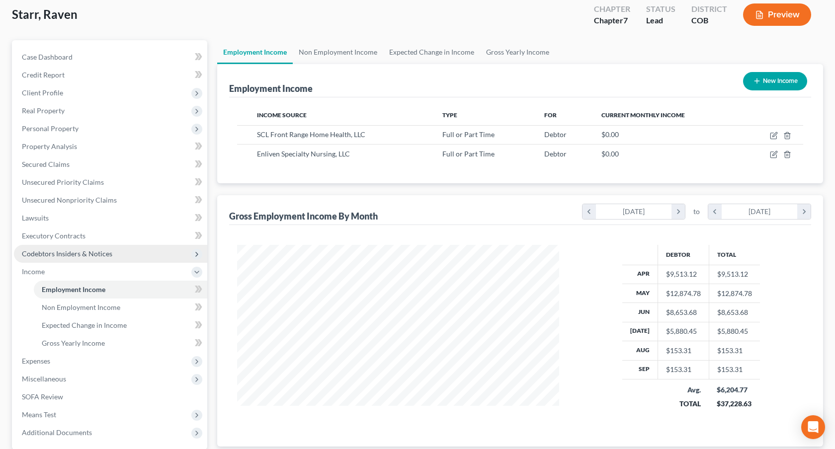
scroll to position [83, 0]
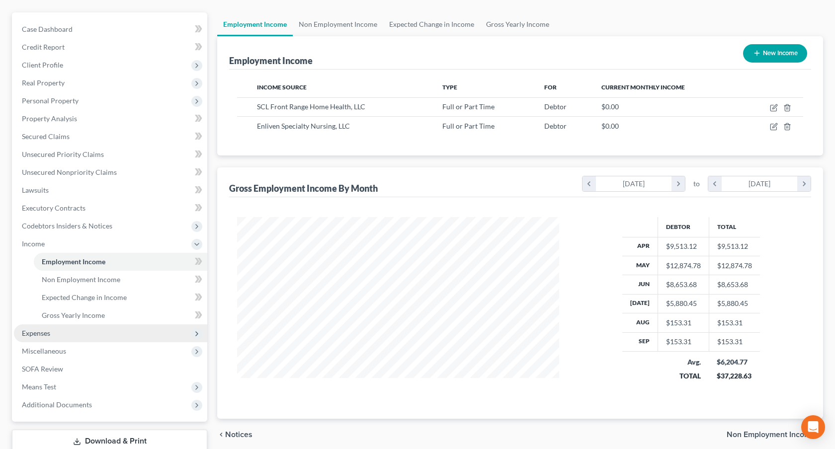
click at [87, 330] on span "Expenses" at bounding box center [110, 334] width 193 height 18
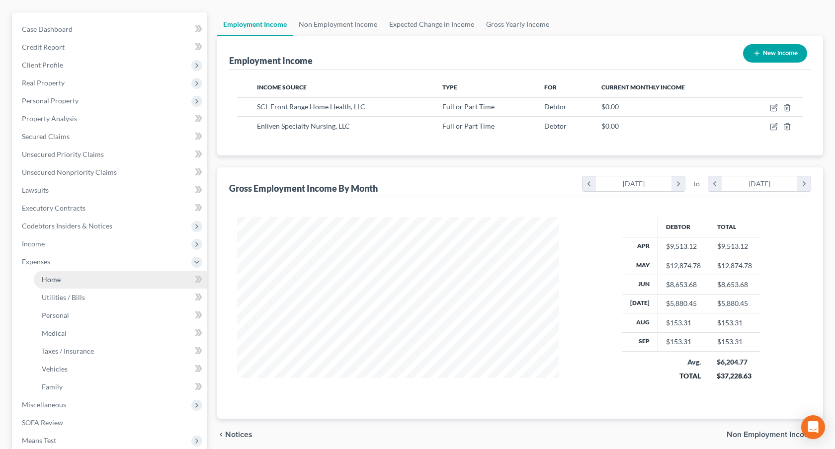
click at [84, 287] on link "Home" at bounding box center [120, 280] width 173 height 18
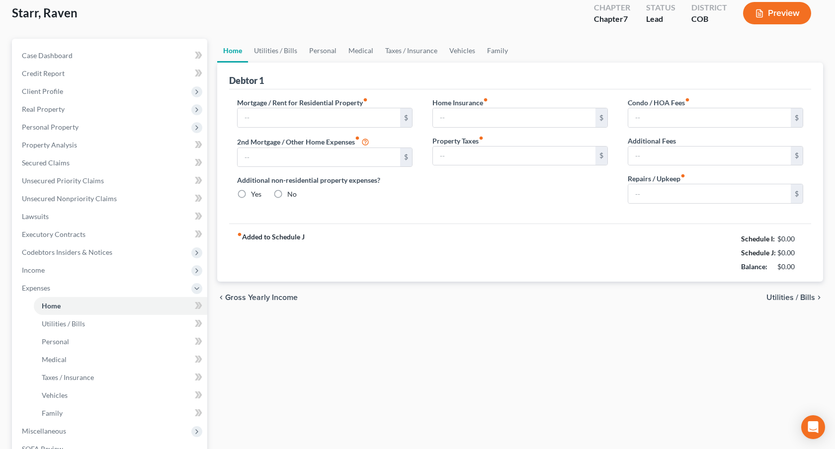
type input "2,280.89"
type input "777.44"
radio input "true"
type input "0.00"
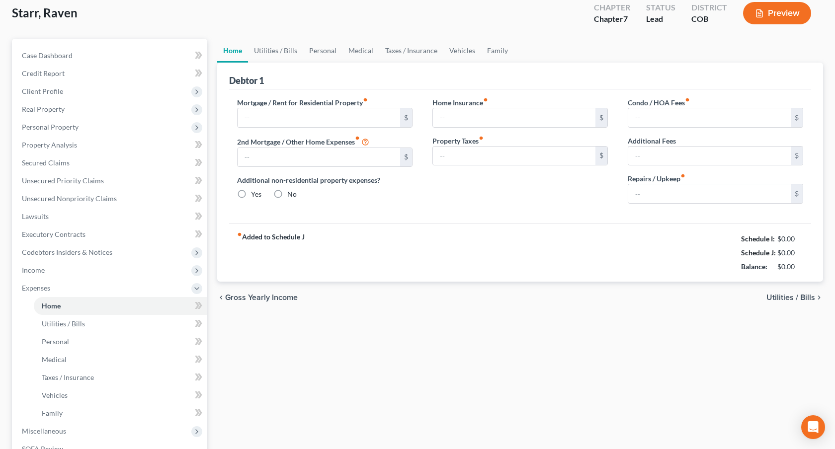
type input "0.00"
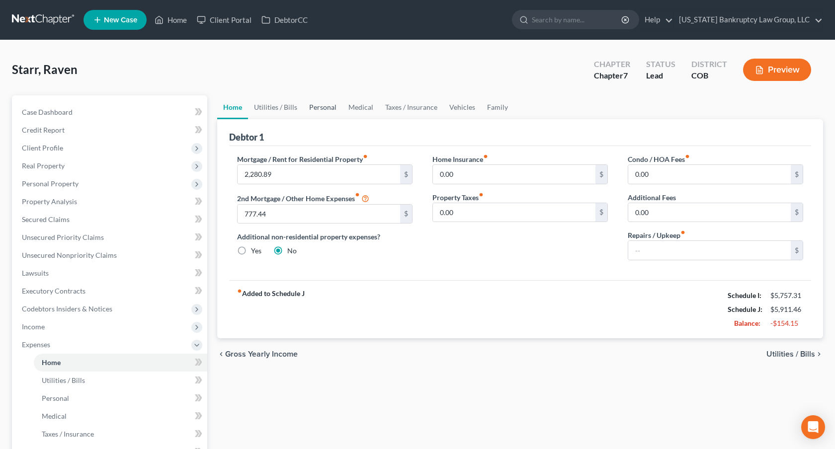
click at [326, 108] on link "Personal" at bounding box center [322, 107] width 39 height 24
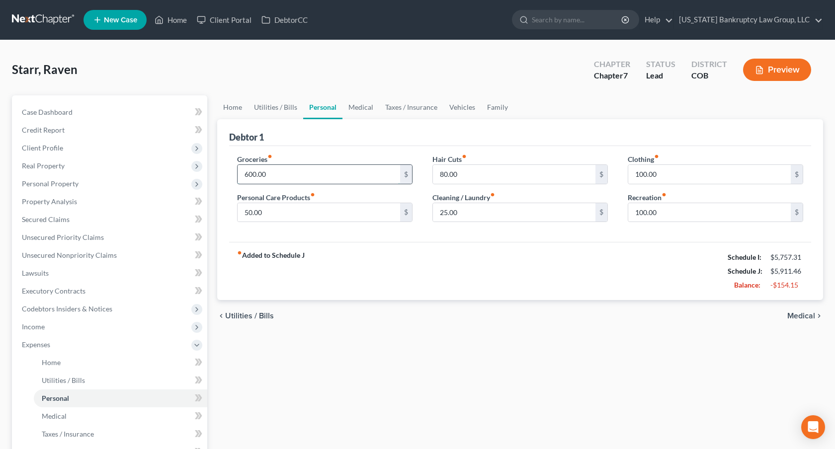
click at [280, 171] on input "600.00" at bounding box center [319, 174] width 163 height 19
type input "750.00"
click at [369, 108] on link "Medical" at bounding box center [361, 107] width 37 height 24
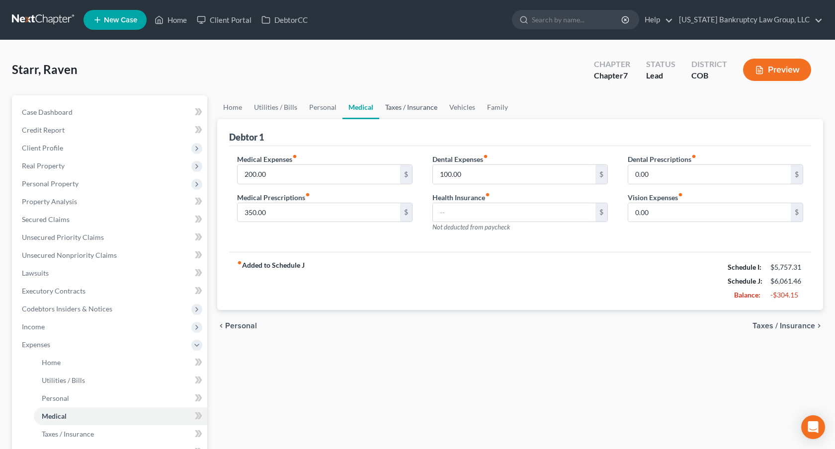
click at [423, 107] on link "Taxes / Insurance" at bounding box center [411, 107] width 64 height 24
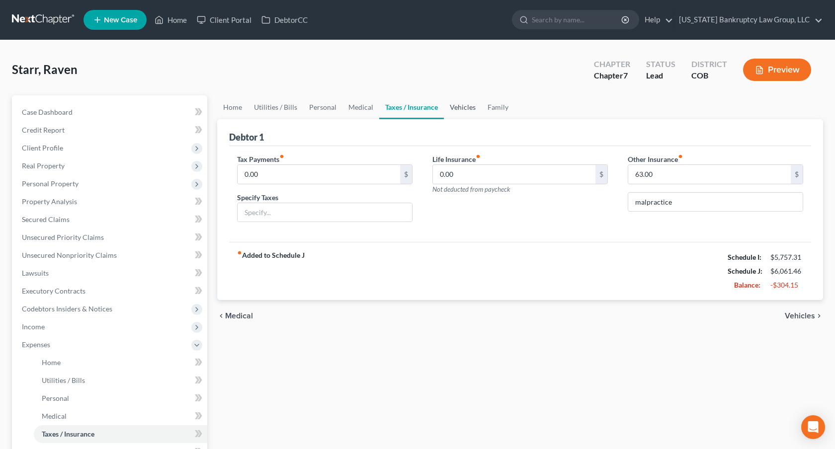
click at [458, 105] on link "Vehicles" at bounding box center [463, 107] width 38 height 24
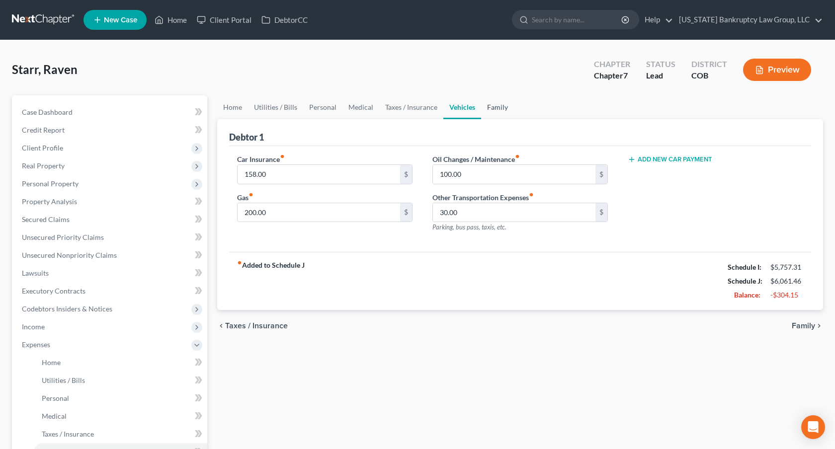
click at [494, 109] on link "Family" at bounding box center [497, 107] width 33 height 24
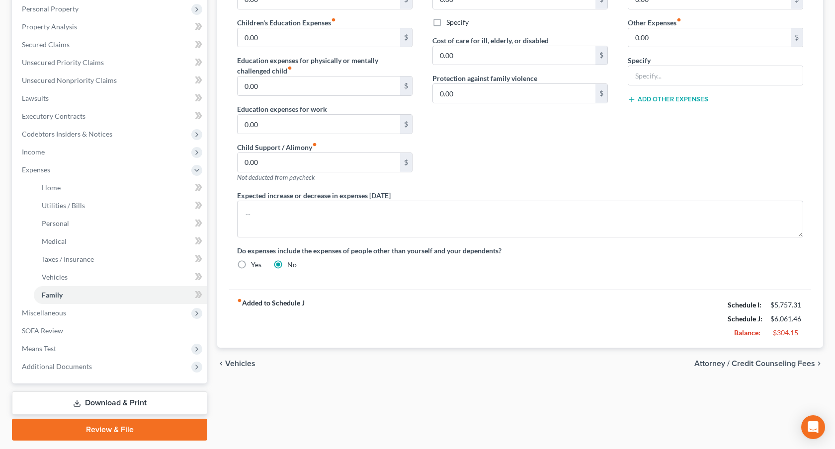
scroll to position [178, 0]
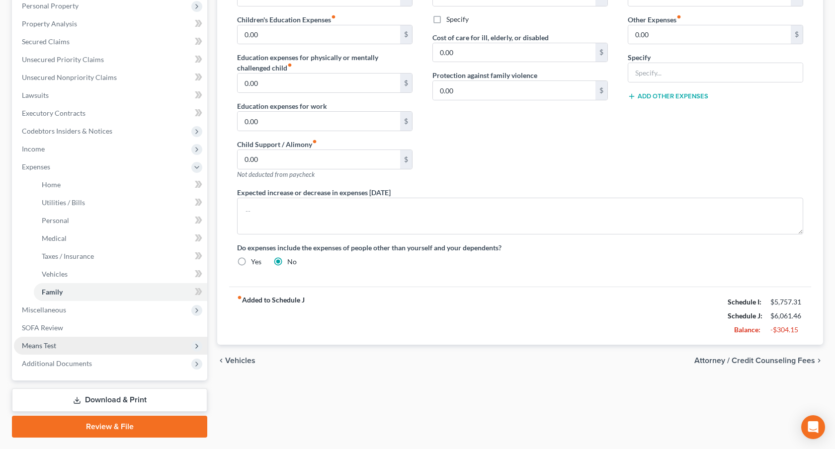
click at [66, 348] on span "Means Test" at bounding box center [110, 346] width 193 height 18
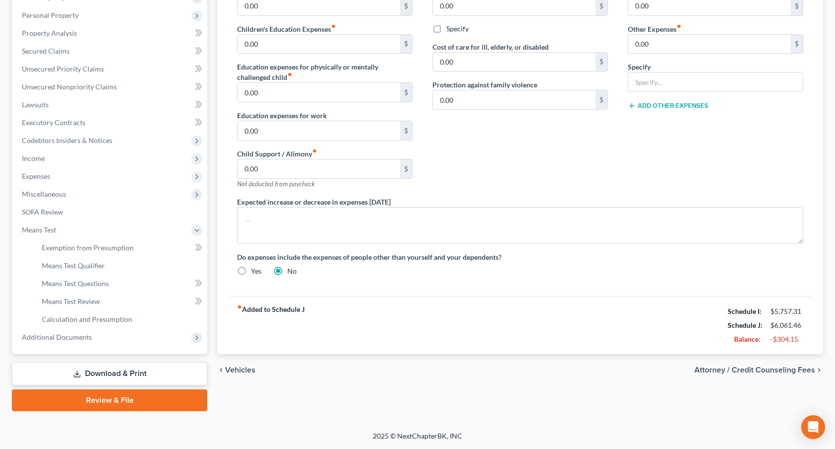
scroll to position [168, 0]
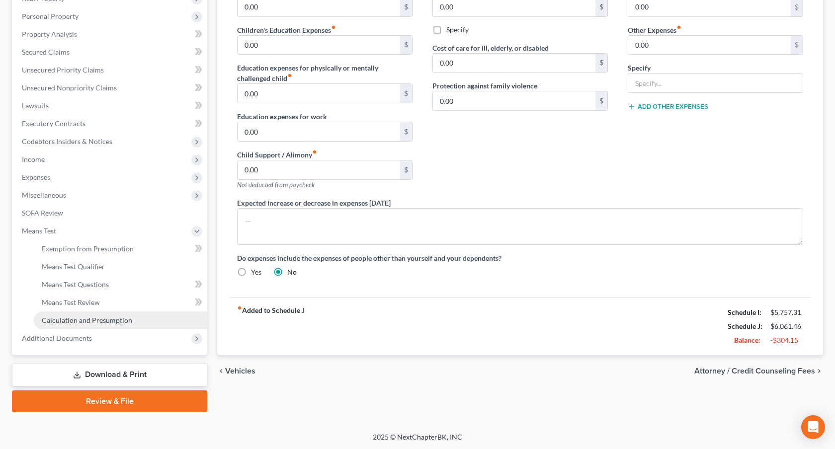
click at [92, 314] on link "Calculation and Presumption" at bounding box center [120, 321] width 173 height 18
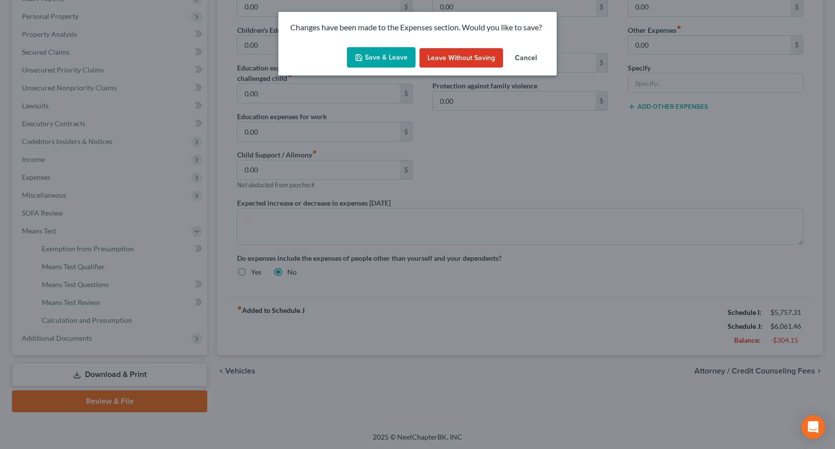
click at [361, 59] on icon "button" at bounding box center [359, 58] width 8 height 8
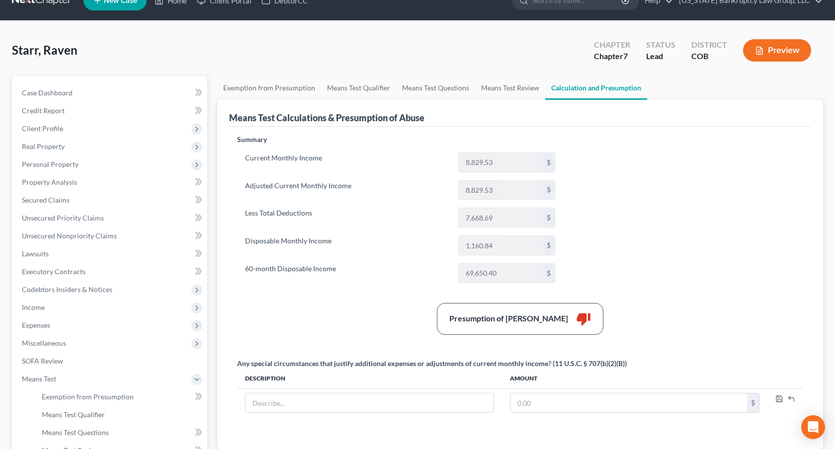
scroll to position [30, 0]
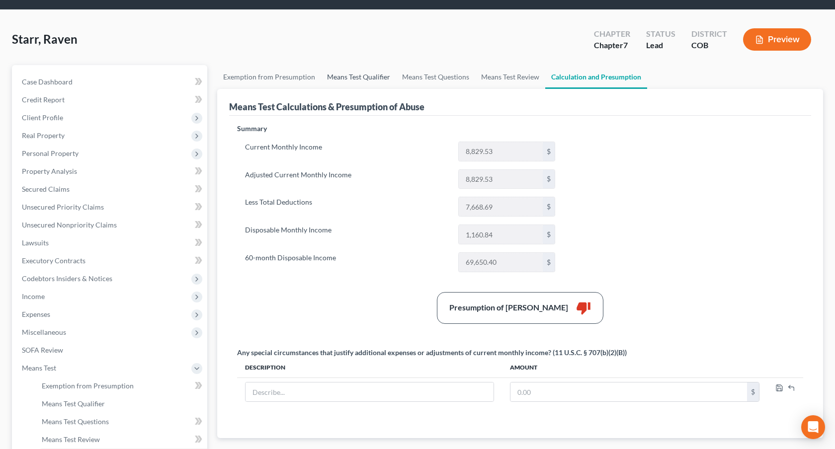
click at [364, 82] on link "Means Test Qualifier" at bounding box center [358, 77] width 75 height 24
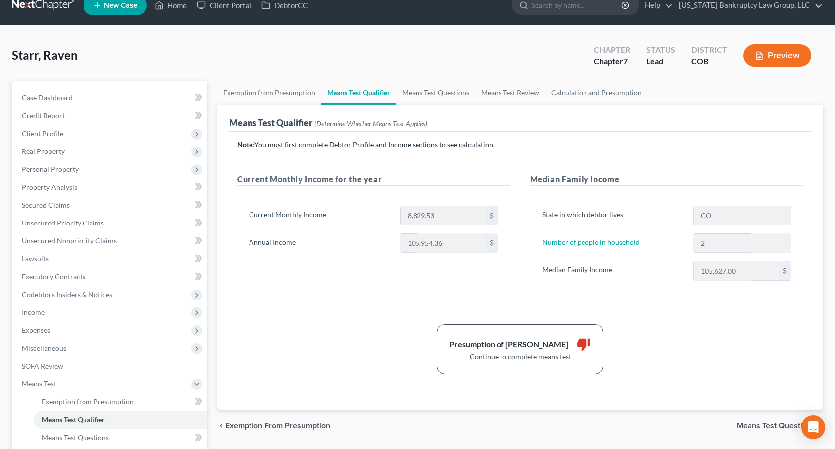
scroll to position [15, 0]
click at [562, 89] on link "Calculation and Presumption" at bounding box center [596, 93] width 102 height 24
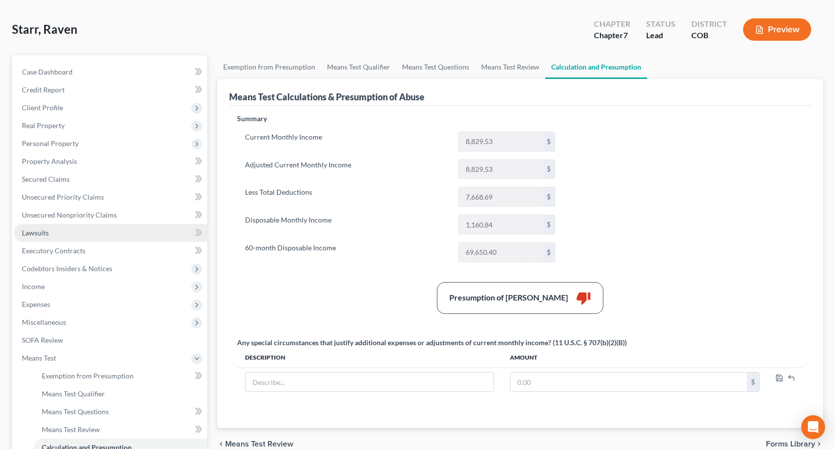
scroll to position [61, 0]
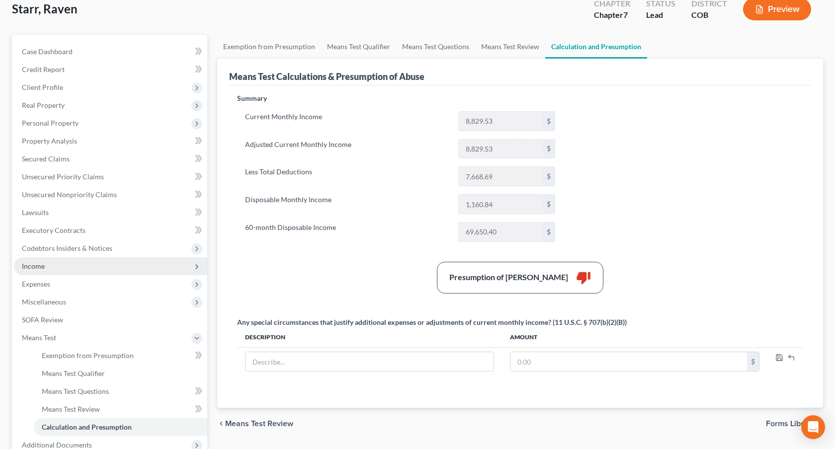
click at [92, 268] on span "Income" at bounding box center [110, 267] width 193 height 18
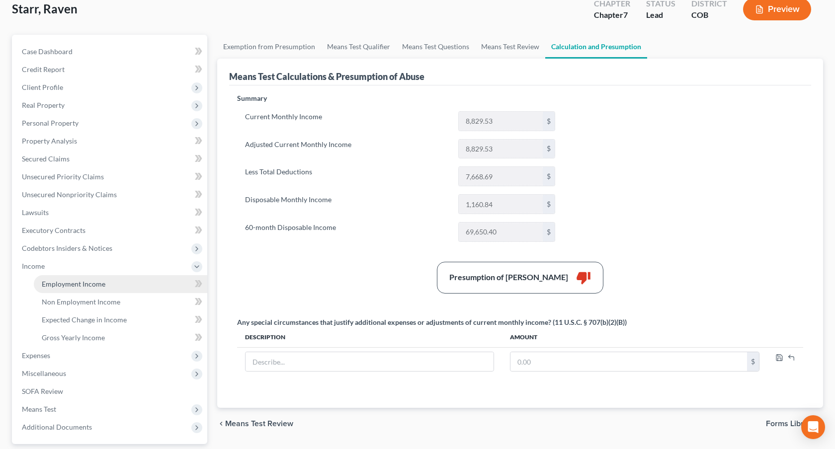
click at [98, 283] on span "Employment Income" at bounding box center [74, 284] width 64 height 8
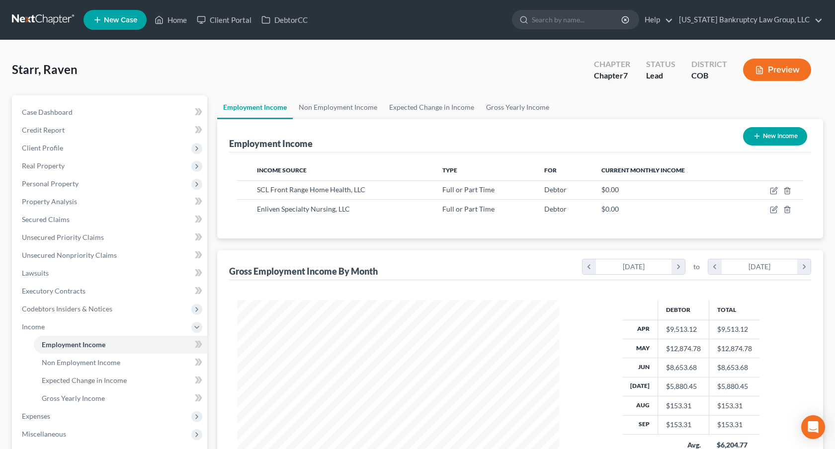
scroll to position [178, 342]
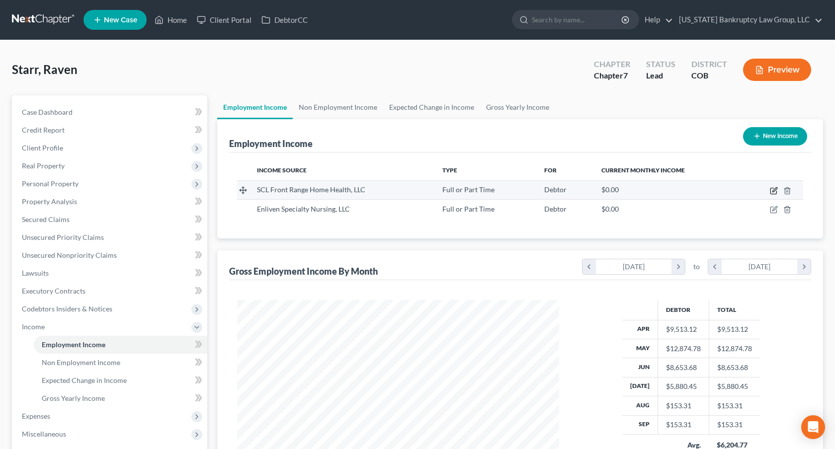
click at [775, 190] on icon "button" at bounding box center [775, 189] width 4 height 4
select select "0"
select select "5"
select select "2"
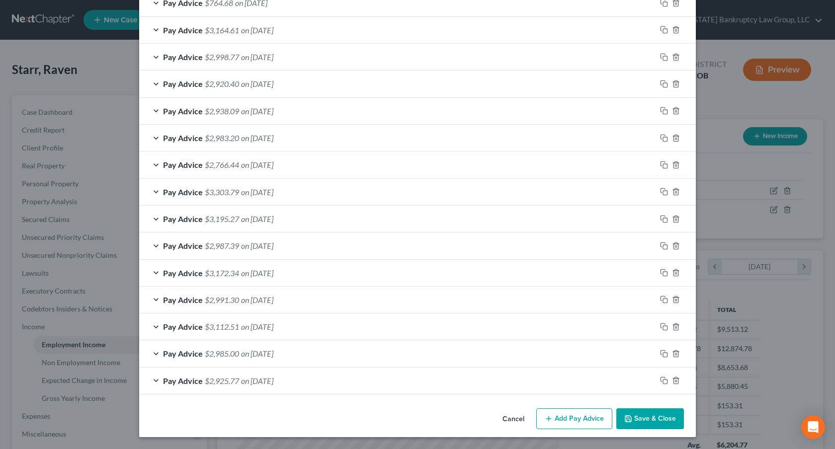
scroll to position [348, 0]
click at [626, 423] on button "Save & Close" at bounding box center [650, 419] width 68 height 21
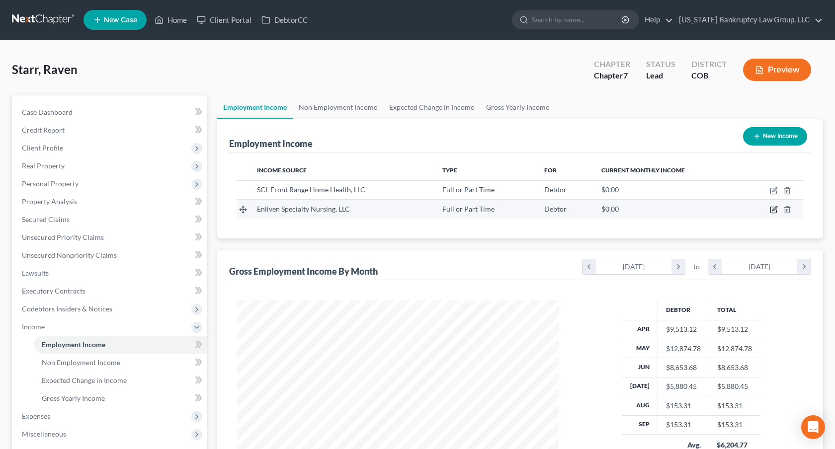
click at [776, 211] on icon "button" at bounding box center [774, 210] width 8 height 8
select select "0"
select select "3"
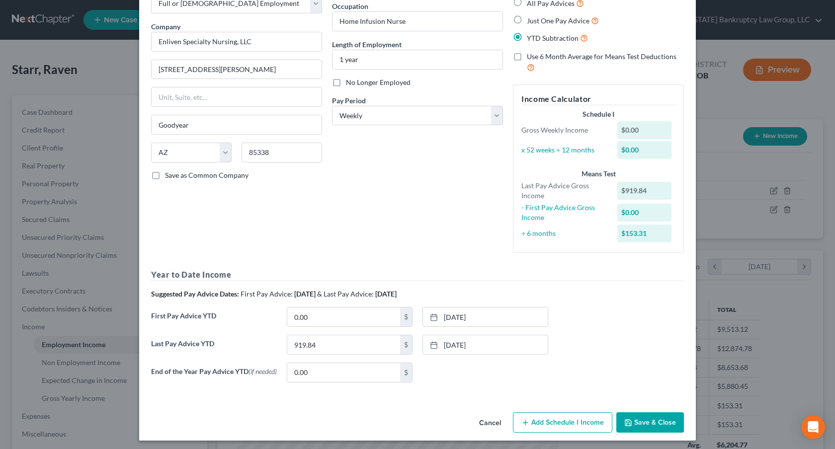
scroll to position [68, 0]
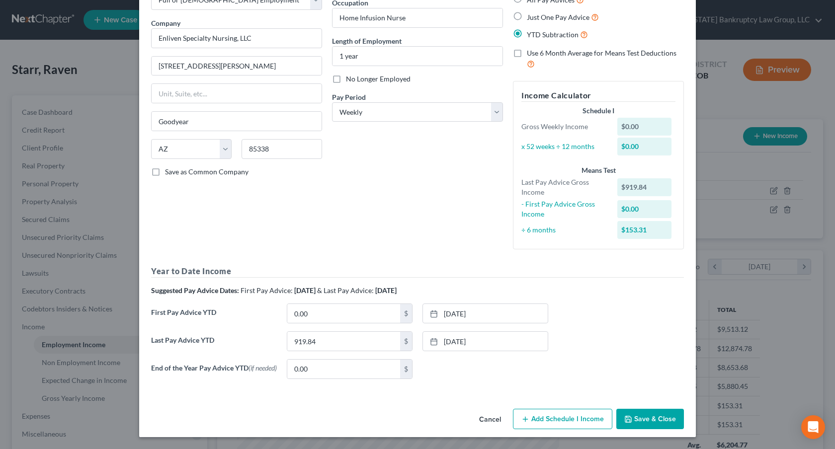
click at [627, 418] on icon "button" at bounding box center [628, 420] width 8 height 8
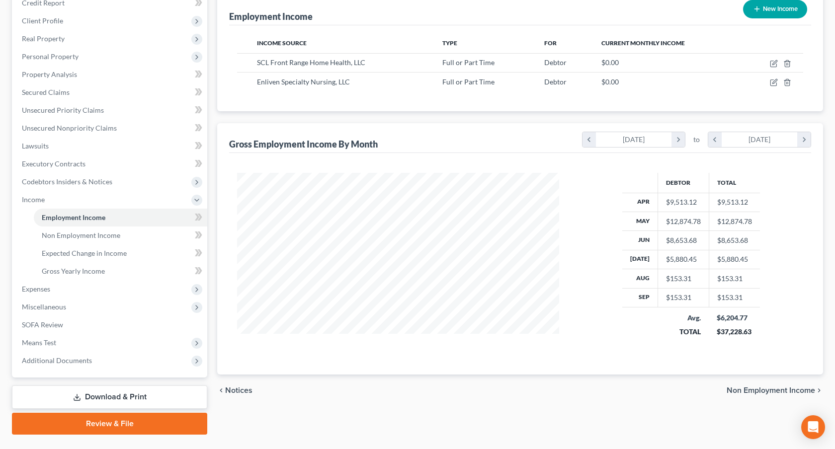
scroll to position [122, 0]
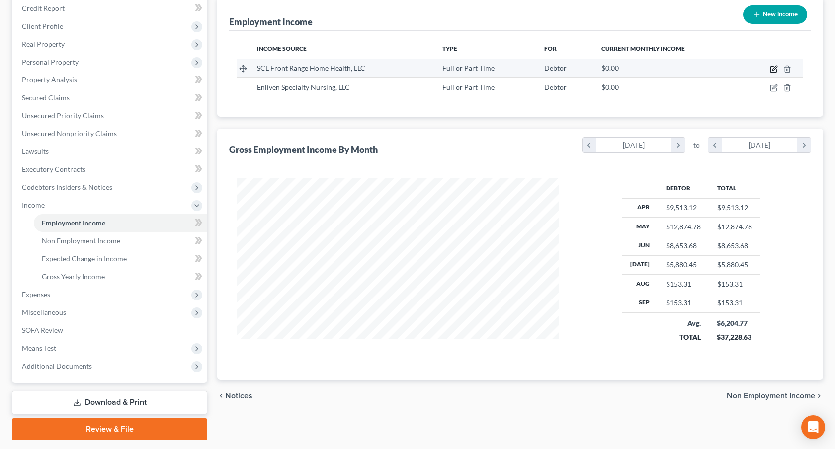
click at [773, 71] on icon "button" at bounding box center [774, 69] width 8 height 8
select select "0"
select select "5"
select select "2"
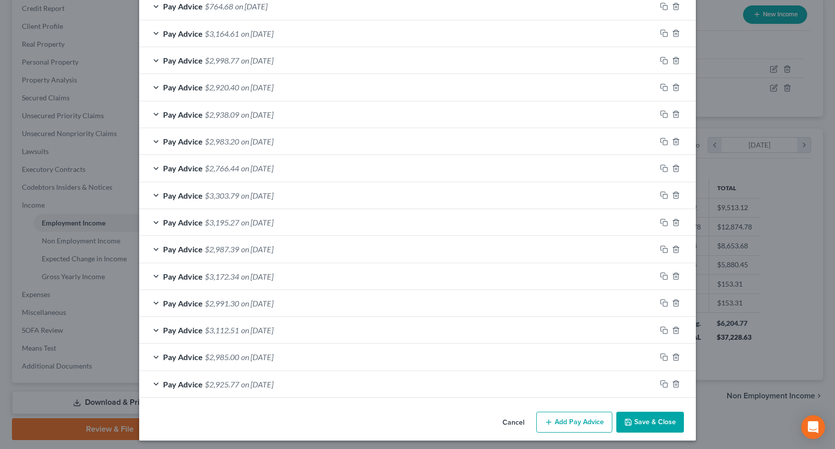
scroll to position [348, 0]
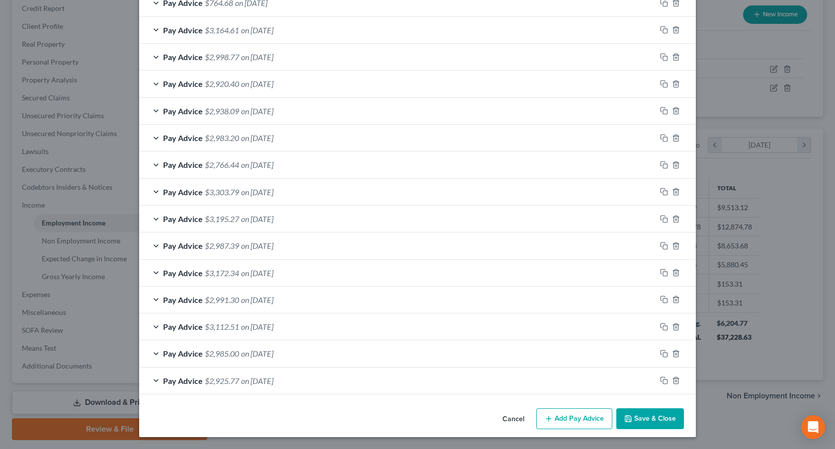
click at [646, 420] on button "Save & Close" at bounding box center [650, 419] width 68 height 21
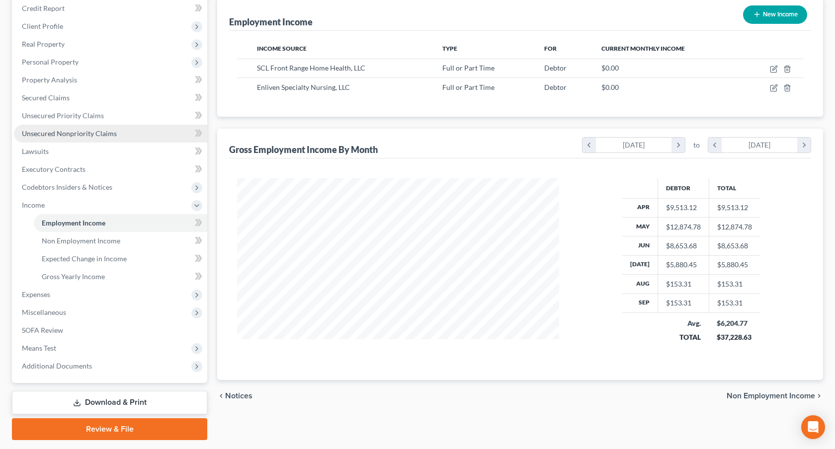
click at [113, 135] on span "Unsecured Nonpriority Claims" at bounding box center [69, 133] width 95 height 8
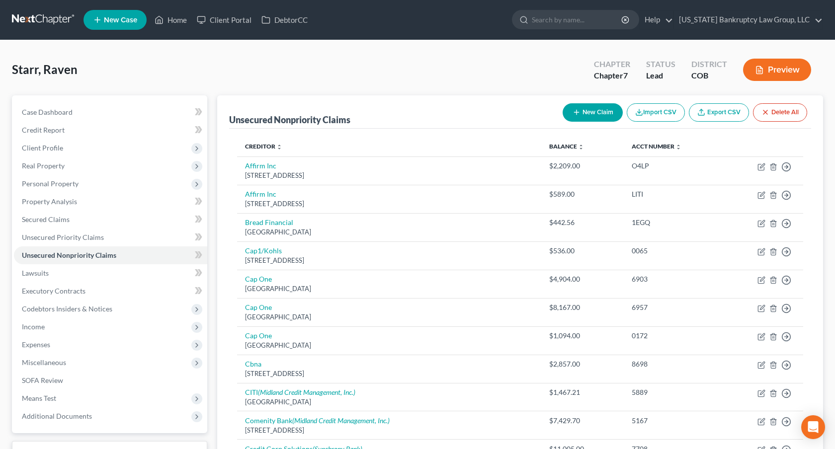
click at [56, 22] on link at bounding box center [44, 20] width 64 height 18
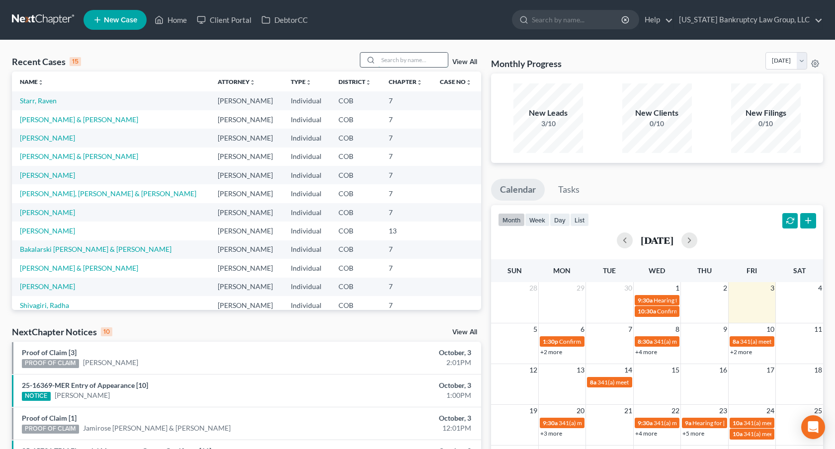
click at [399, 63] on input "search" at bounding box center [413, 60] width 70 height 14
click at [67, 122] on link "[PERSON_NAME] & [PERSON_NAME]" at bounding box center [79, 119] width 118 height 8
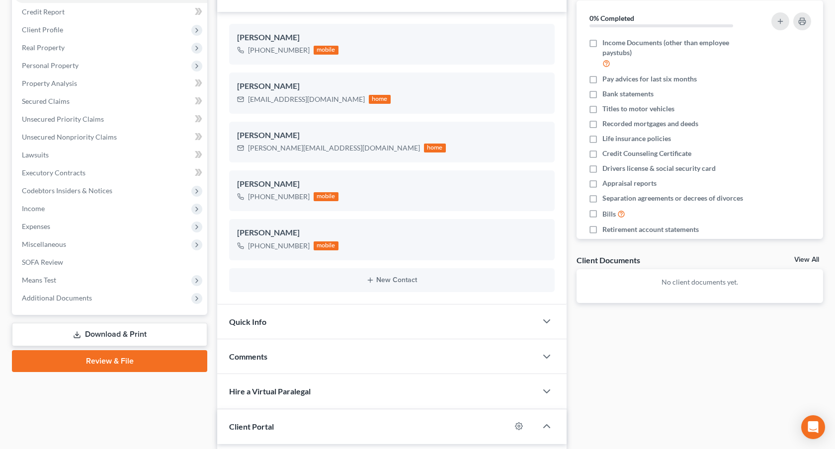
scroll to position [113, 0]
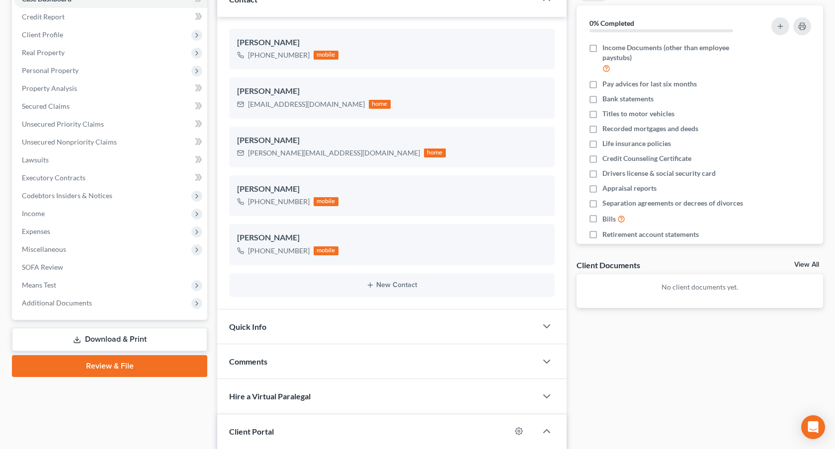
click at [575, 21] on div "Docs Tasks Events Fees Timer 0% Completed Nothing here yet! Income Documents (o…" at bounding box center [700, 317] width 257 height 671
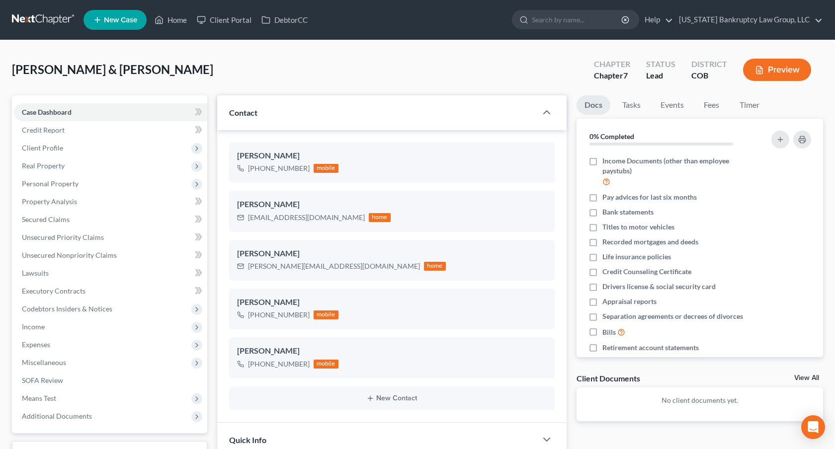
click at [52, 25] on link at bounding box center [44, 20] width 64 height 18
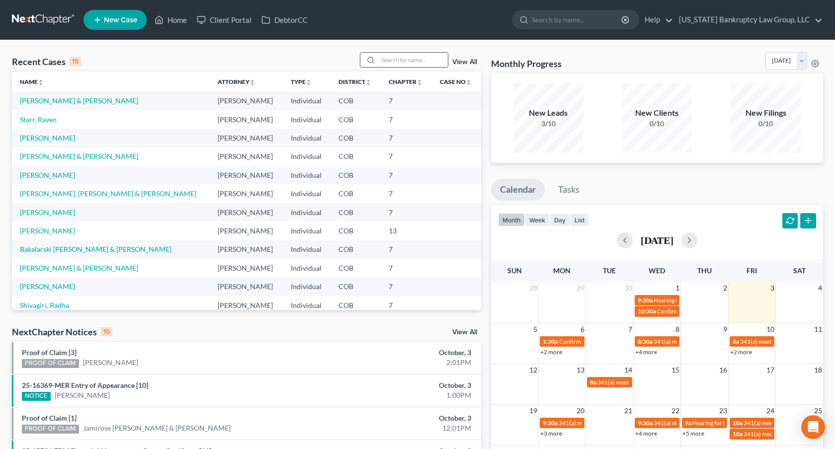
click at [386, 60] on input "search" at bounding box center [413, 60] width 70 height 14
click at [52, 122] on link "Starr, Raven" at bounding box center [38, 119] width 37 height 8
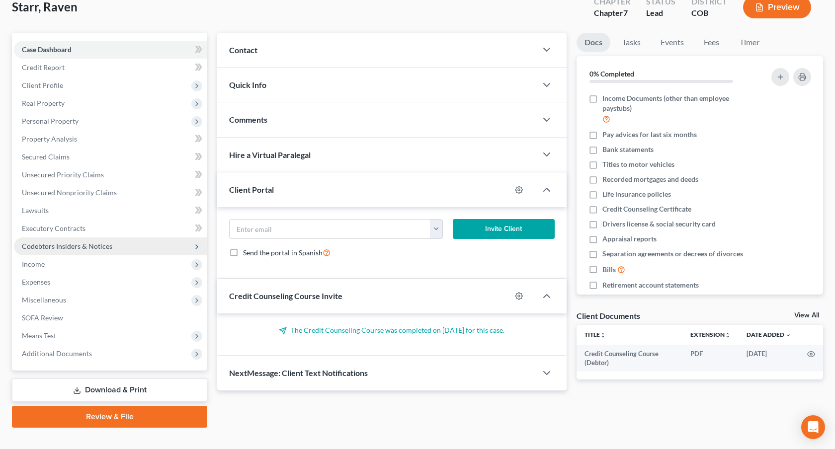
scroll to position [78, 0]
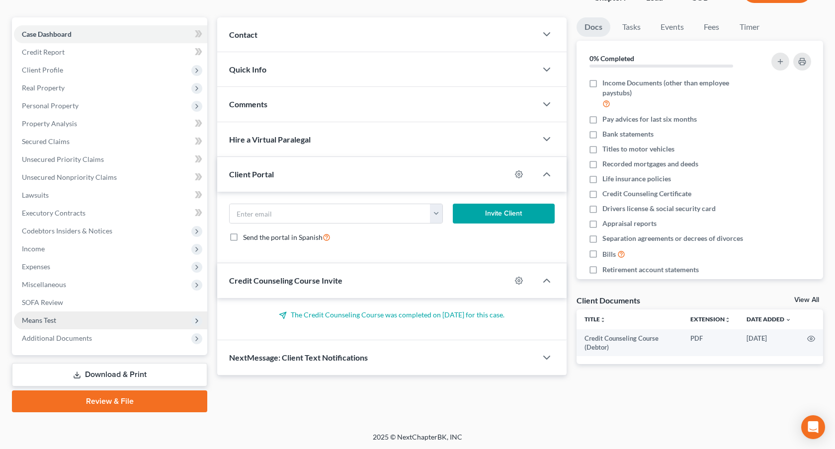
click at [79, 325] on span "Means Test" at bounding box center [110, 321] width 193 height 18
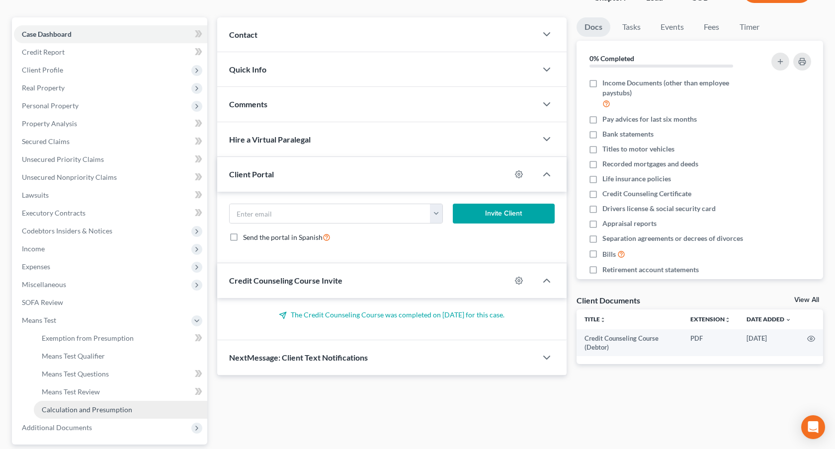
click at [107, 407] on span "Calculation and Presumption" at bounding box center [87, 410] width 90 height 8
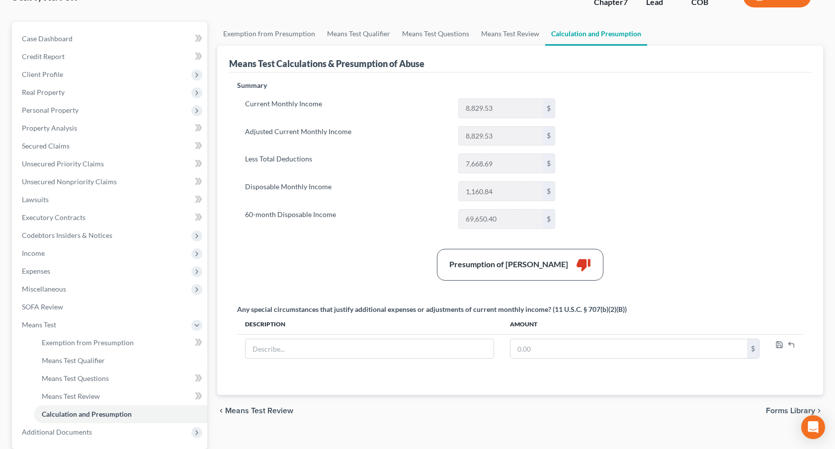
scroll to position [68, 0]
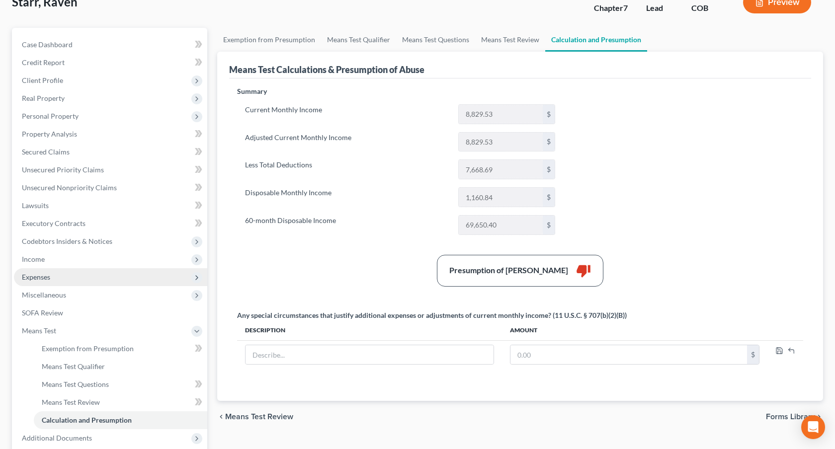
click at [84, 272] on span "Expenses" at bounding box center [110, 277] width 193 height 18
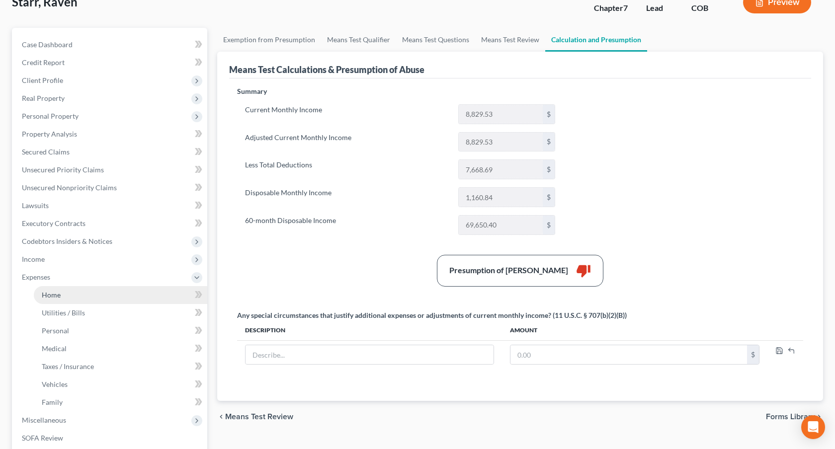
click at [87, 289] on link "Home" at bounding box center [120, 295] width 173 height 18
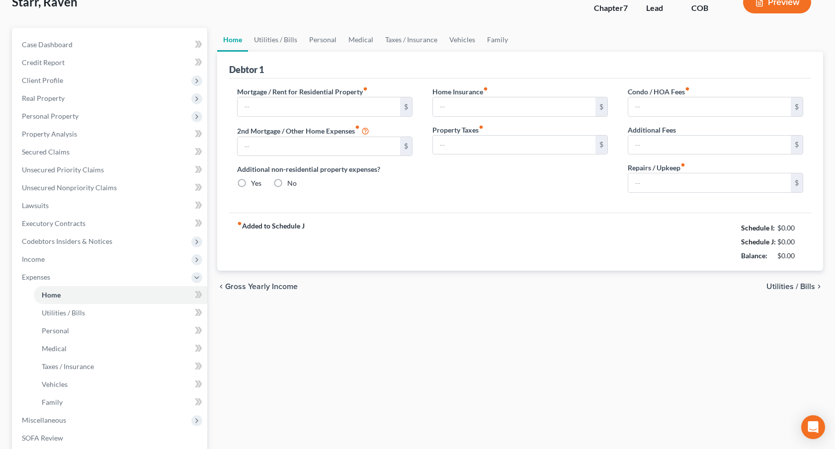
type input "2,280.89"
type input "777.44"
radio input "true"
type input "0.00"
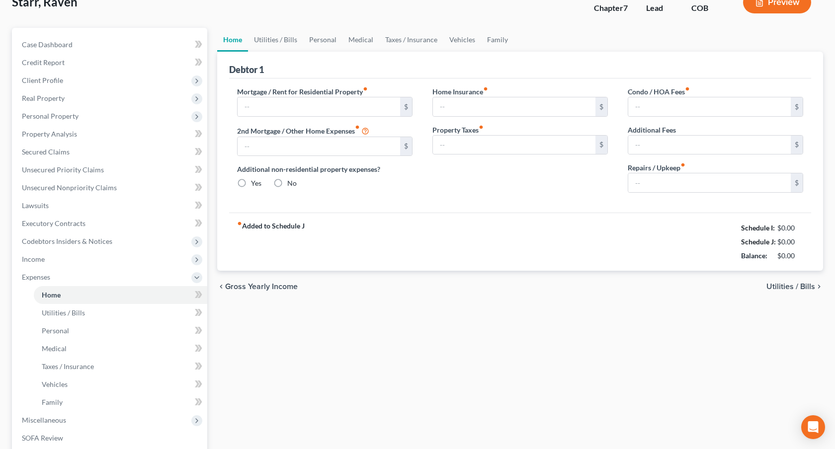
type input "0.00"
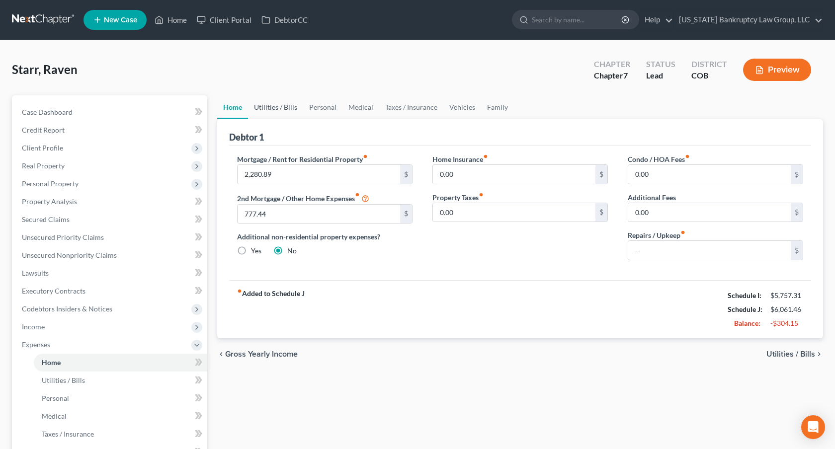
click at [286, 109] on link "Utilities / Bills" at bounding box center [275, 107] width 55 height 24
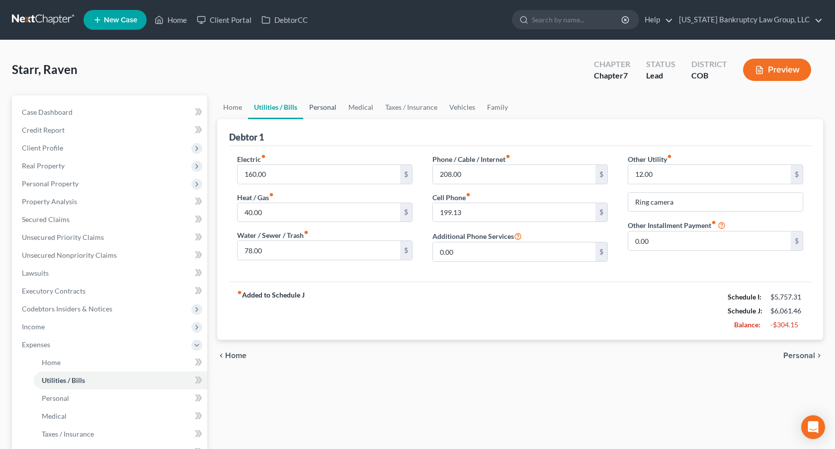
click at [325, 102] on link "Personal" at bounding box center [322, 107] width 39 height 24
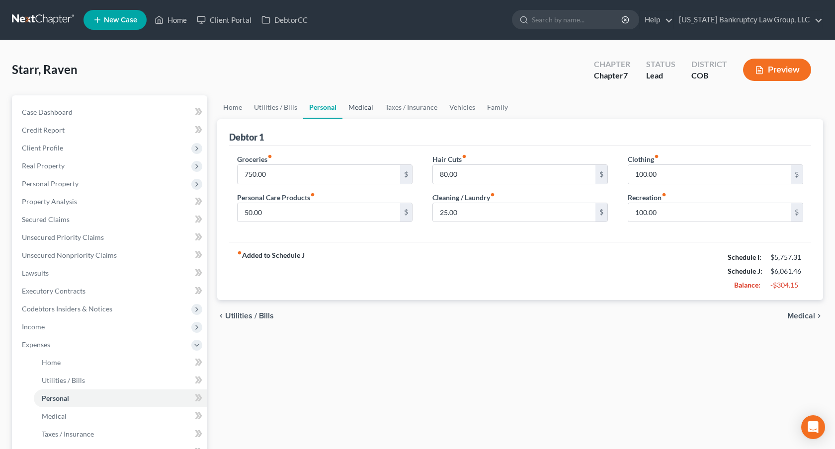
click at [357, 105] on link "Medical" at bounding box center [361, 107] width 37 height 24
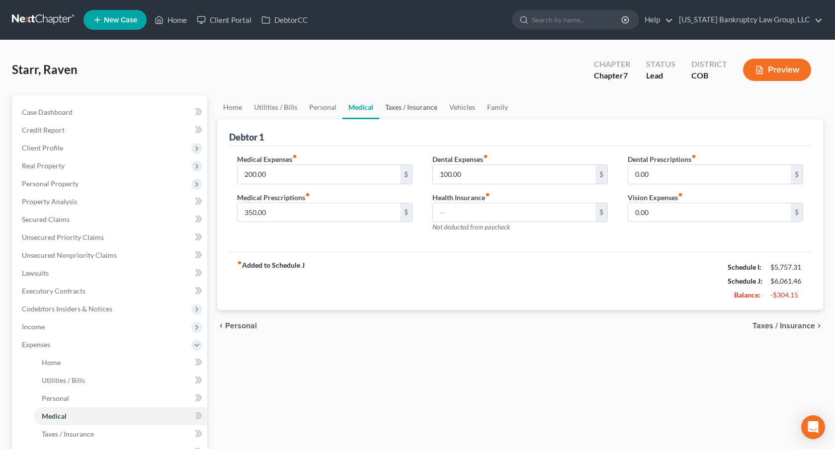
click at [398, 107] on link "Taxes / Insurance" at bounding box center [411, 107] width 64 height 24
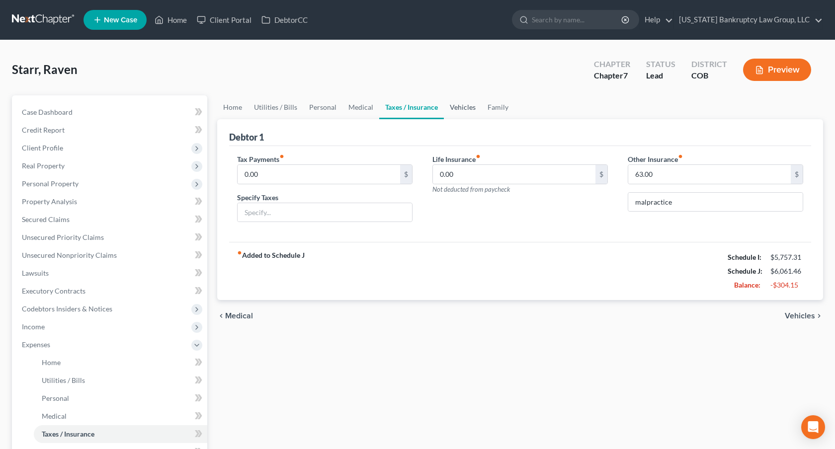
click at [458, 107] on link "Vehicles" at bounding box center [463, 107] width 38 height 24
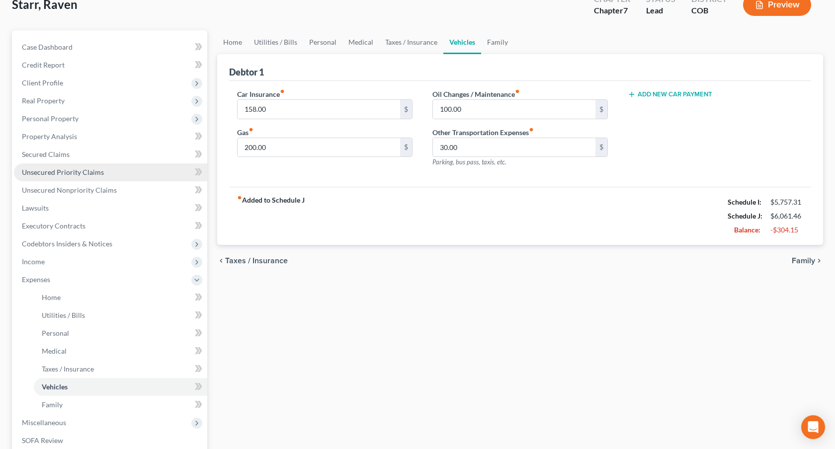
scroll to position [67, 0]
click at [73, 167] on span "Unsecured Priority Claims" at bounding box center [63, 170] width 82 height 8
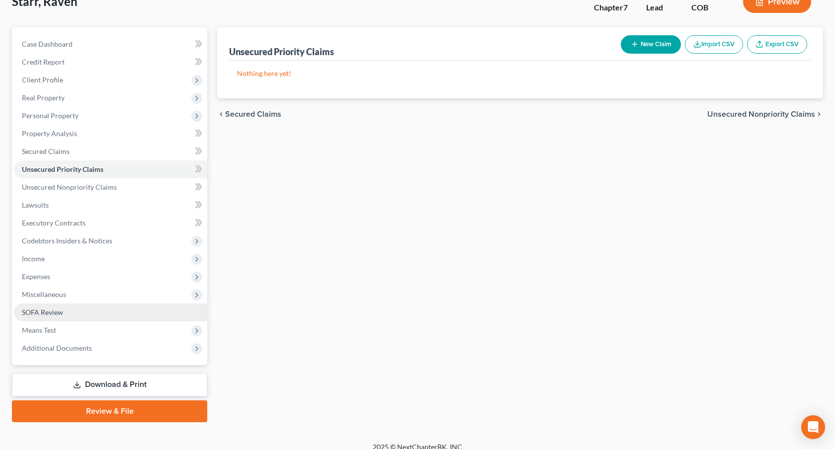
scroll to position [72, 0]
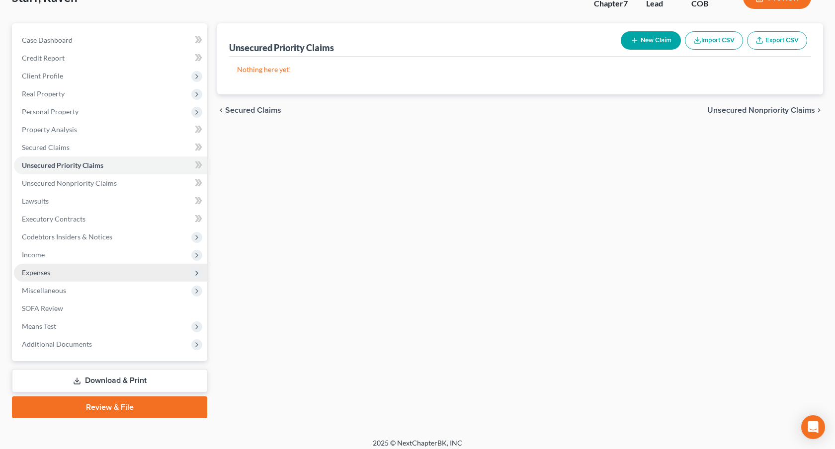
click at [45, 269] on span "Expenses" at bounding box center [36, 272] width 28 height 8
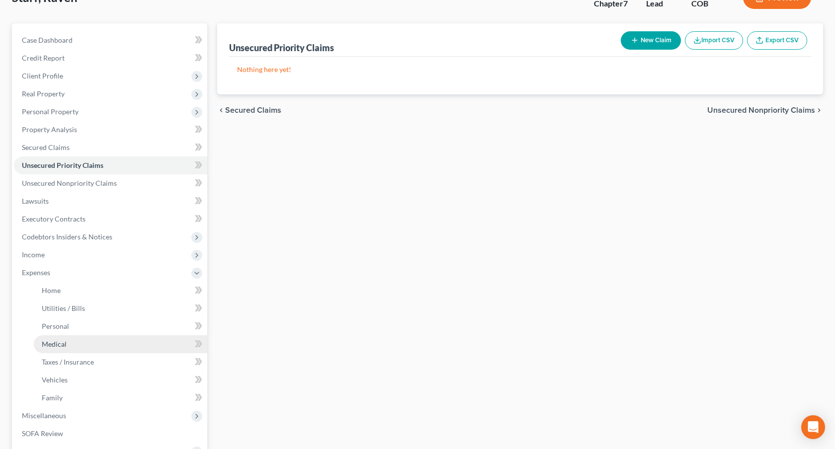
click at [66, 344] on span "Medical" at bounding box center [54, 344] width 25 height 8
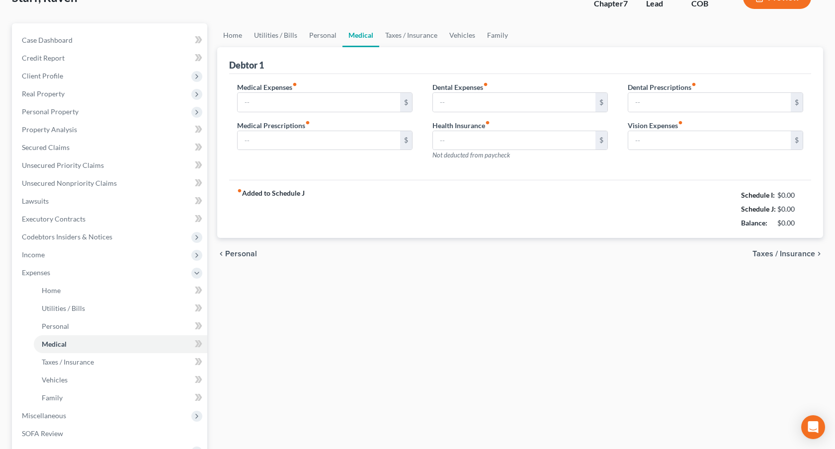
type input "200.00"
type input "350.00"
type input "100.00"
type input "0.00"
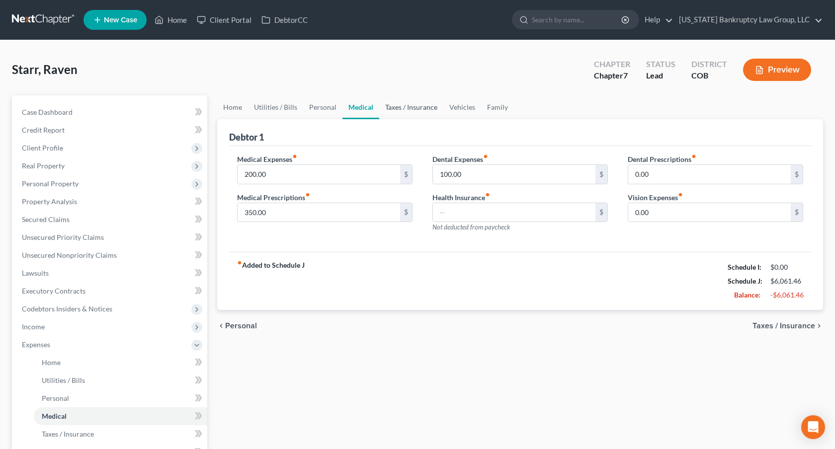
click at [412, 105] on link "Taxes / Insurance" at bounding box center [411, 107] width 64 height 24
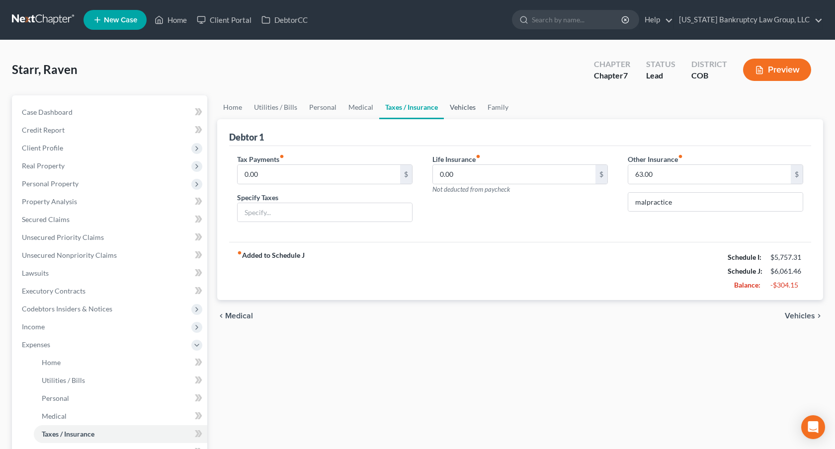
click at [454, 105] on link "Vehicles" at bounding box center [463, 107] width 38 height 24
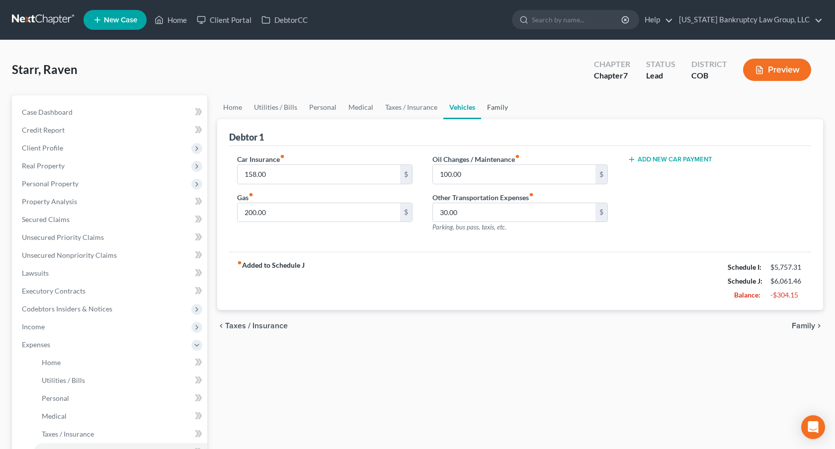
click at [488, 107] on link "Family" at bounding box center [497, 107] width 33 height 24
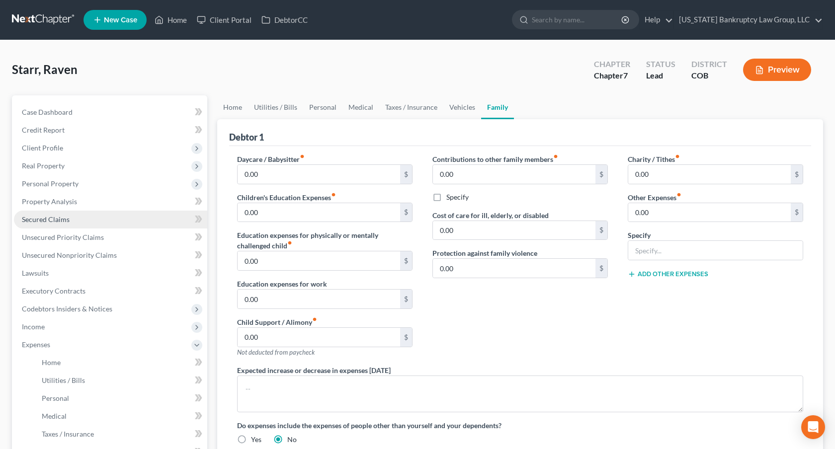
click at [54, 215] on span "Secured Claims" at bounding box center [46, 219] width 48 height 8
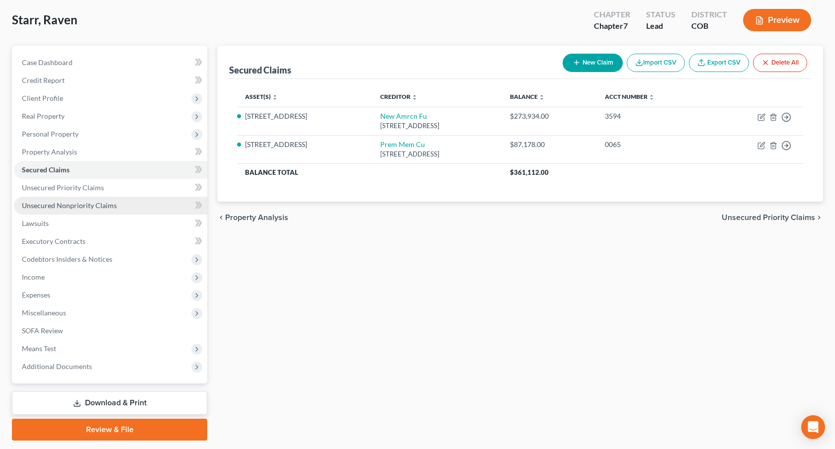
scroll to position [78, 0]
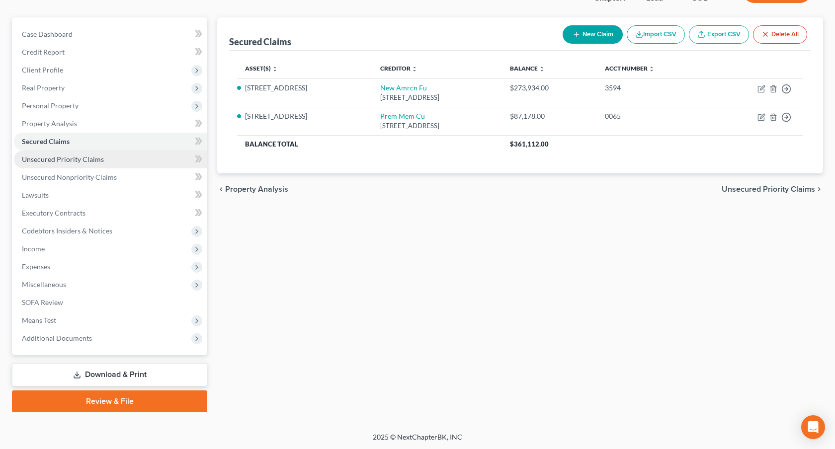
click at [62, 157] on span "Unsecured Priority Claims" at bounding box center [63, 159] width 82 height 8
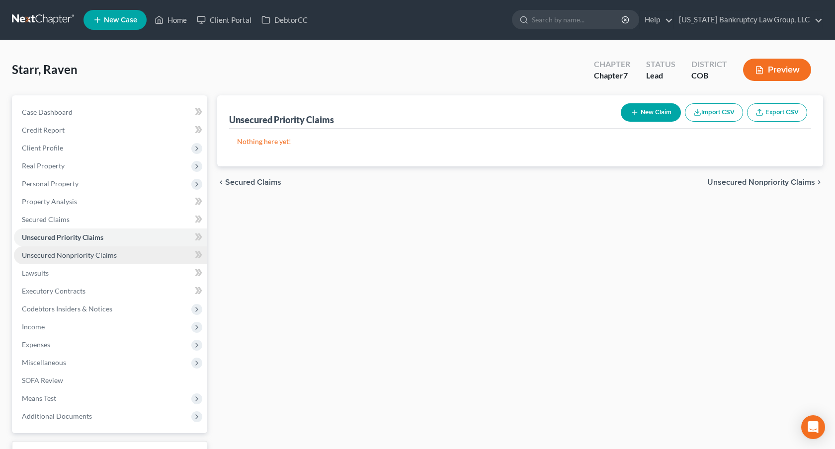
click at [105, 254] on span "Unsecured Nonpriority Claims" at bounding box center [69, 255] width 95 height 8
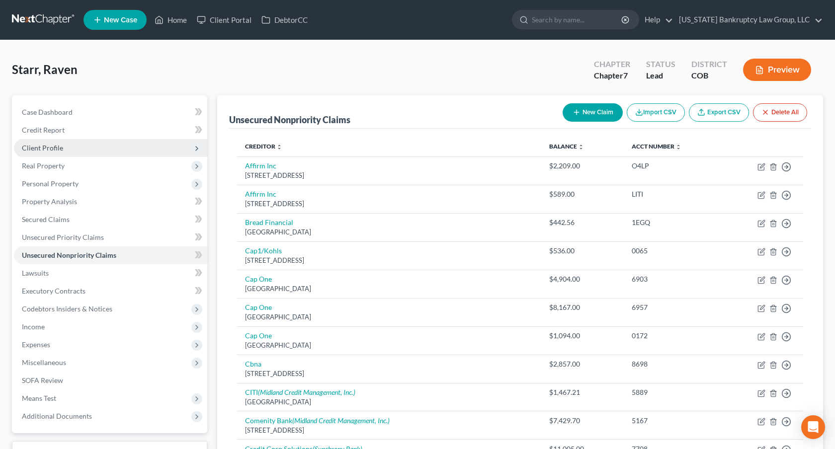
click at [64, 145] on span "Client Profile" at bounding box center [110, 148] width 193 height 18
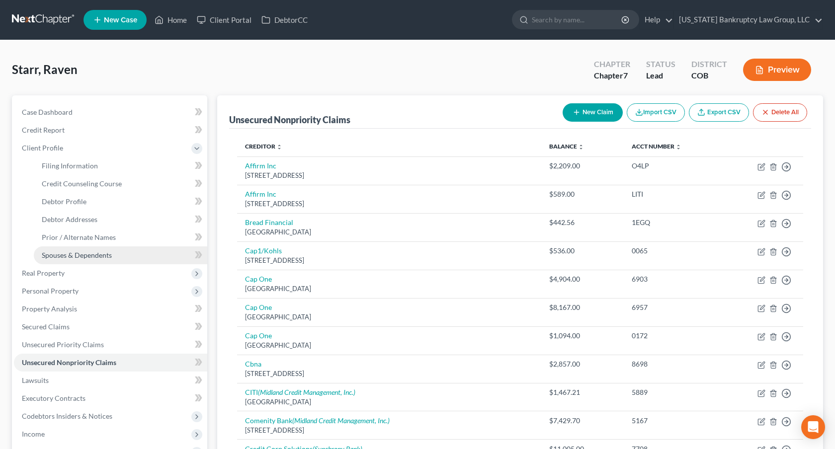
click at [90, 254] on span "Spouses & Dependents" at bounding box center [77, 255] width 70 height 8
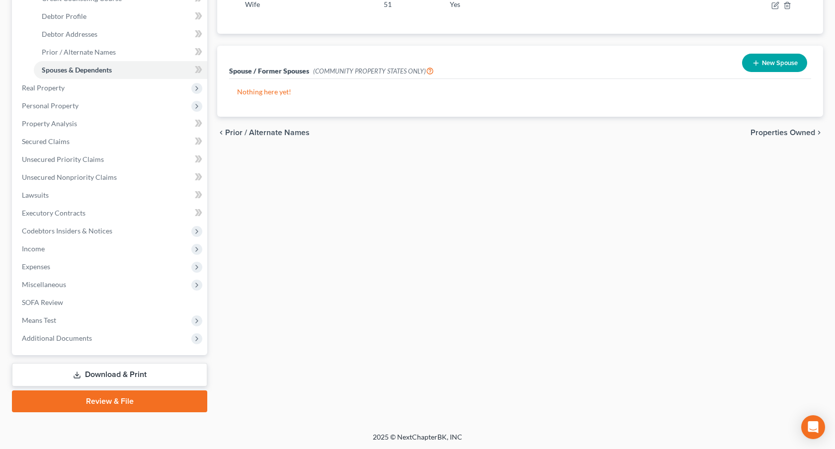
scroll to position [184, 0]
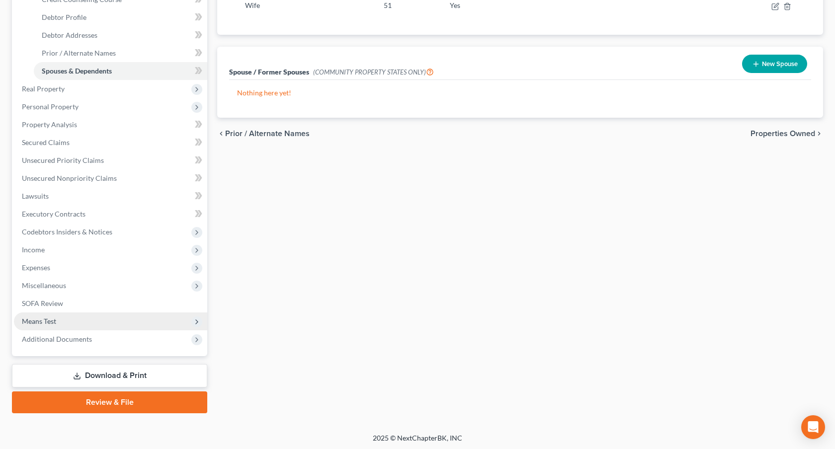
click at [90, 323] on span "Means Test" at bounding box center [110, 322] width 193 height 18
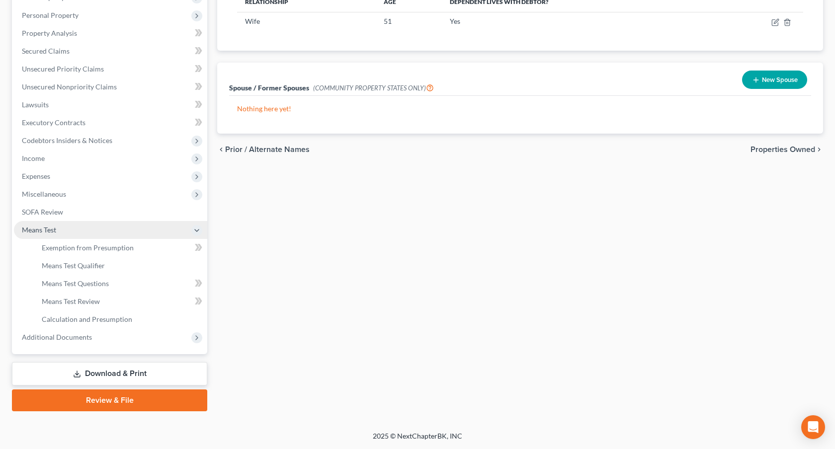
scroll to position [168, 0]
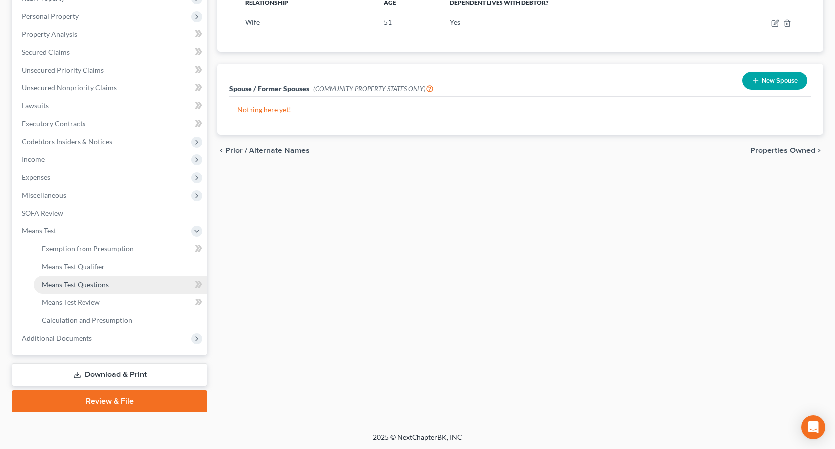
click at [99, 283] on span "Means Test Questions" at bounding box center [75, 284] width 67 height 8
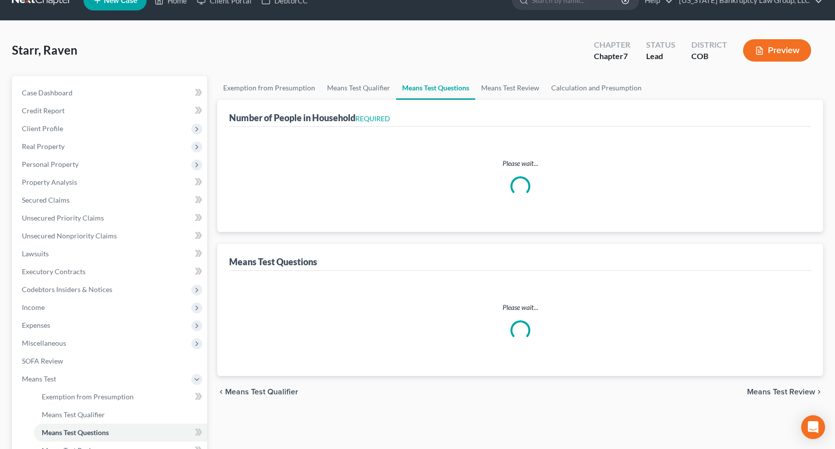
select select "0"
select select "60"
select select "0"
select select "60"
select select "2"
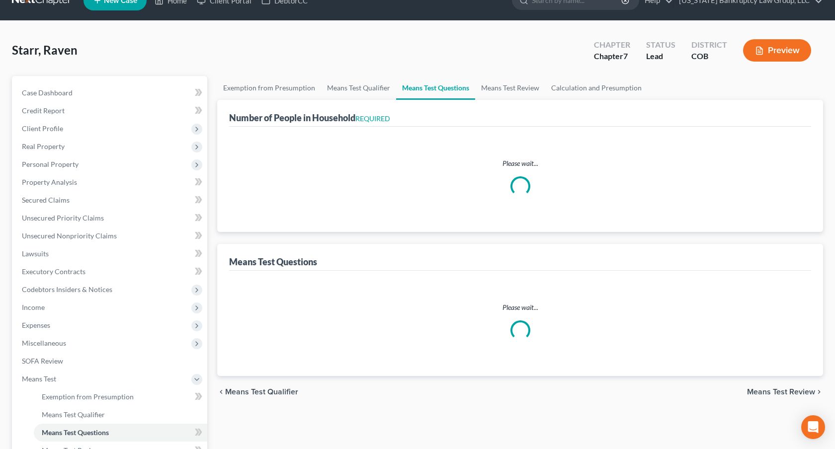
select select "2"
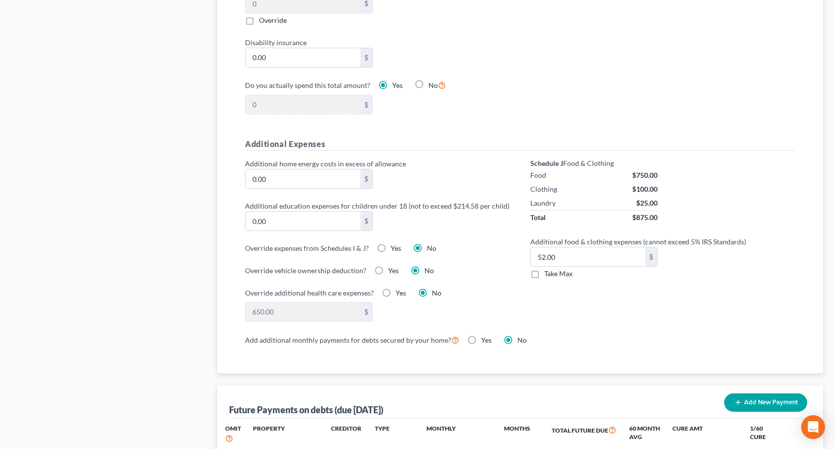
scroll to position [616, 0]
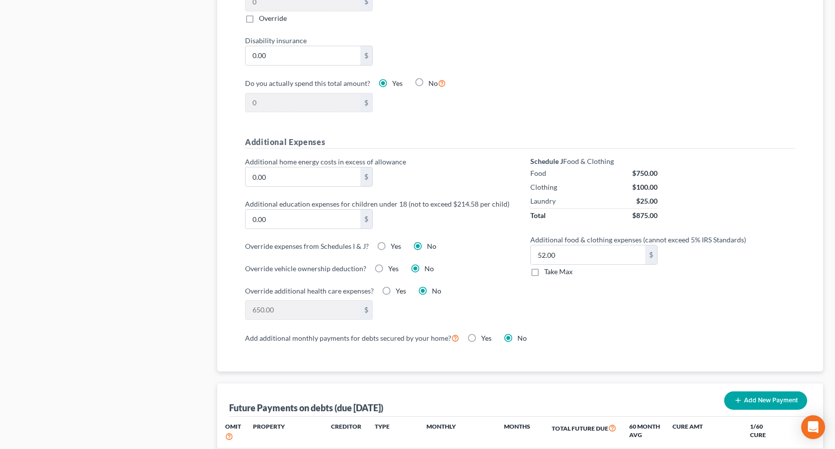
click at [544, 272] on label "Take Max" at bounding box center [558, 272] width 28 height 10
click at [548, 272] on input "Take Max" at bounding box center [551, 270] width 6 height 6
checkbox input "true"
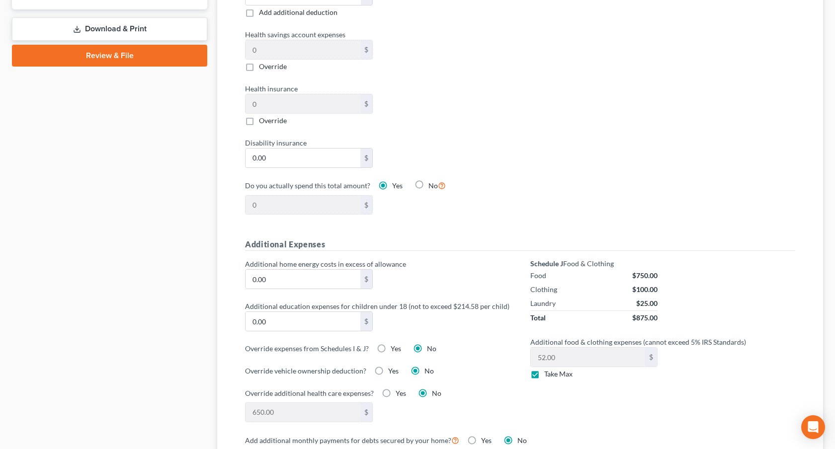
scroll to position [513, 0]
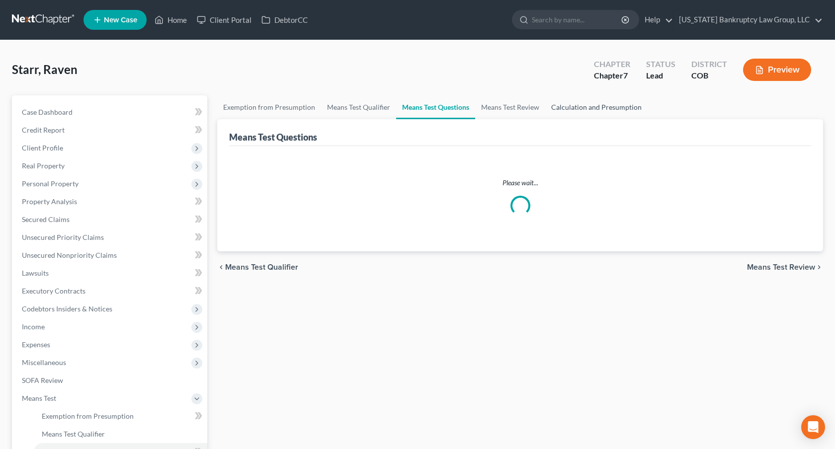
select select "2"
select select "0"
select select "60"
select select "0"
select select "60"
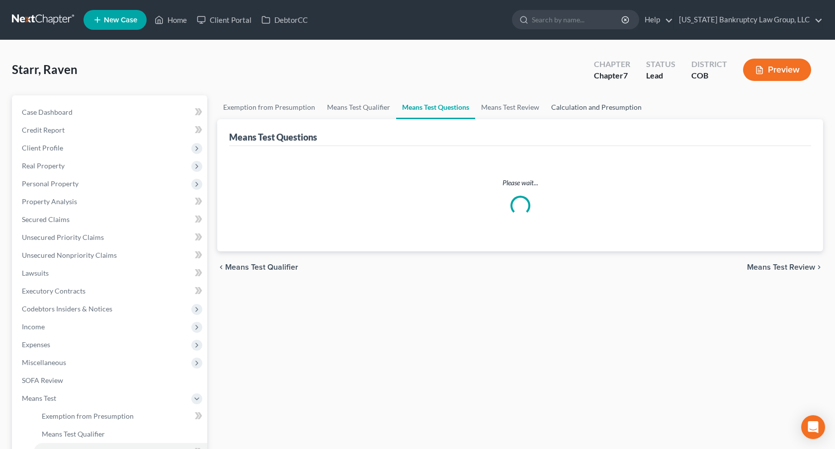
select select "2"
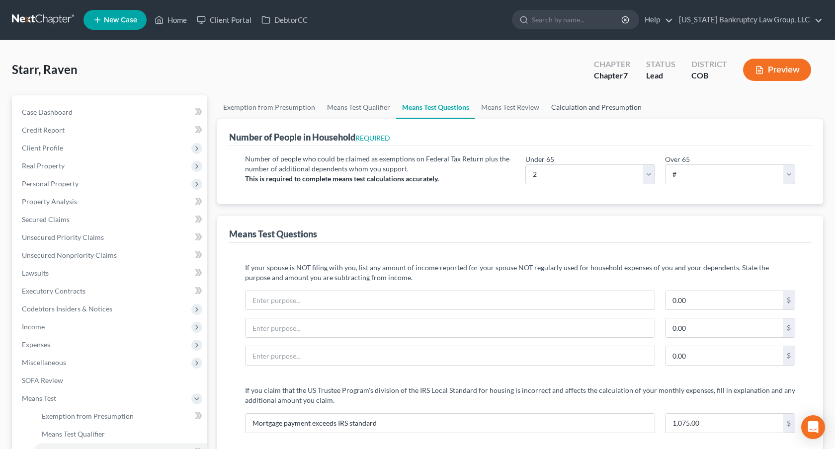
click at [562, 108] on link "Calculation and Presumption" at bounding box center [596, 107] width 102 height 24
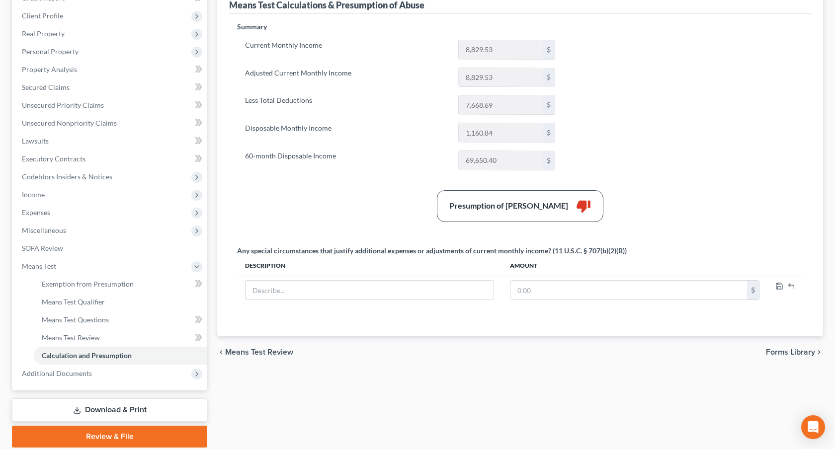
scroll to position [143, 0]
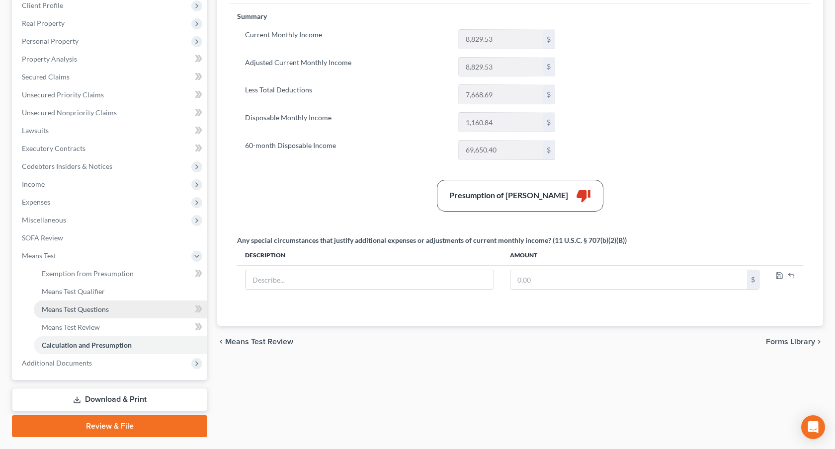
click at [107, 308] on span "Means Test Questions" at bounding box center [75, 309] width 67 height 8
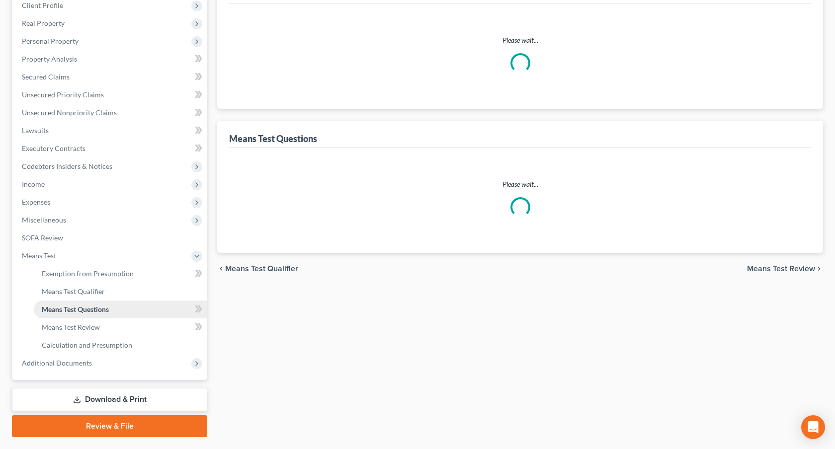
scroll to position [64, 0]
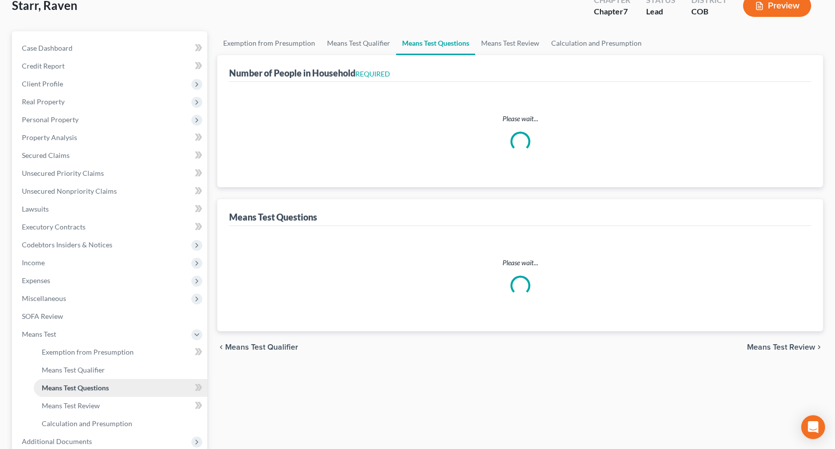
select select "0"
select select "60"
select select "0"
select select "60"
select select "2"
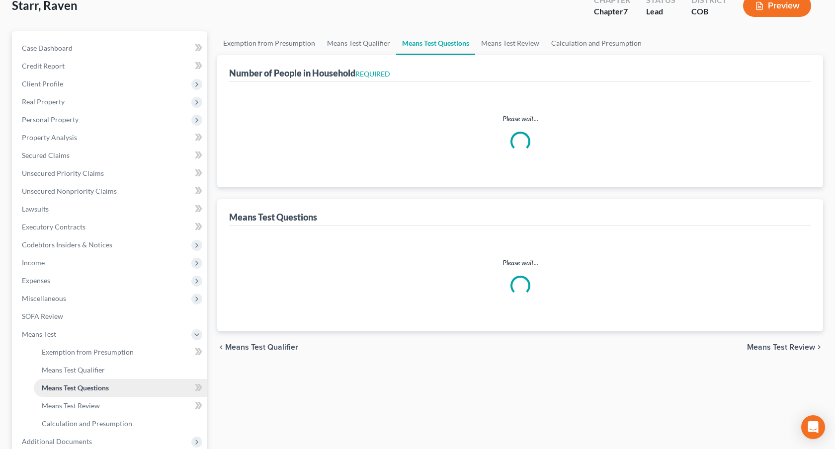
select select "2"
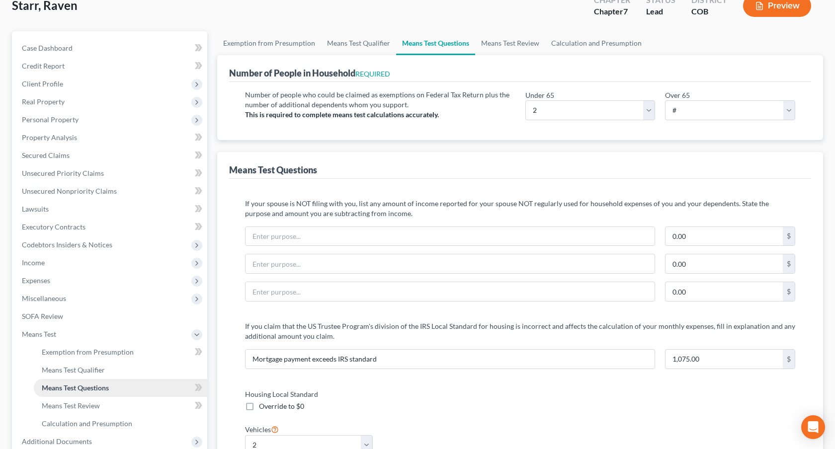
scroll to position [0, 0]
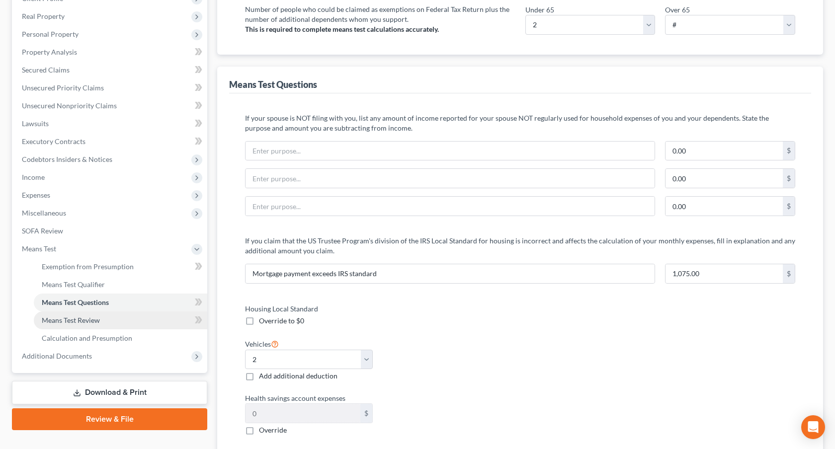
click at [90, 320] on span "Means Test Review" at bounding box center [71, 320] width 58 height 8
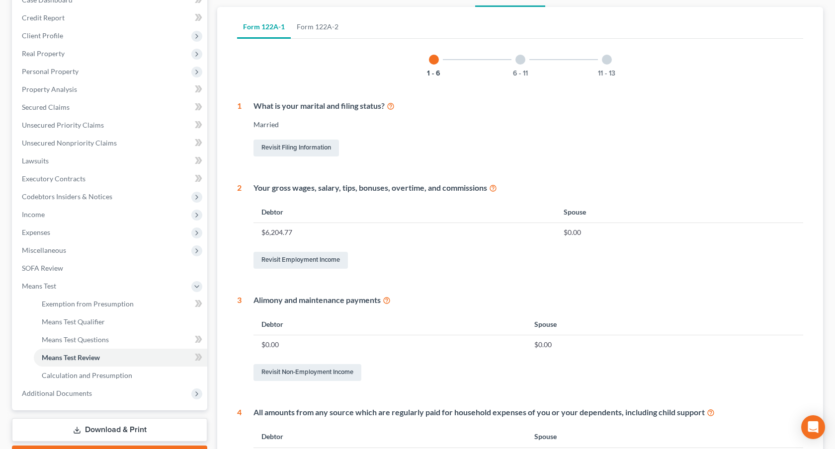
scroll to position [74, 0]
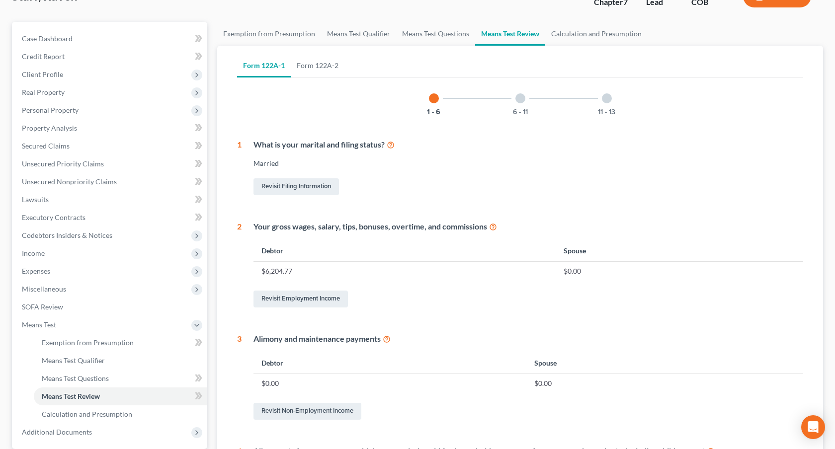
click at [520, 99] on div at bounding box center [521, 98] width 10 height 10
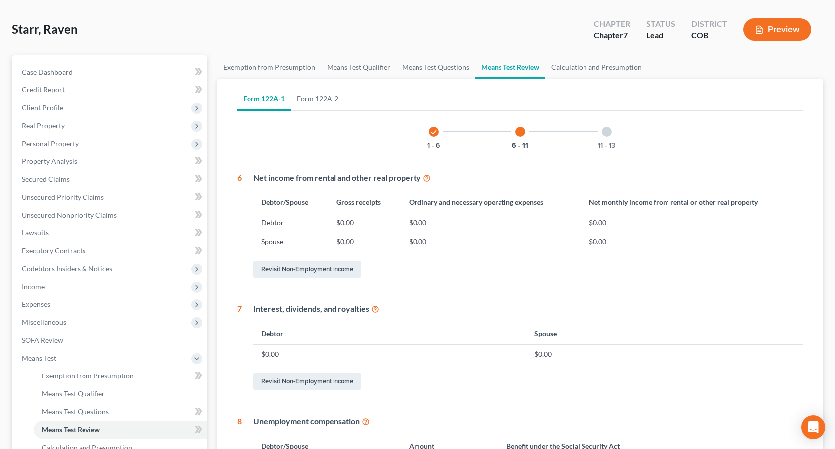
scroll to position [34, 0]
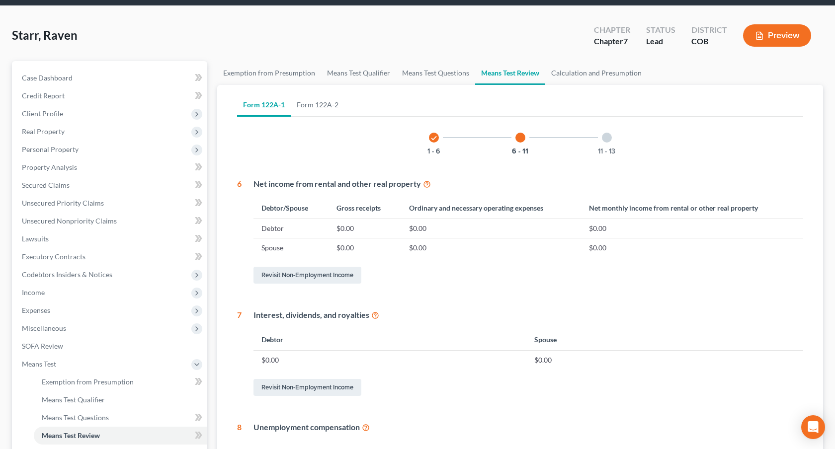
click at [608, 137] on div at bounding box center [607, 138] width 10 height 10
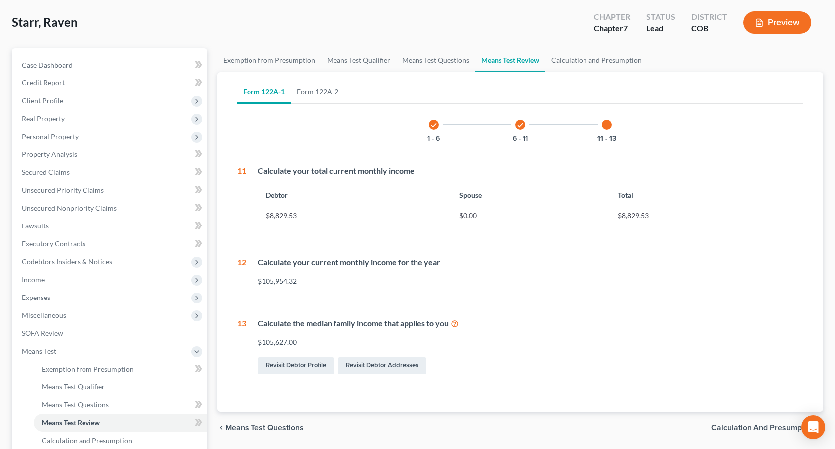
scroll to position [52, 0]
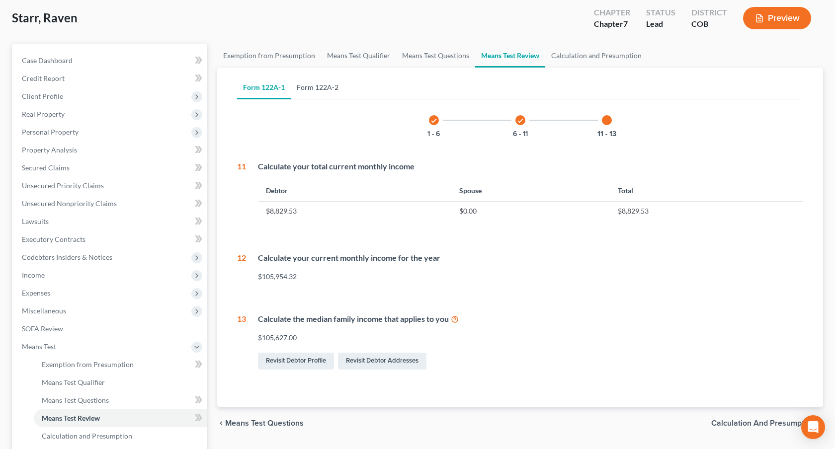
click at [327, 87] on link "Form 122A-2" at bounding box center [318, 88] width 54 height 24
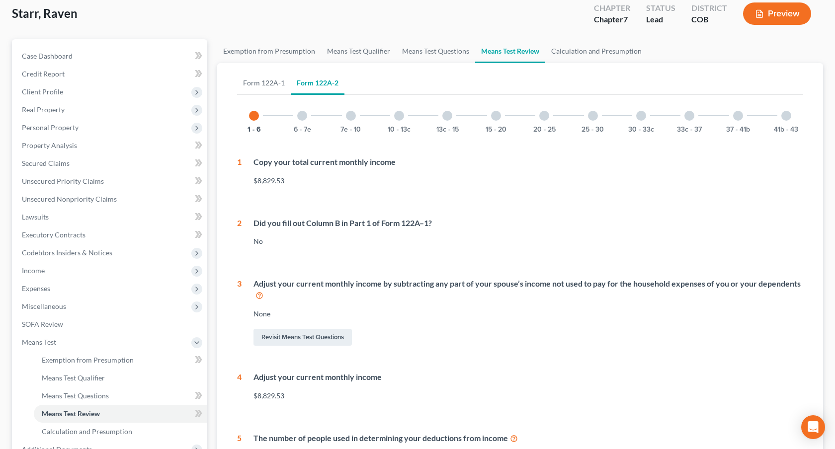
scroll to position [15, 0]
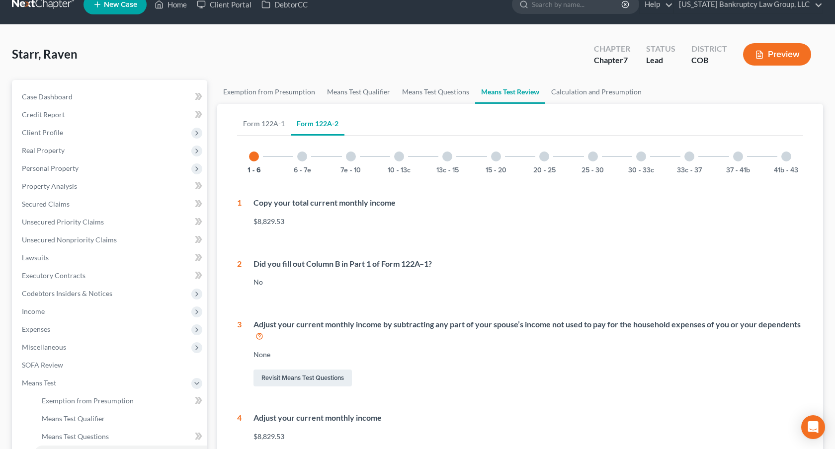
click at [302, 153] on div at bounding box center [302, 157] width 10 height 10
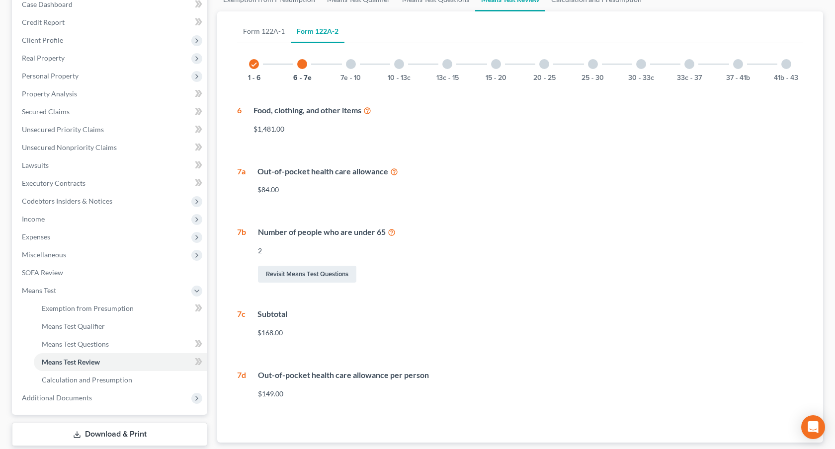
scroll to position [103, 0]
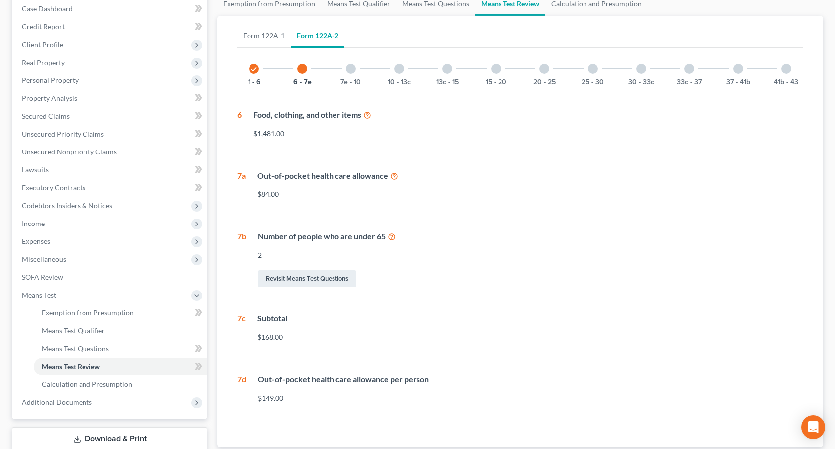
click at [351, 69] on div at bounding box center [351, 69] width 10 height 10
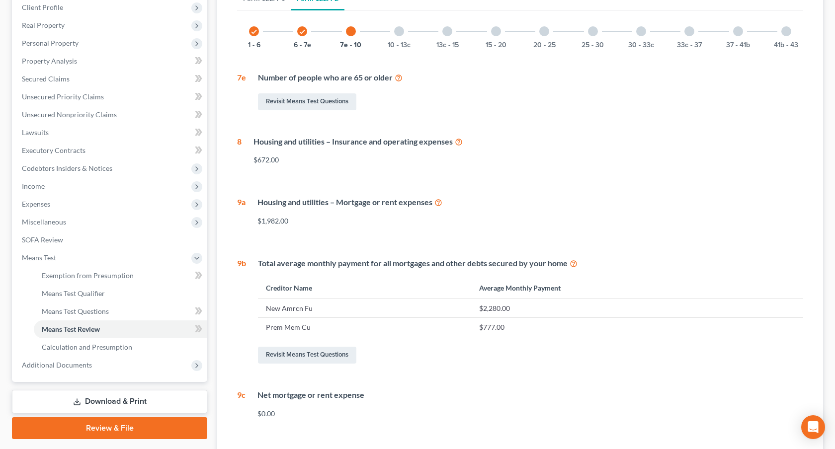
scroll to position [89, 0]
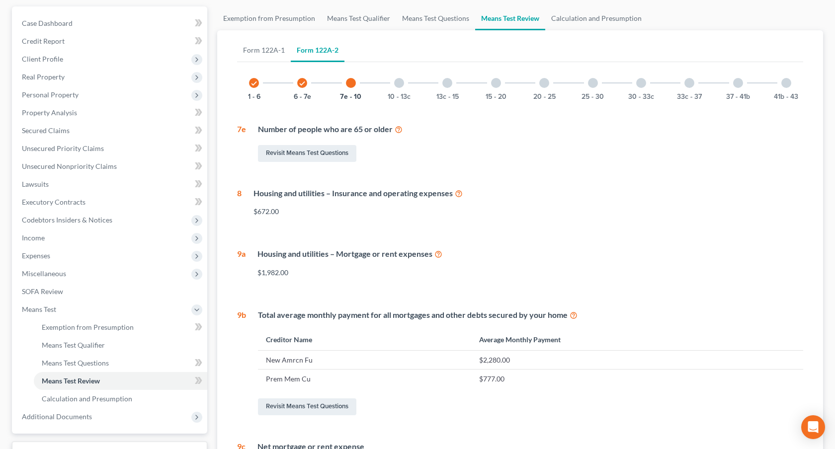
click at [399, 86] on div at bounding box center [399, 83] width 10 height 10
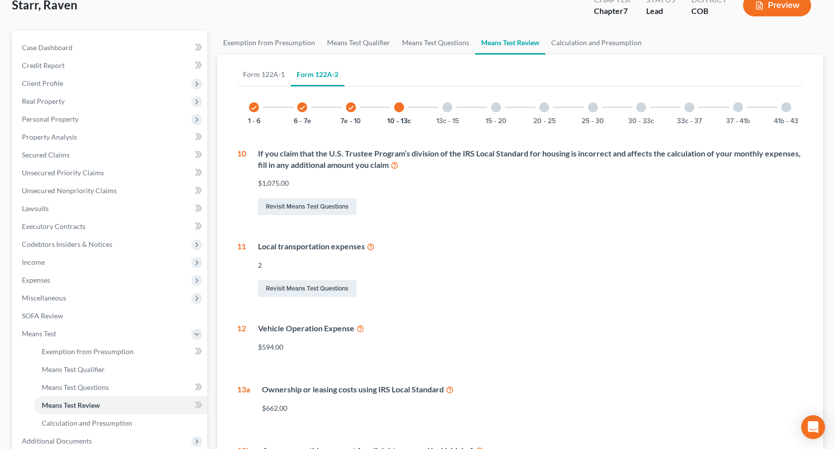
scroll to position [54, 0]
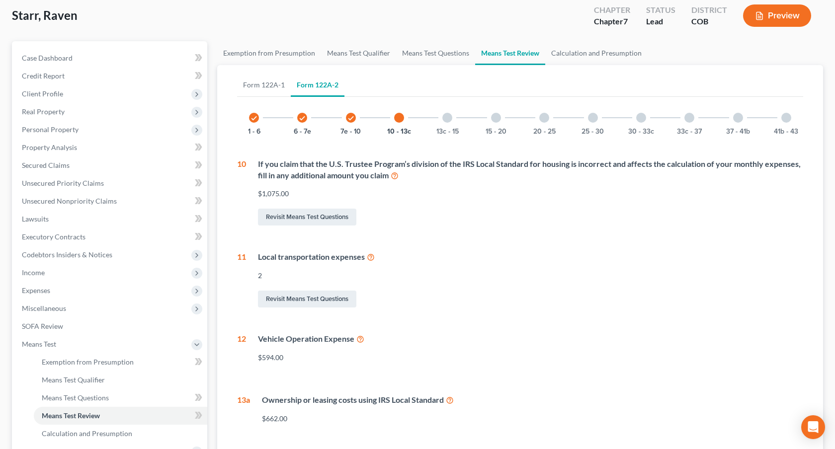
click at [444, 120] on div at bounding box center [447, 118] width 10 height 10
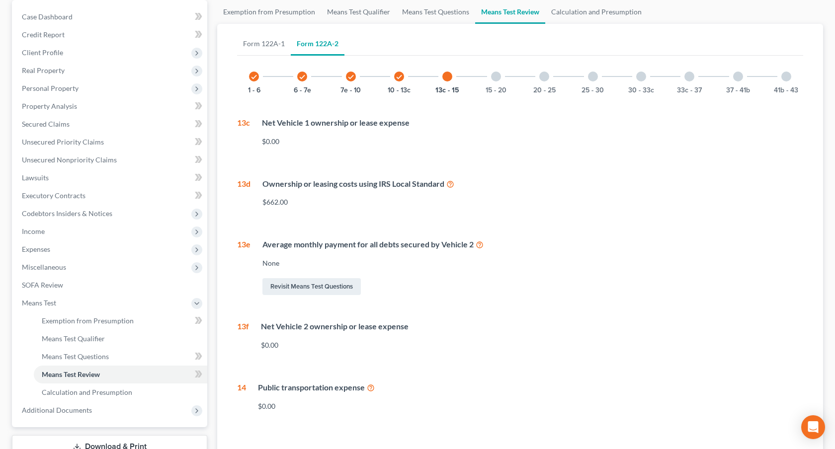
scroll to position [91, 0]
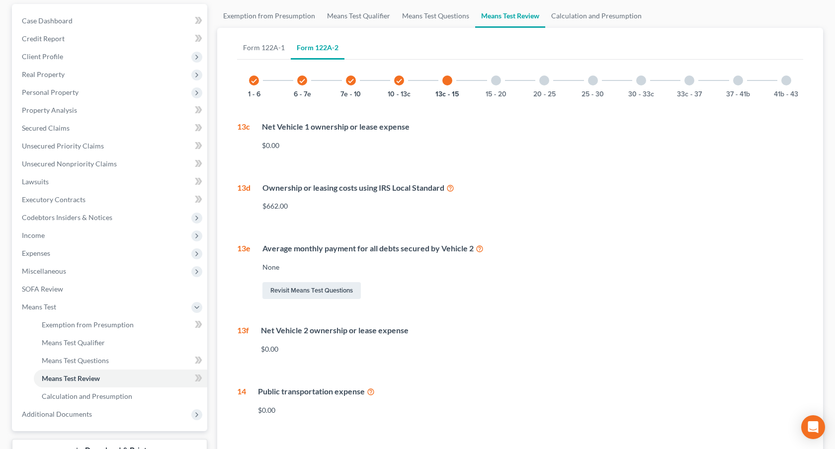
click at [495, 79] on div at bounding box center [496, 81] width 10 height 10
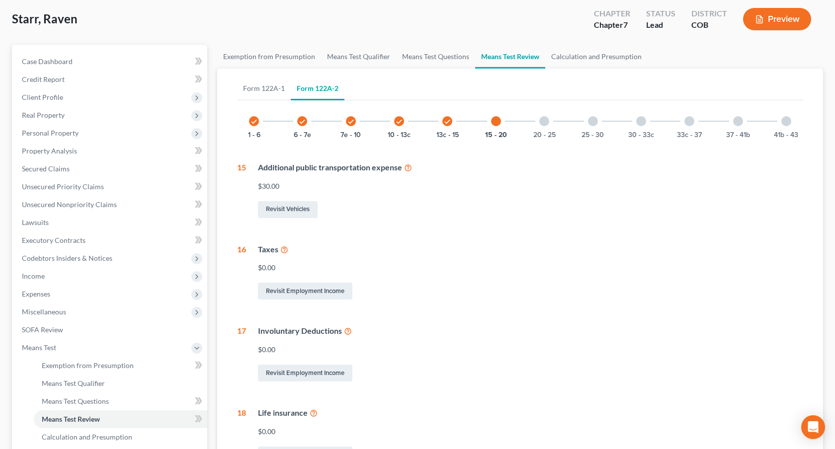
scroll to position [41, 0]
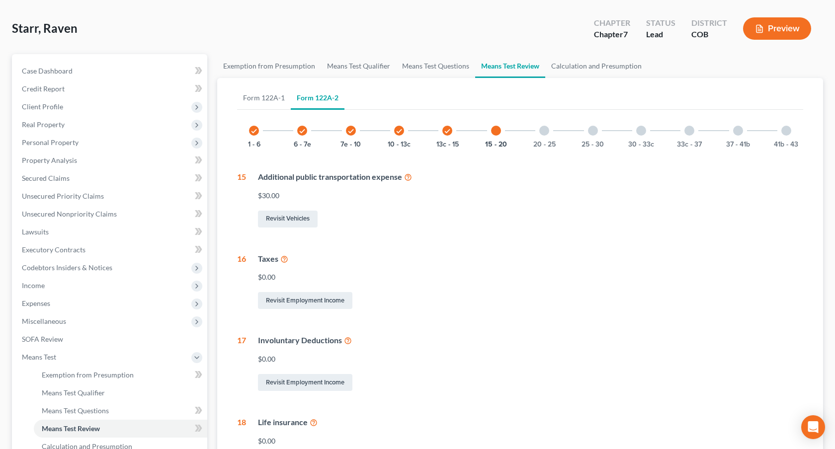
click at [545, 132] on div at bounding box center [544, 131] width 10 height 10
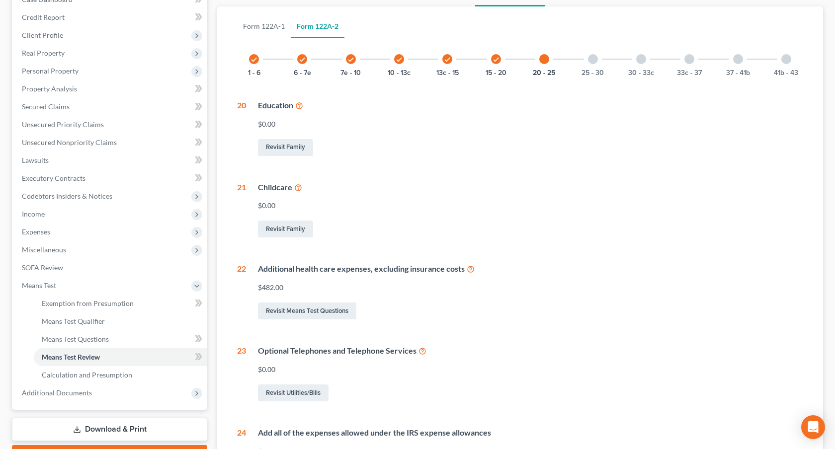
scroll to position [44, 0]
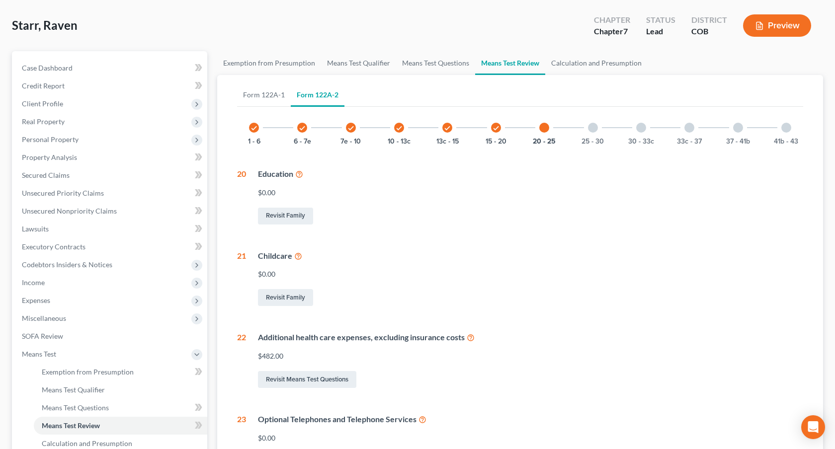
click at [593, 133] on div "25 - 30" at bounding box center [593, 128] width 34 height 34
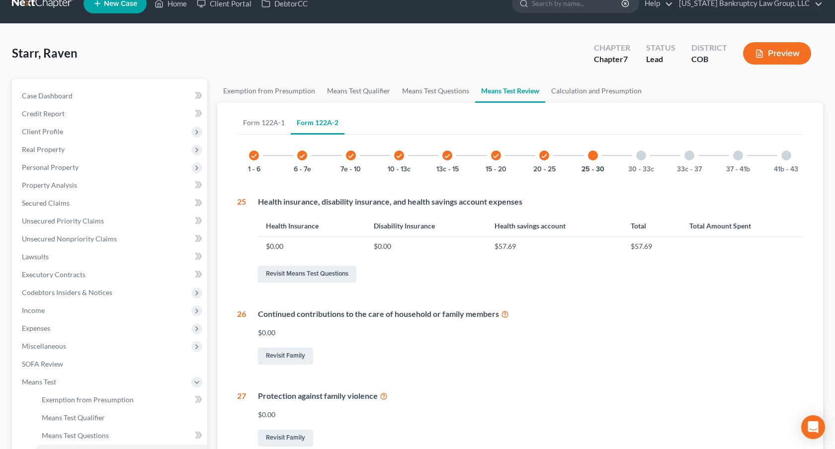
scroll to position [0, 0]
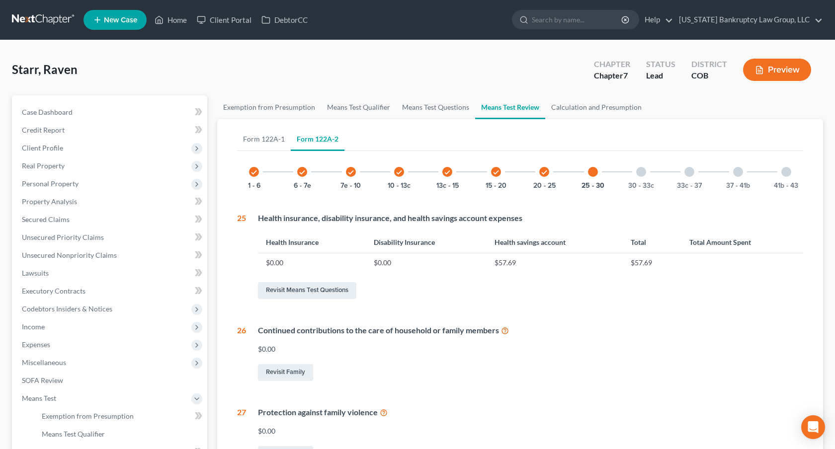
click at [642, 174] on div at bounding box center [641, 172] width 10 height 10
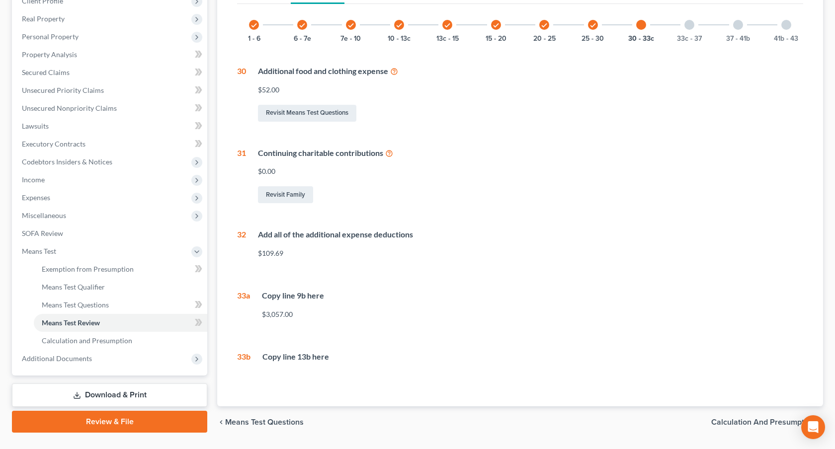
scroll to position [144, 0]
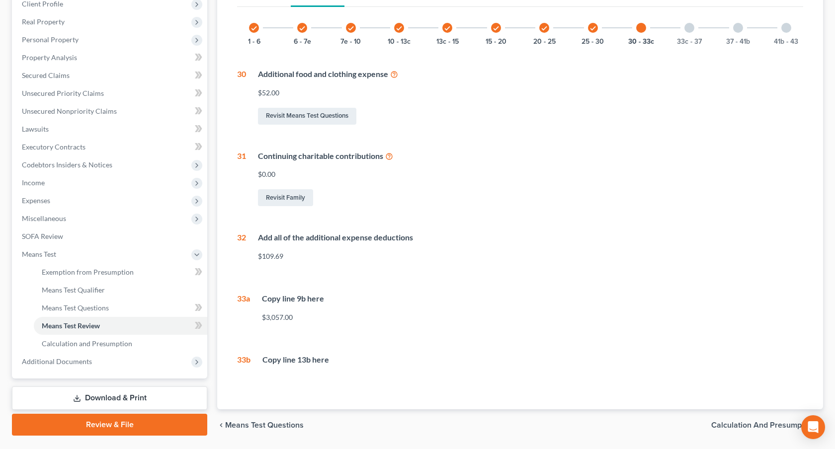
click at [687, 31] on div at bounding box center [690, 28] width 10 height 10
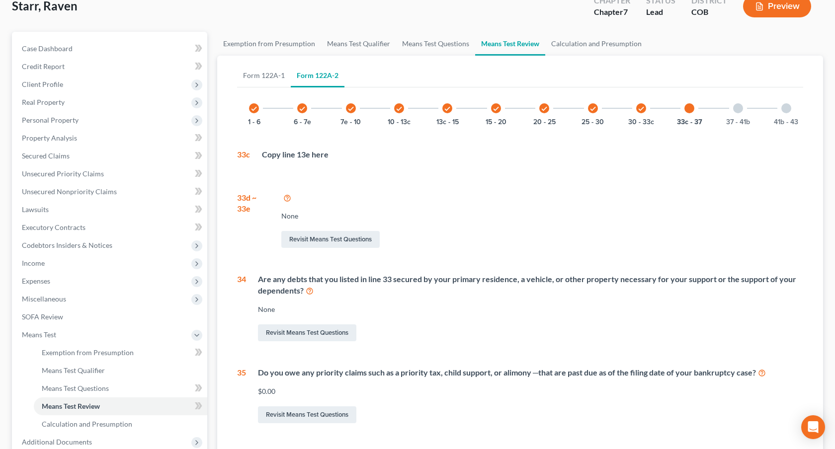
scroll to position [0, 0]
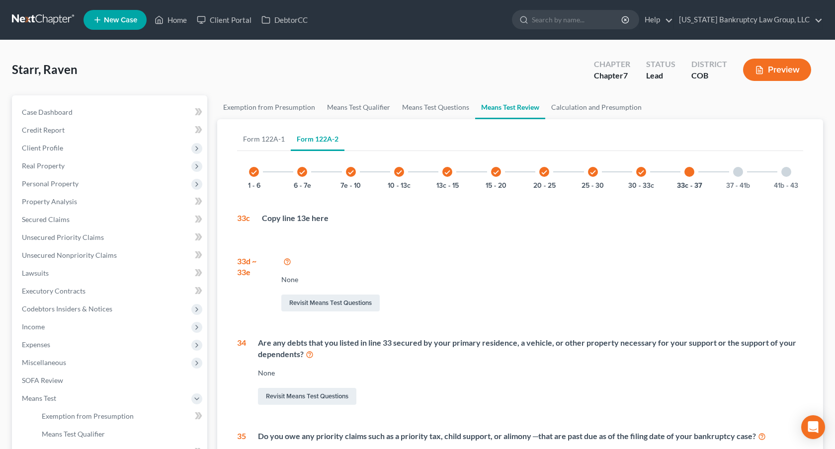
click at [739, 174] on div at bounding box center [738, 172] width 10 height 10
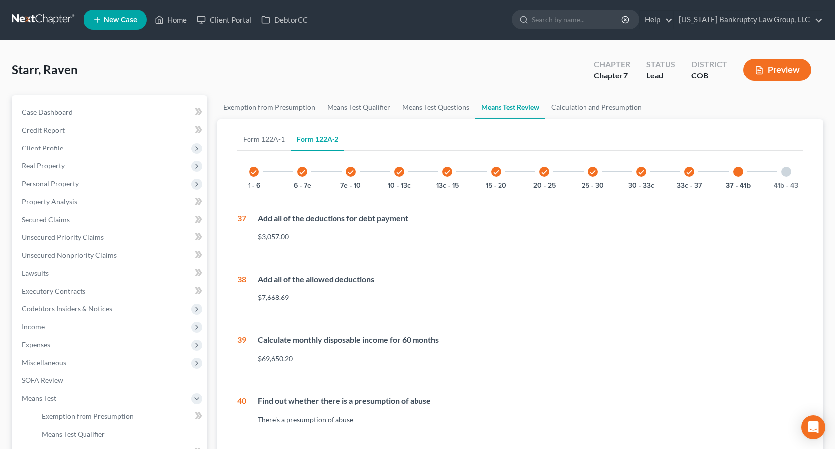
click at [783, 173] on div at bounding box center [786, 172] width 10 height 10
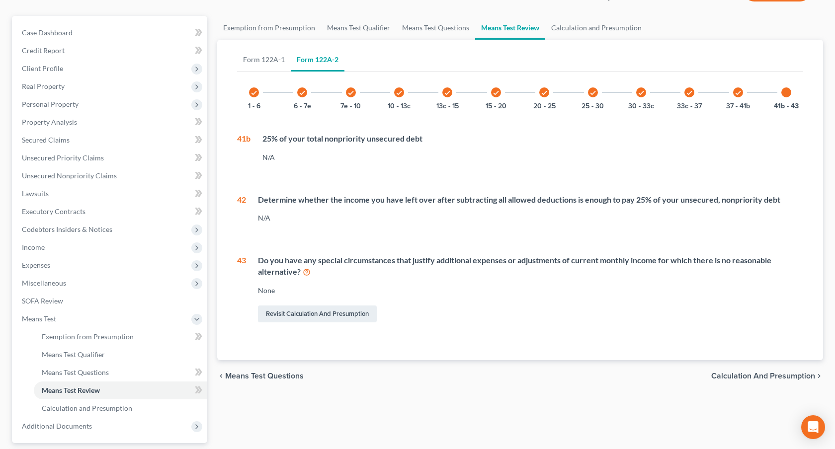
scroll to position [81, 0]
click at [606, 23] on link "Calculation and Presumption" at bounding box center [596, 26] width 102 height 24
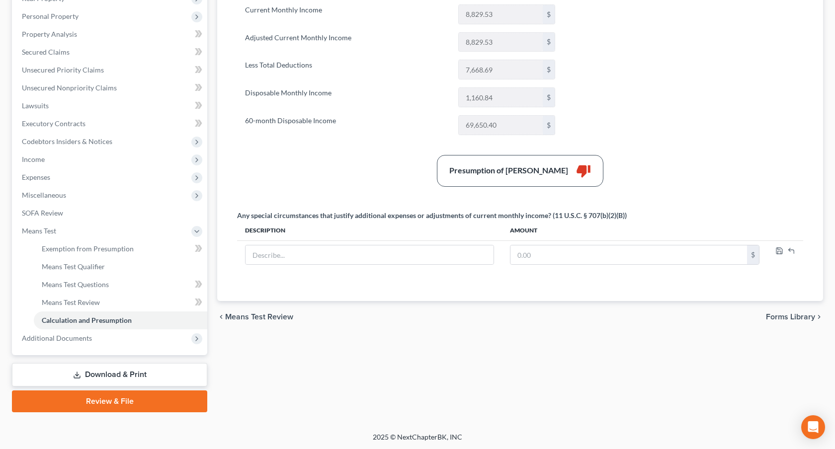
scroll to position [168, 0]
